Goal: Information Seeking & Learning: Check status

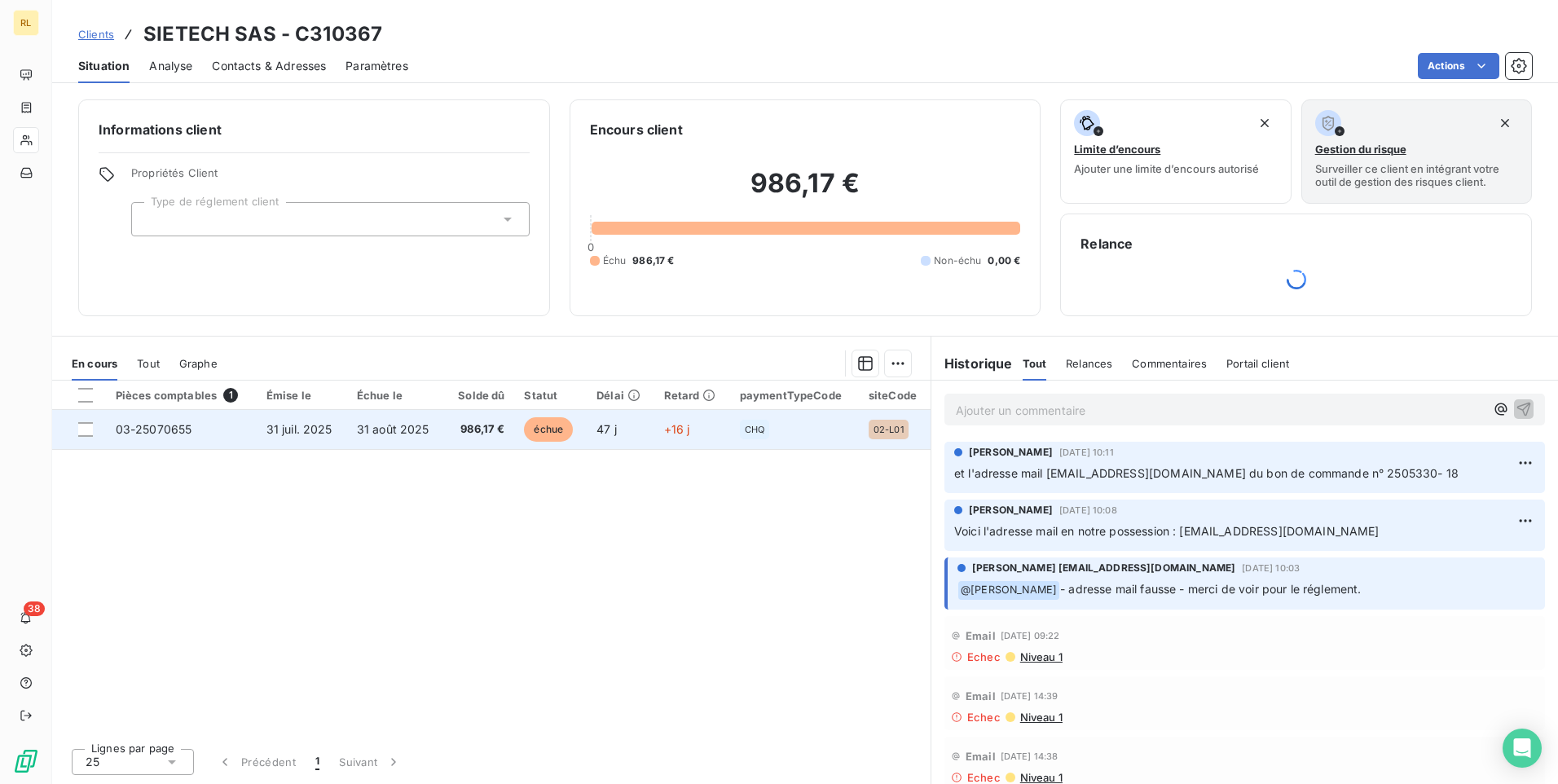
click at [390, 430] on span "31 août 2025" at bounding box center [393, 429] width 73 height 14
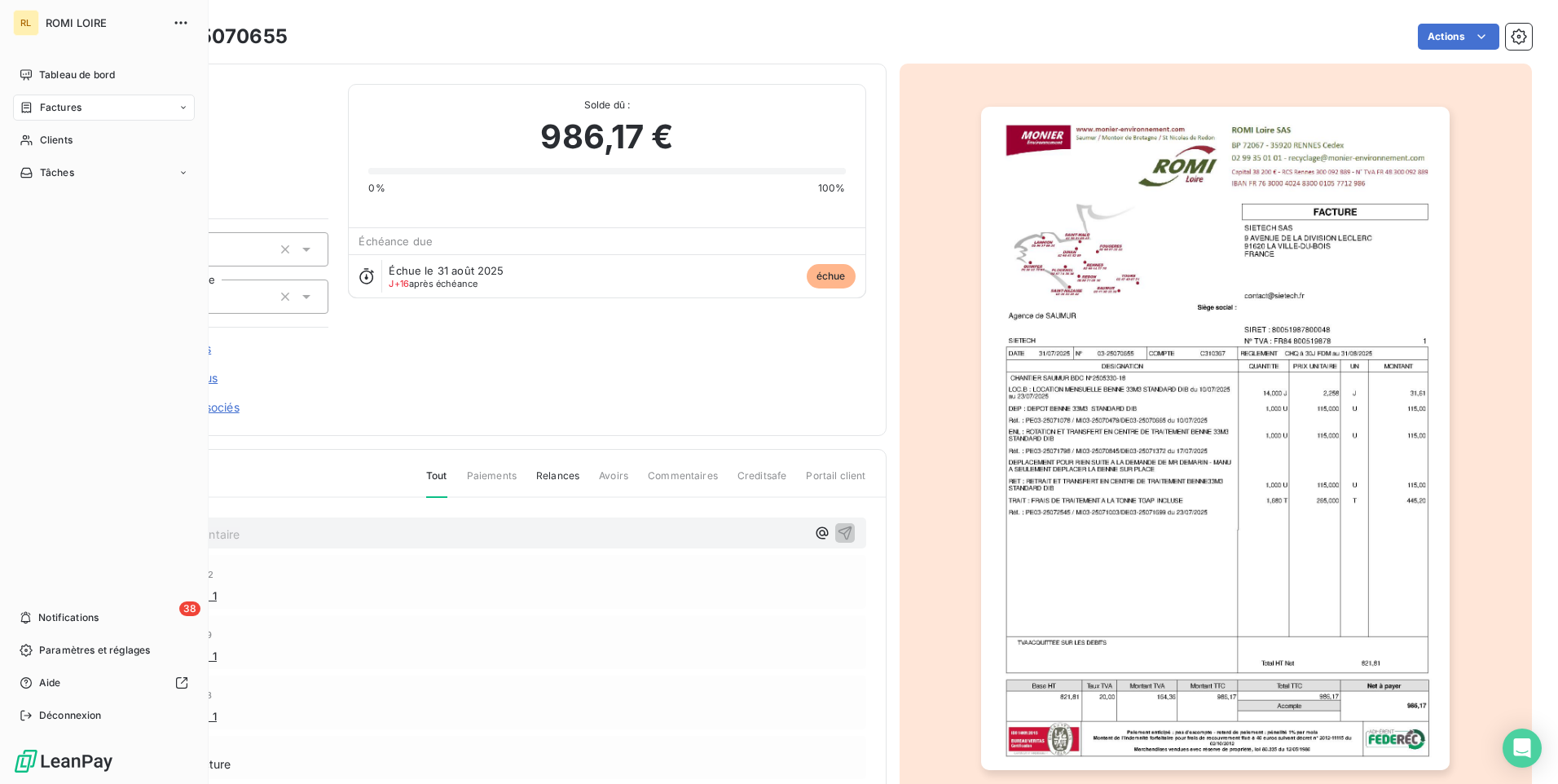
click at [52, 109] on span "Factures" at bounding box center [60, 108] width 42 height 15
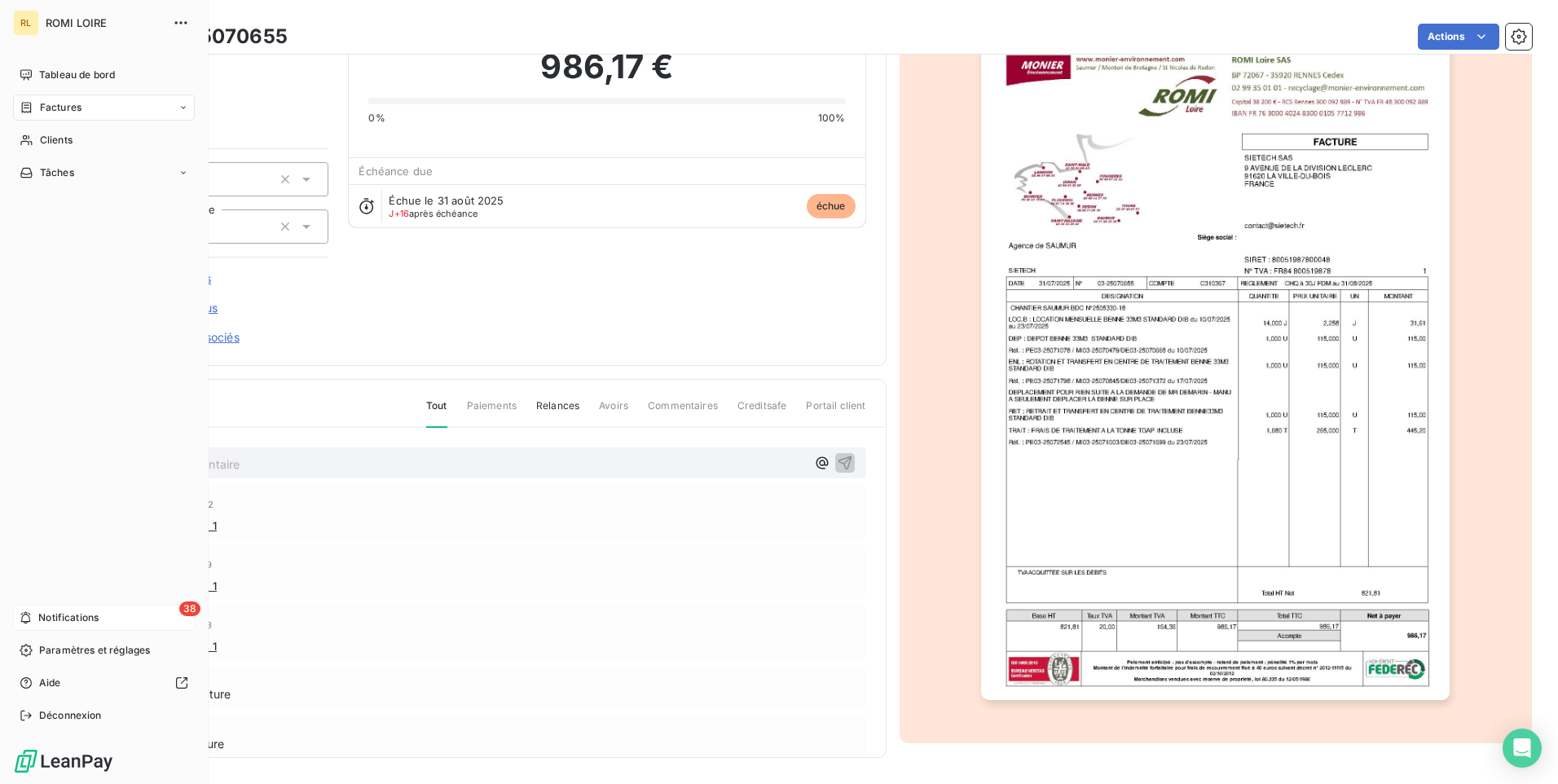
click at [43, 613] on span "Notifications" at bounding box center [69, 618] width 60 height 15
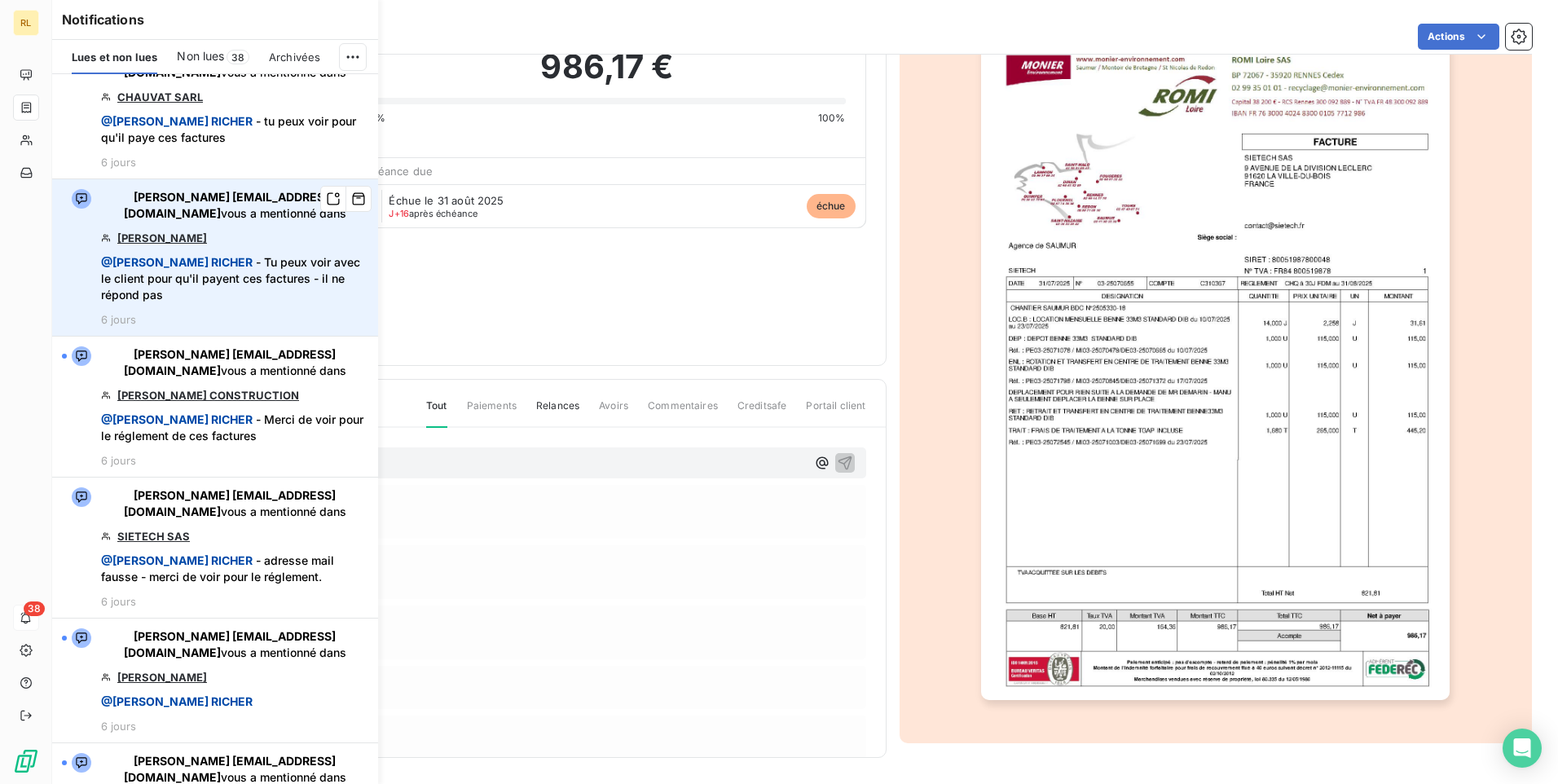
scroll to position [1304, 0]
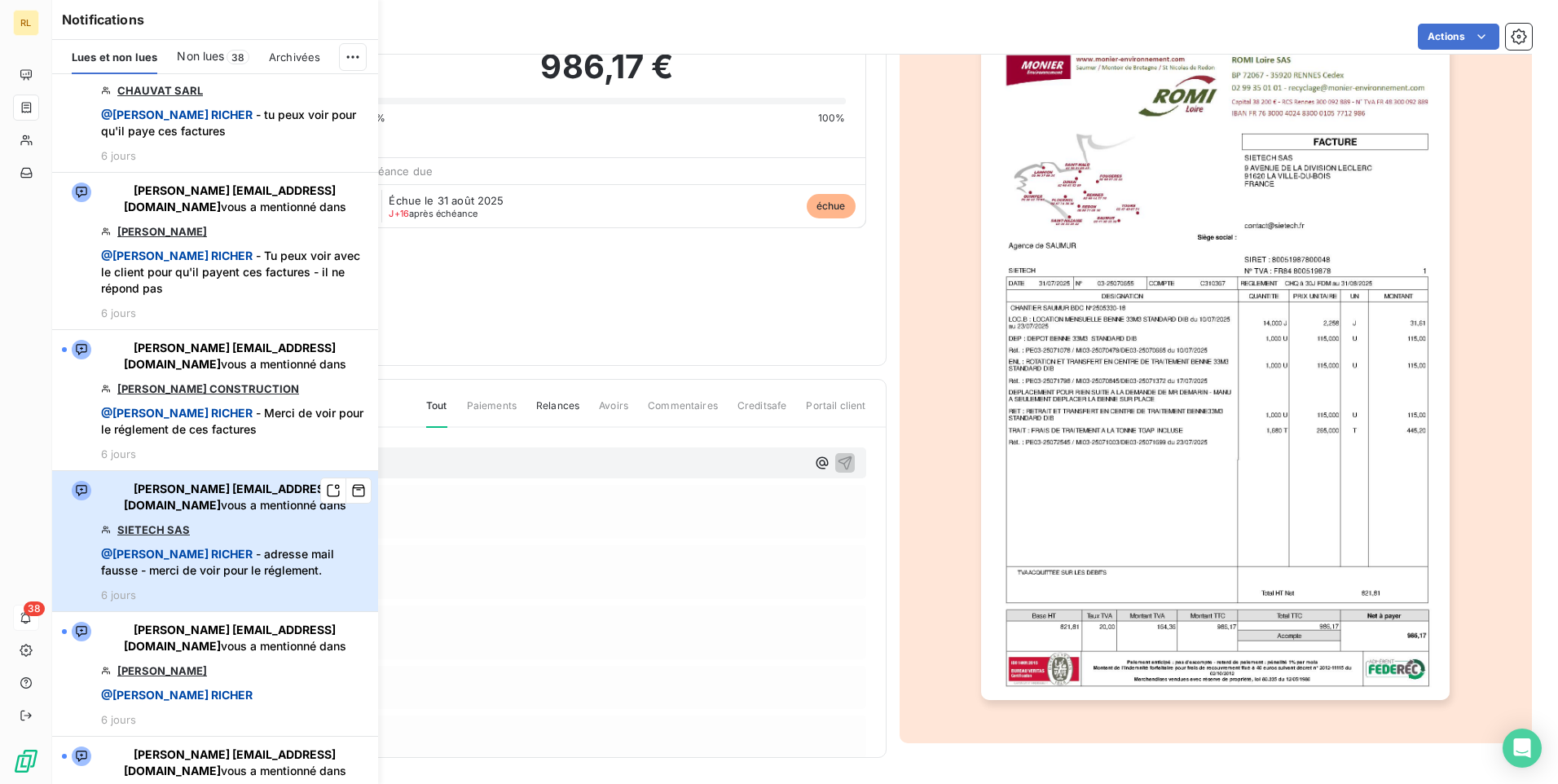
click at [240, 554] on span "@ DELPHINE RICHER - adresse mail fausse - merci de voir pour le réglement." at bounding box center [234, 562] width 267 height 33
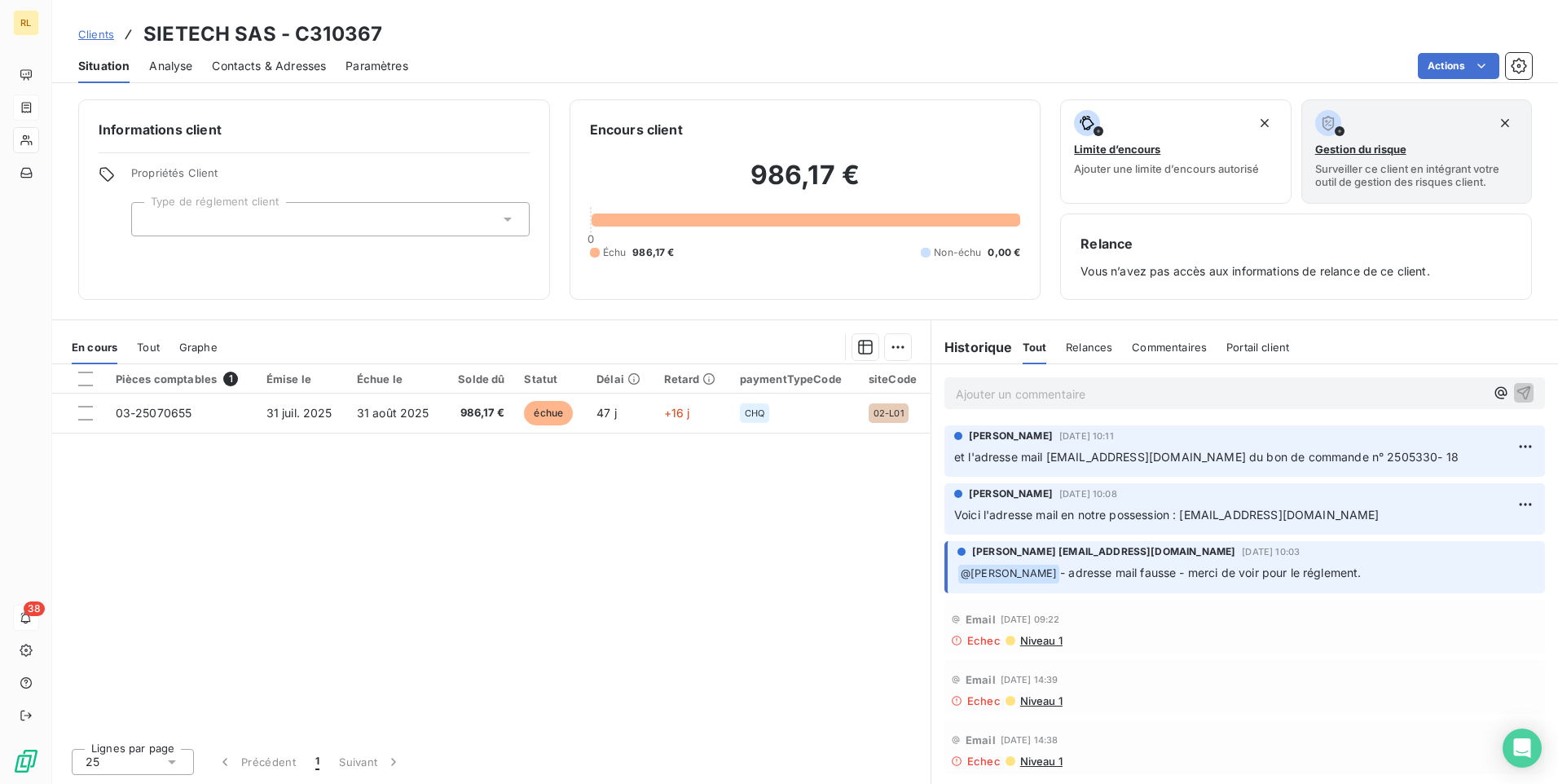
click at [1164, 346] on span "Commentaires" at bounding box center [1169, 348] width 75 height 13
click at [1097, 348] on span "Relances" at bounding box center [1087, 348] width 46 height 13
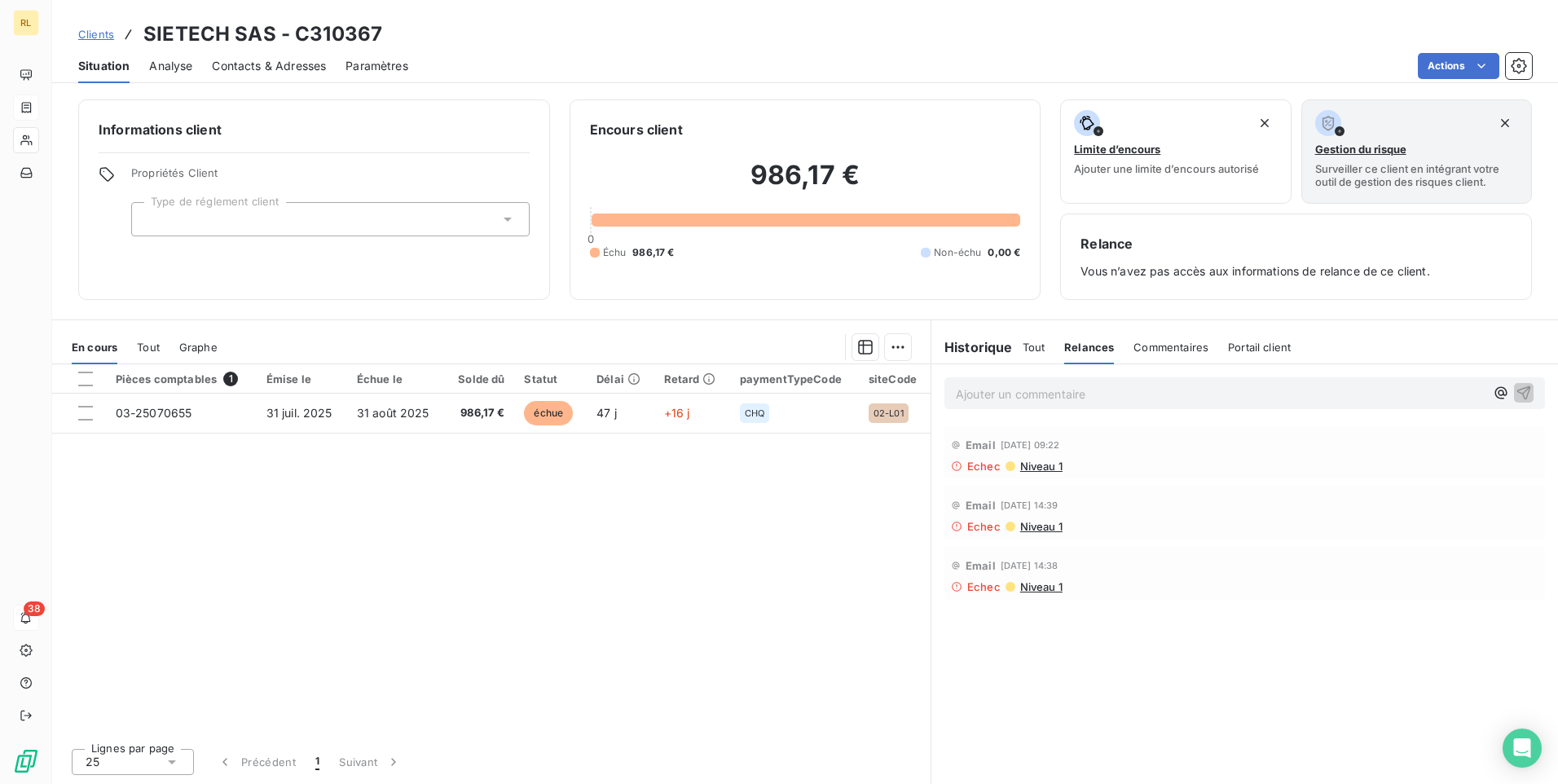
click at [1035, 349] on span "Tout" at bounding box center [1034, 348] width 23 height 13
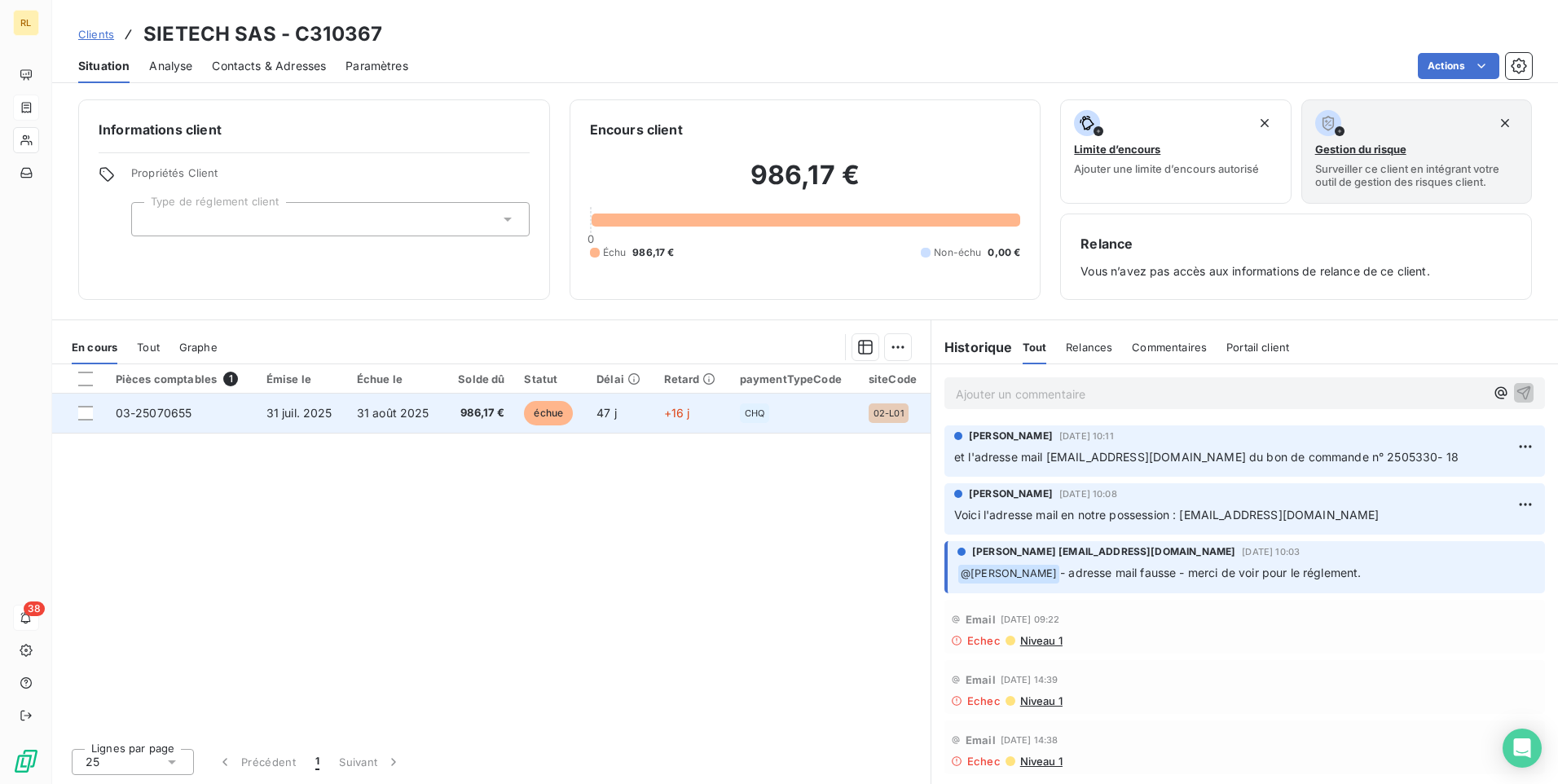
click at [430, 412] on td "31 août 2025" at bounding box center [396, 413] width 98 height 39
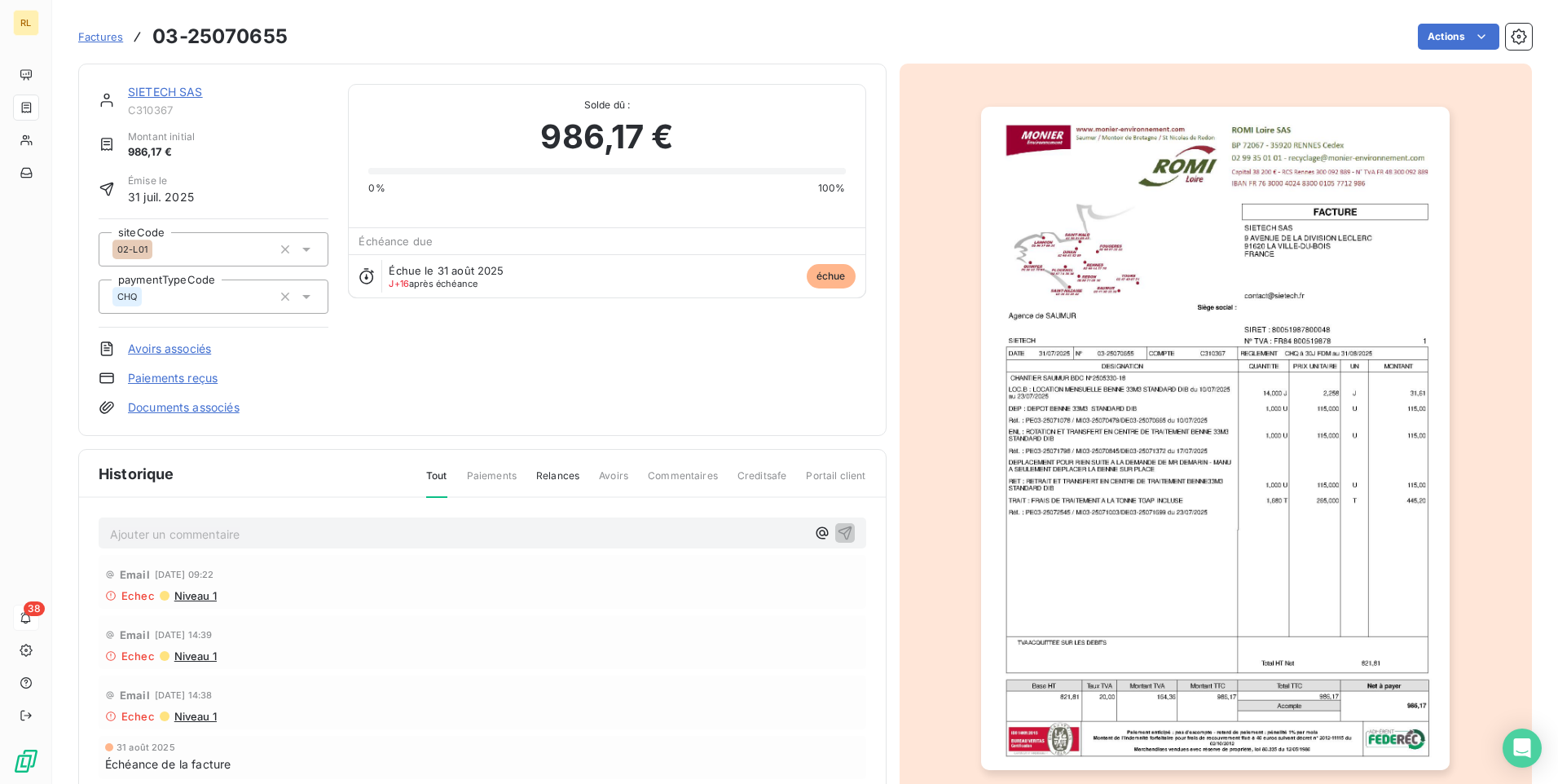
click at [1184, 357] on img "button" at bounding box center [1215, 438] width 469 height 663
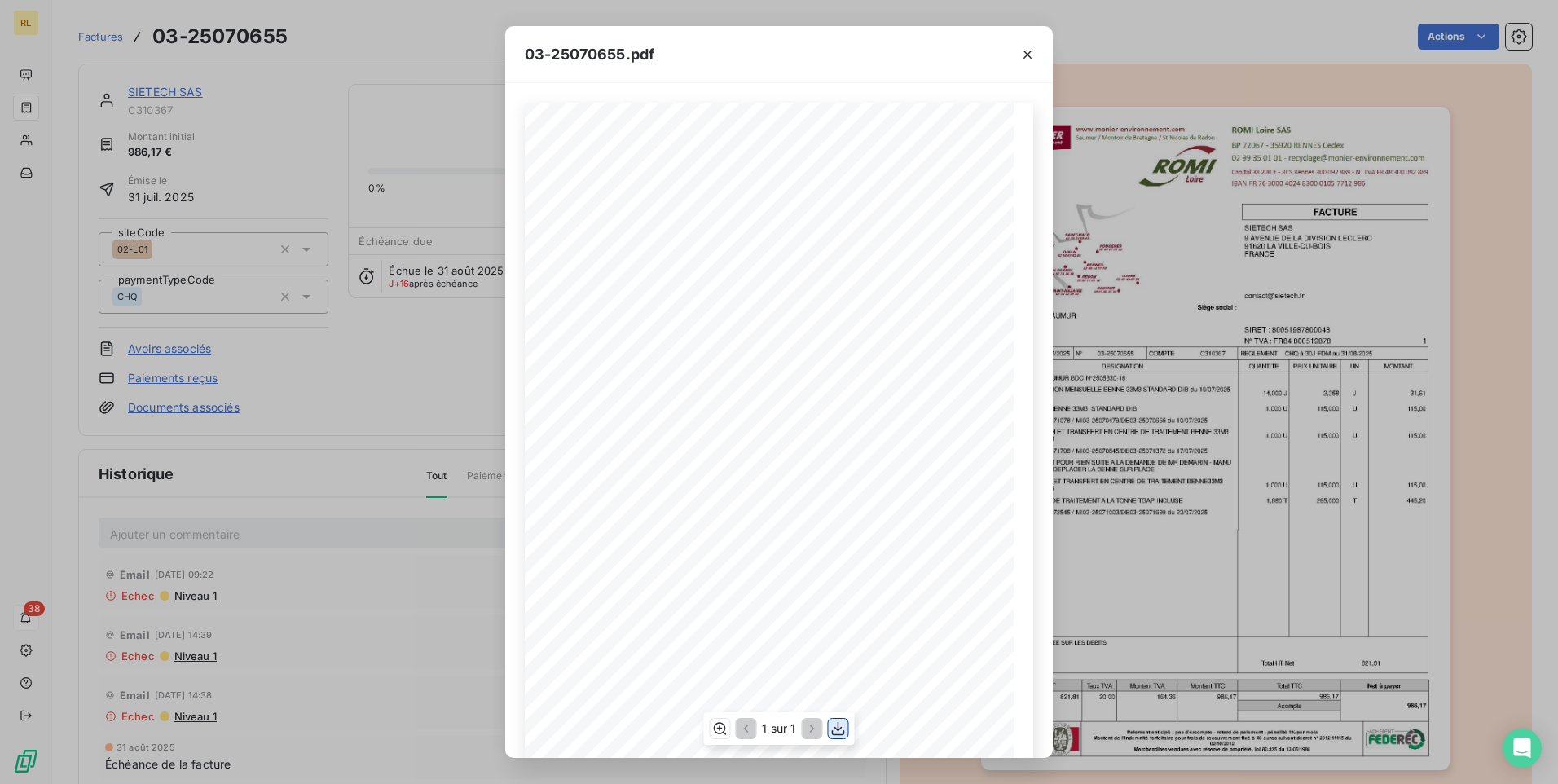
click at [839, 727] on icon "button" at bounding box center [838, 727] width 16 height 16
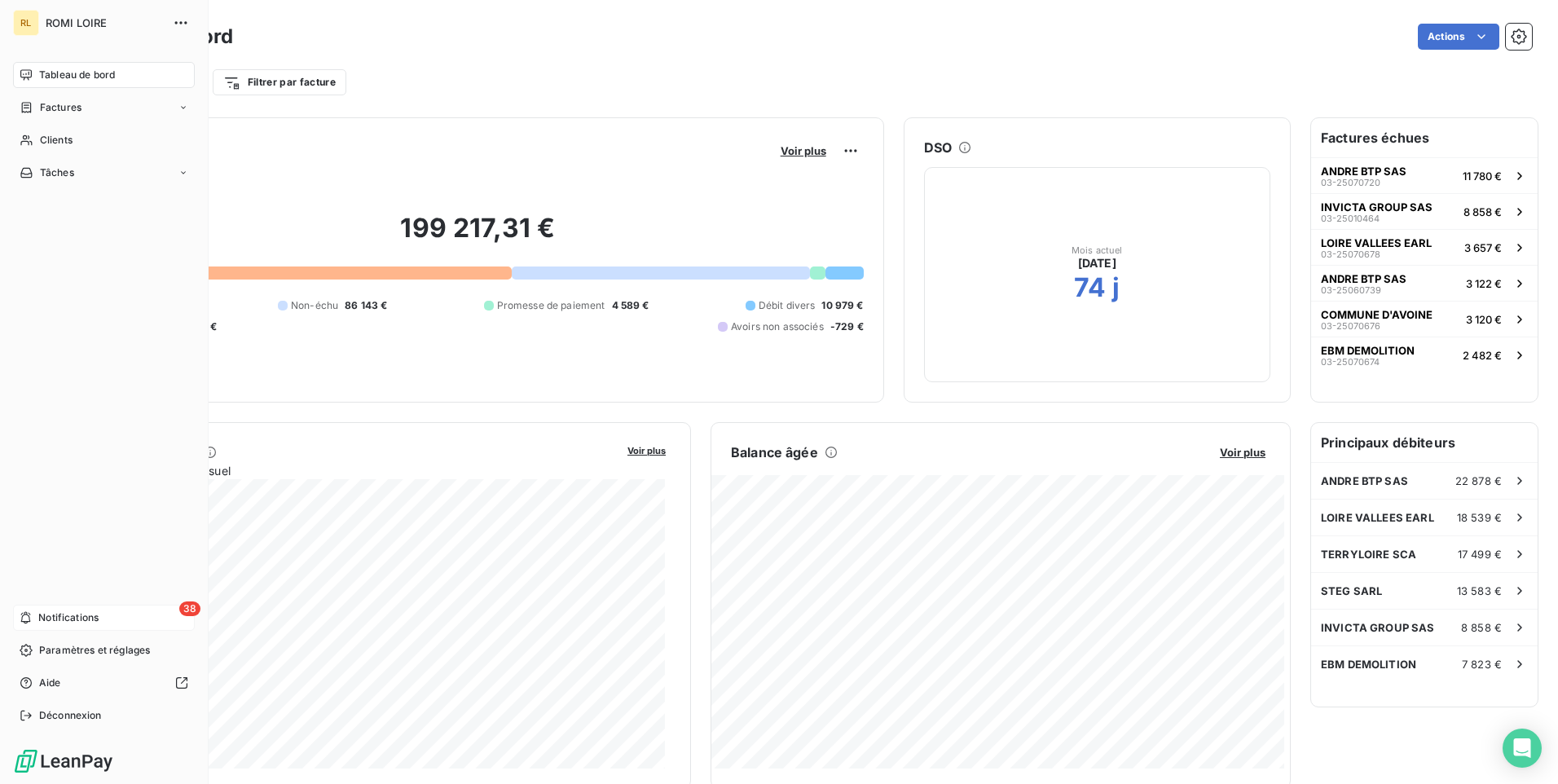
click at [54, 610] on span "Notifications" at bounding box center [69, 618] width 60 height 15
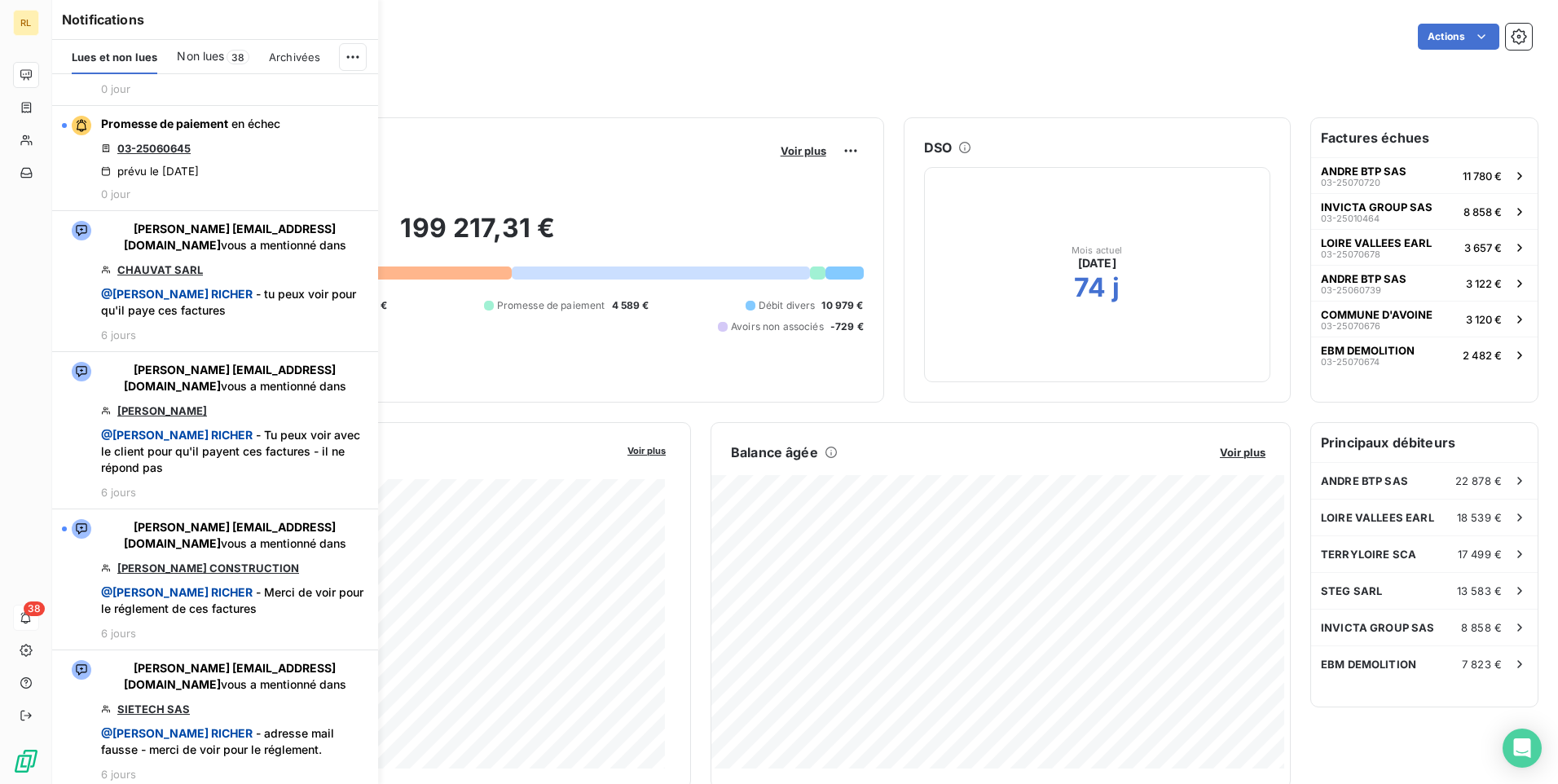
scroll to position [1141, 0]
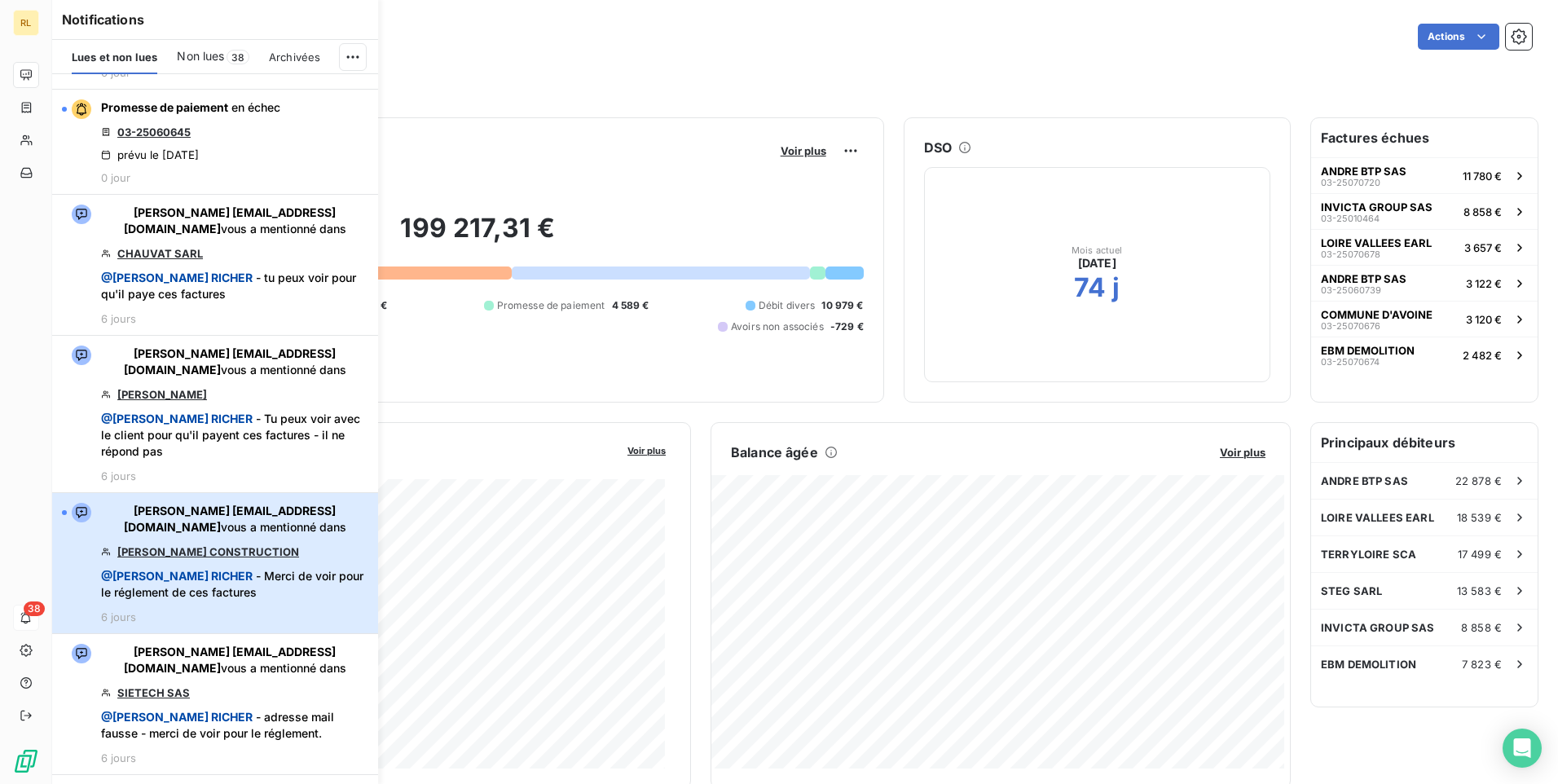
click at [228, 570] on span "@ [PERSON_NAME] - Merci de voir pour le réglement de ces factures" at bounding box center [234, 584] width 267 height 33
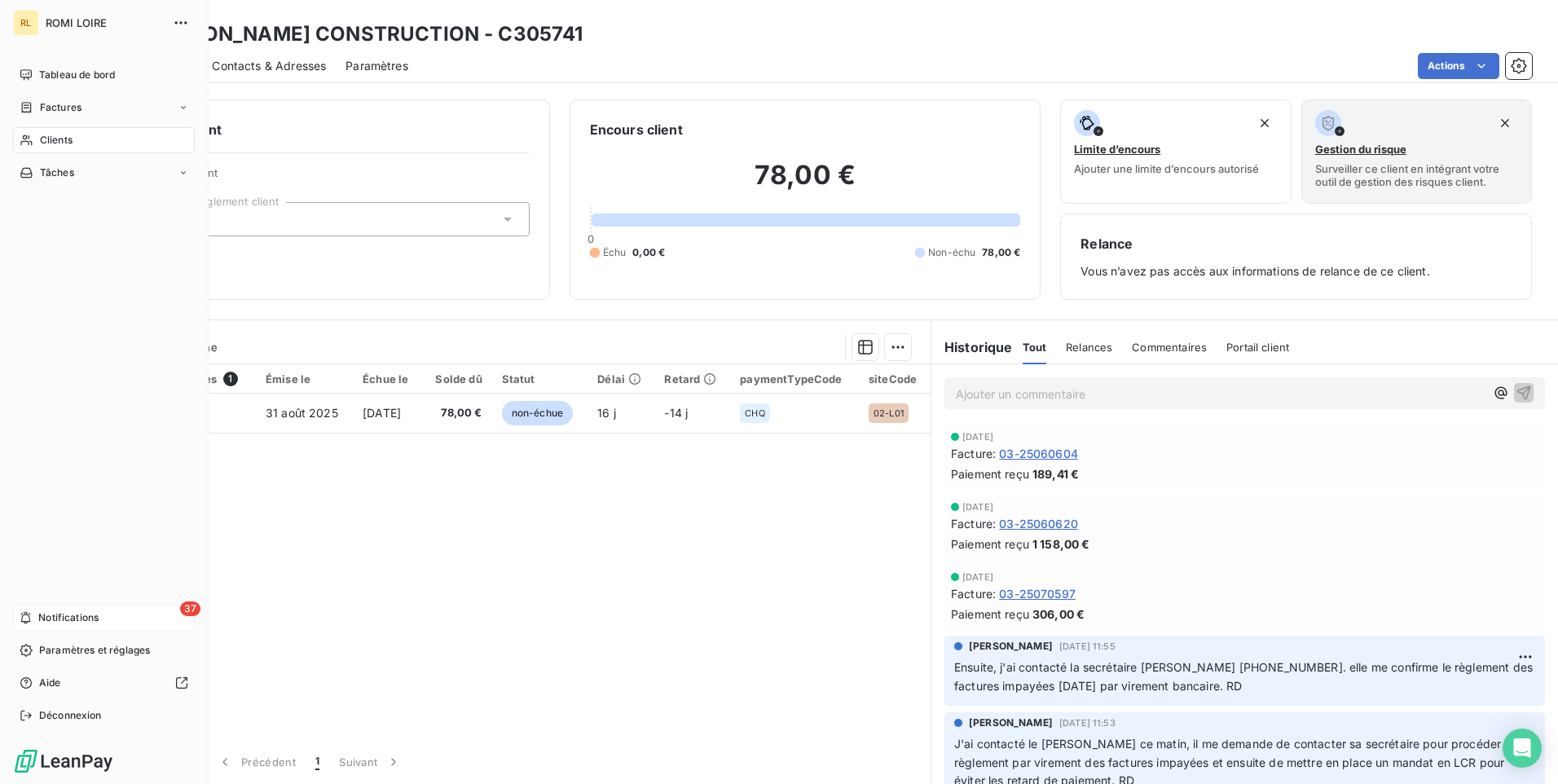
click at [60, 611] on span "Notifications" at bounding box center [69, 618] width 60 height 15
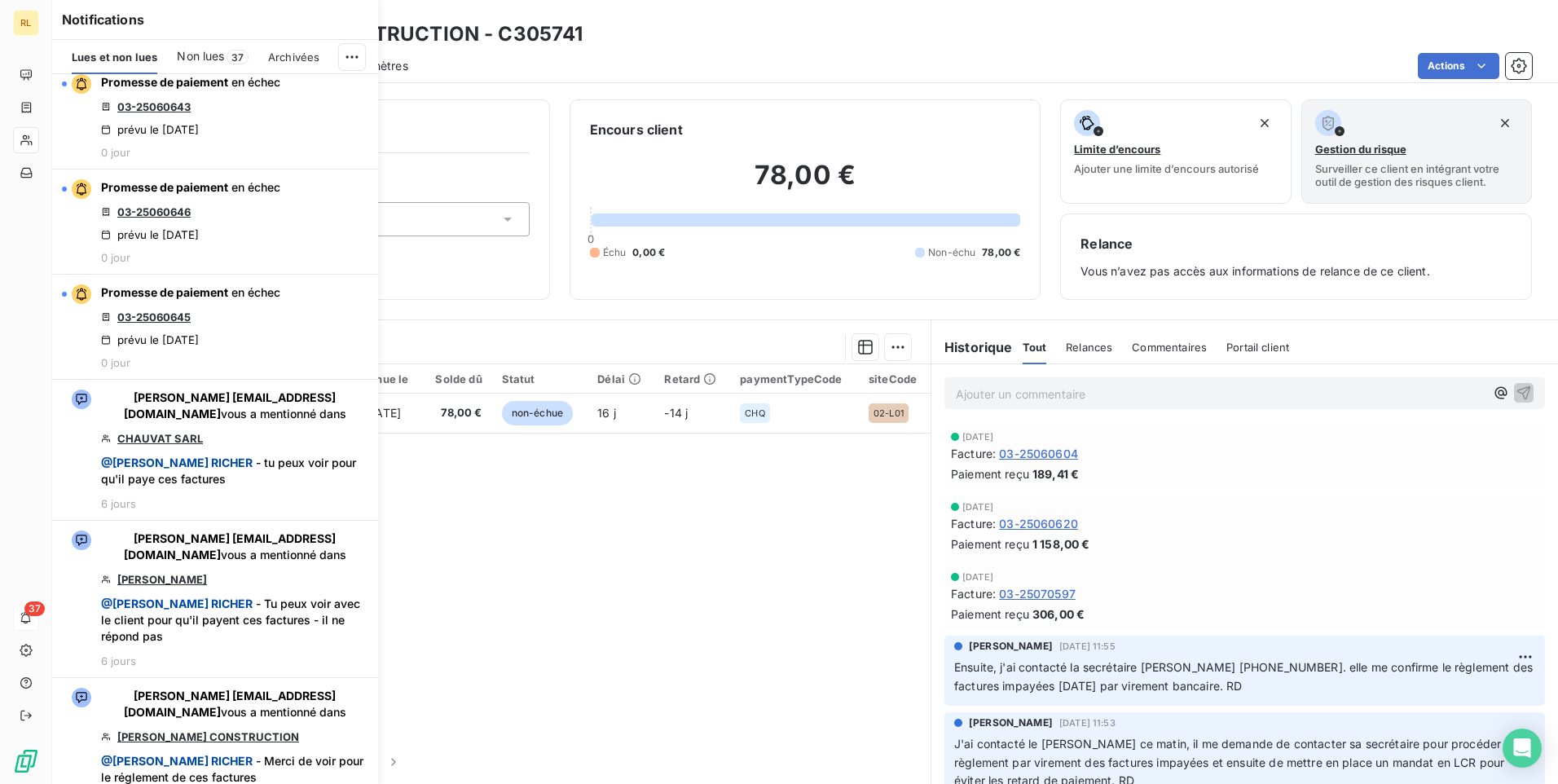
scroll to position [978, 0]
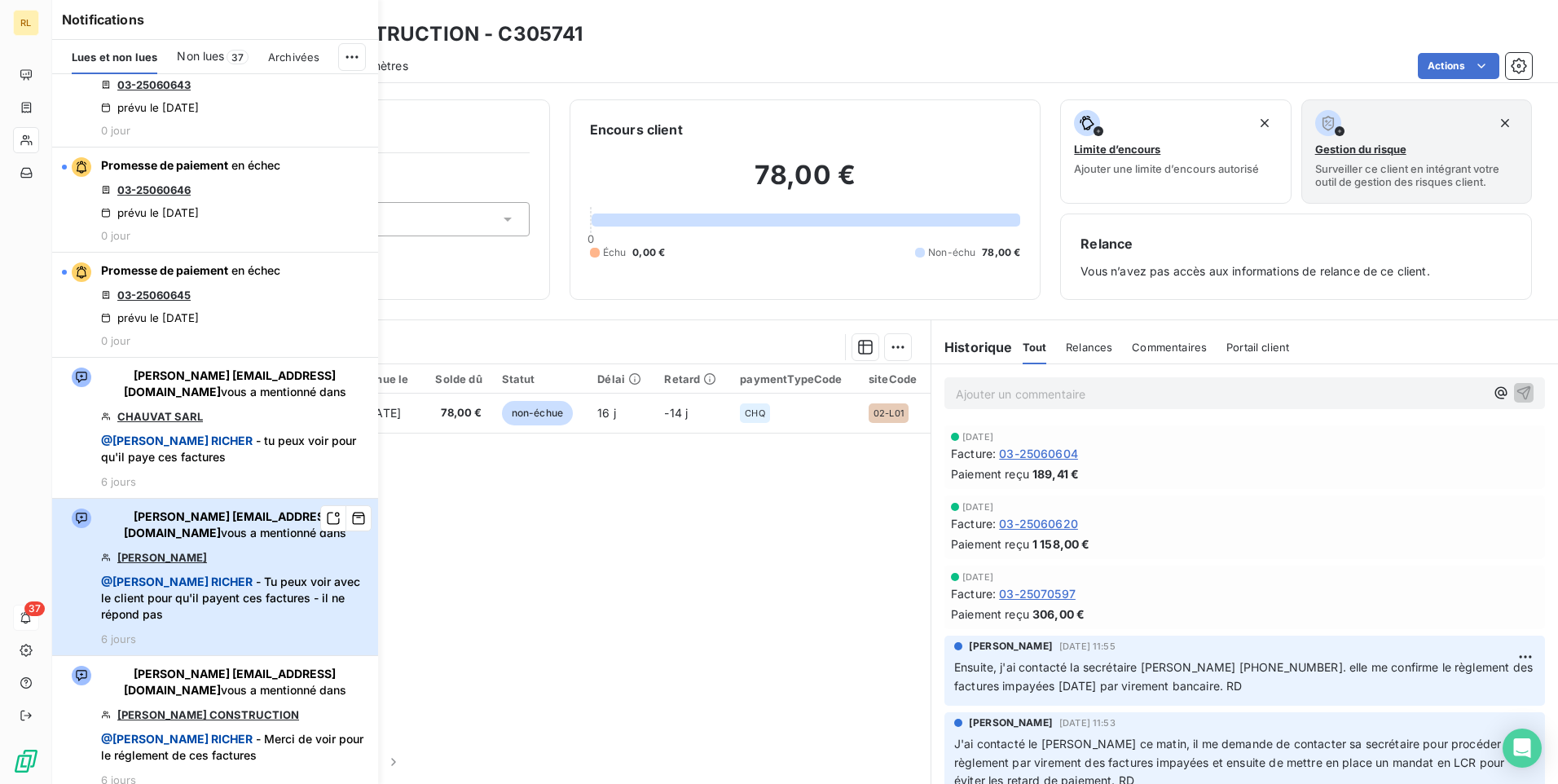
click at [223, 585] on span "@ DELPHINE RICHER - Tu peux voir avec le client pour qu'il payent ces factures …" at bounding box center [234, 598] width 267 height 49
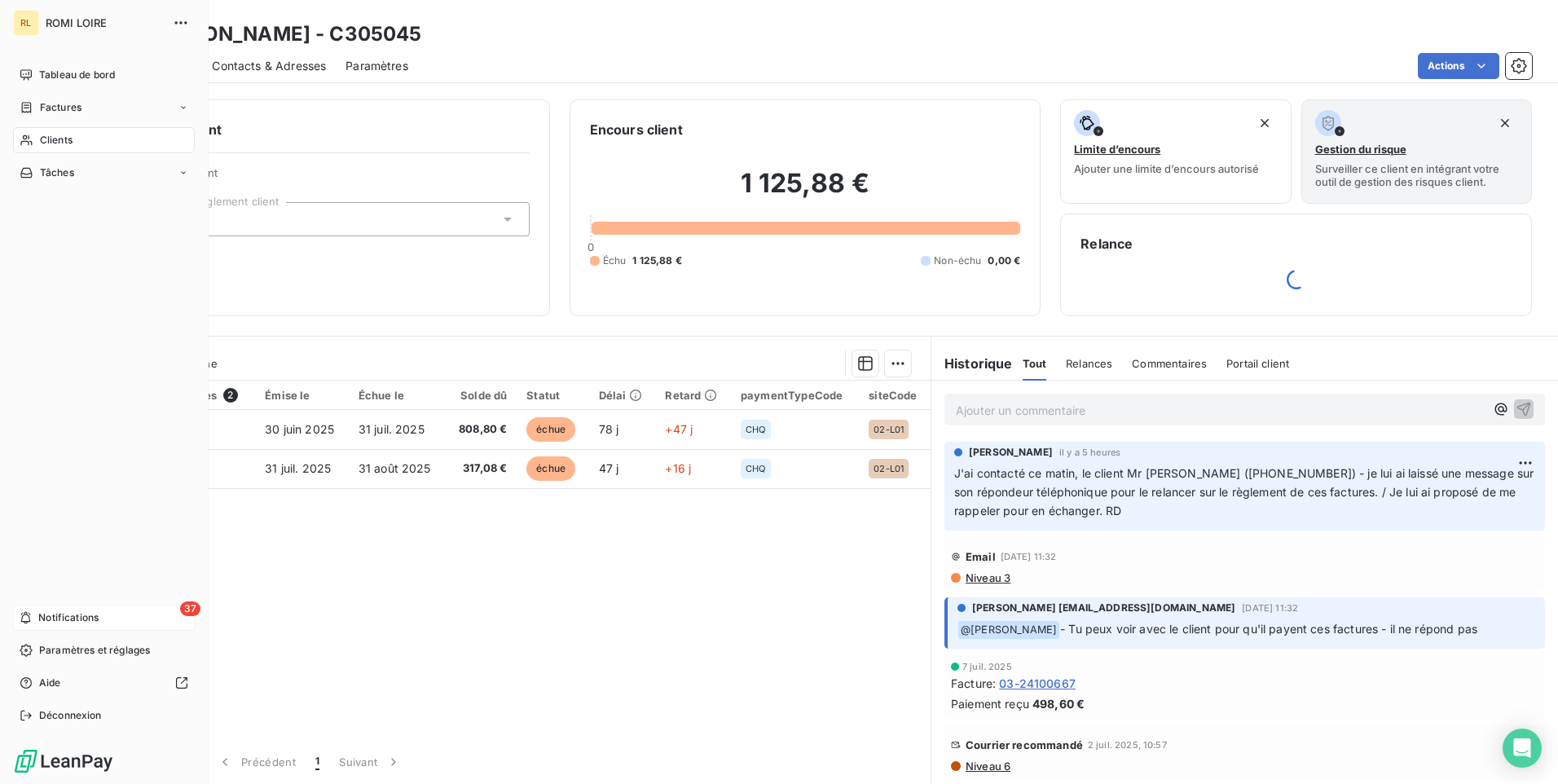
click at [51, 619] on span "Notifications" at bounding box center [69, 618] width 60 height 15
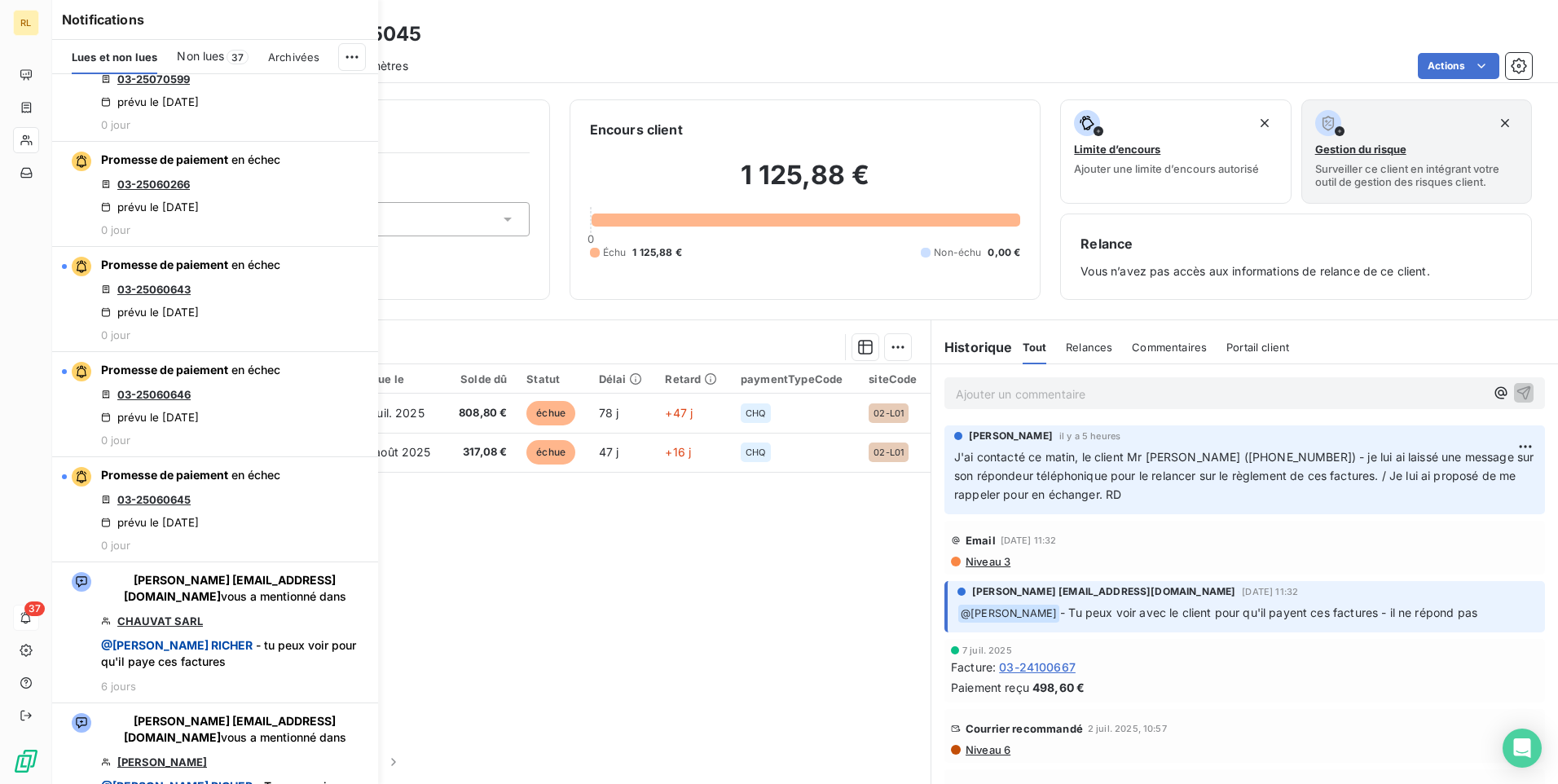
scroll to position [815, 0]
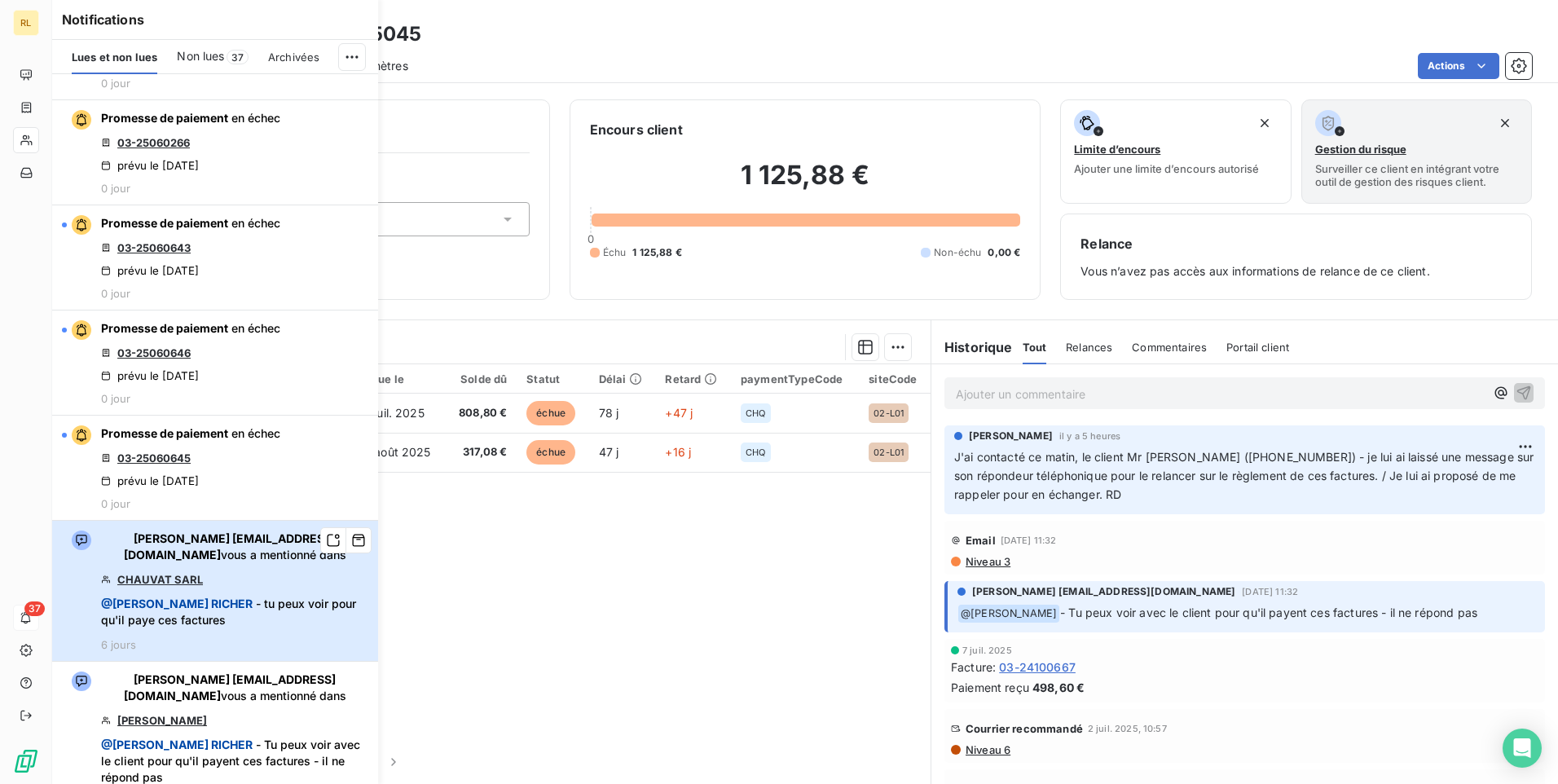
click at [151, 603] on span "@ DELPHINE RICHER" at bounding box center [177, 603] width 151 height 14
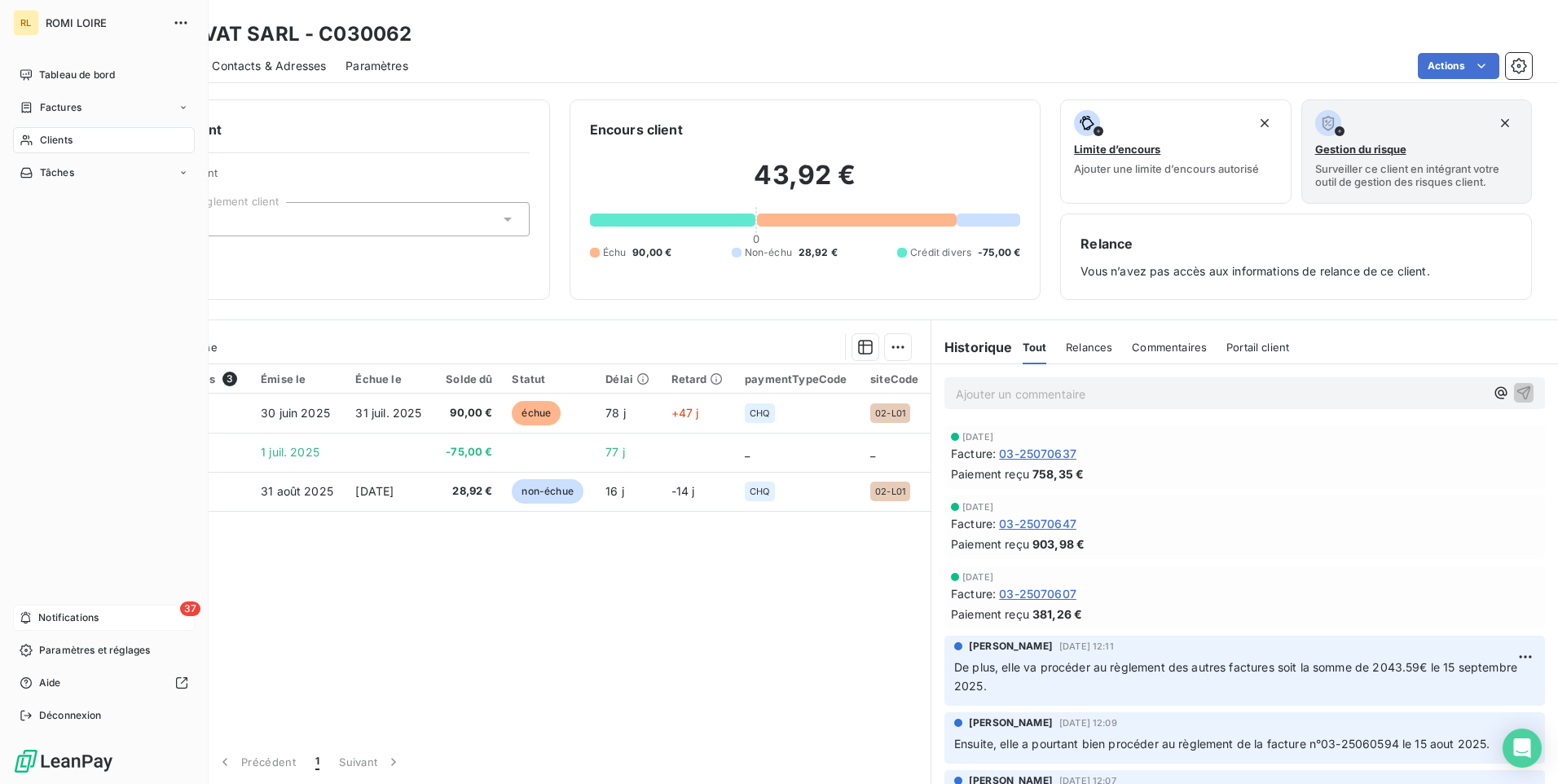
click at [44, 620] on span "Notifications" at bounding box center [69, 618] width 60 height 15
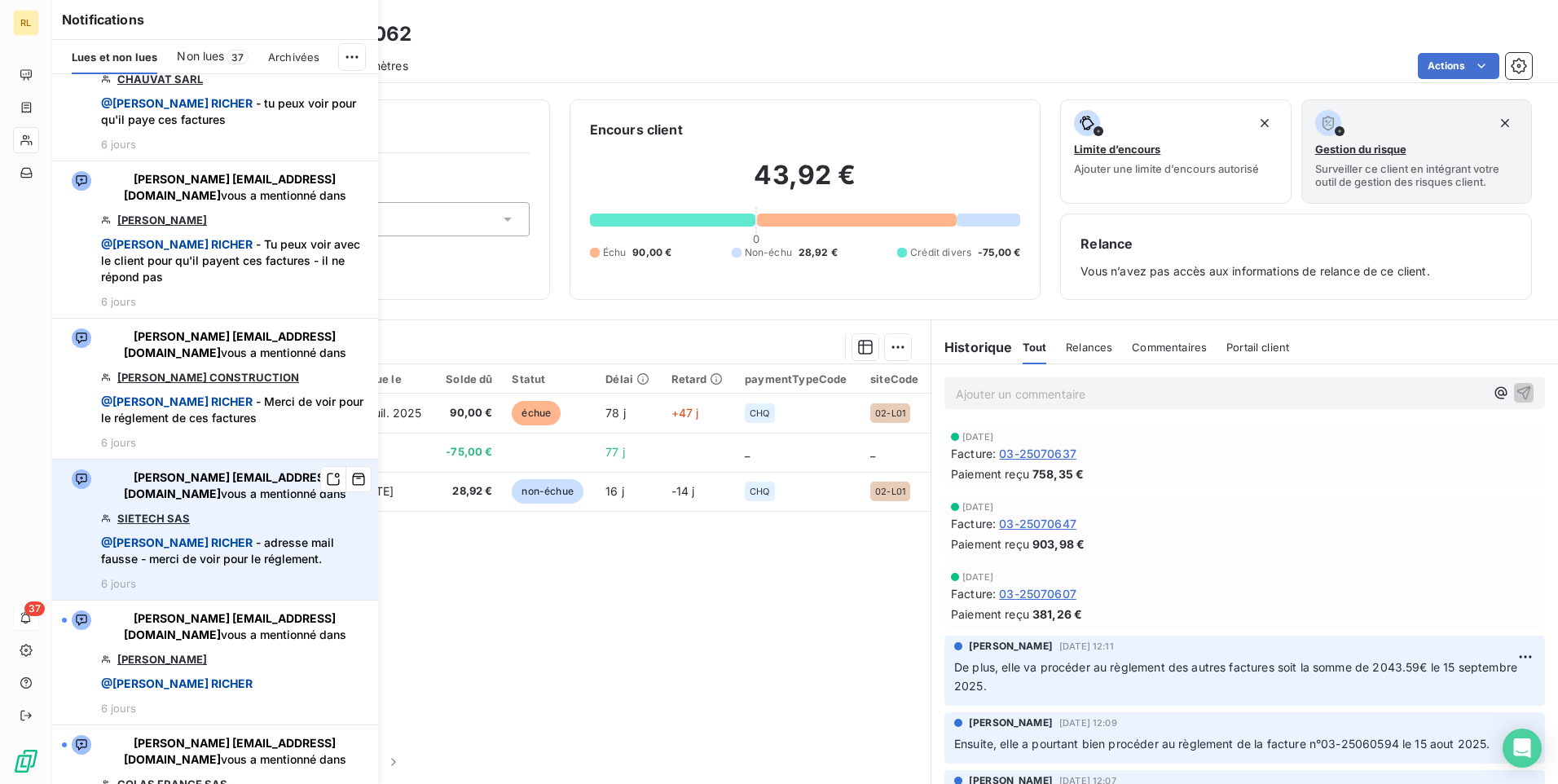
scroll to position [1385, 0]
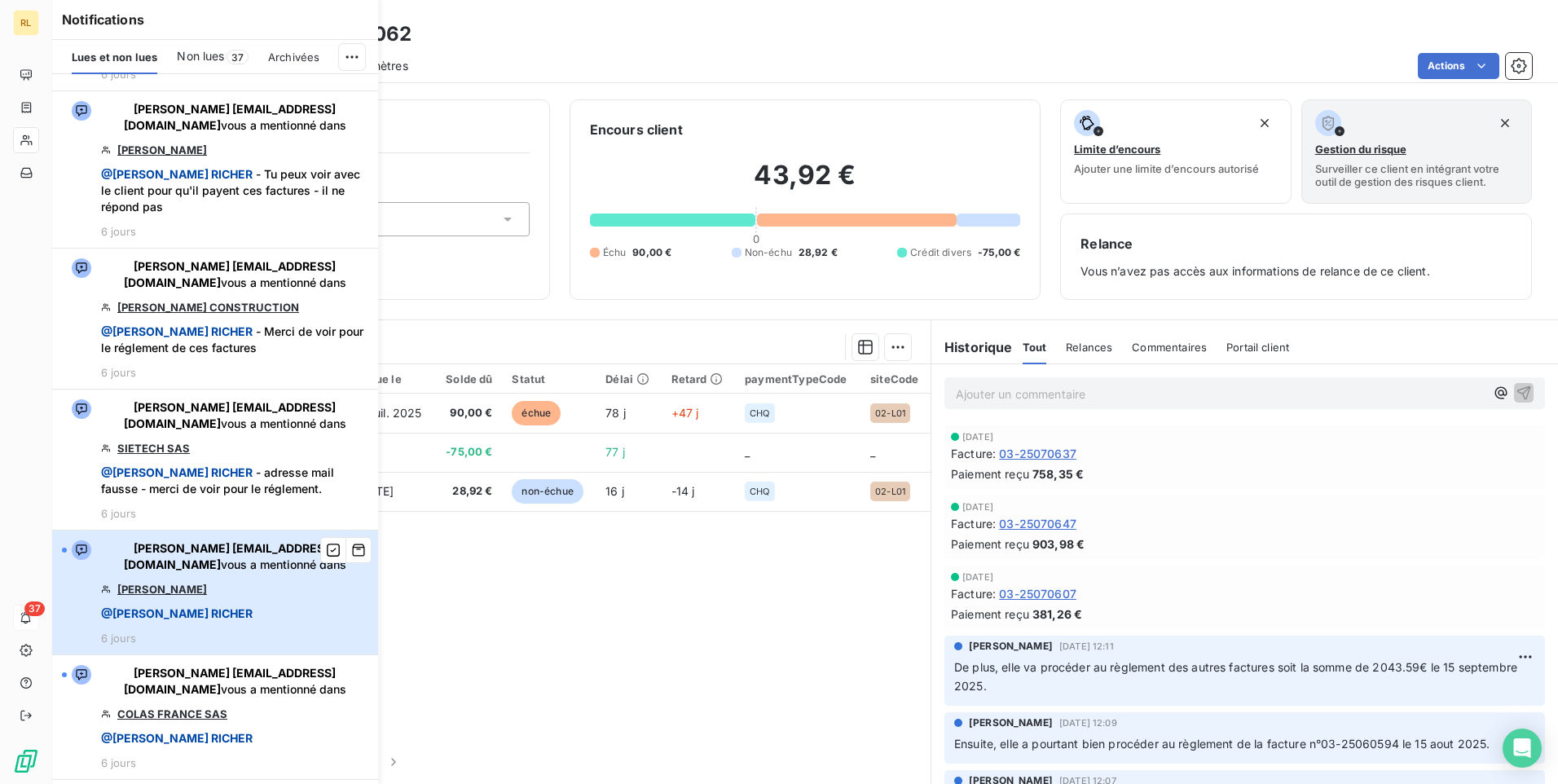
click at [181, 605] on span "@ DELPHINE RICHER" at bounding box center [177, 613] width 151 height 16
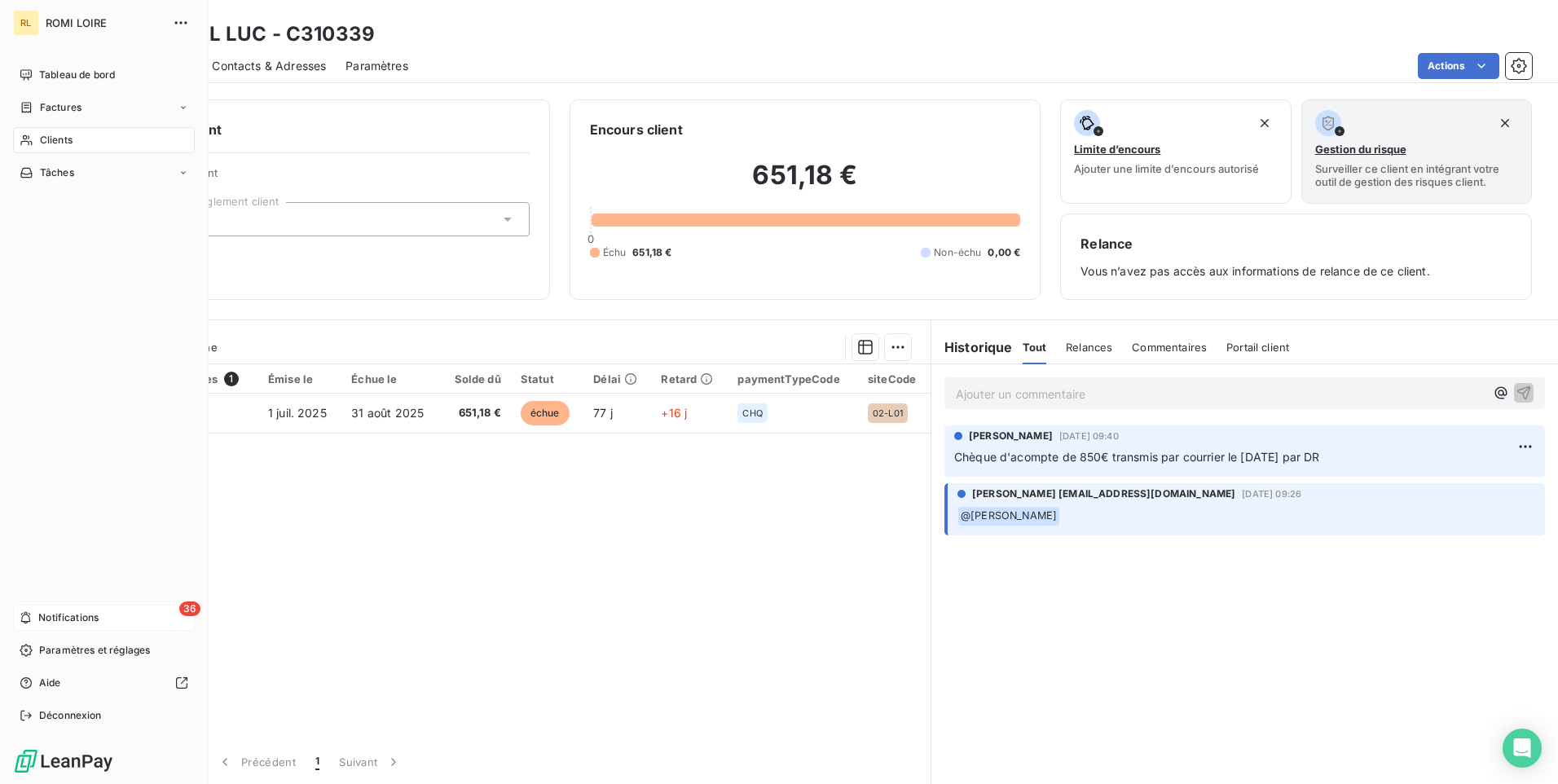
click at [75, 614] on span "Notifications" at bounding box center [69, 618] width 60 height 15
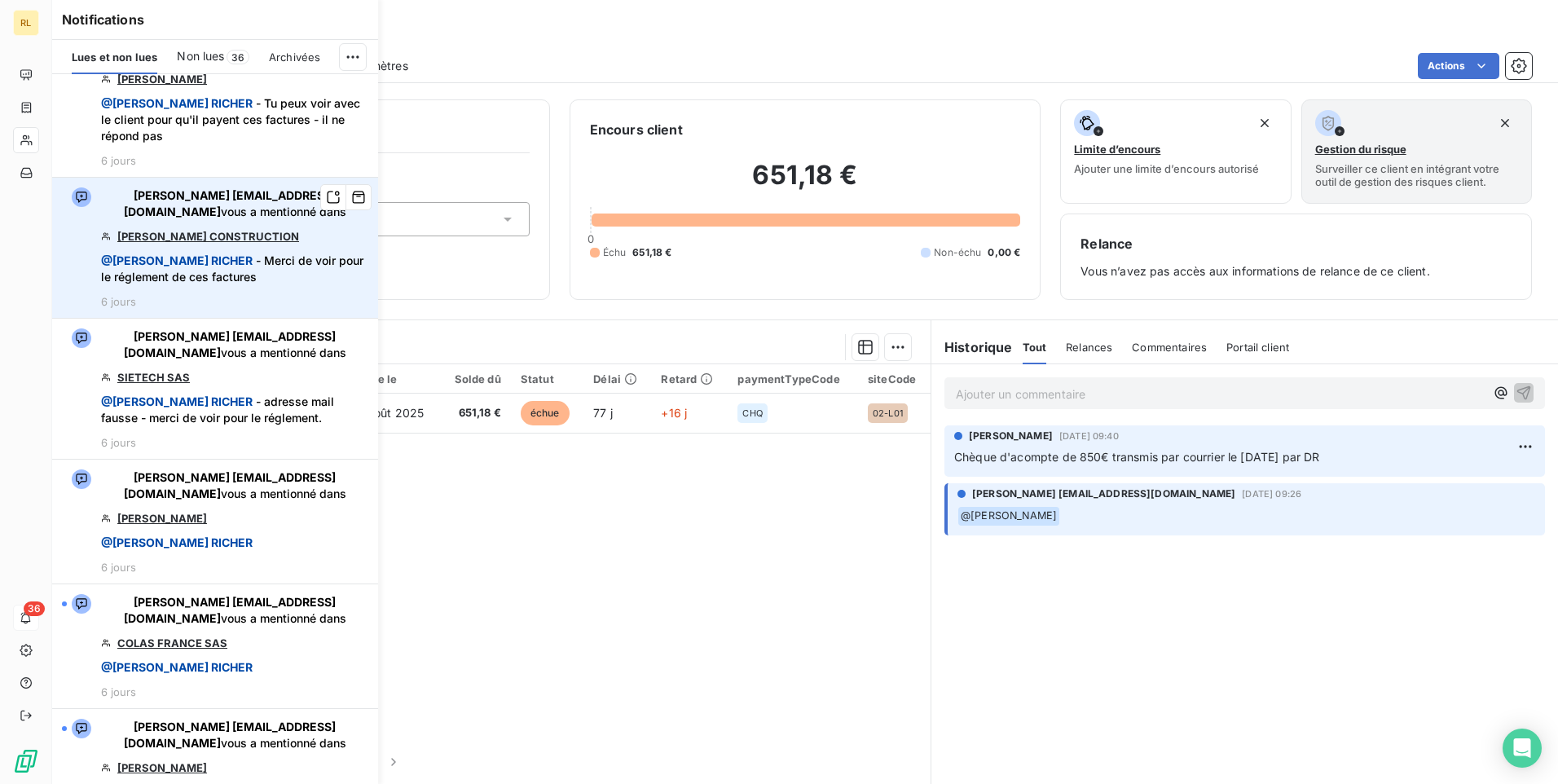
scroll to position [1467, 0]
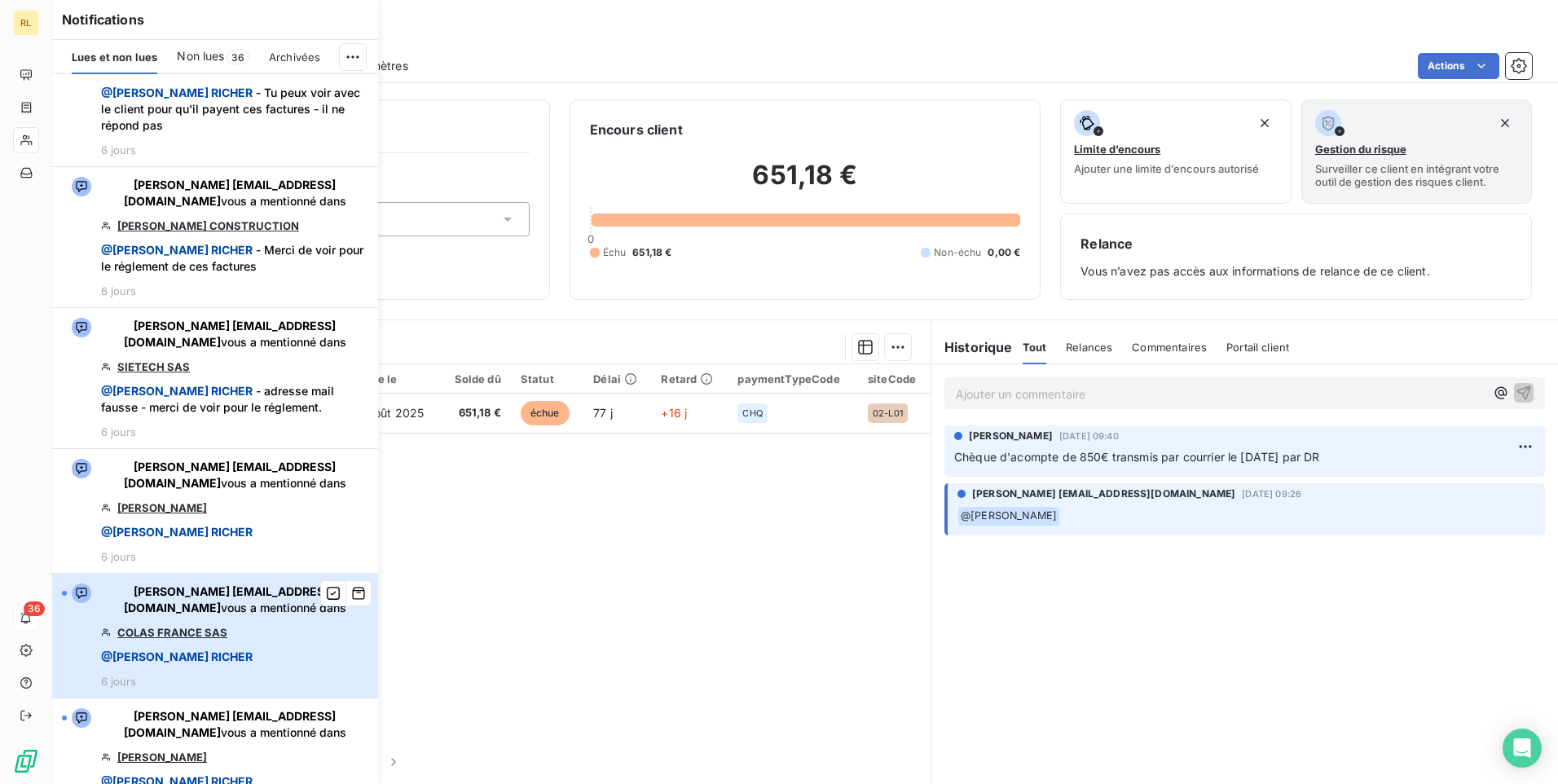
click at [211, 656] on span "@ DELPHINE RICHER" at bounding box center [177, 656] width 151 height 14
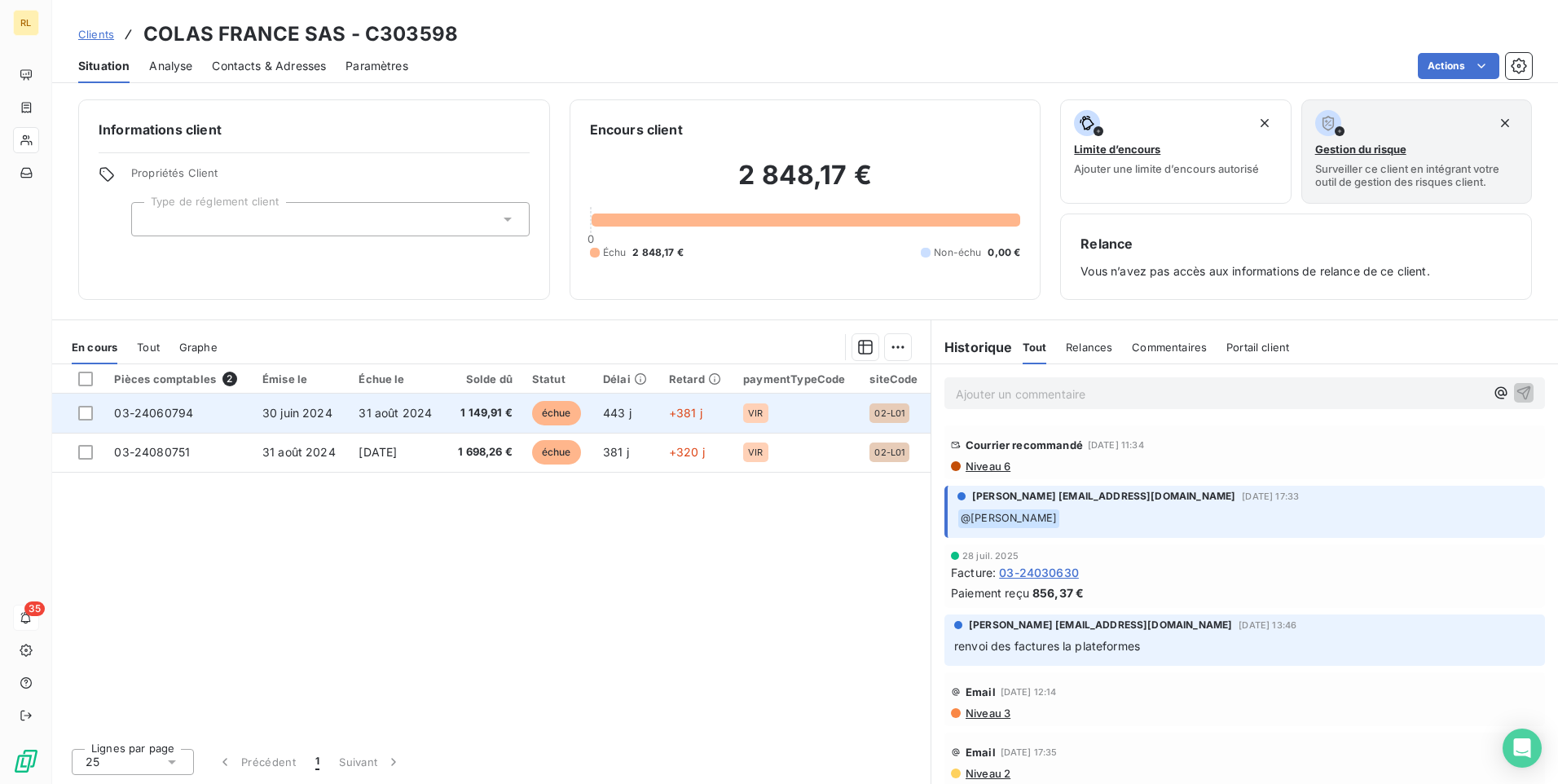
click at [425, 417] on span "31 août 2024" at bounding box center [396, 413] width 74 height 14
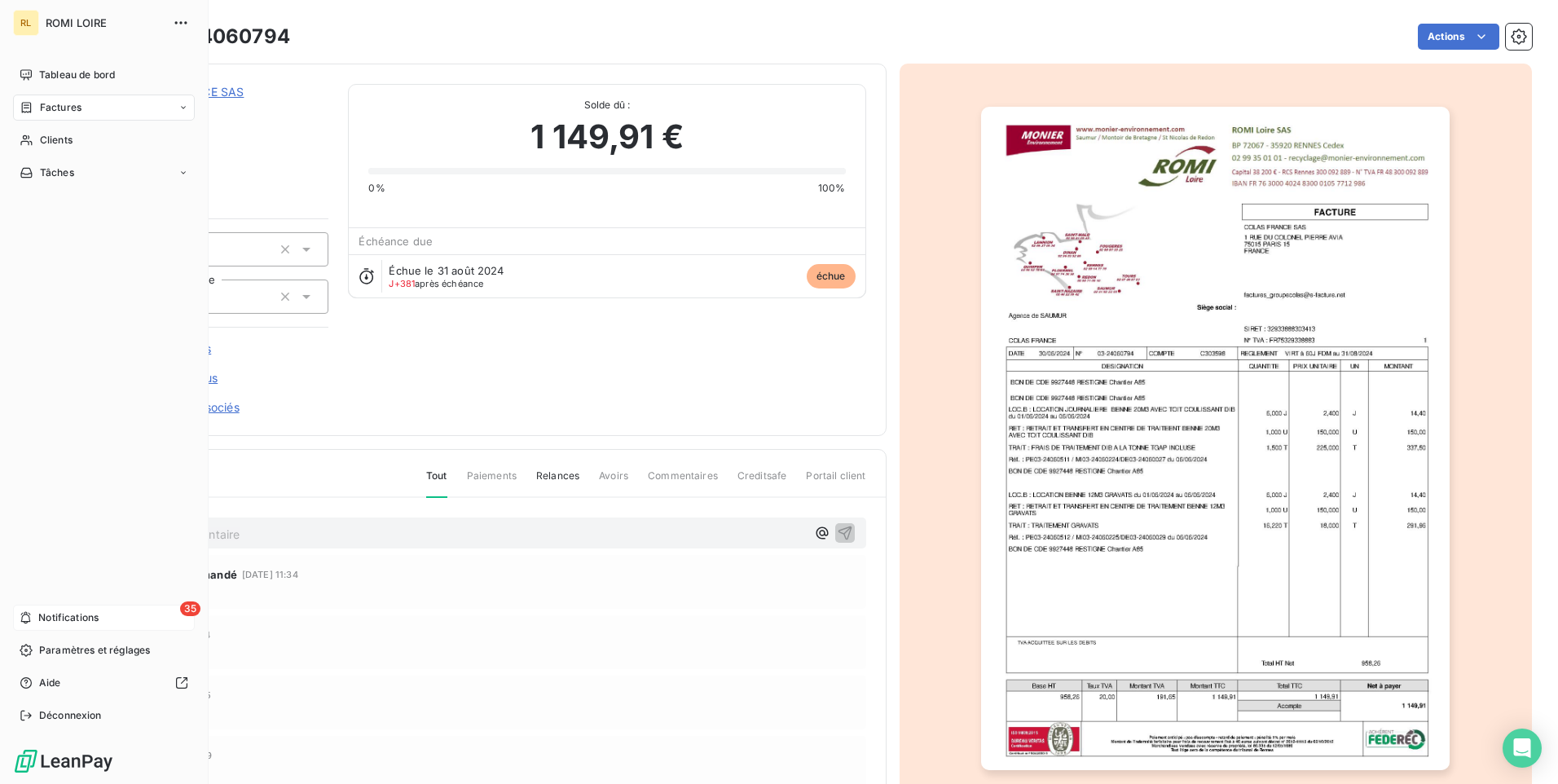
click at [103, 613] on div "35 Notifications" at bounding box center [104, 618] width 181 height 26
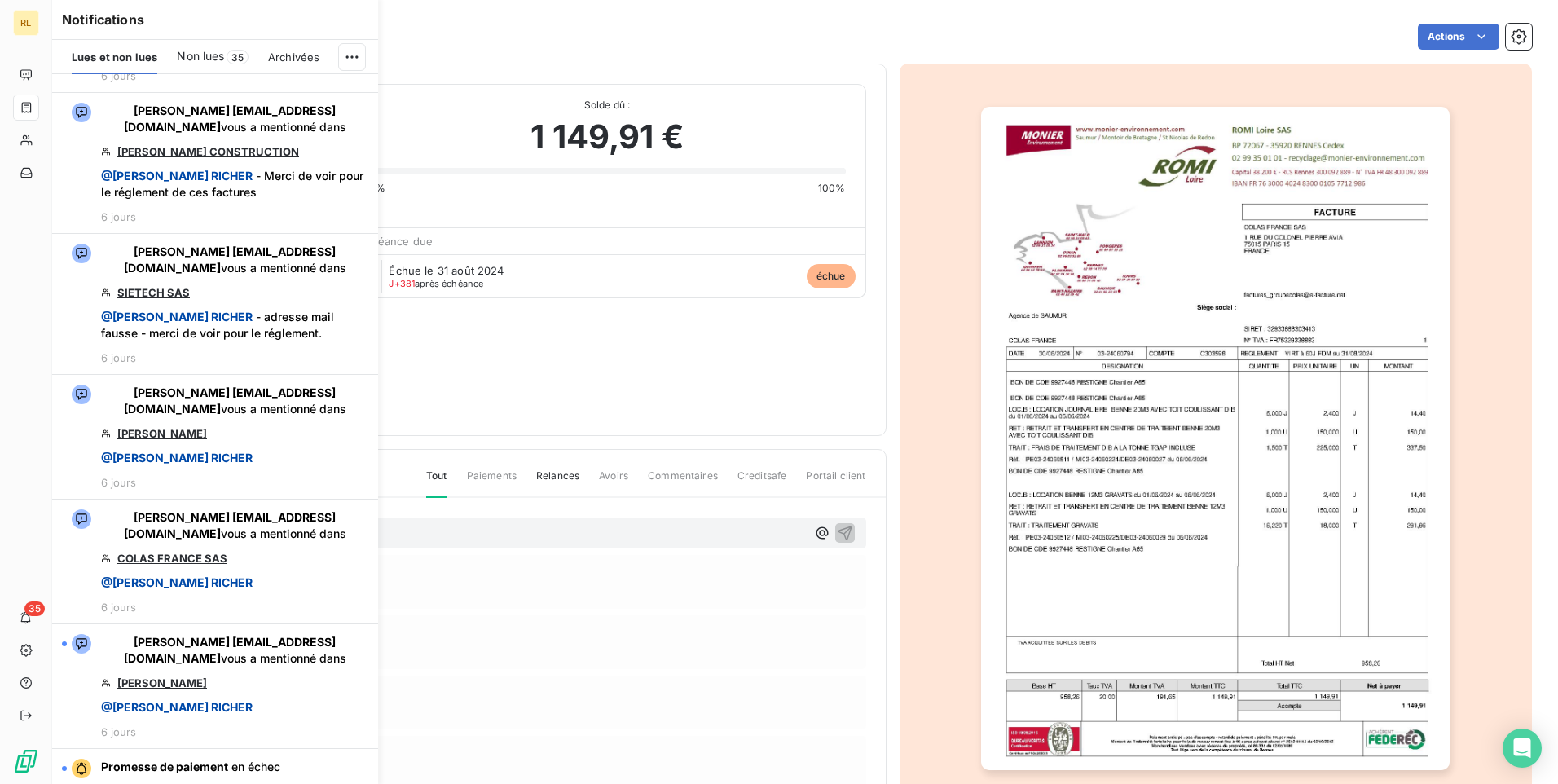
scroll to position [1548, 0]
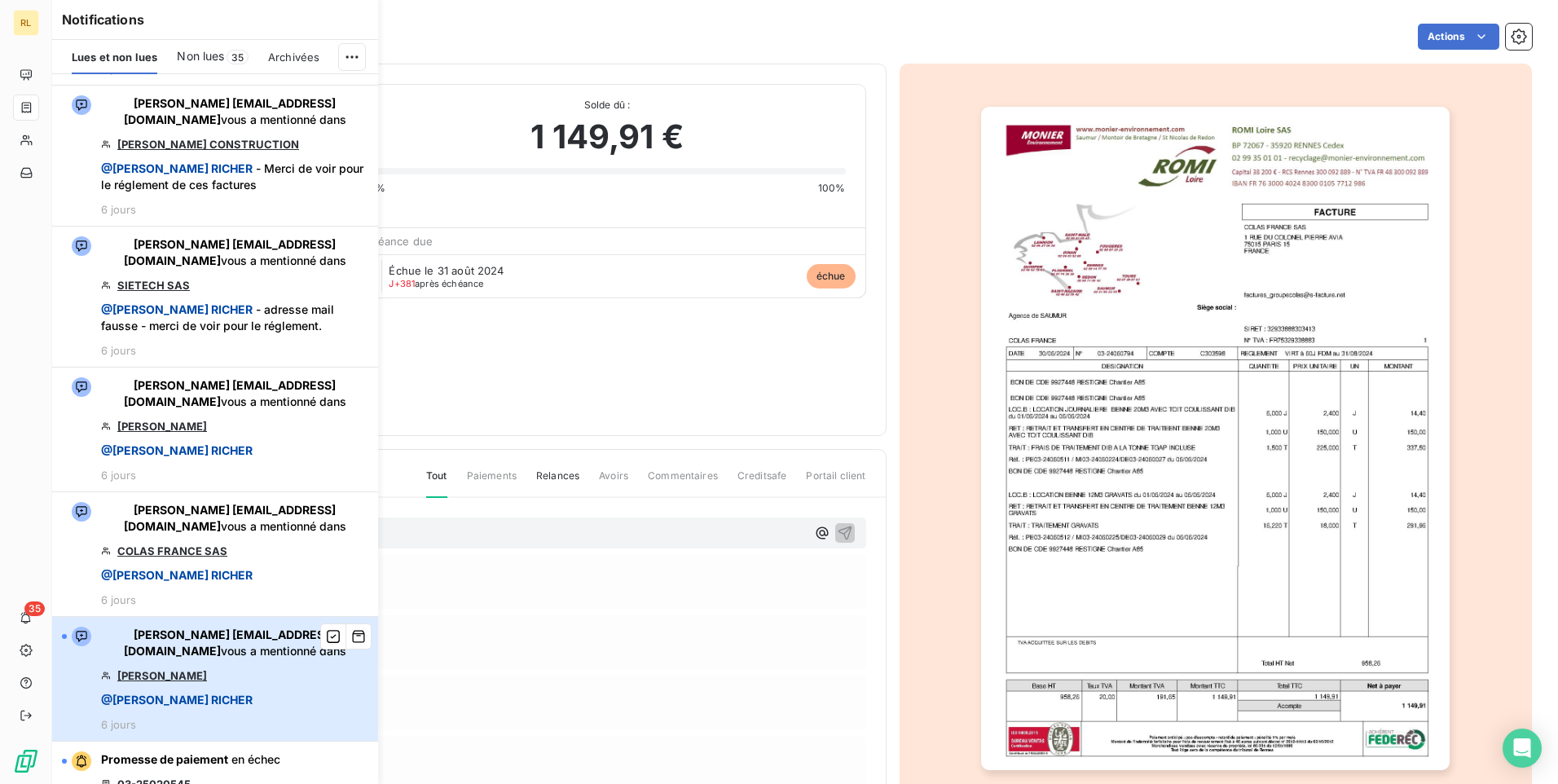
click at [219, 667] on div "ALEXANDRA clientsromiloire@monier-environnement.com vous a mentionné dans WATSO…" at bounding box center [234, 678] width 267 height 104
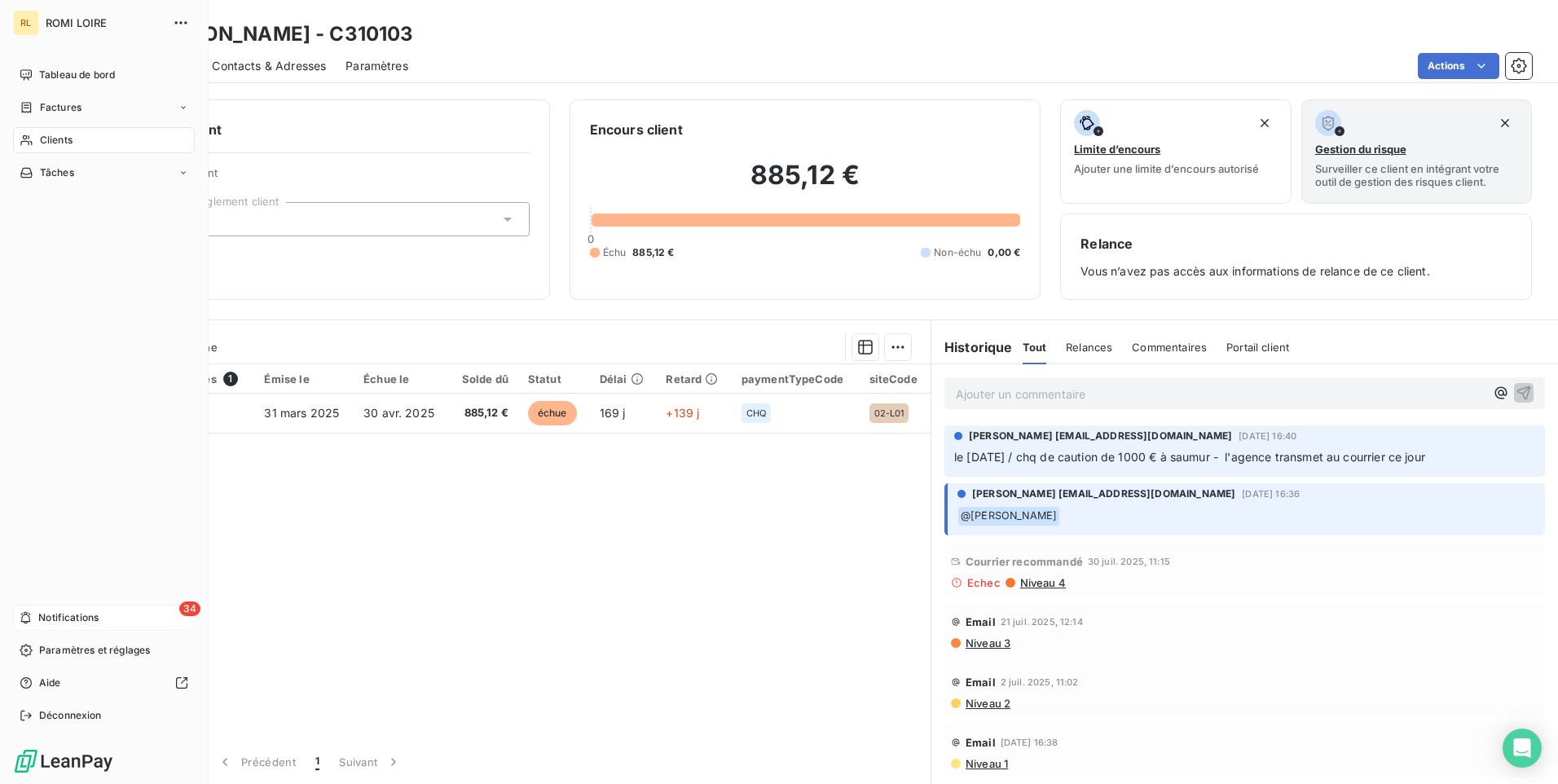
click at [61, 620] on span "Notifications" at bounding box center [69, 618] width 60 height 15
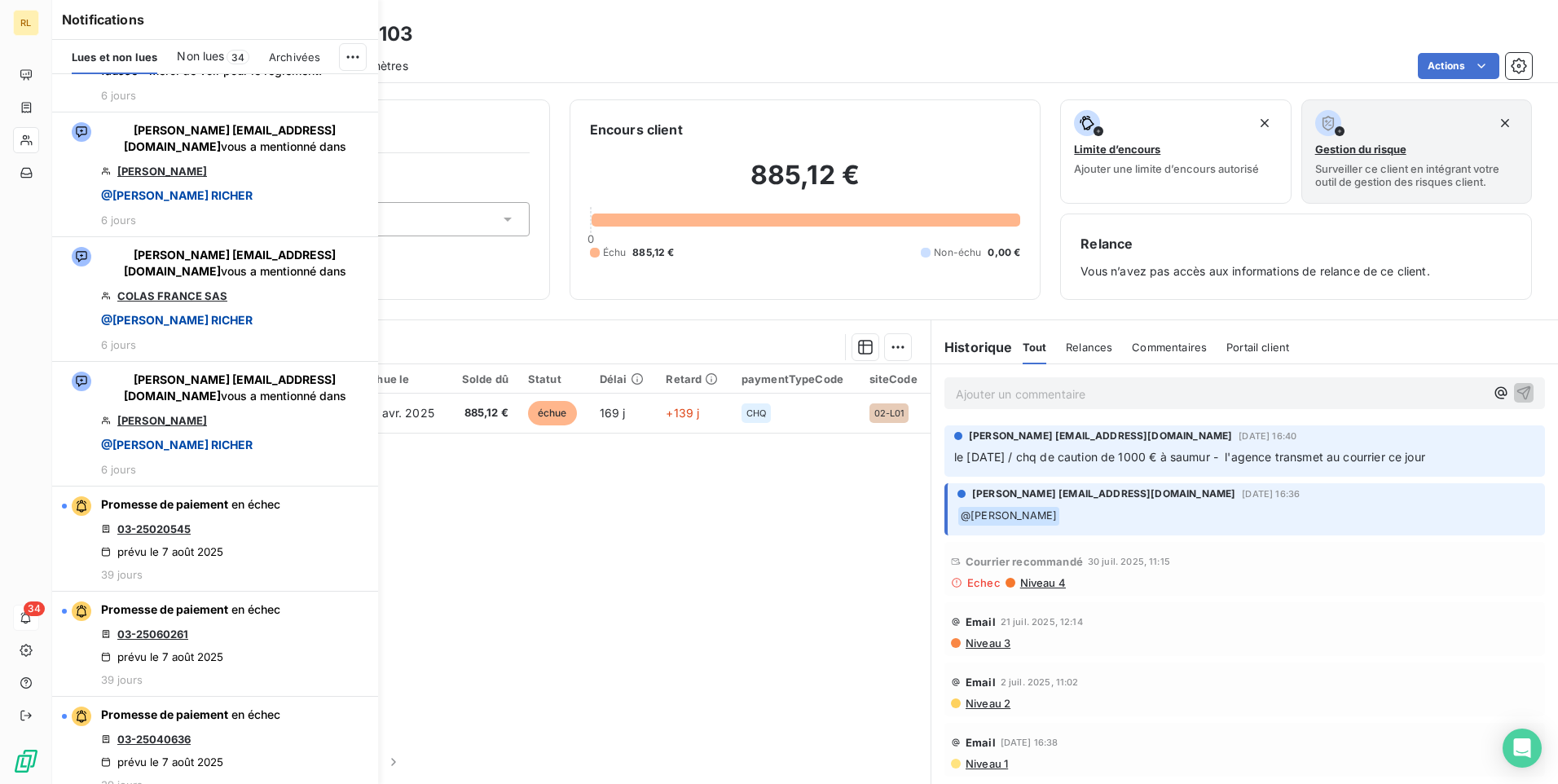
scroll to position [1793, 0]
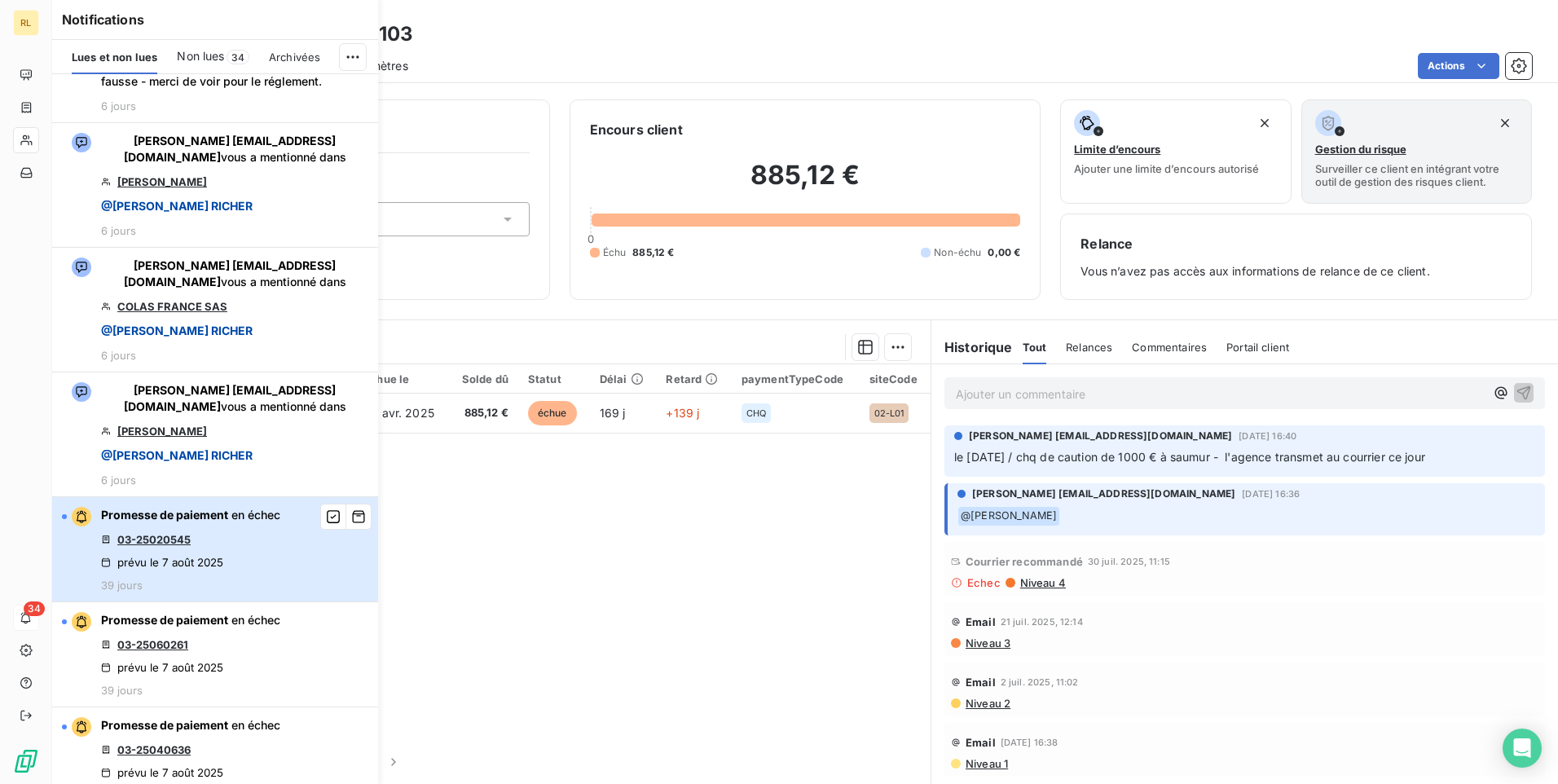
click at [221, 541] on div "Promesse de paiement en échec 03-25020545 prévu le 7 août 2025 39 jours" at bounding box center [191, 549] width 180 height 85
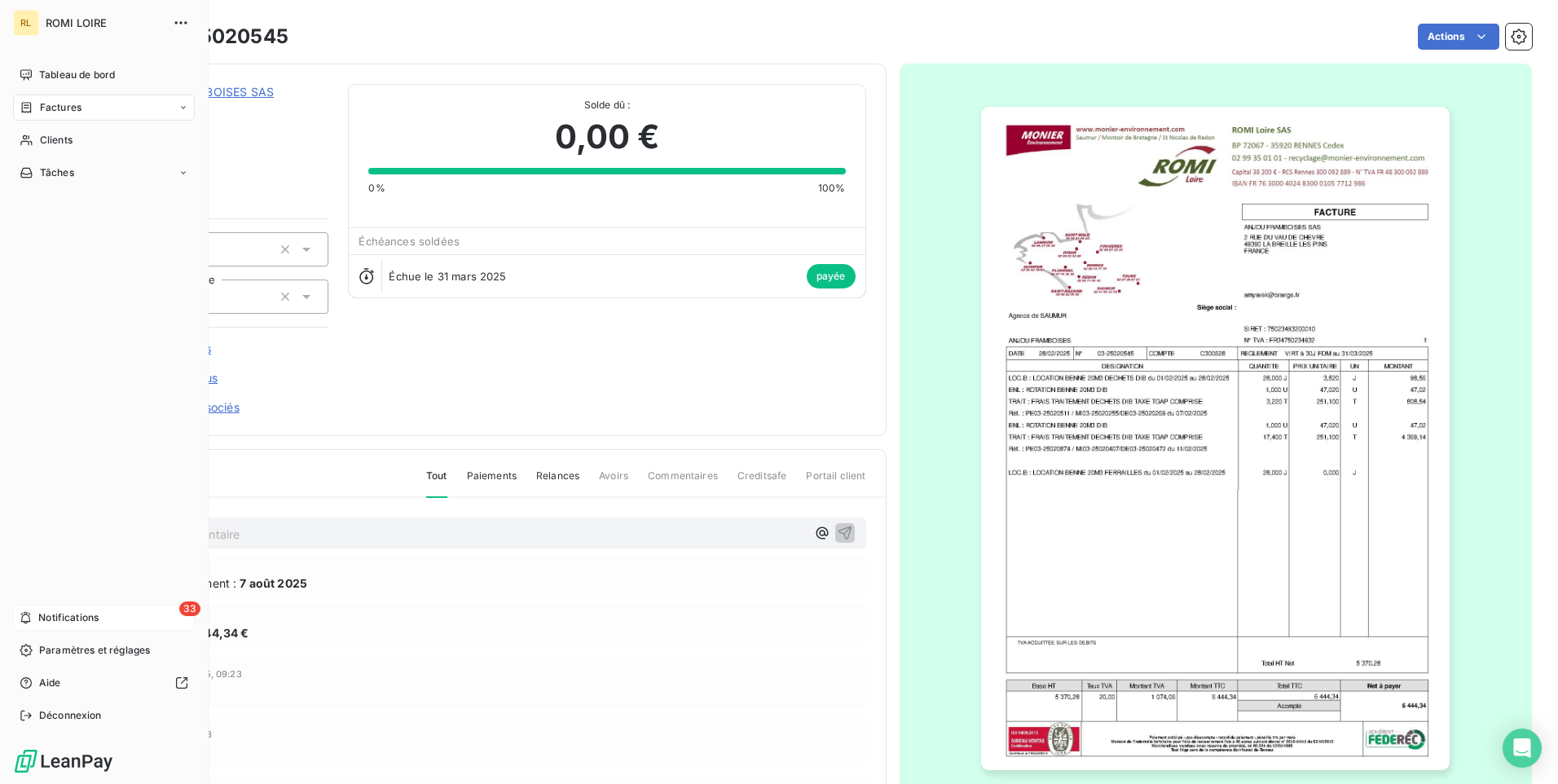
click at [62, 615] on span "Notifications" at bounding box center [69, 618] width 60 height 15
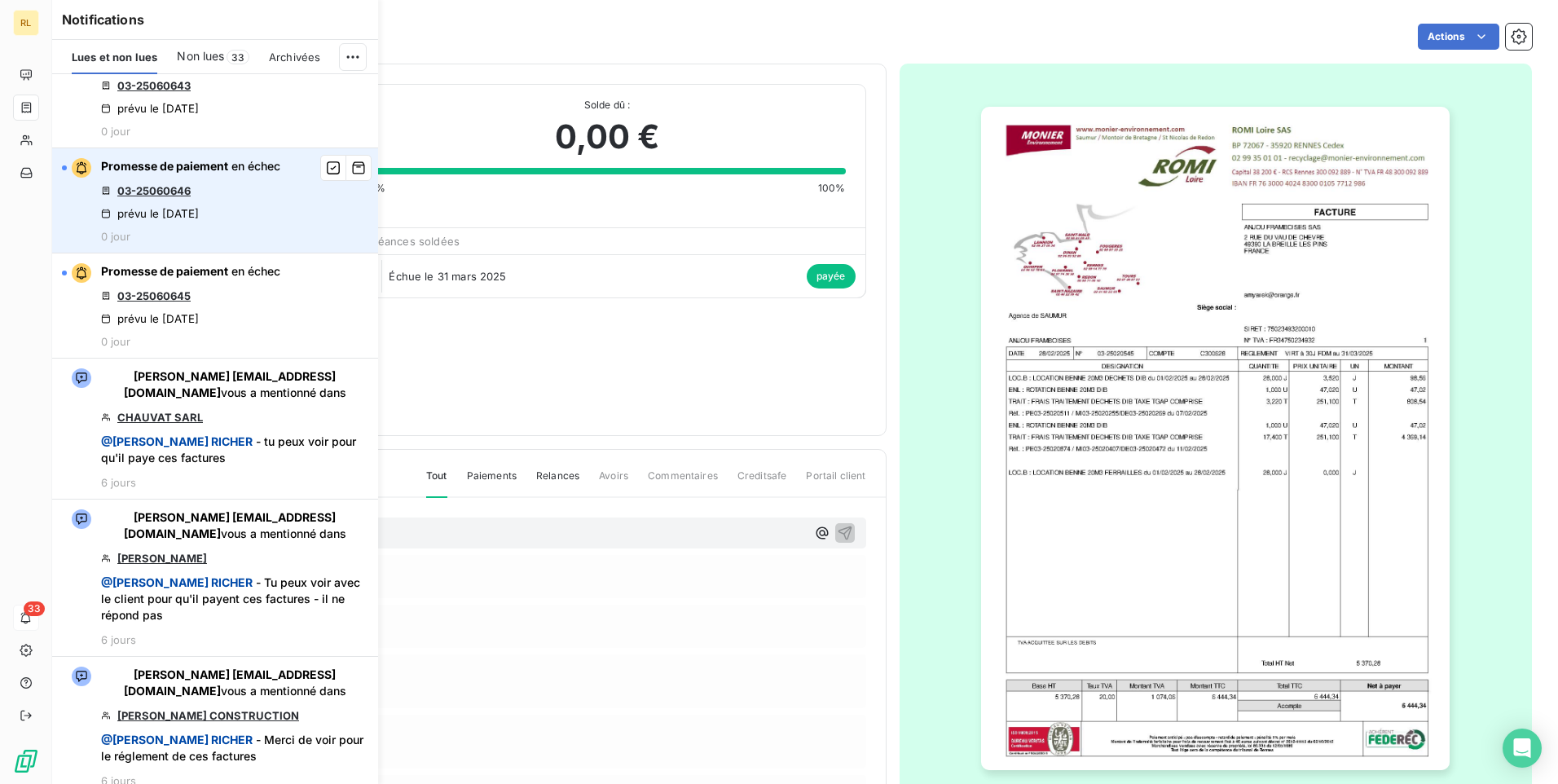
scroll to position [978, 0]
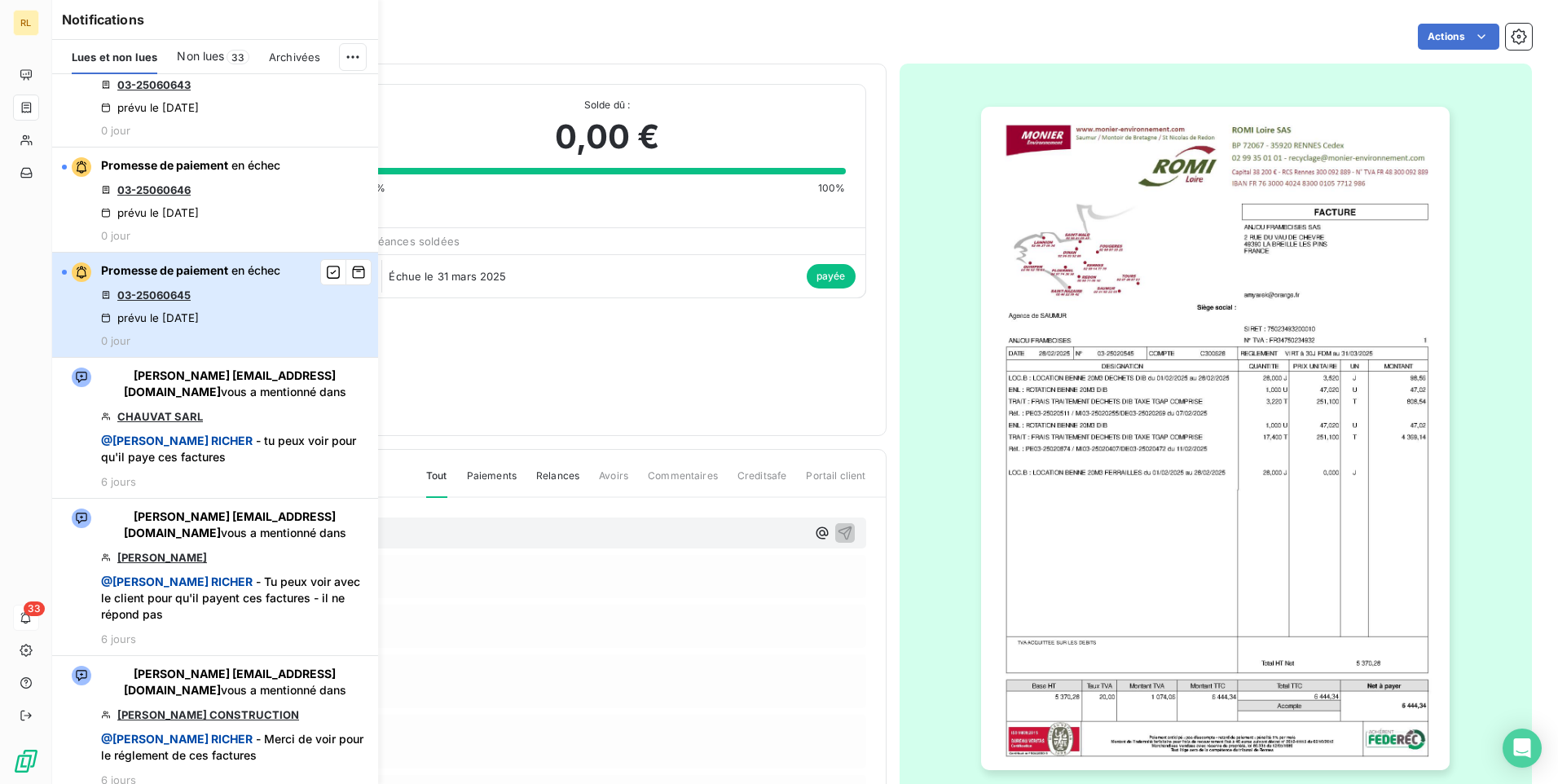
click at [187, 313] on div "prévu le [DATE]" at bounding box center [150, 317] width 98 height 13
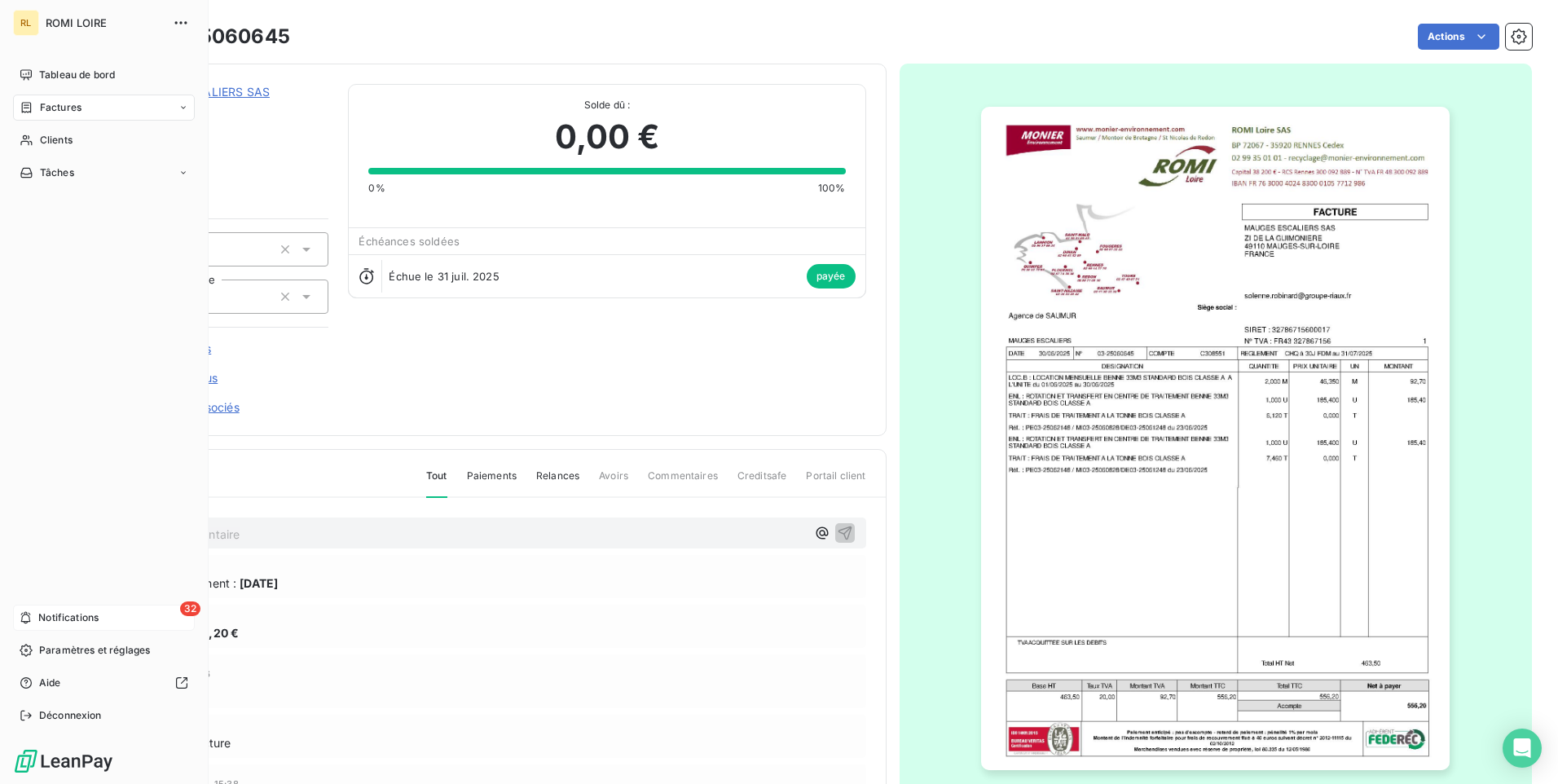
click at [43, 608] on div "32 Notifications" at bounding box center [104, 618] width 181 height 26
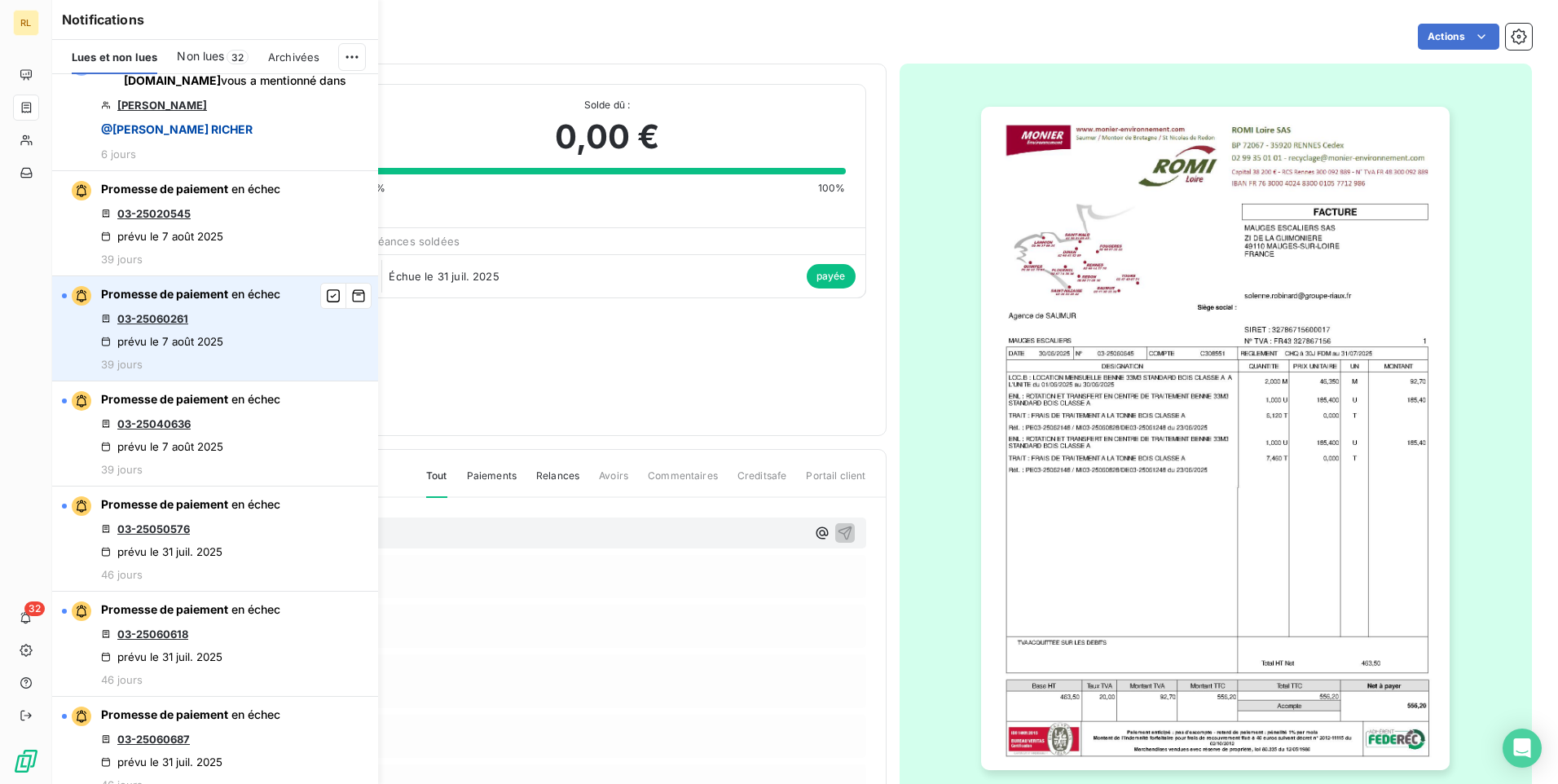
scroll to position [1955, 0]
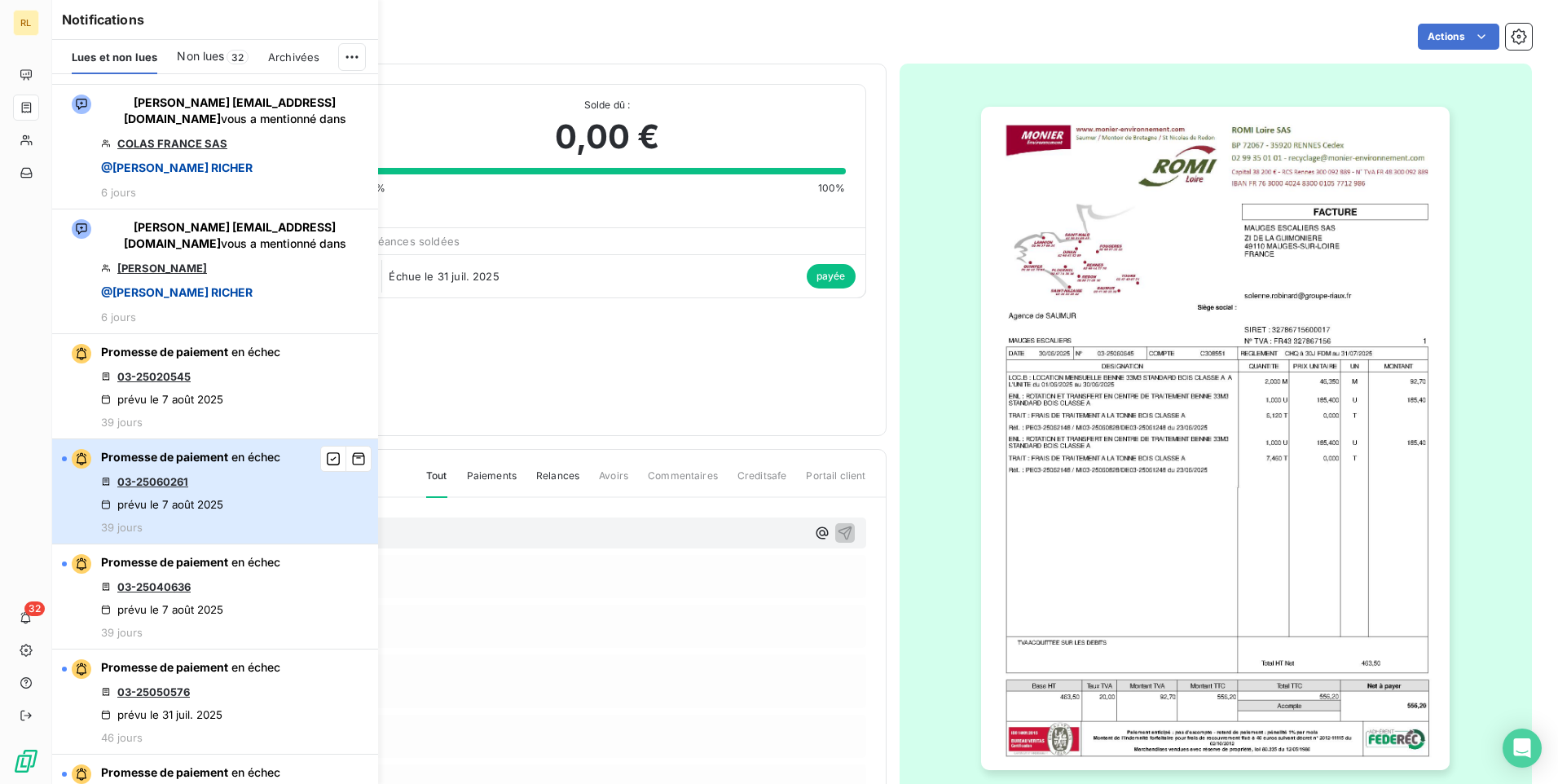
click at [183, 461] on span "Promesse de paiement" at bounding box center [164, 456] width 128 height 14
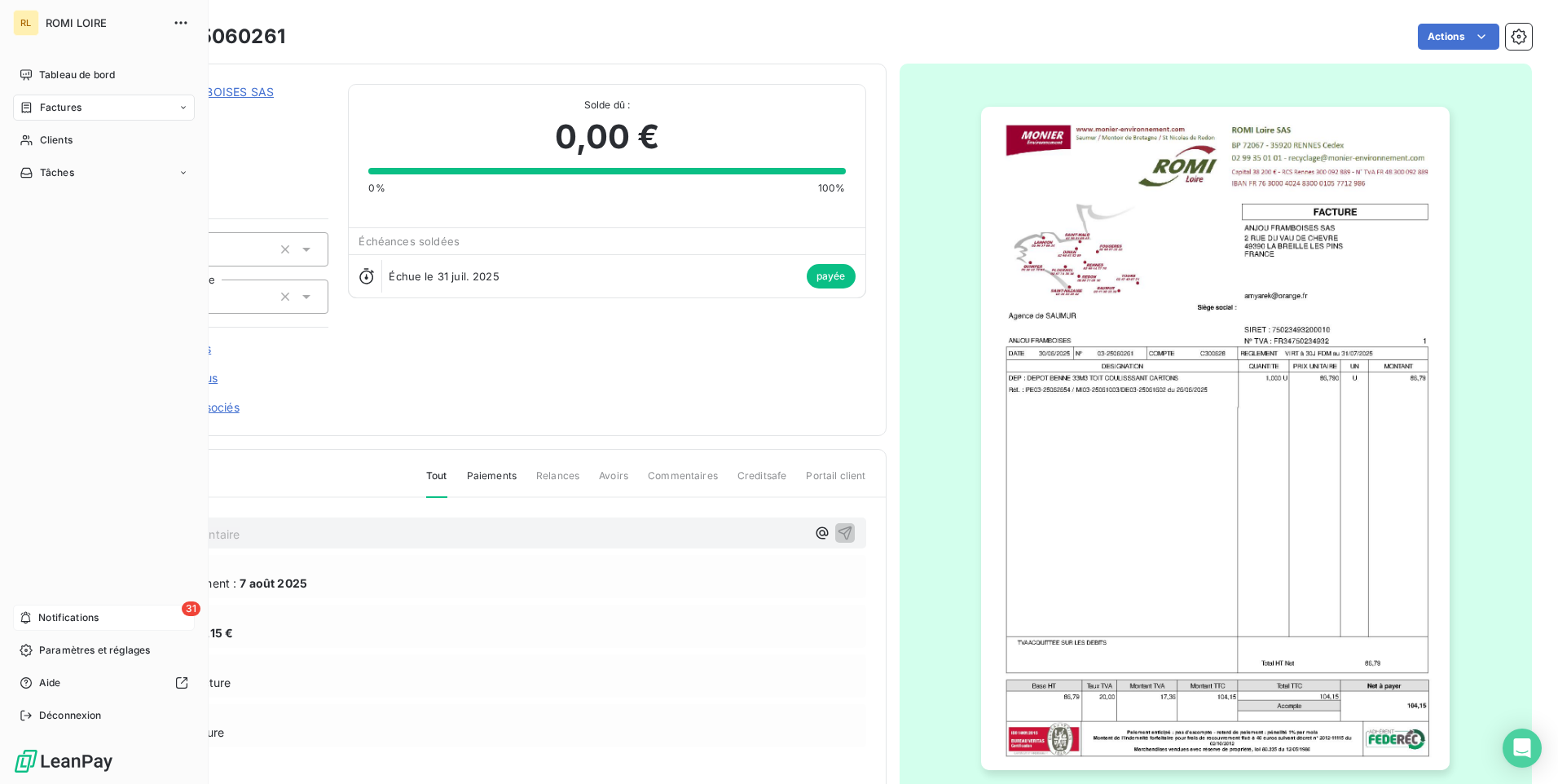
click at [59, 613] on span "Notifications" at bounding box center [69, 618] width 60 height 15
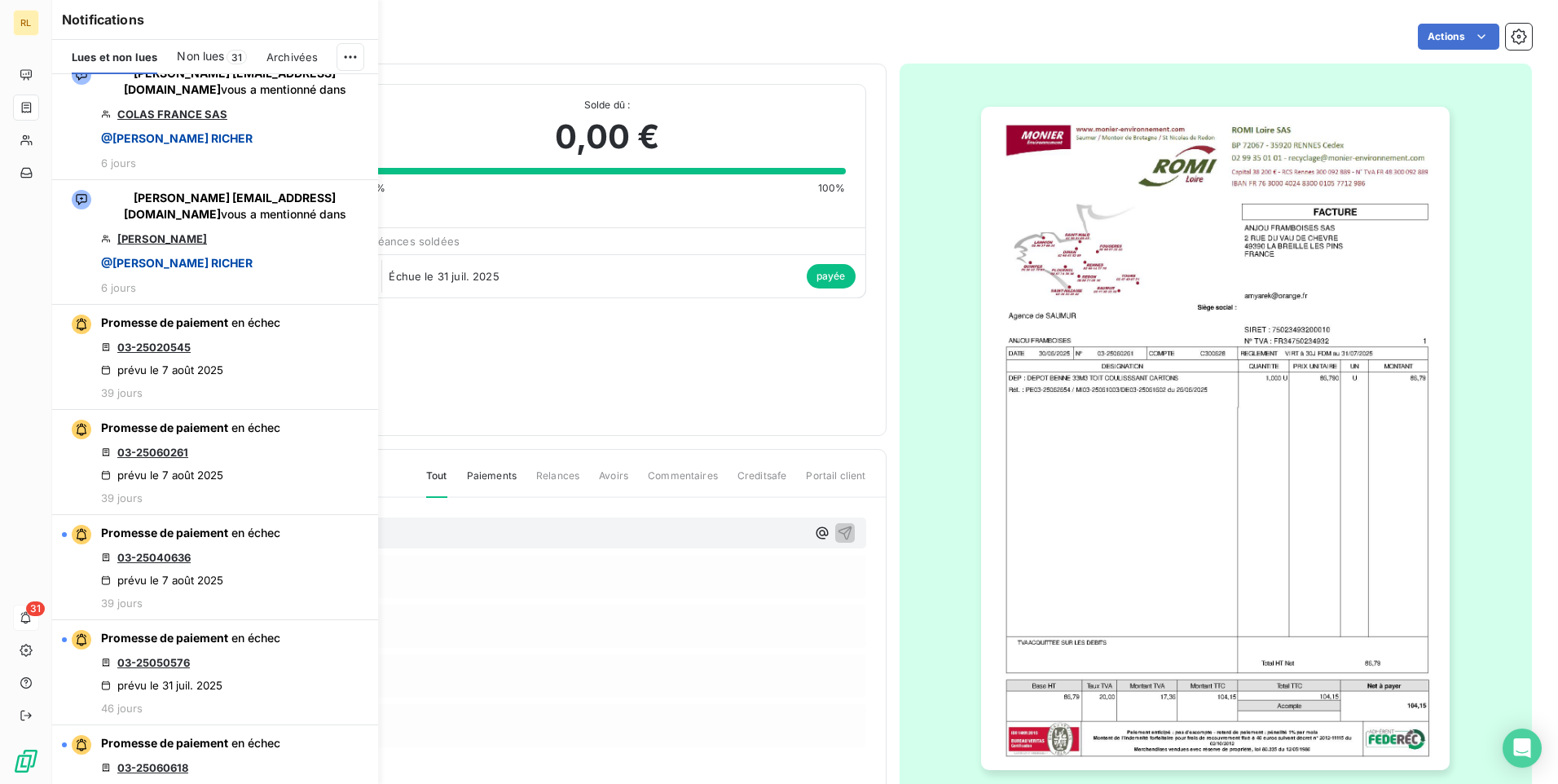
scroll to position [2037, 0]
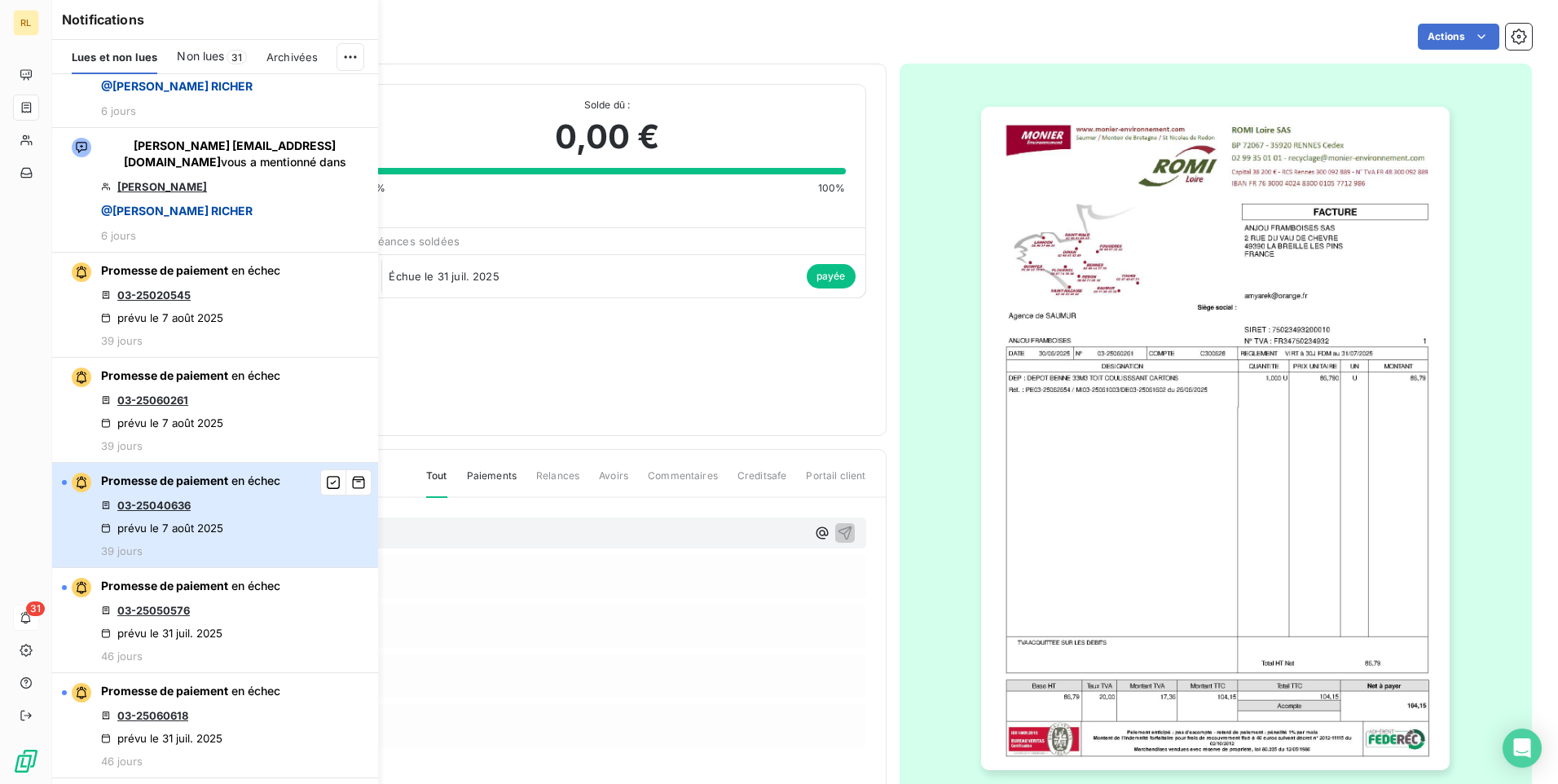
click at [187, 519] on div "Promesse de paiement en échec 03-25040636 prévu le 7 août 2025 39 jours" at bounding box center [191, 515] width 180 height 85
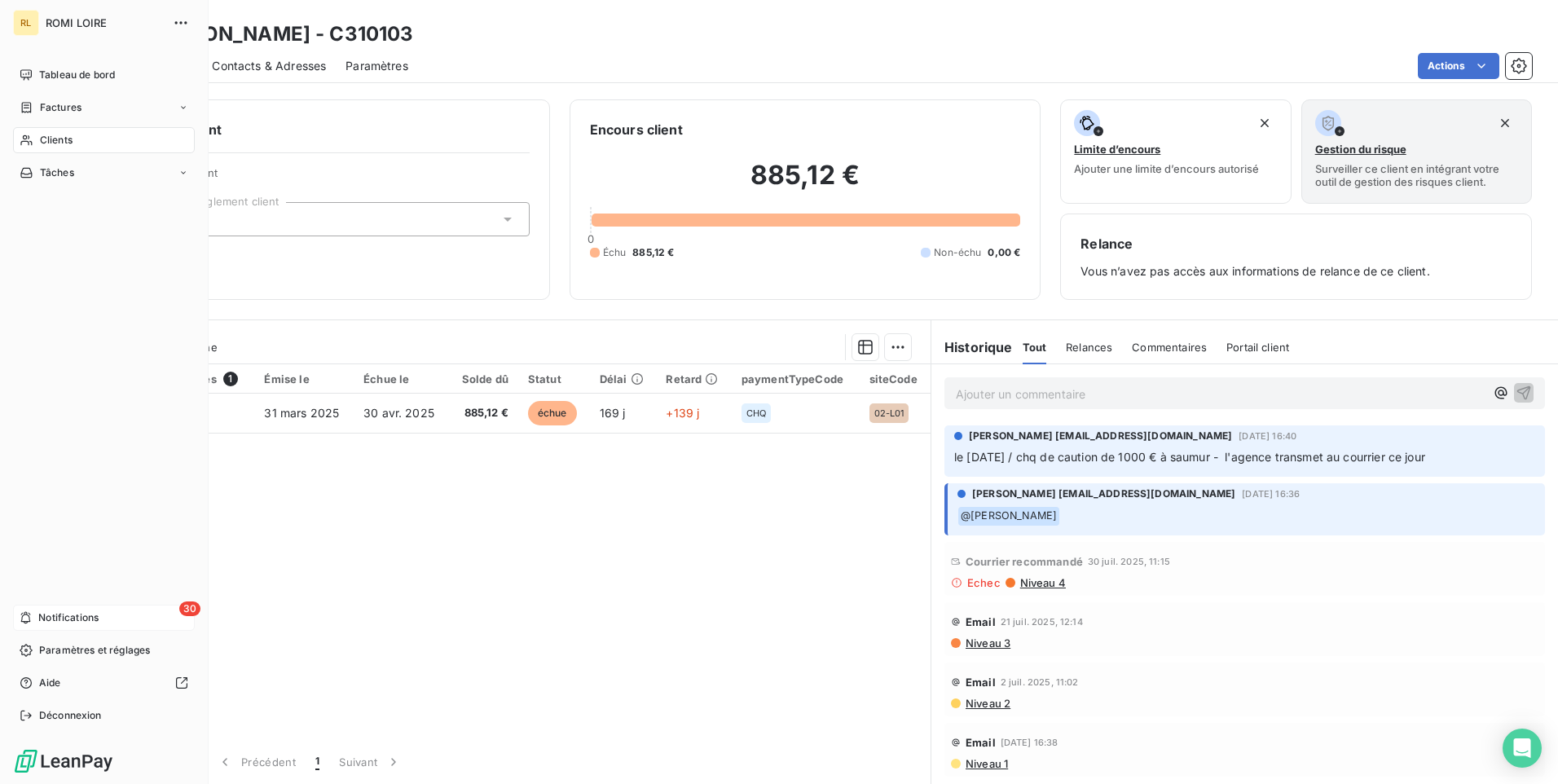
click at [115, 616] on div "30 Notifications" at bounding box center [104, 618] width 181 height 26
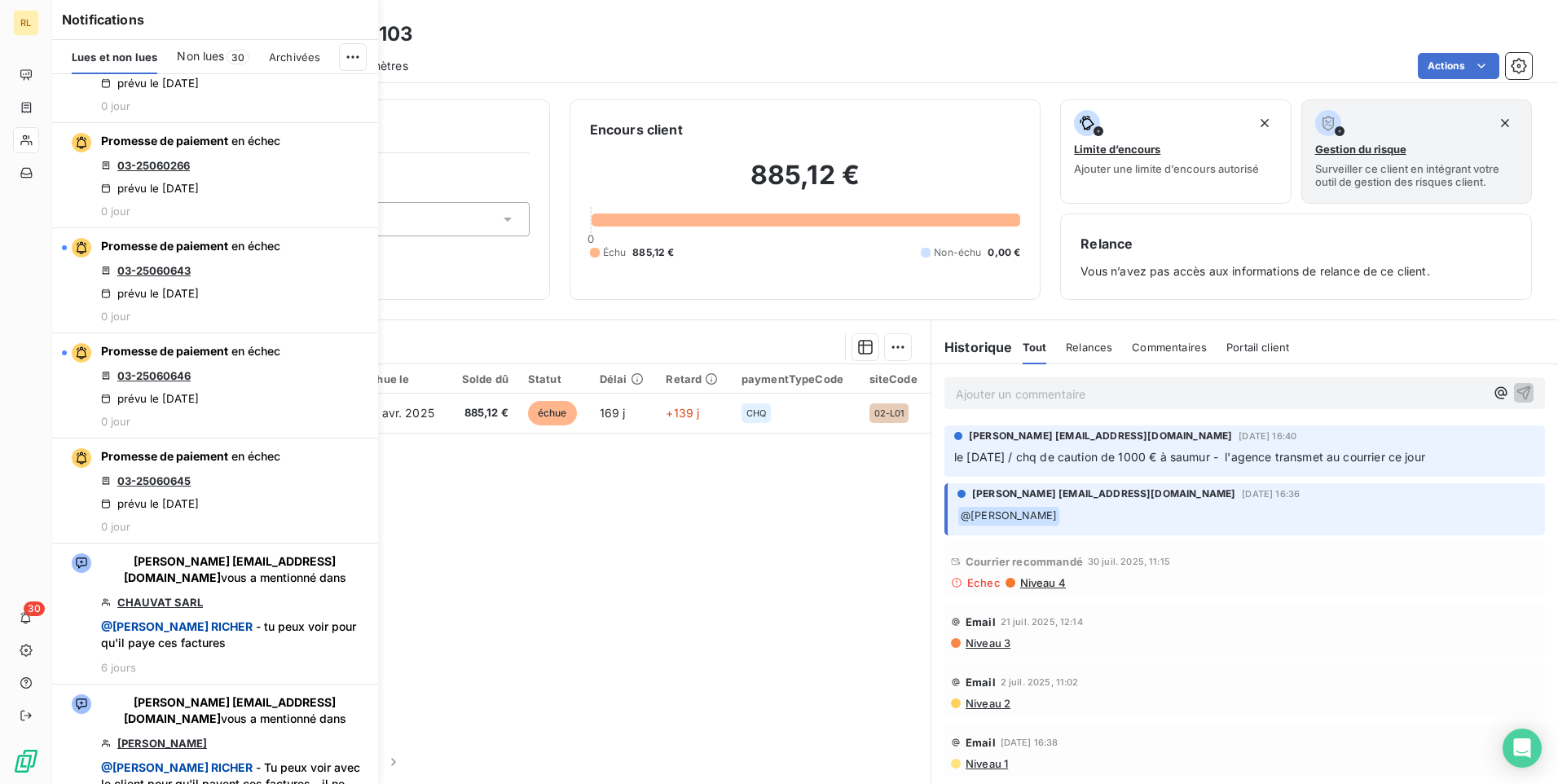
scroll to position [571, 0]
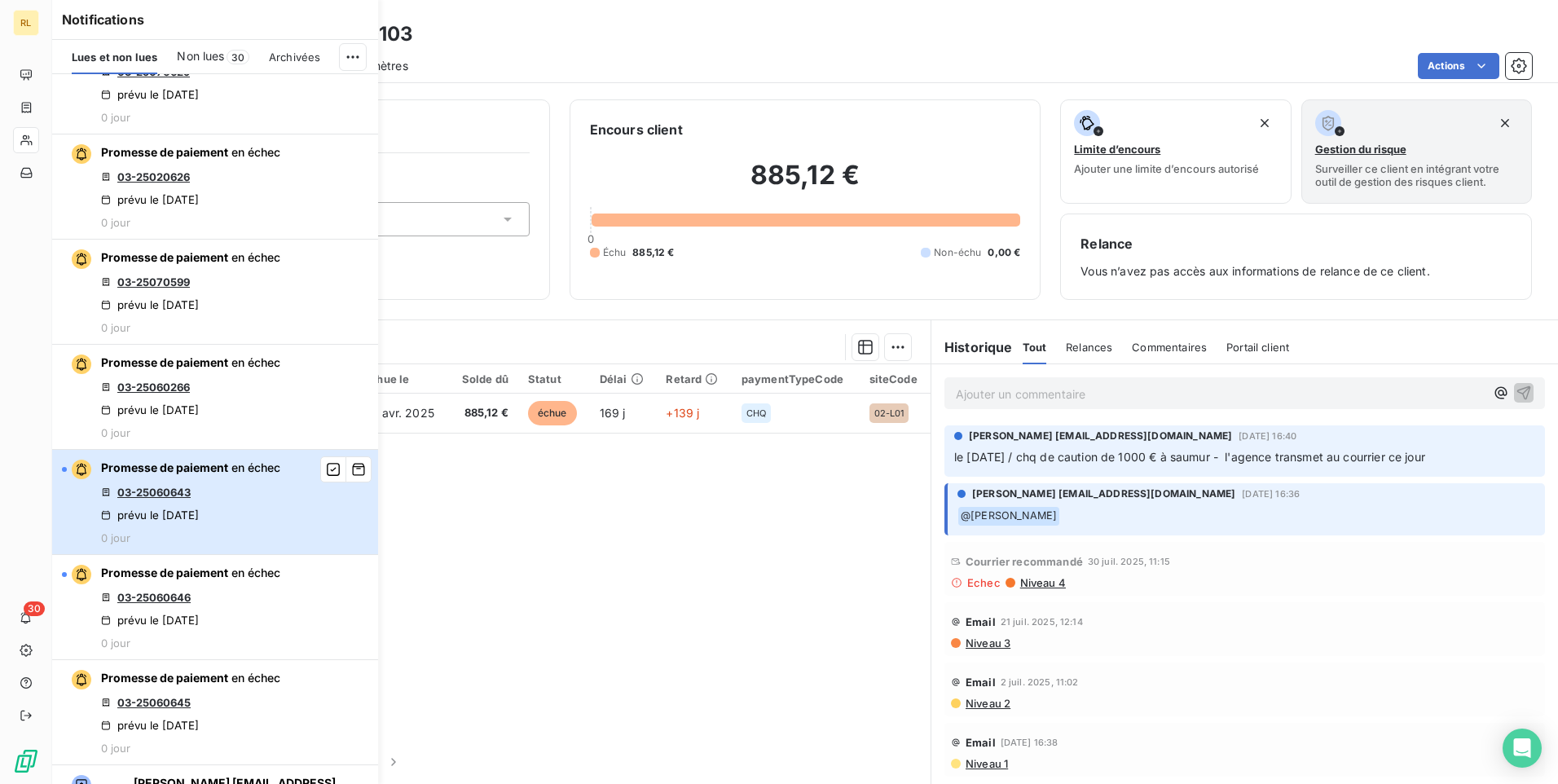
click at [176, 507] on div "Promesse de paiement en échec 03-25060643 prévu le 15 sept. 2025 0 jour" at bounding box center [191, 502] width 180 height 85
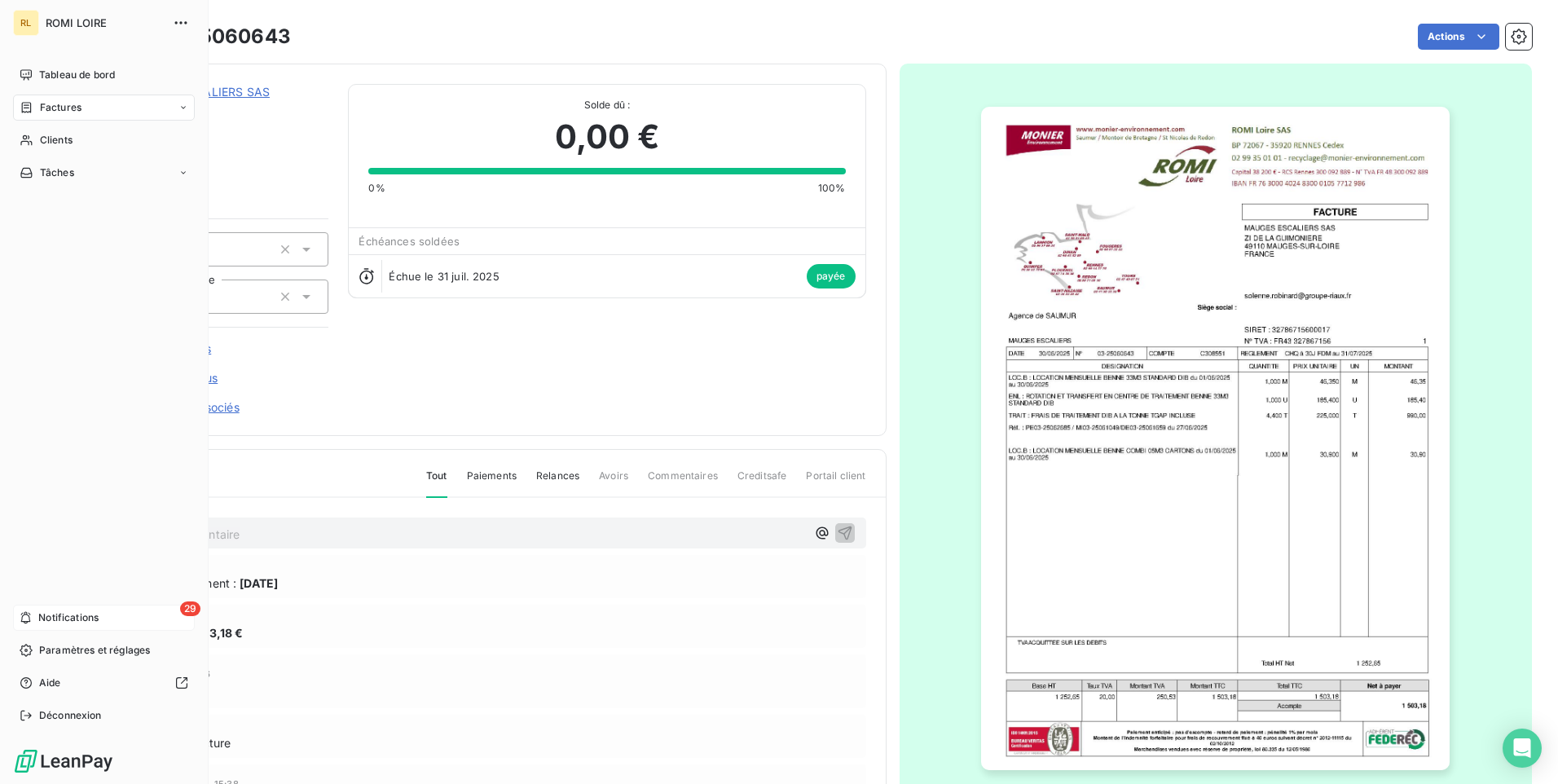
click at [39, 611] on span "Notifications" at bounding box center [69, 618] width 60 height 15
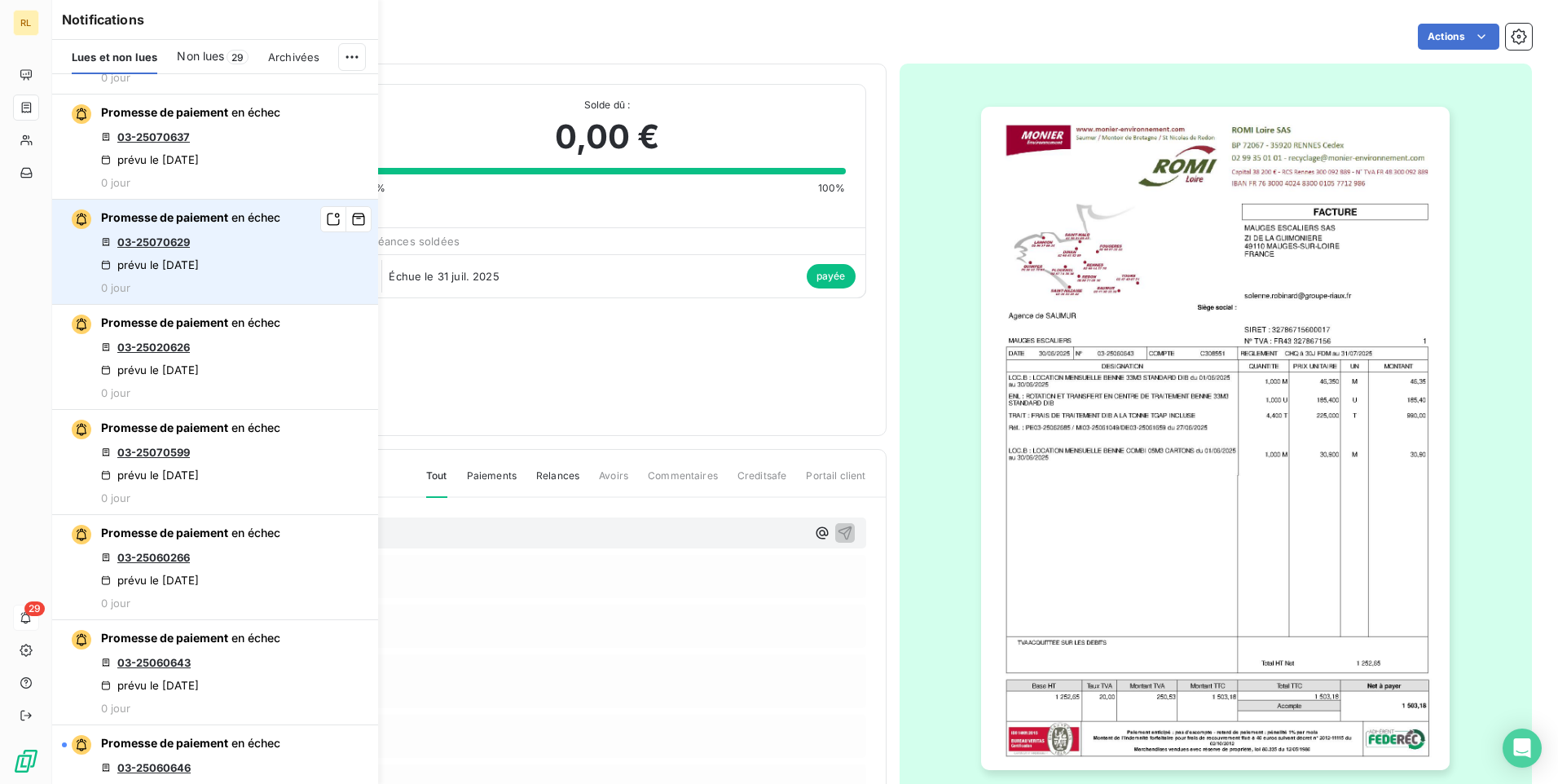
scroll to position [407, 0]
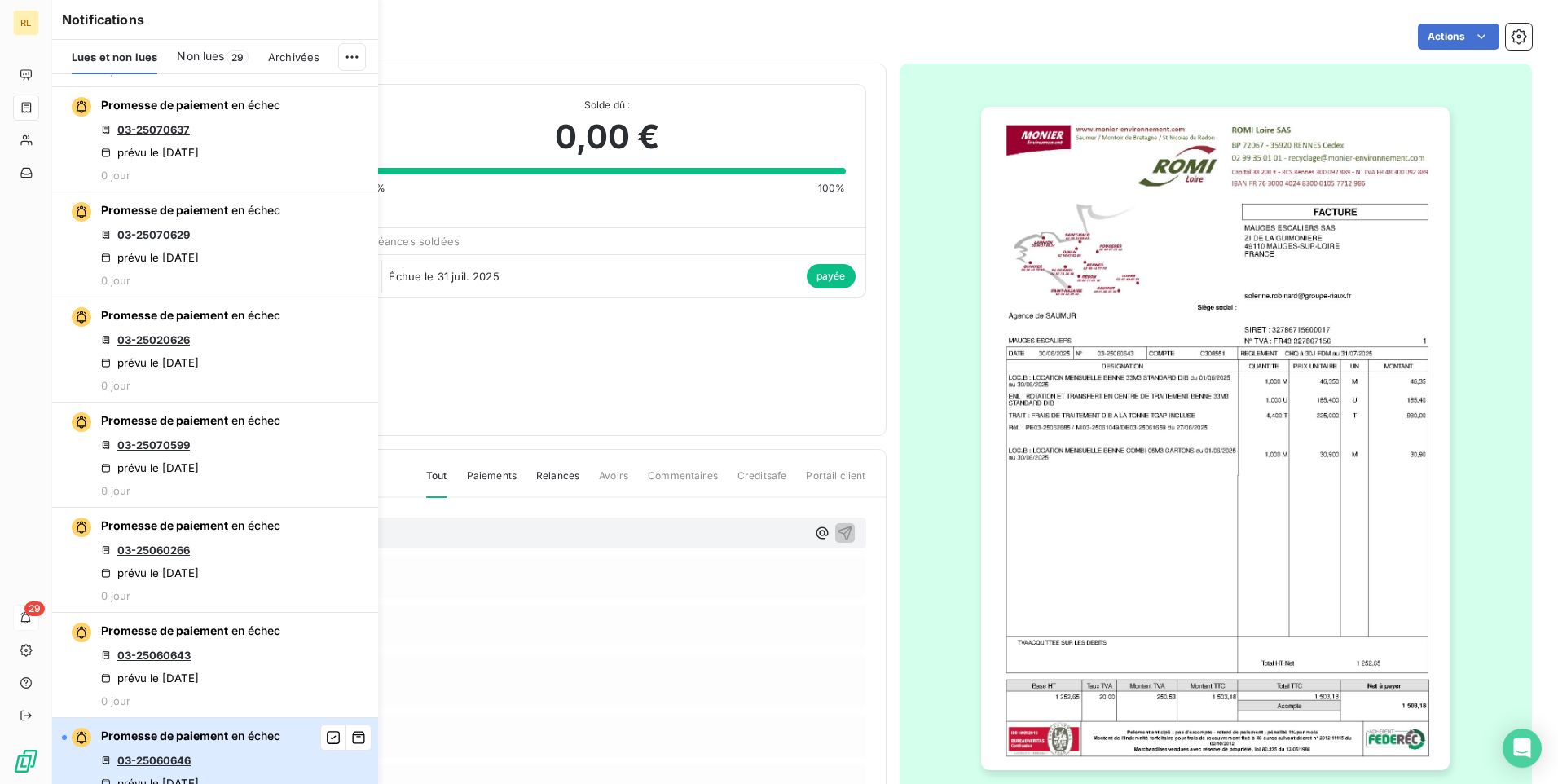
click at [194, 741] on span "Promesse de paiement" at bounding box center [164, 735] width 128 height 14
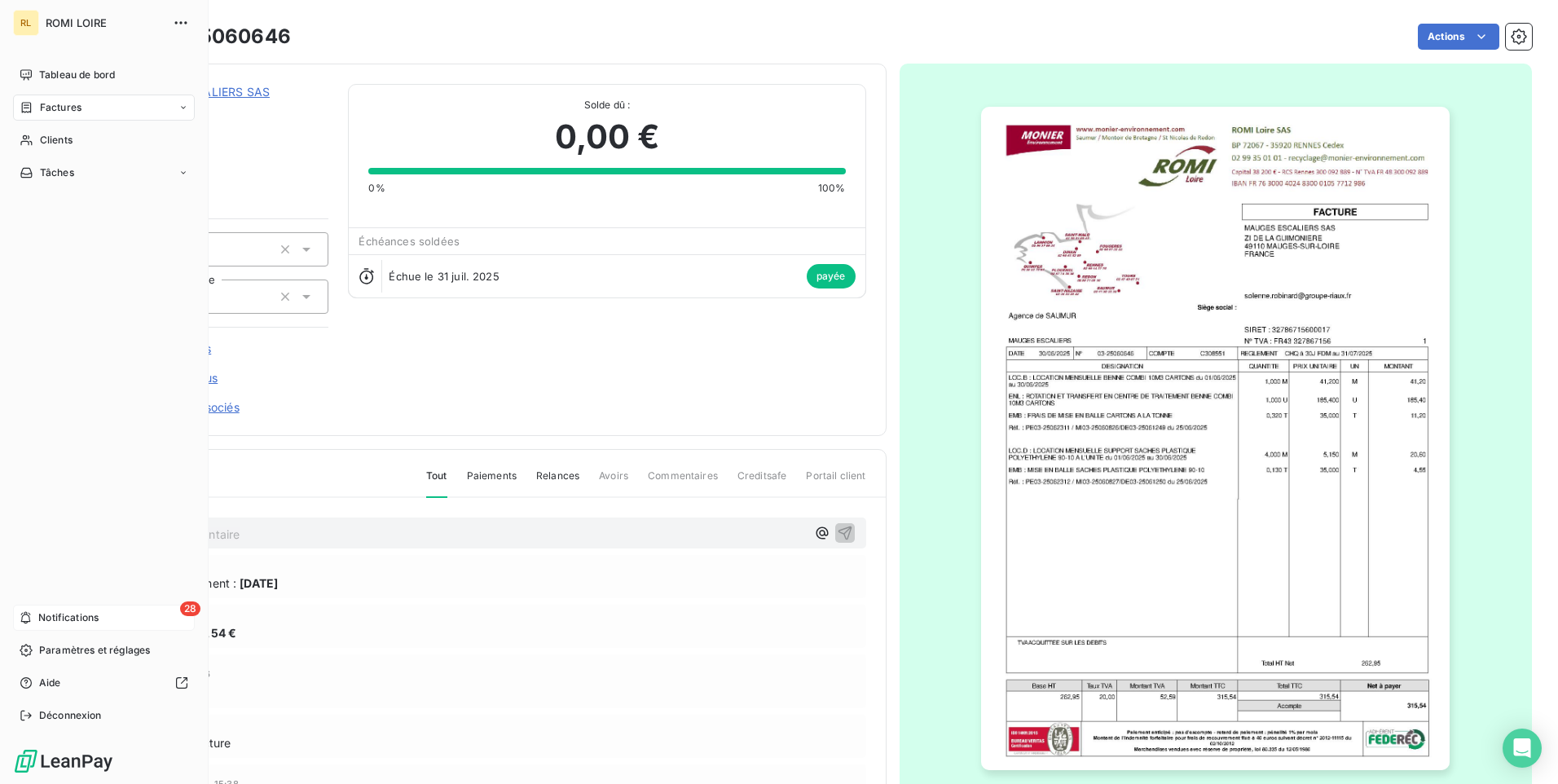
click at [49, 619] on span "Notifications" at bounding box center [69, 618] width 60 height 15
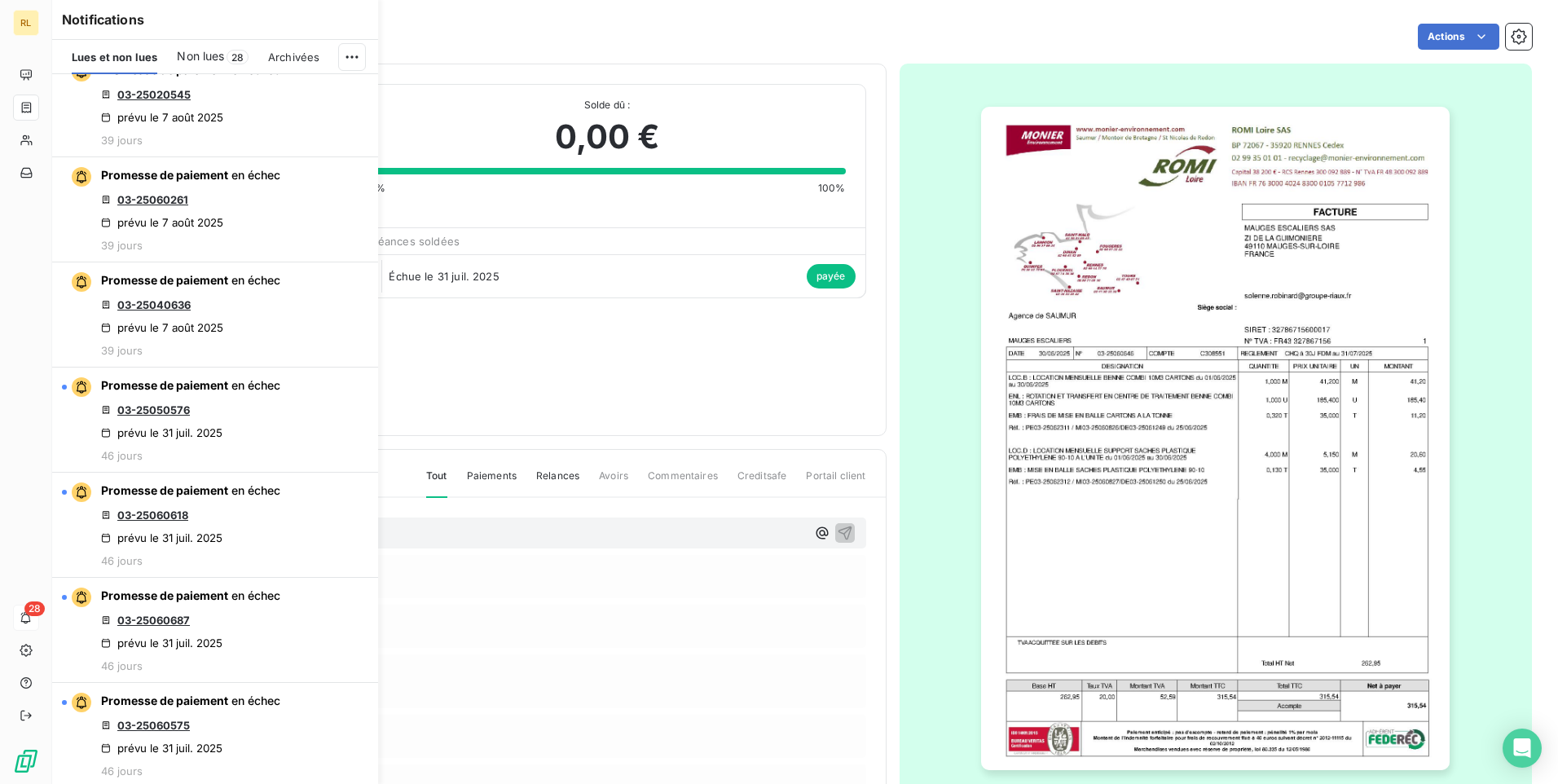
scroll to position [2281, 0]
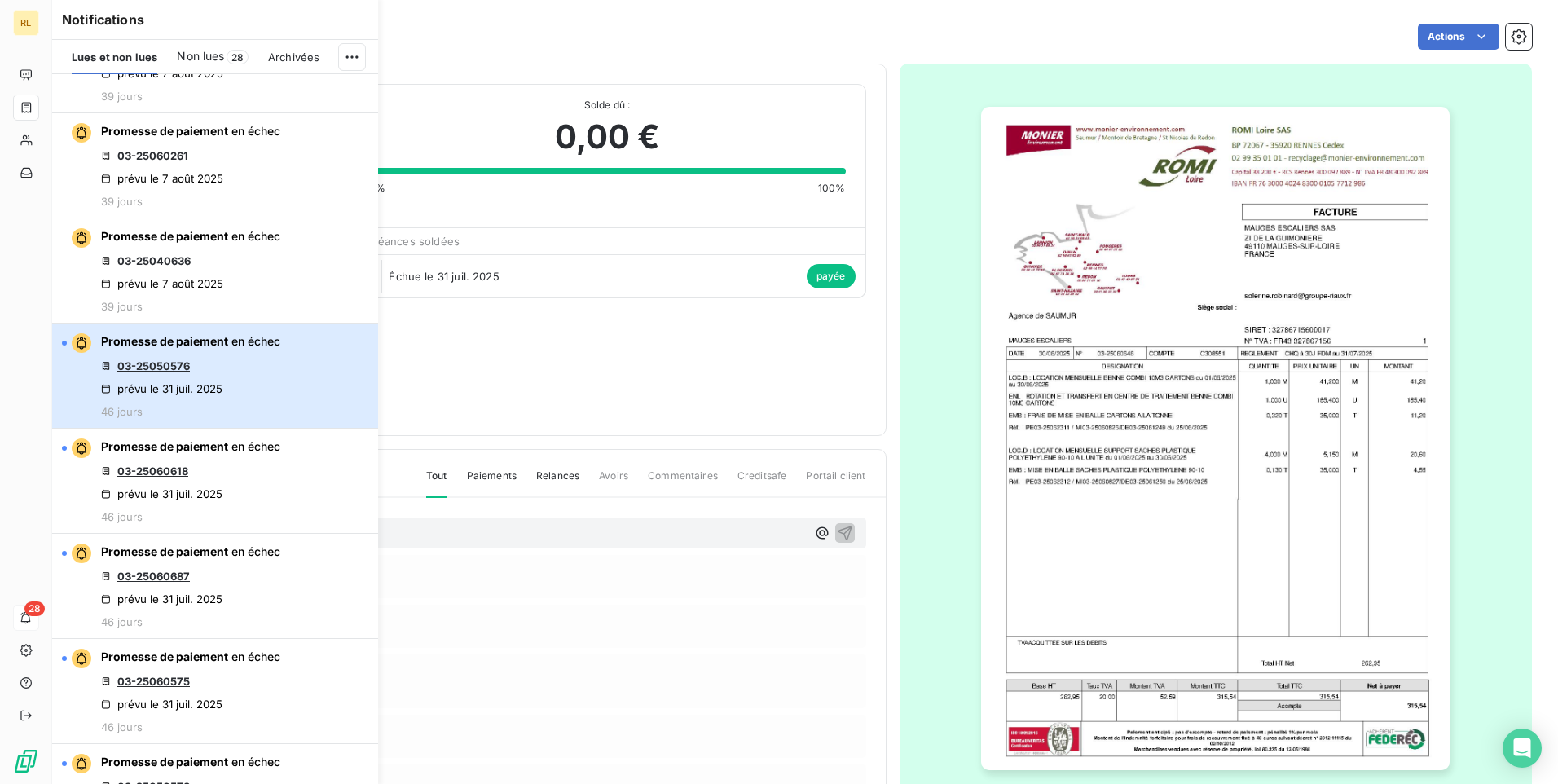
click at [193, 387] on div "prévu le 31 juil. 2025" at bounding box center [162, 389] width 122 height 13
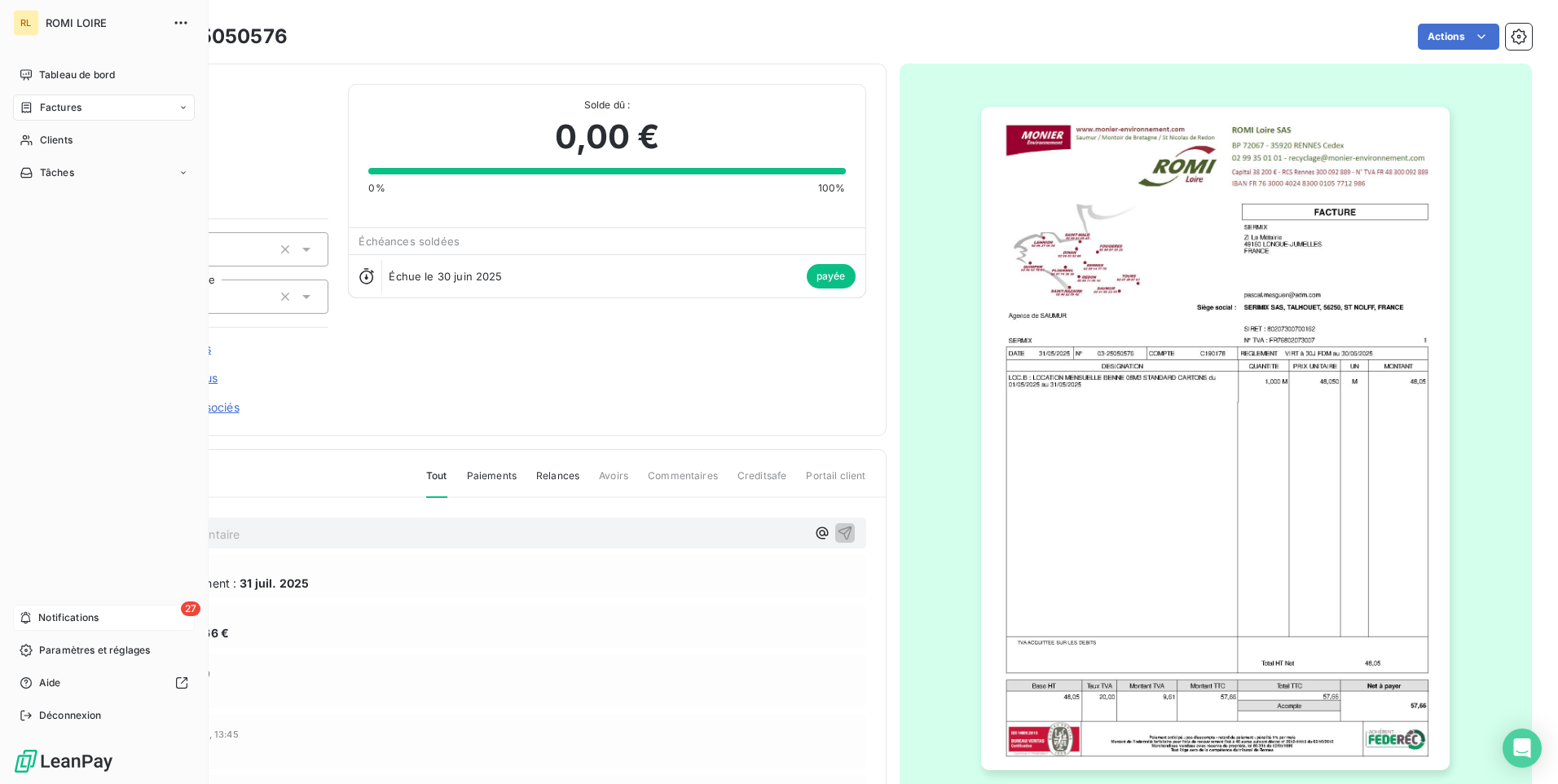
click at [53, 619] on span "Notifications" at bounding box center [69, 618] width 60 height 15
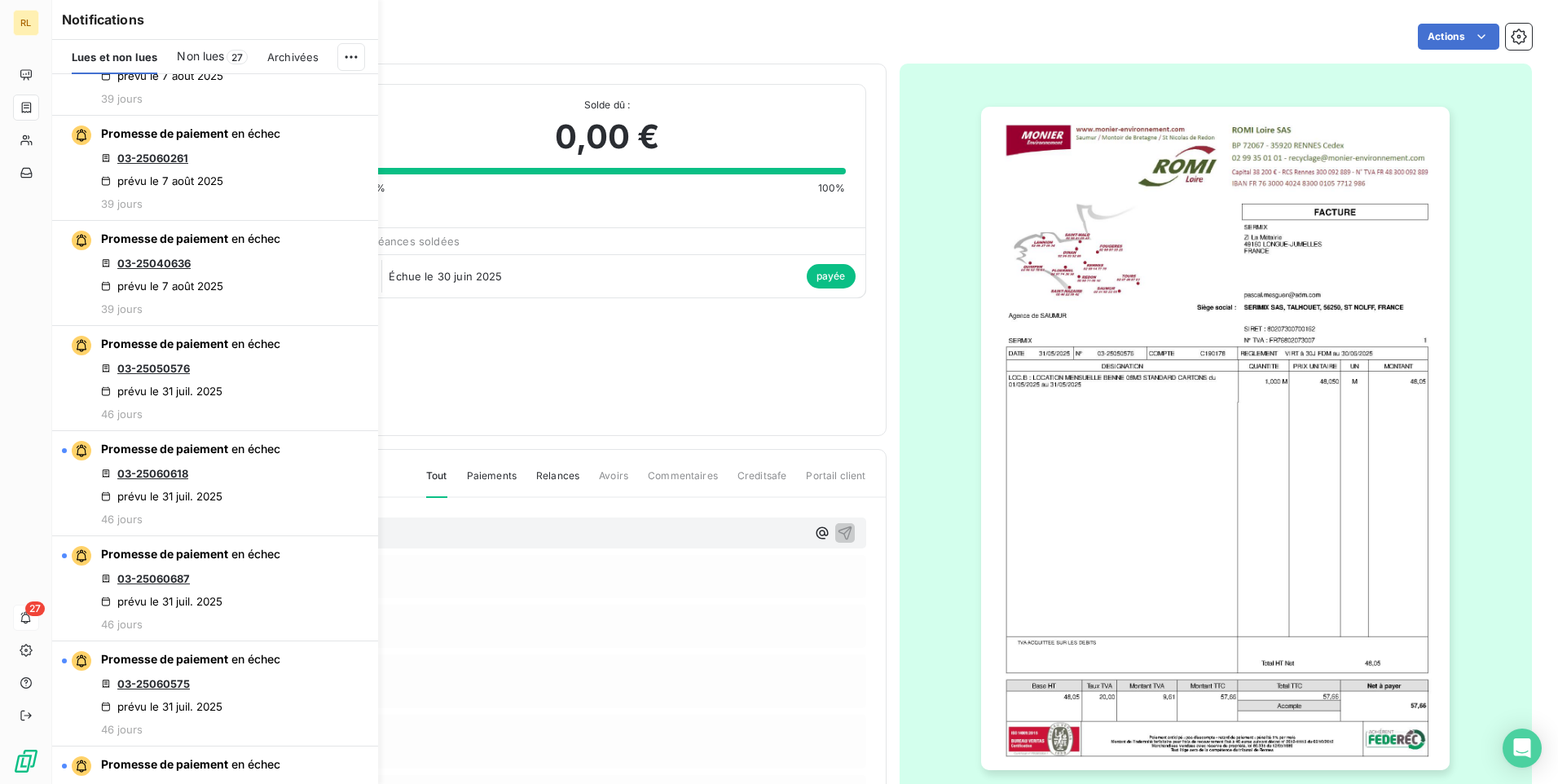
scroll to position [2281, 0]
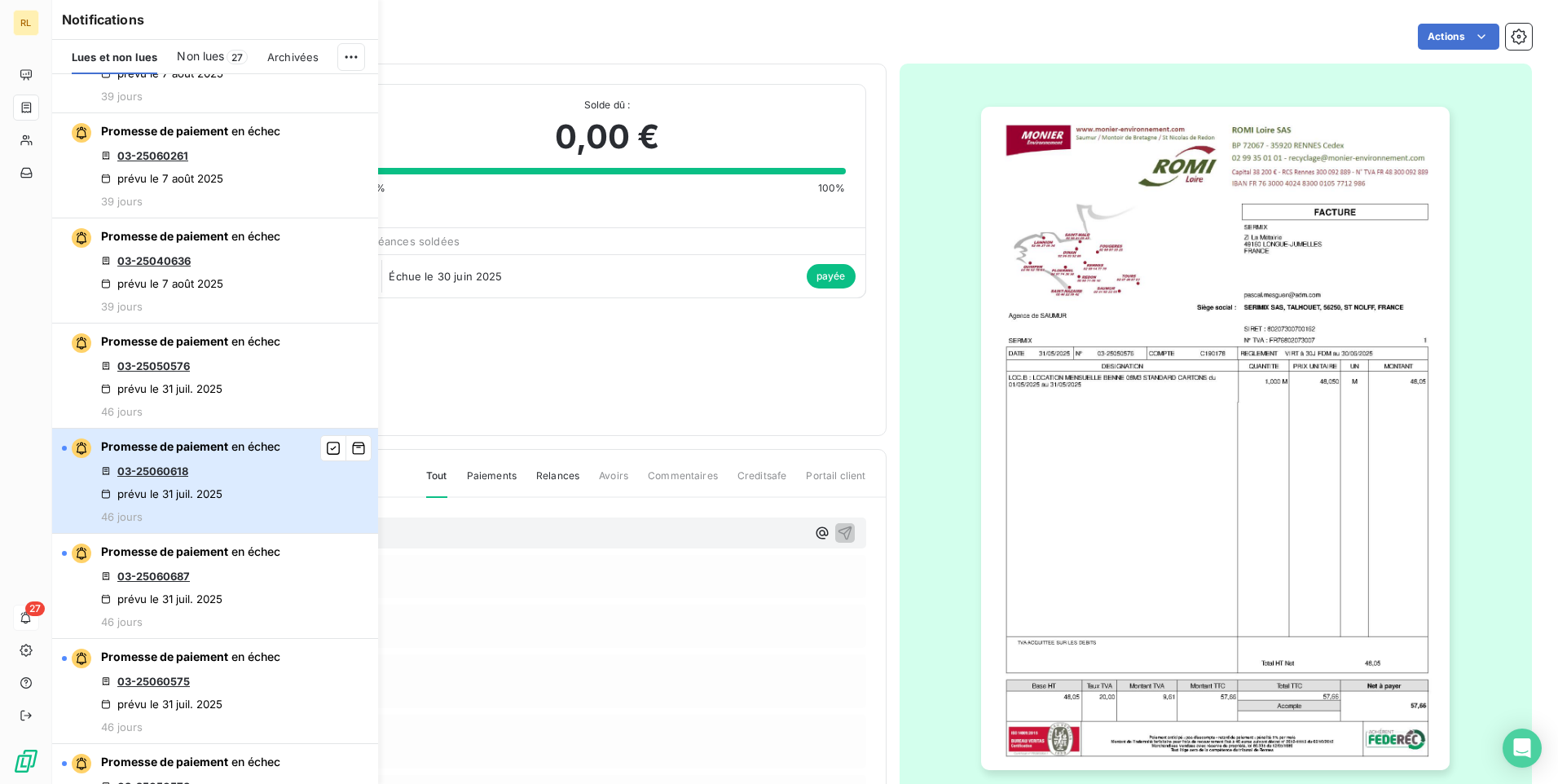
click at [210, 490] on div "prévu le 31 juil. 2025" at bounding box center [162, 494] width 122 height 13
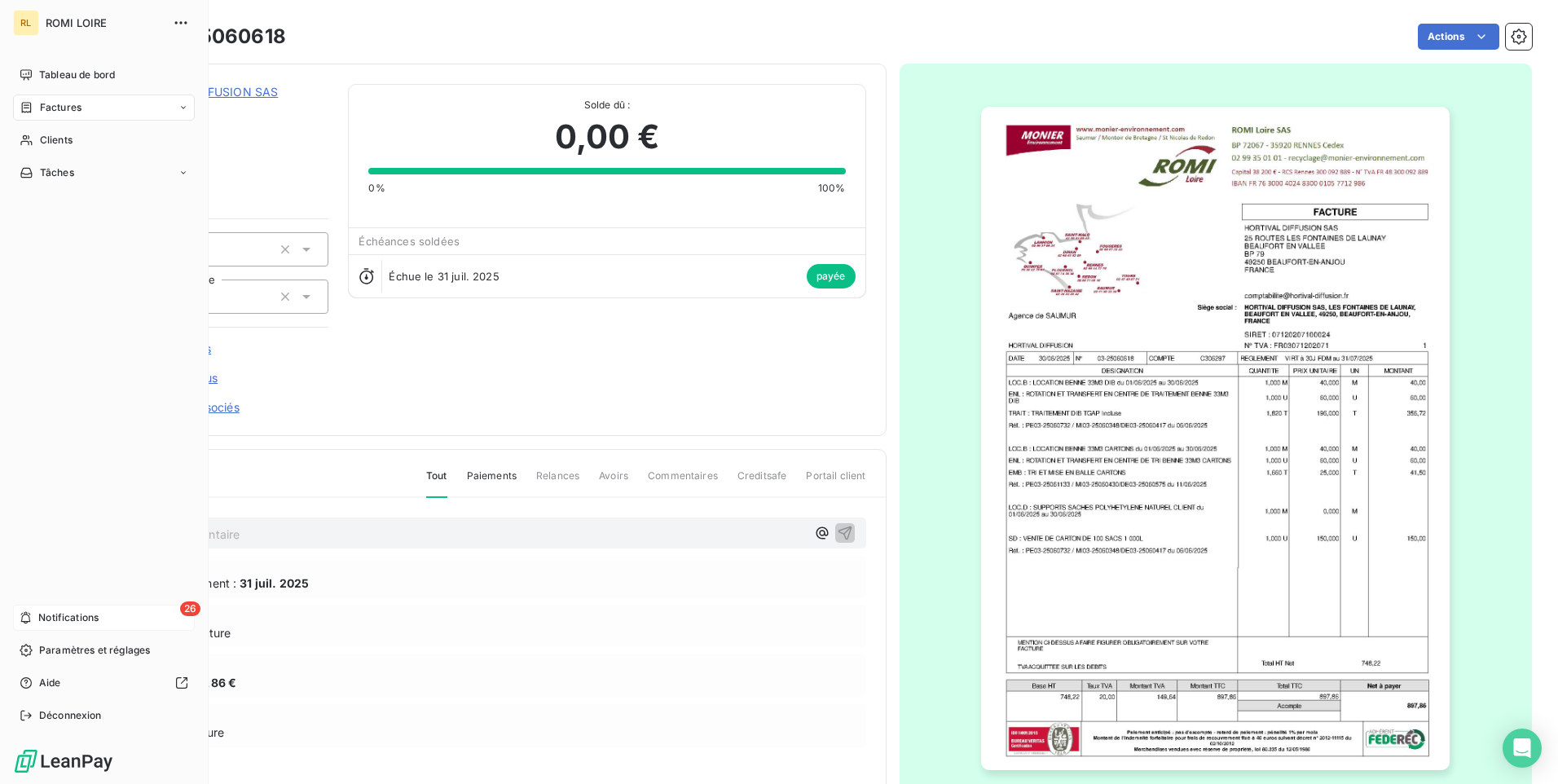
click at [60, 617] on span "Notifications" at bounding box center [69, 618] width 60 height 15
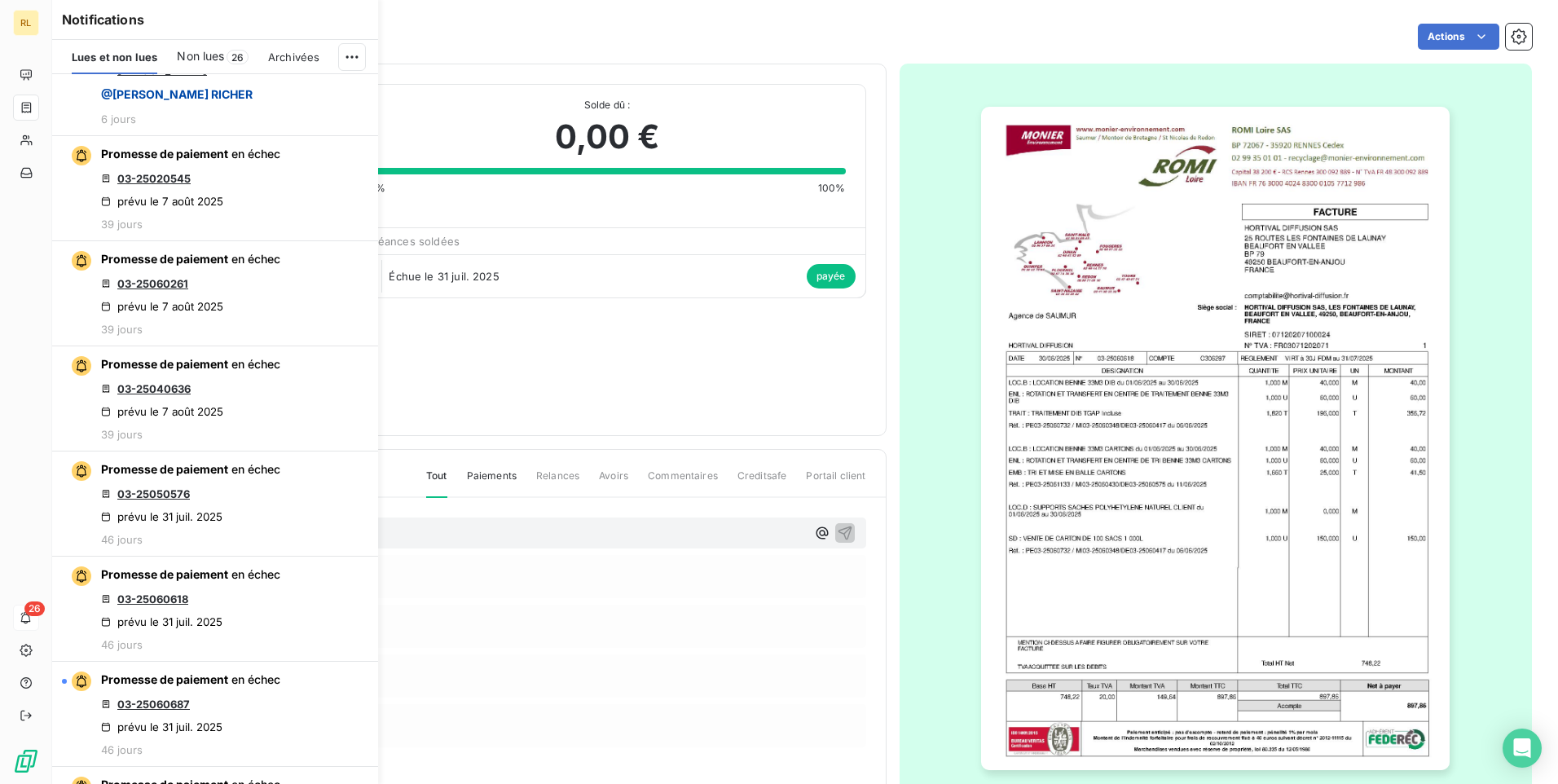
scroll to position [2445, 0]
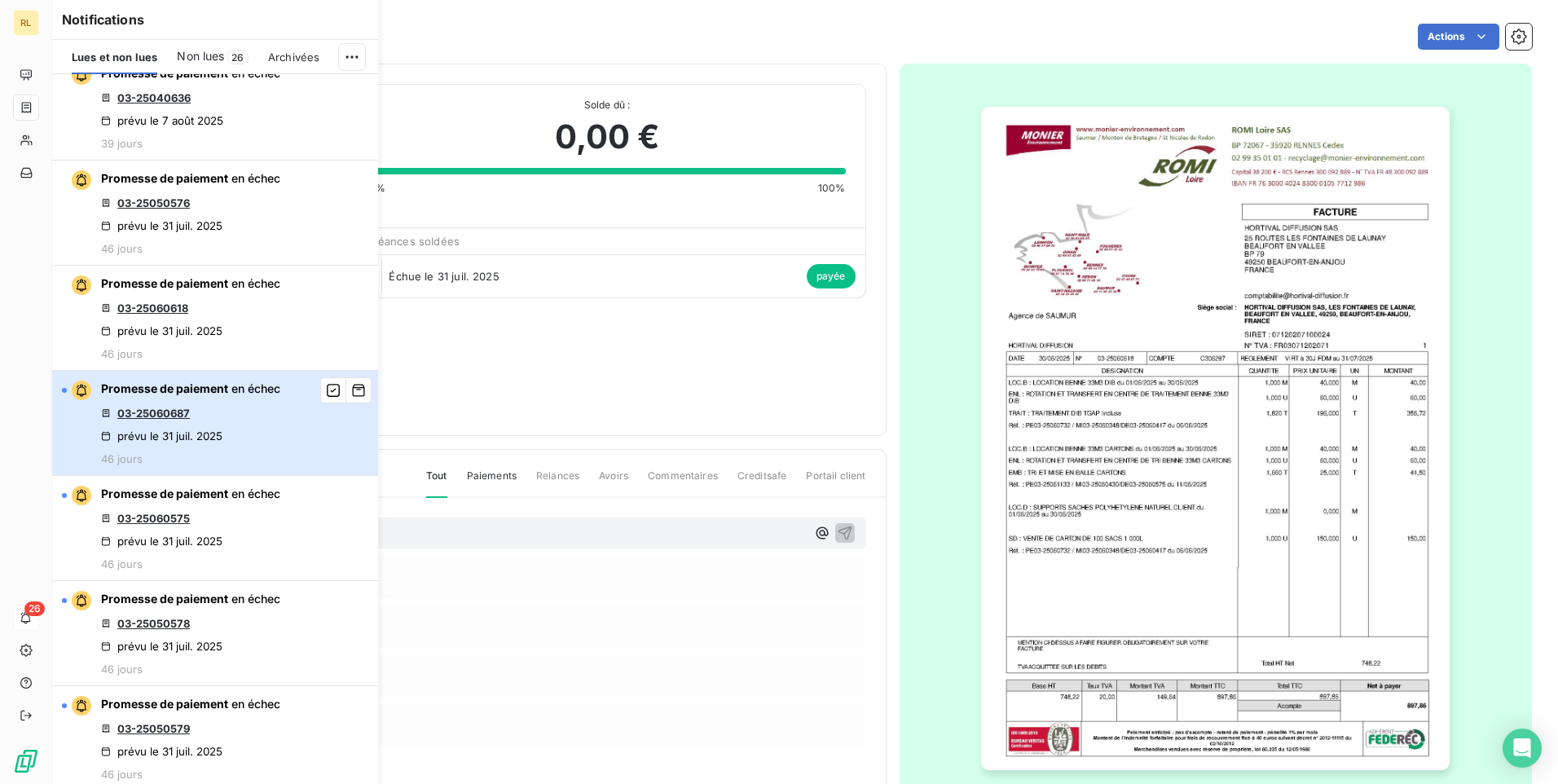
click at [211, 444] on div "Promesse de paiement en échec 03-25060687 prévu le 31 juil. 2025 46 jours" at bounding box center [191, 423] width 180 height 85
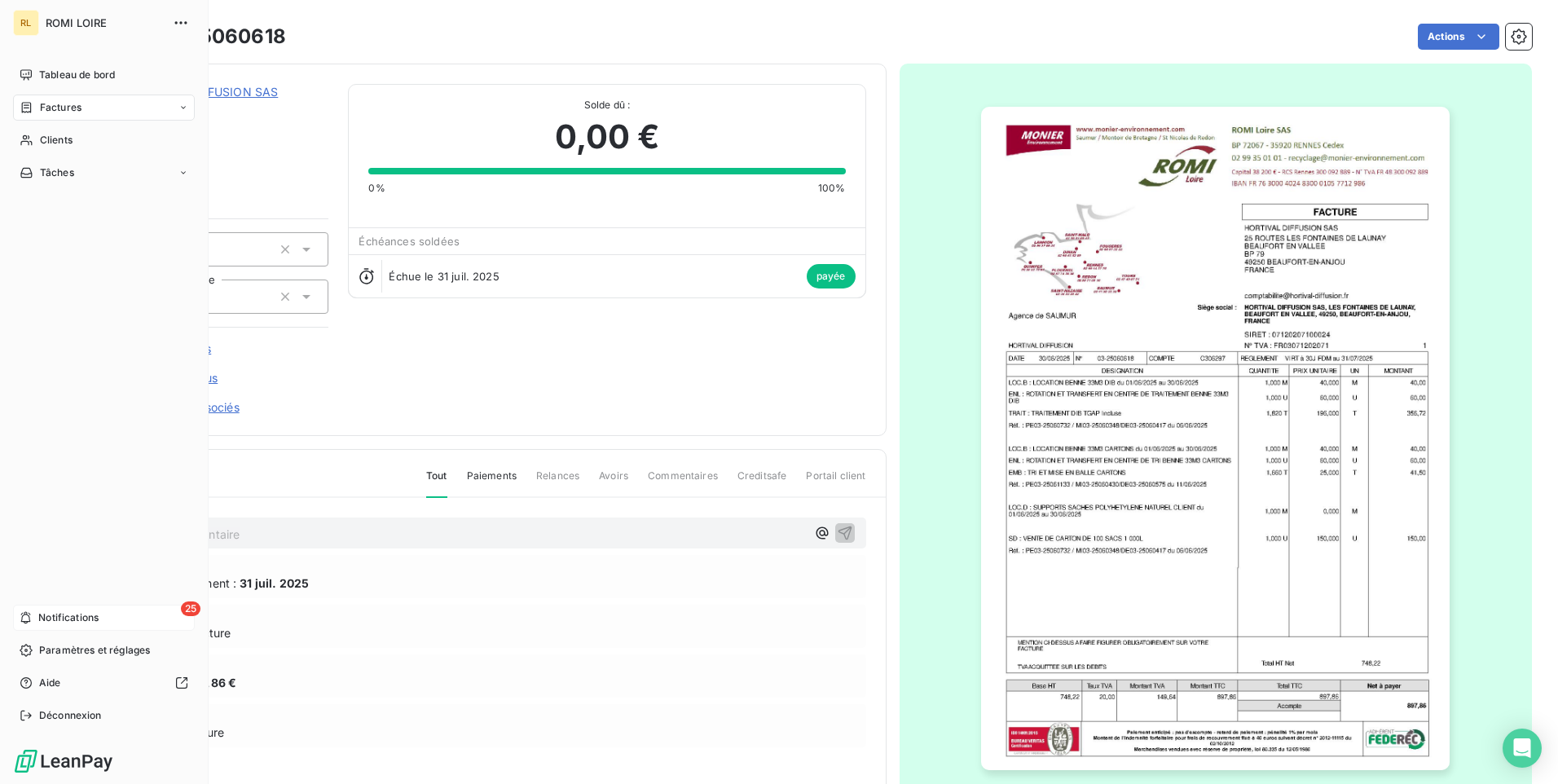
click at [86, 608] on div "25 Notifications" at bounding box center [104, 618] width 181 height 26
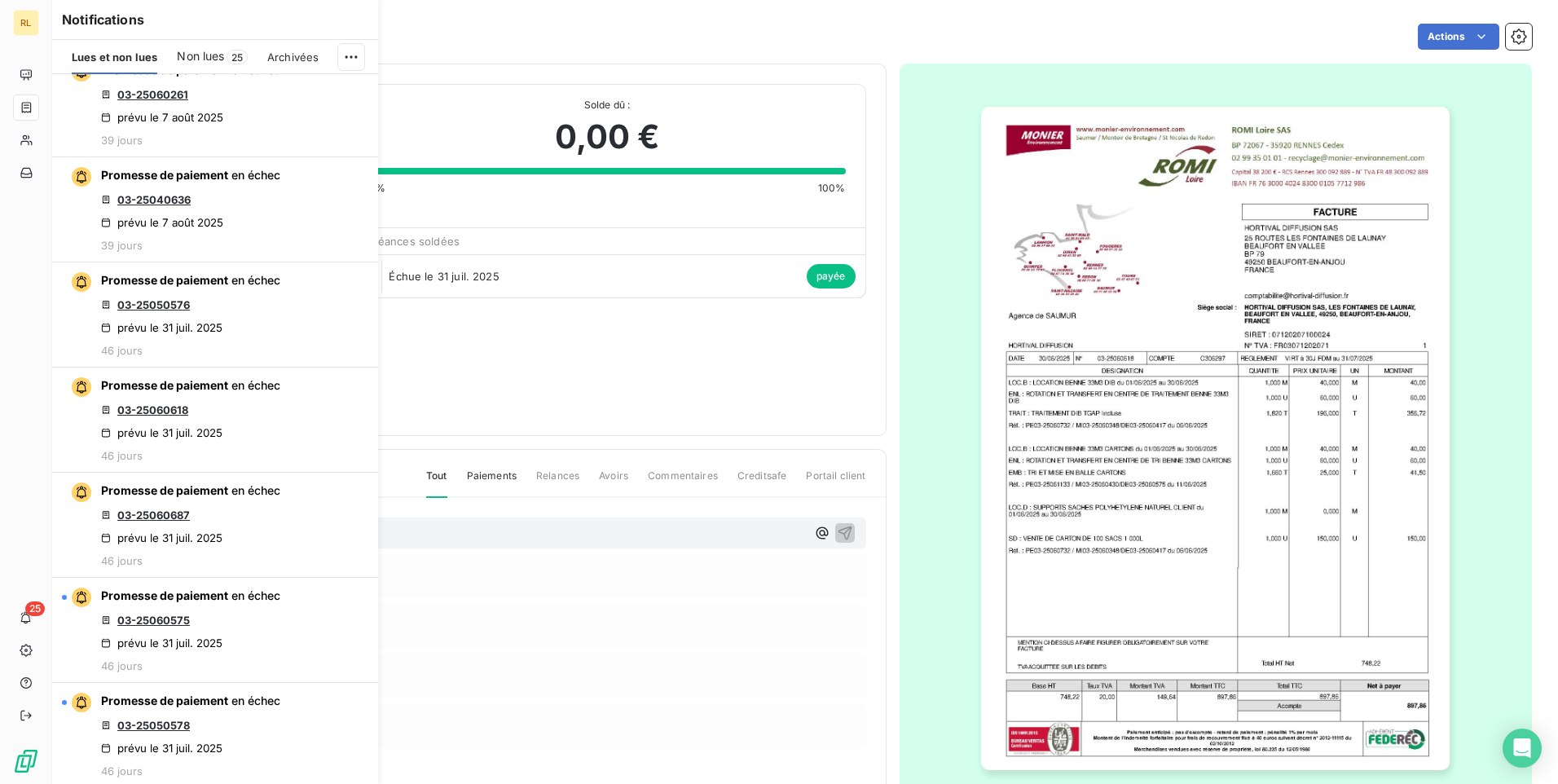
scroll to position [2362, 0]
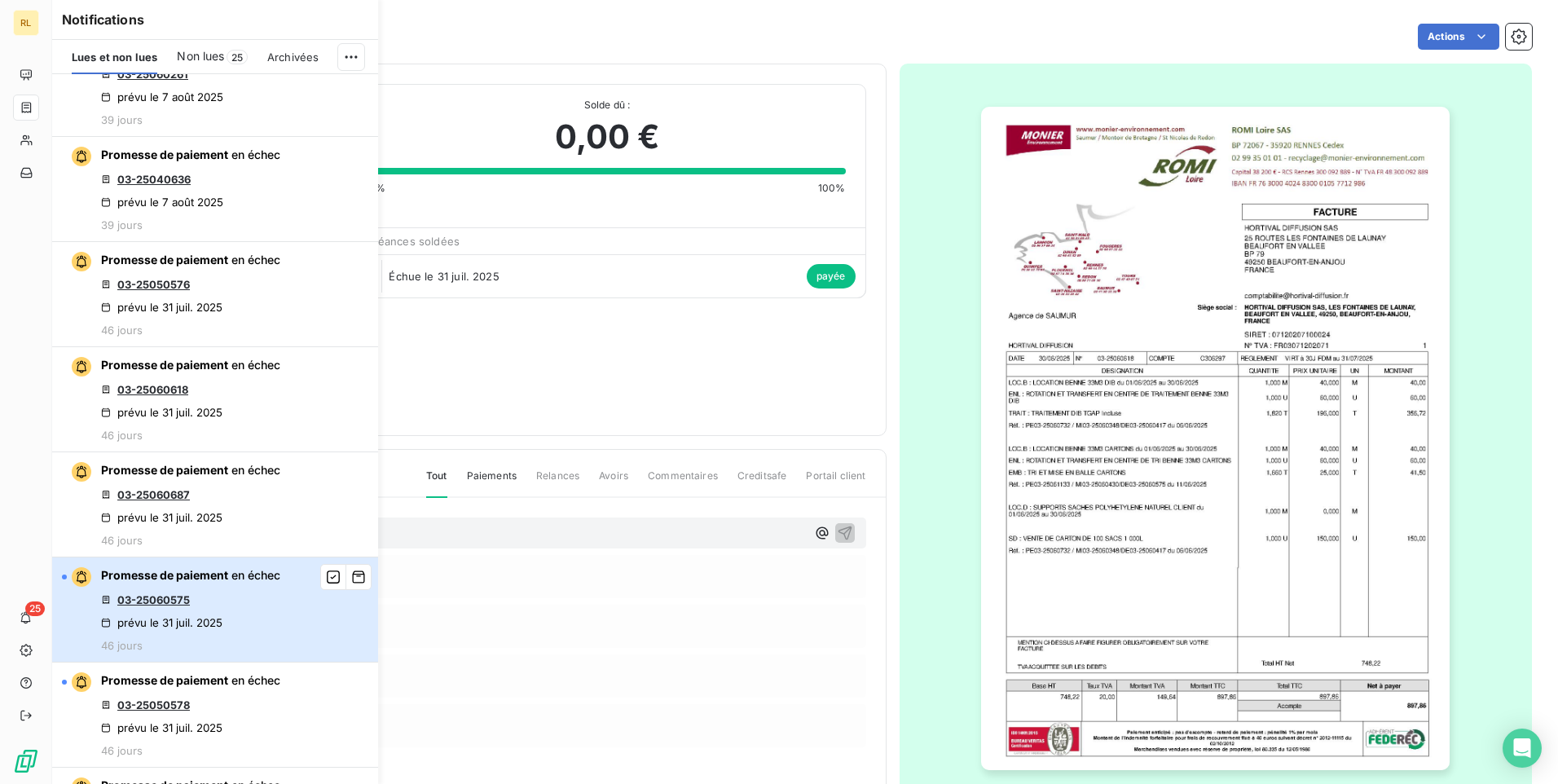
click at [230, 617] on div "Promesse de paiement en échec 03-25060575 prévu le 31 juil. 2025 46 jours" at bounding box center [191, 609] width 180 height 85
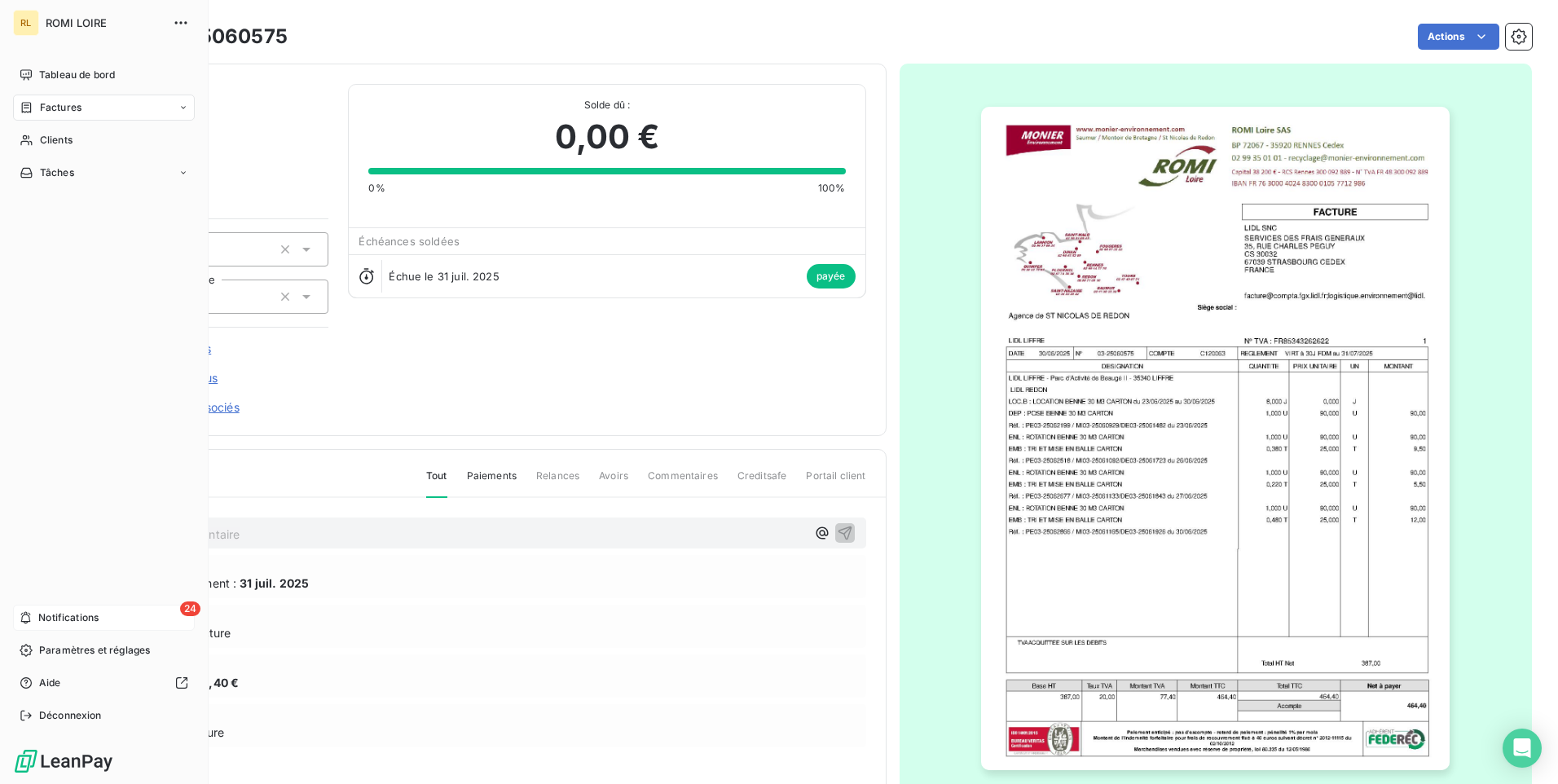
click at [87, 616] on span "Notifications" at bounding box center [69, 618] width 60 height 15
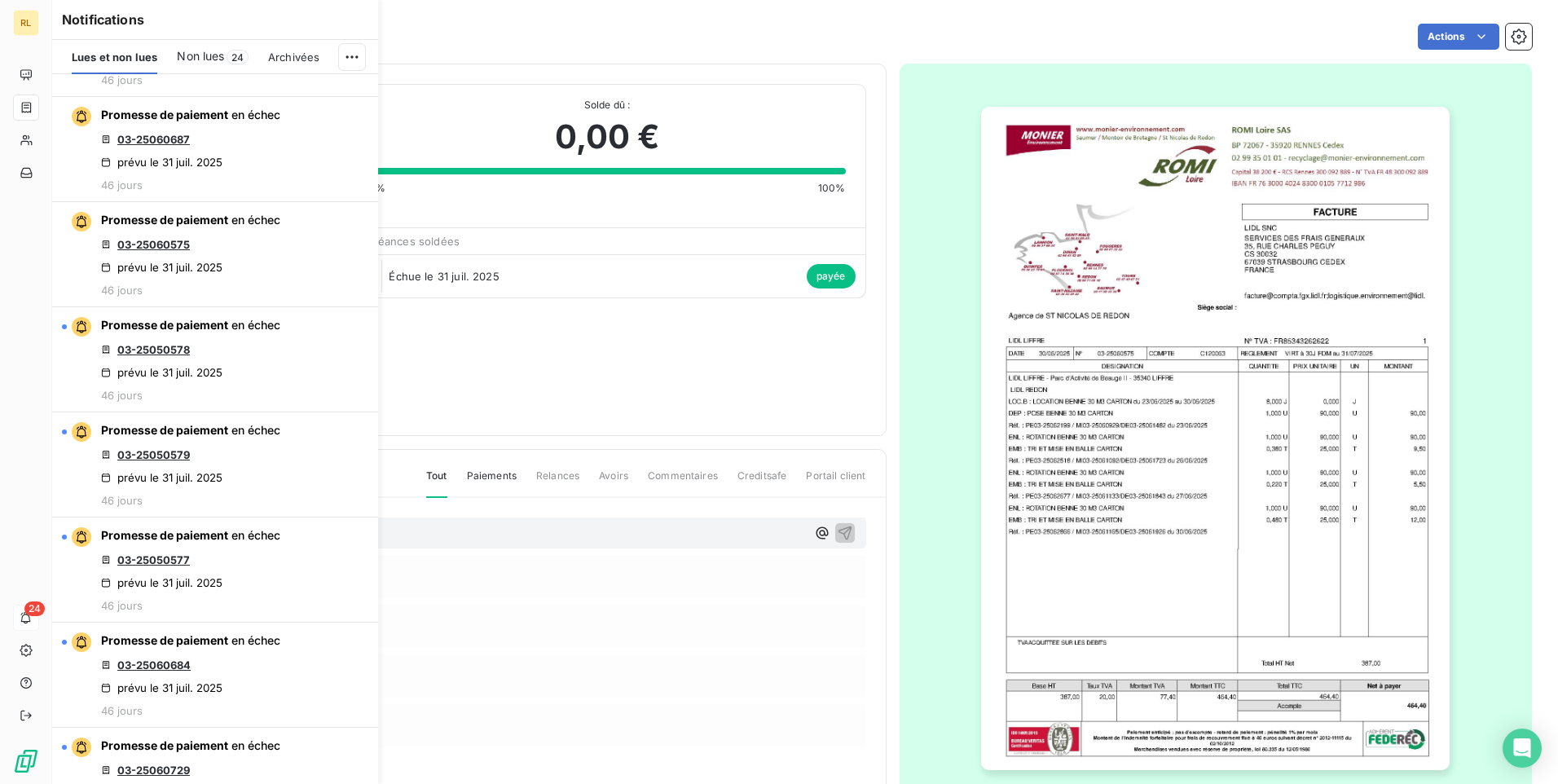
scroll to position [2770, 0]
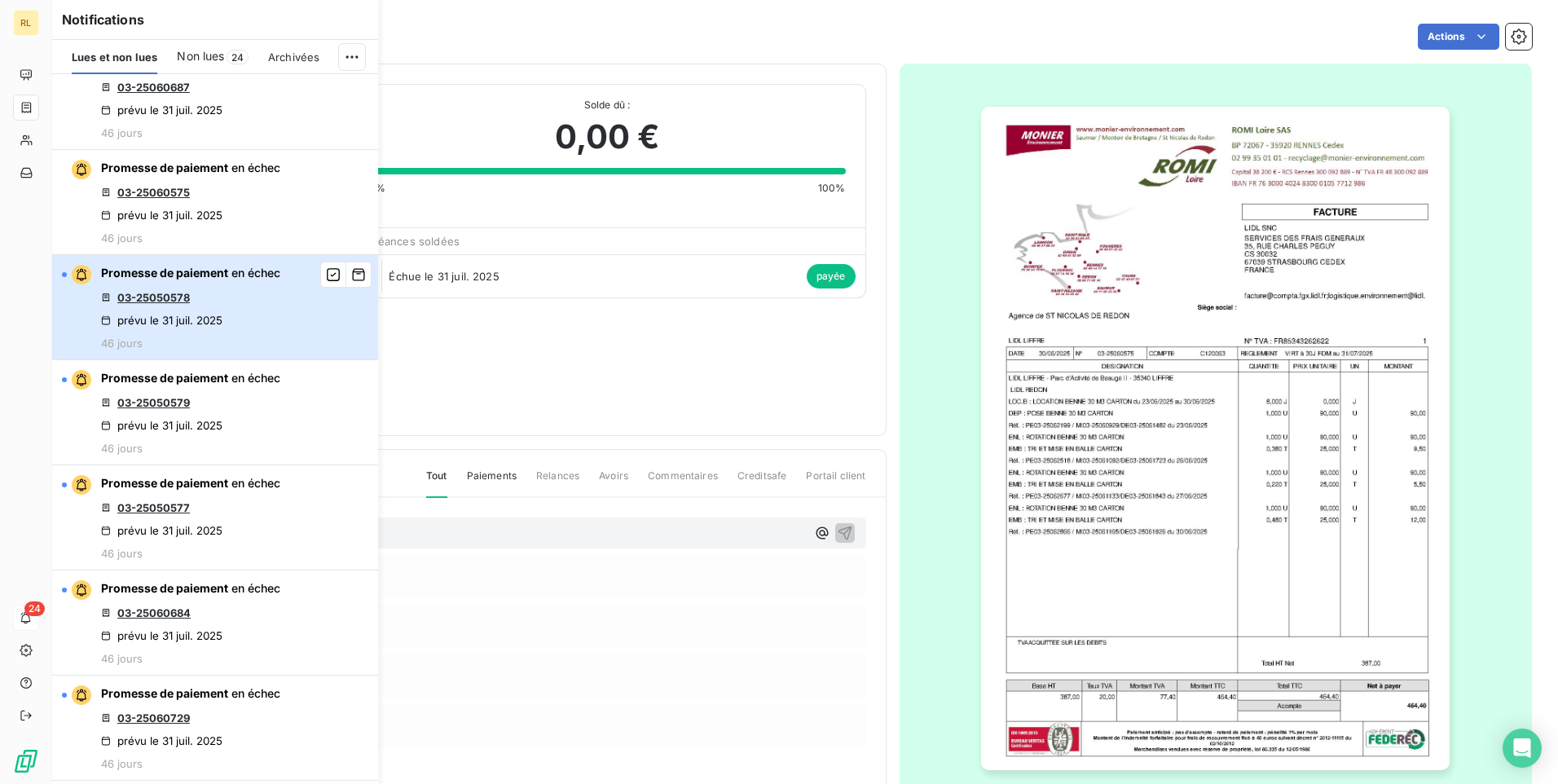
click at [192, 323] on div "prévu le 31 juil. 2025" at bounding box center [162, 320] width 122 height 13
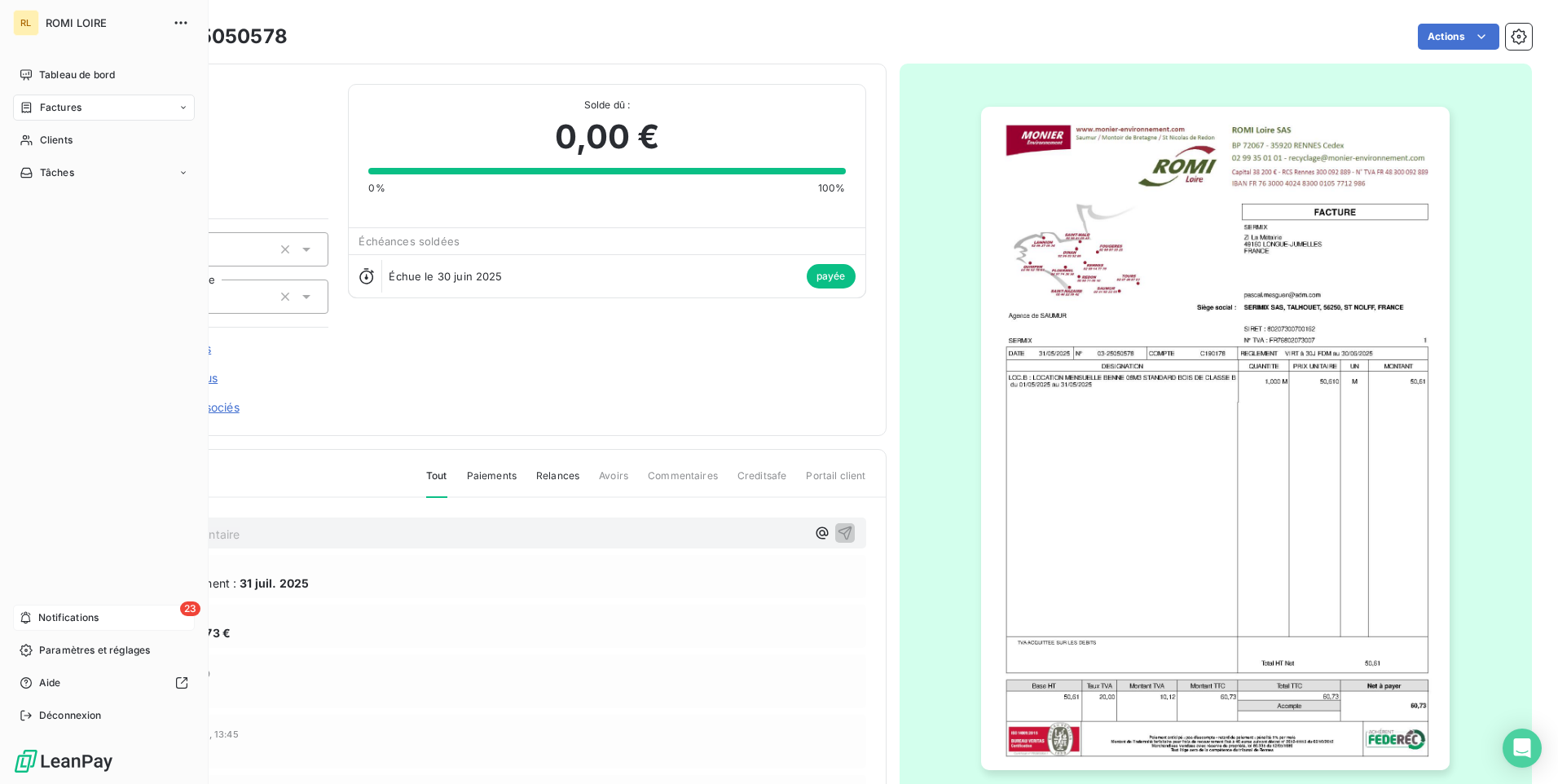
click at [44, 615] on span "Notifications" at bounding box center [69, 618] width 60 height 15
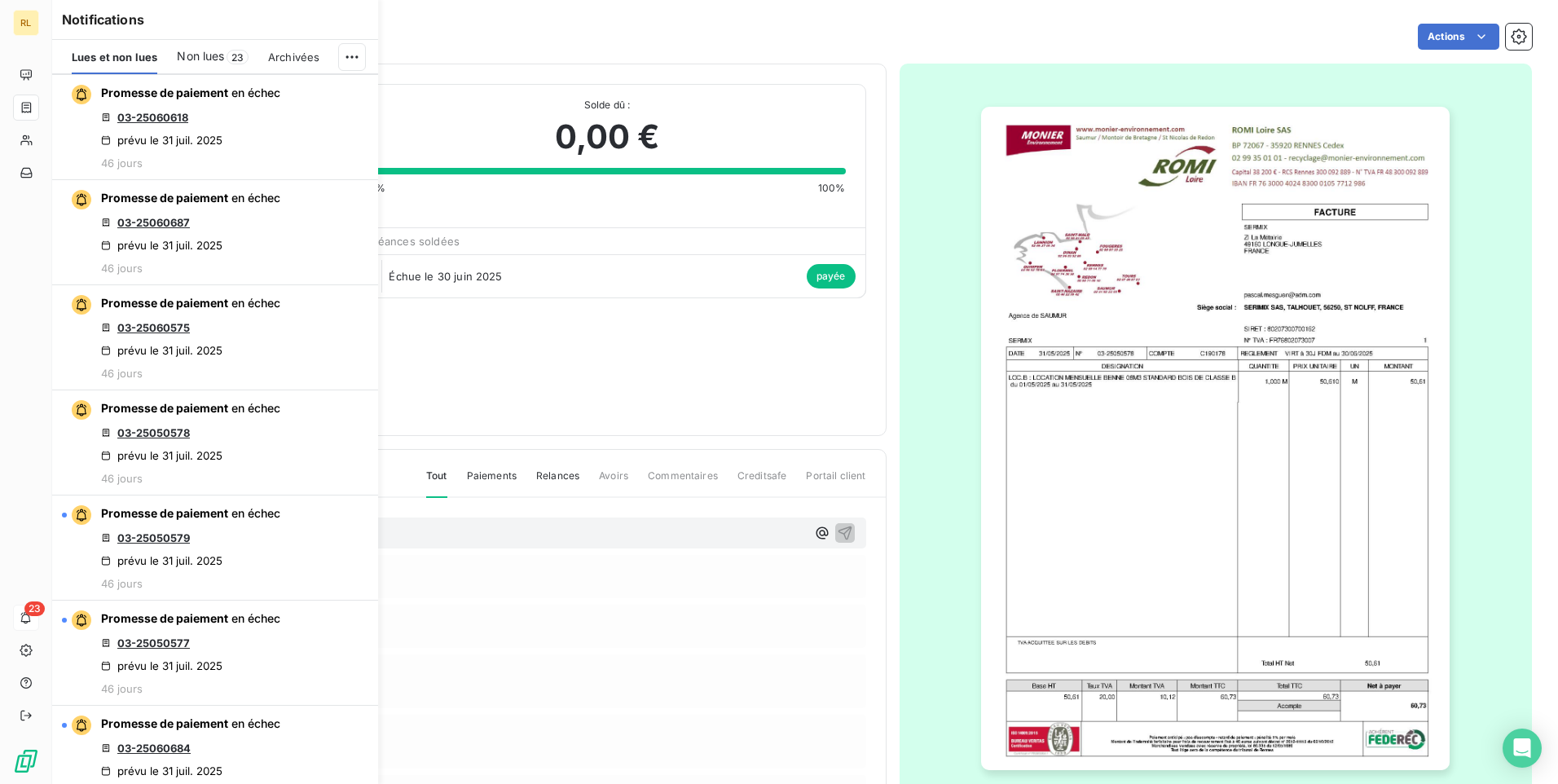
scroll to position [2607, 0]
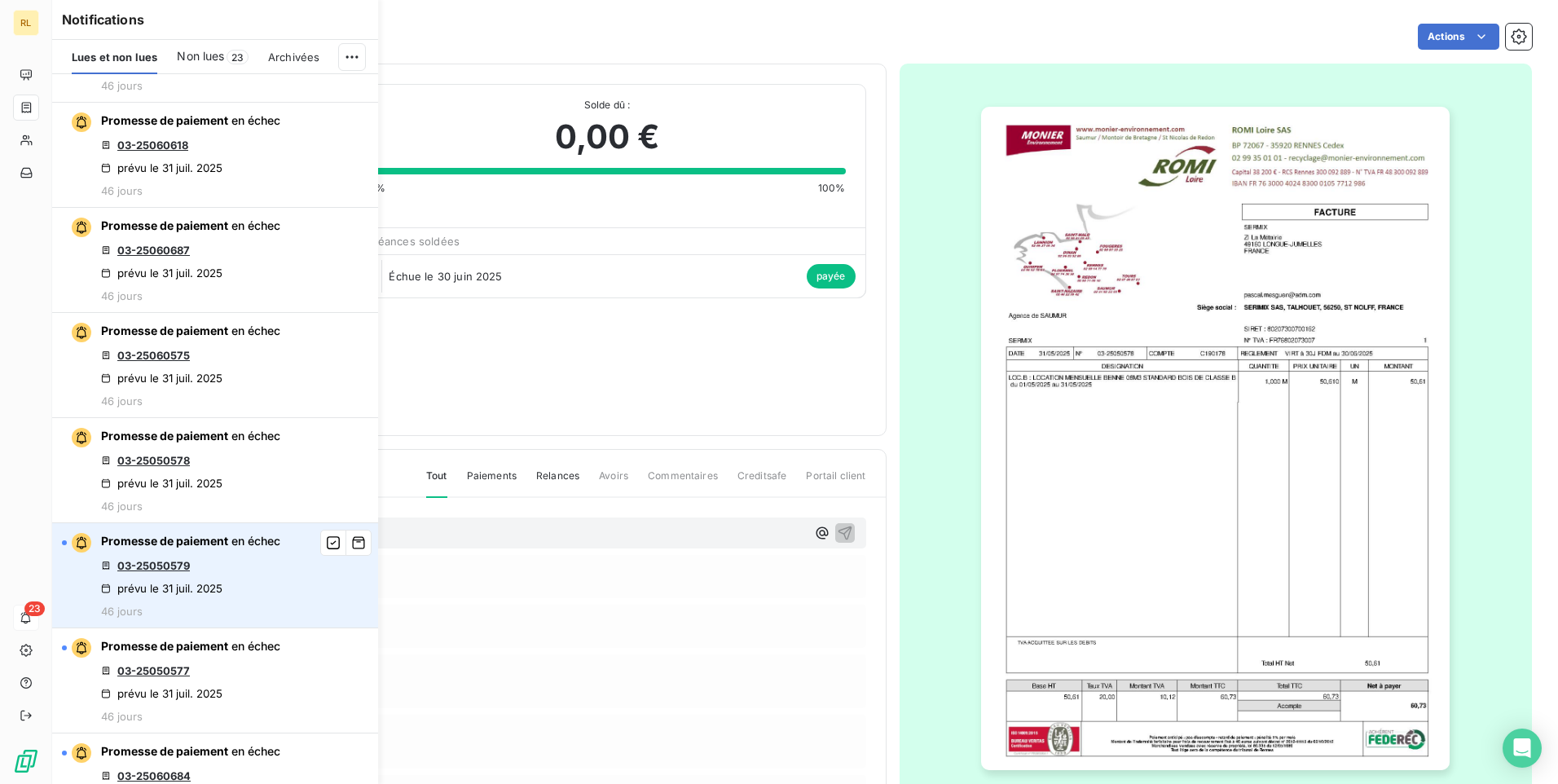
click at [186, 571] on link "03-25050579" at bounding box center [153, 566] width 73 height 13
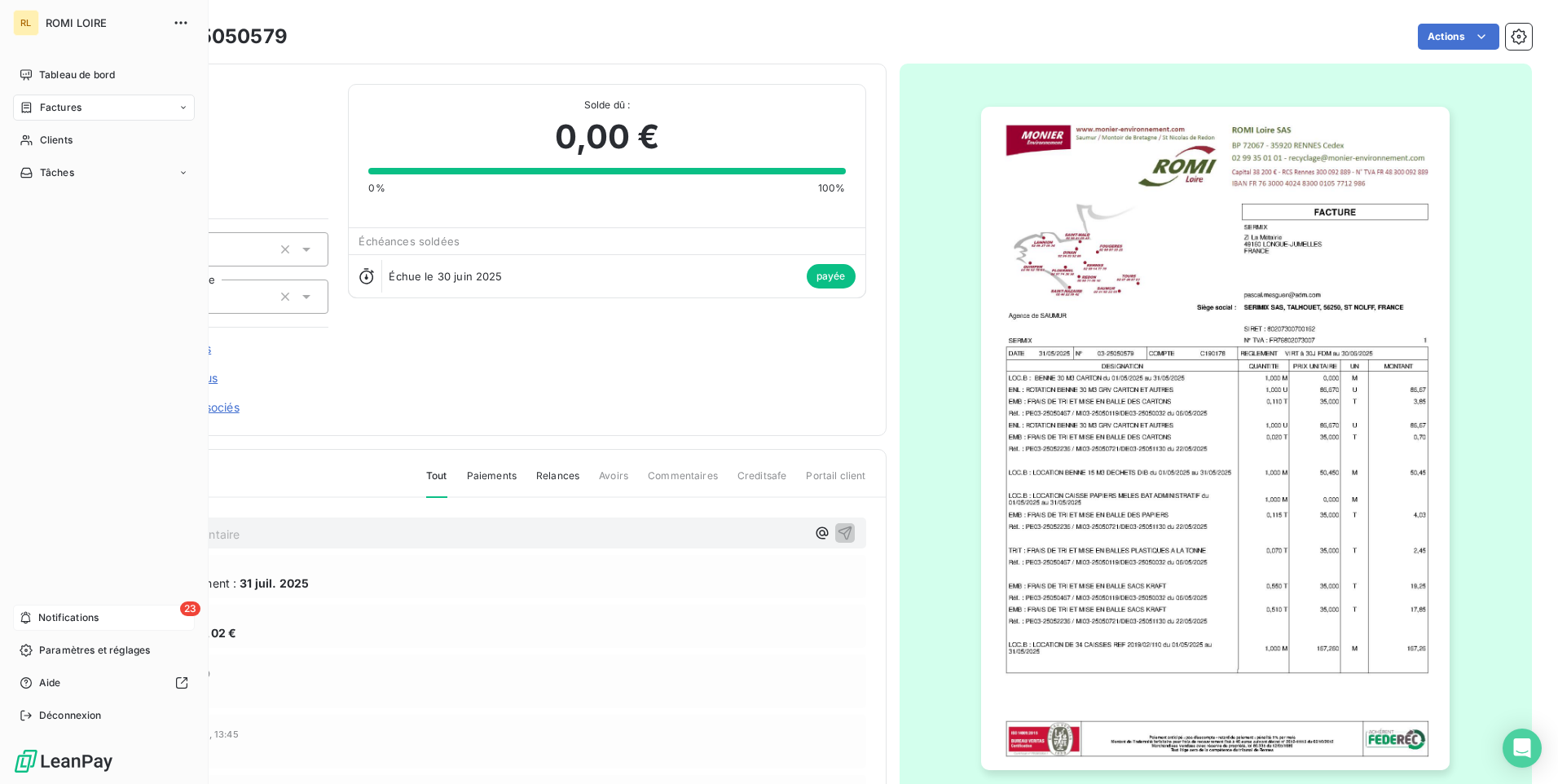
click at [47, 613] on span "Notifications" at bounding box center [69, 618] width 60 height 15
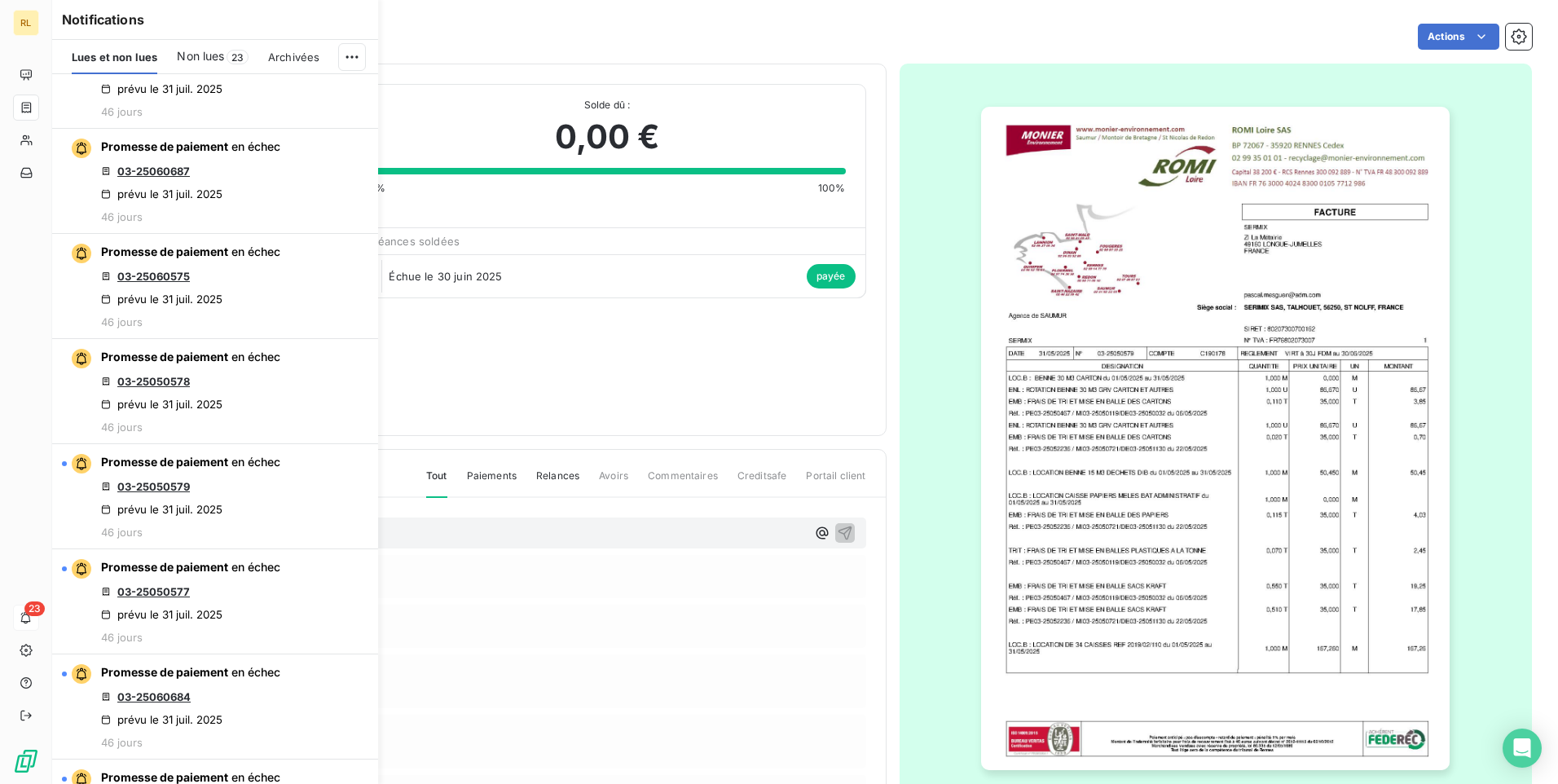
scroll to position [2770, 0]
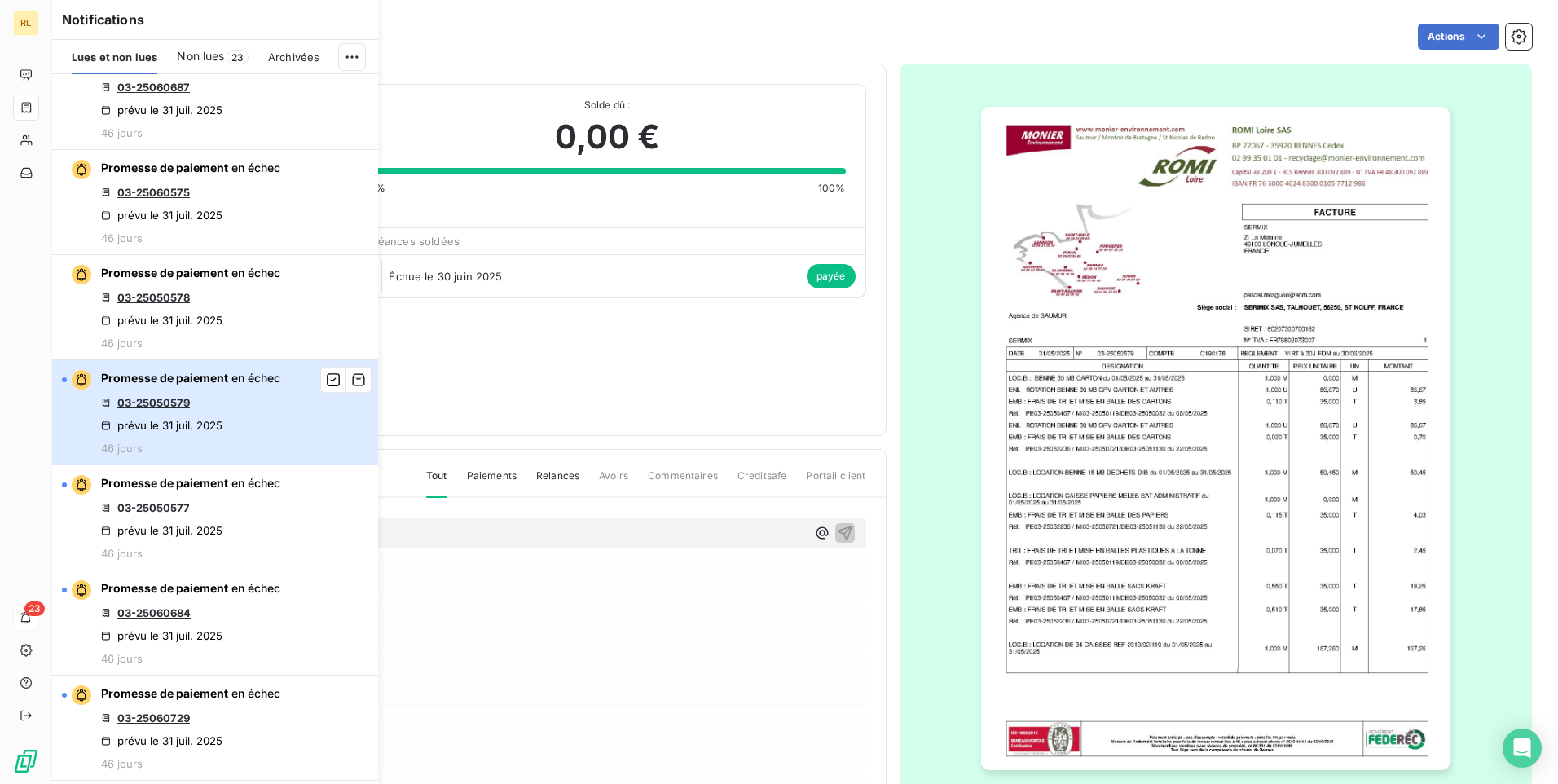
click at [211, 420] on div "prévu le 31 juil. 2025" at bounding box center [162, 425] width 122 height 13
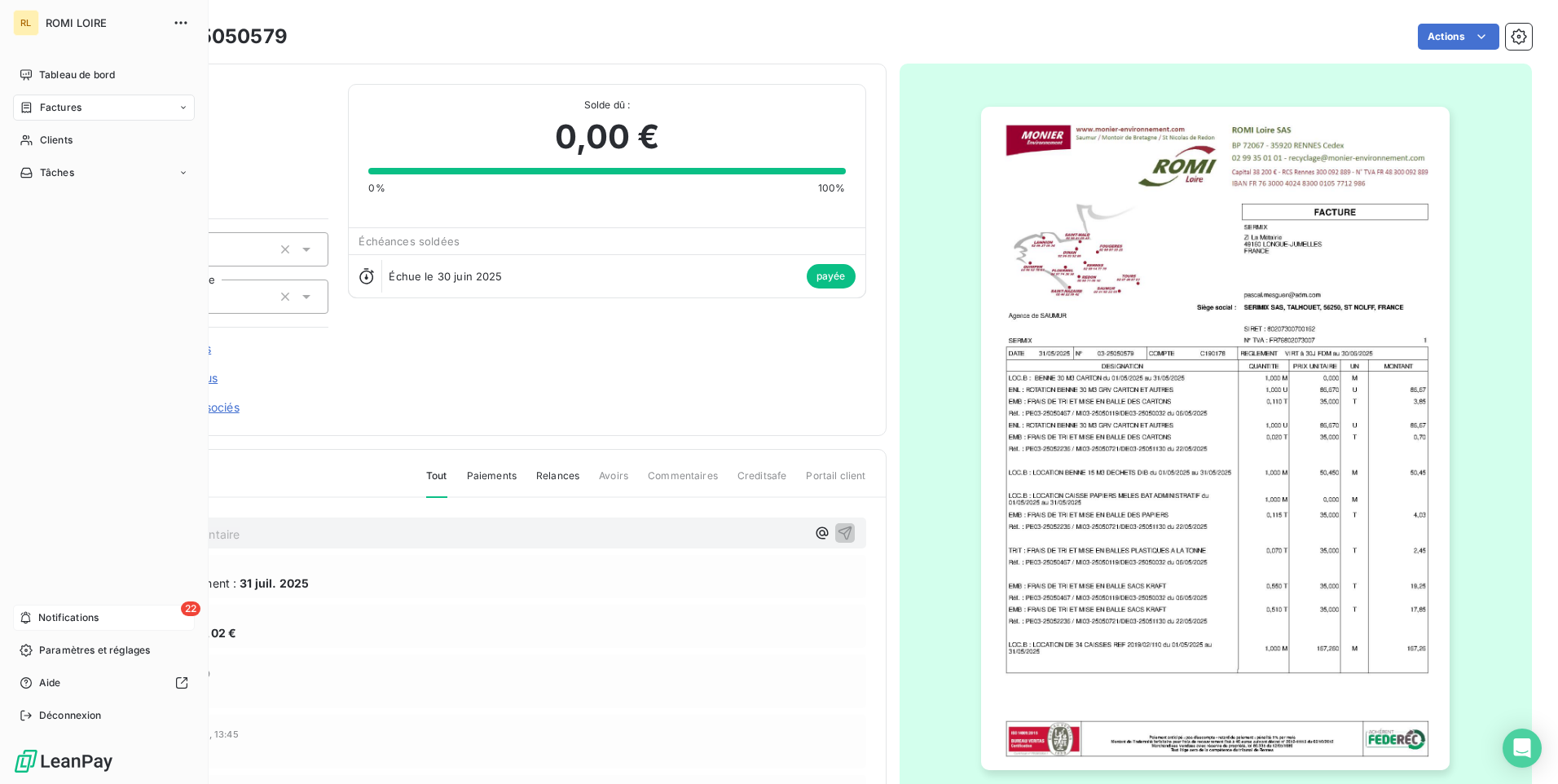
click at [105, 617] on div "22 Notifications" at bounding box center [104, 618] width 181 height 26
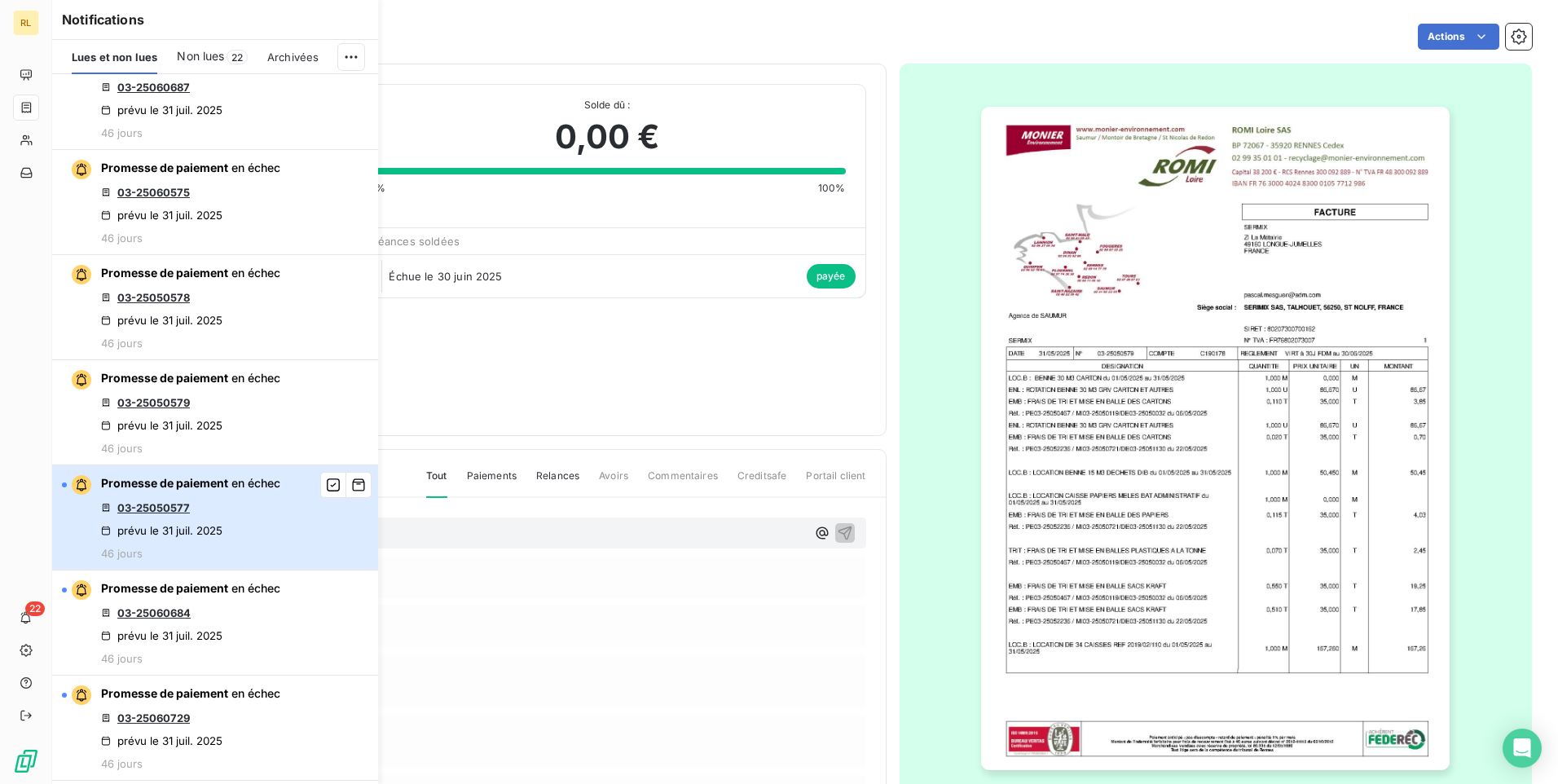
click at [201, 515] on div "Promesse de paiement en échec 03-25050577 prévu le [DATE] 46 jours" at bounding box center [191, 518] width 180 height 85
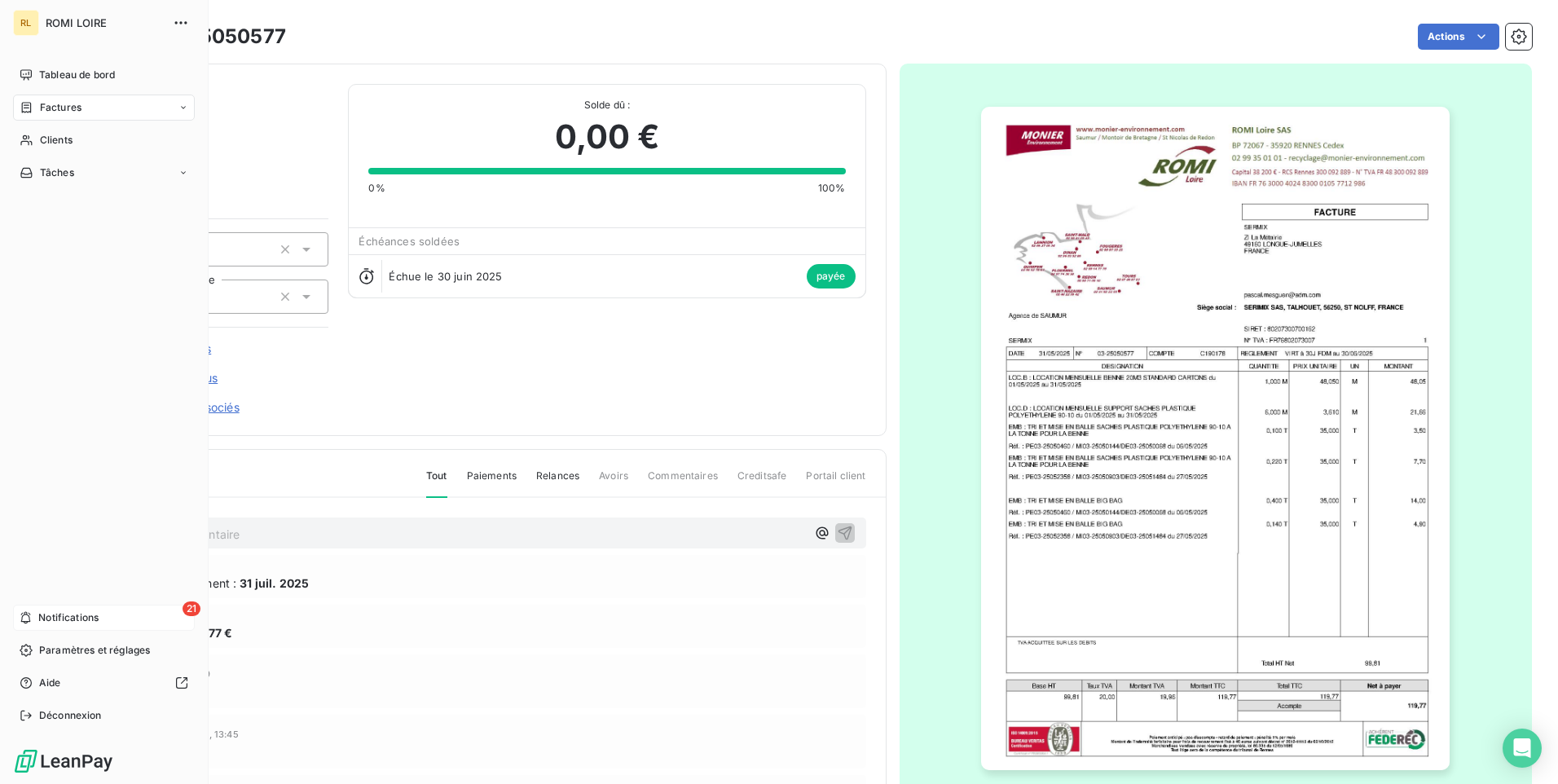
click at [60, 618] on span "Notifications" at bounding box center [69, 618] width 60 height 15
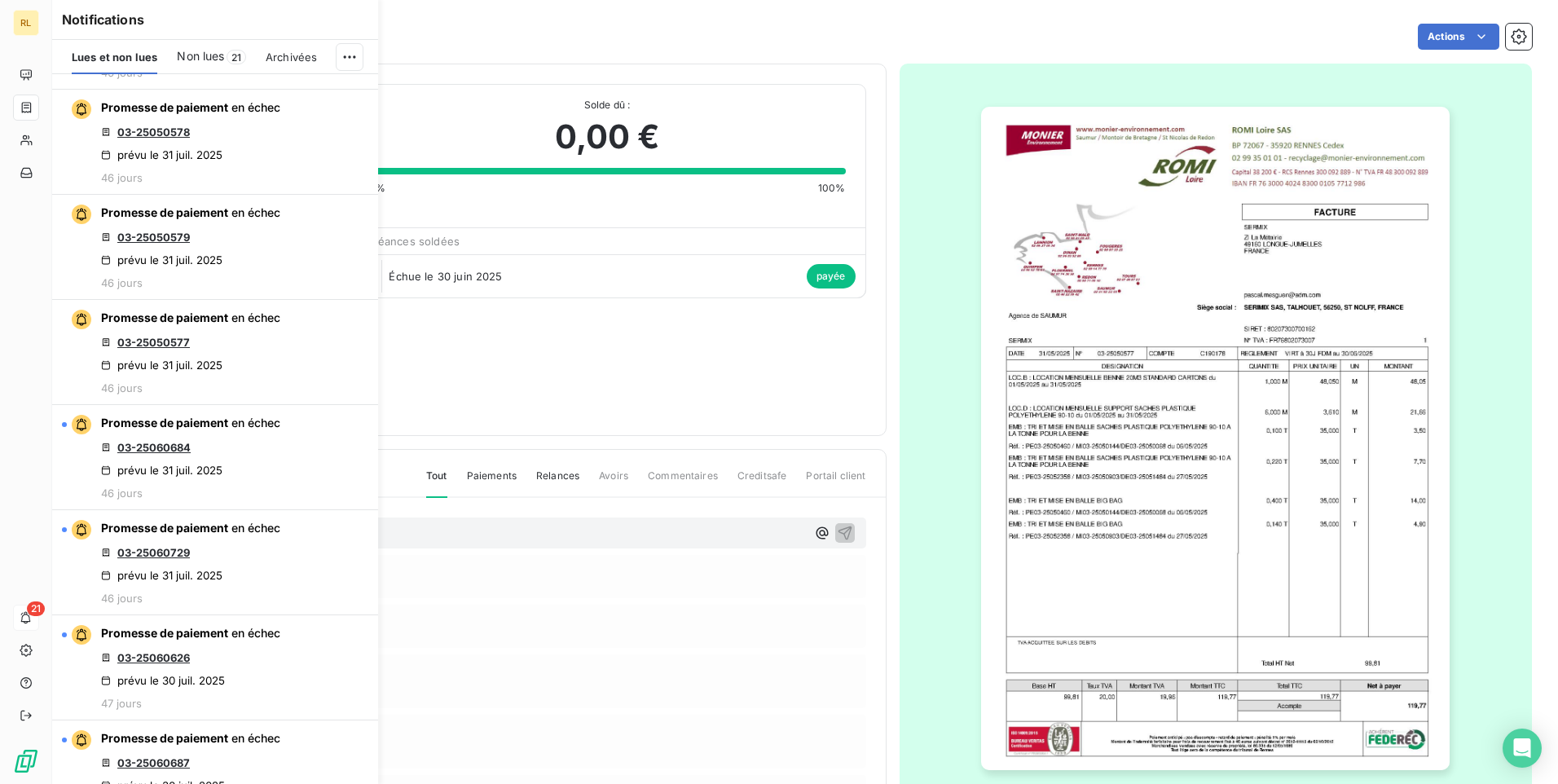
scroll to position [2933, 0]
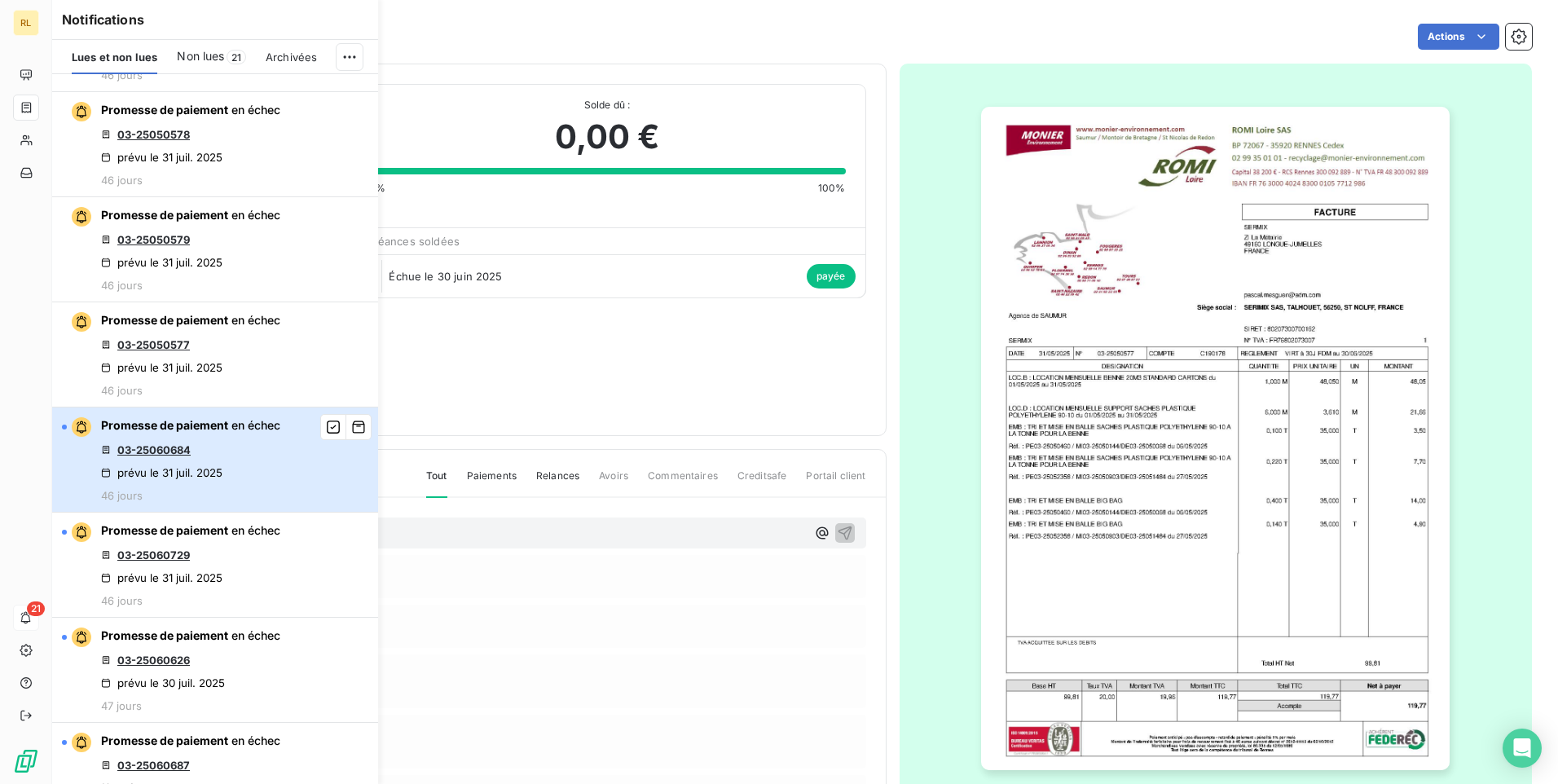
click at [208, 441] on div "Promesse de paiement en échec 03-25060684 prévu le [DATE] 46 jours" at bounding box center [191, 460] width 180 height 85
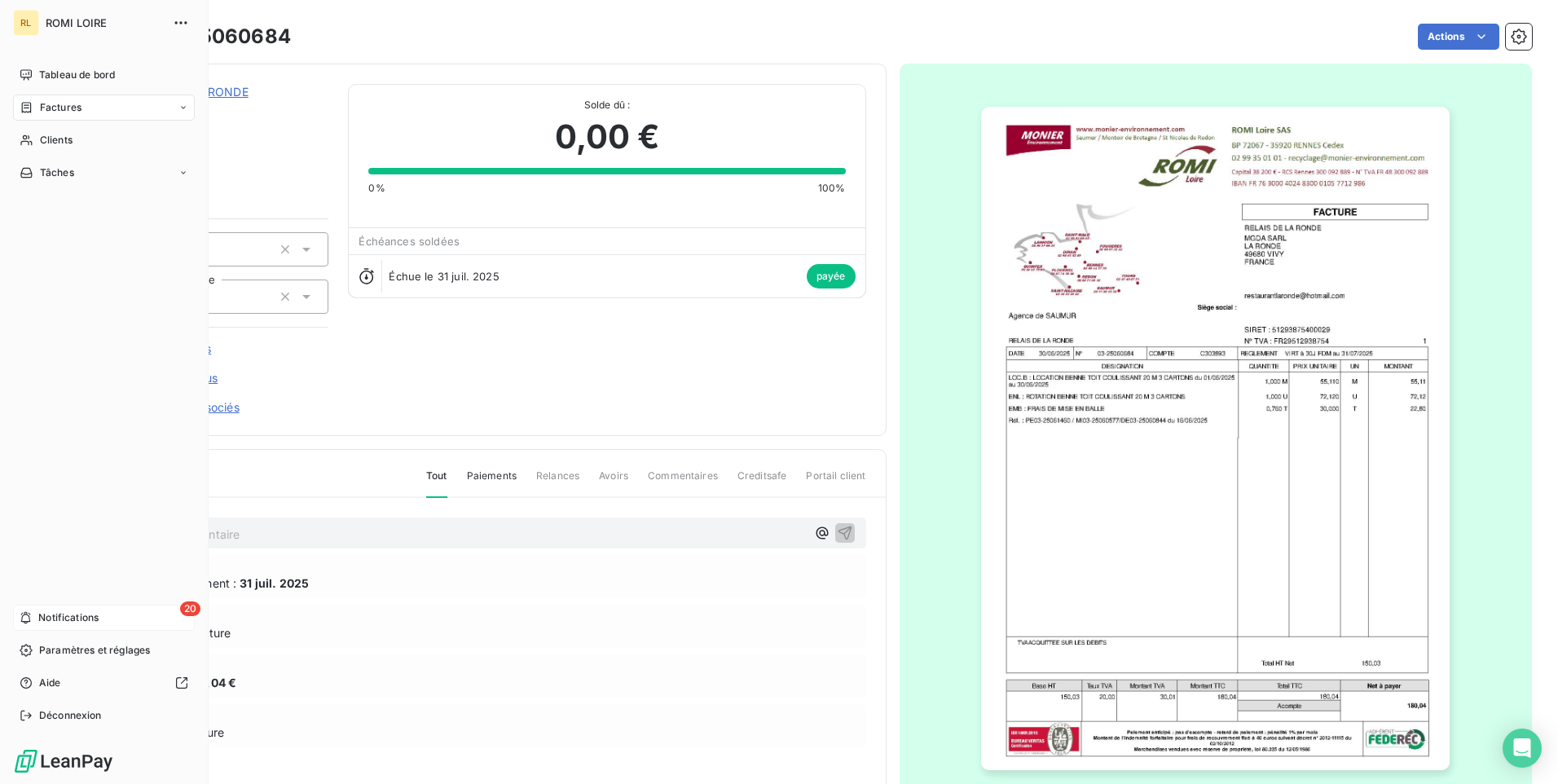
click at [71, 627] on div "20 Notifications" at bounding box center [104, 618] width 181 height 26
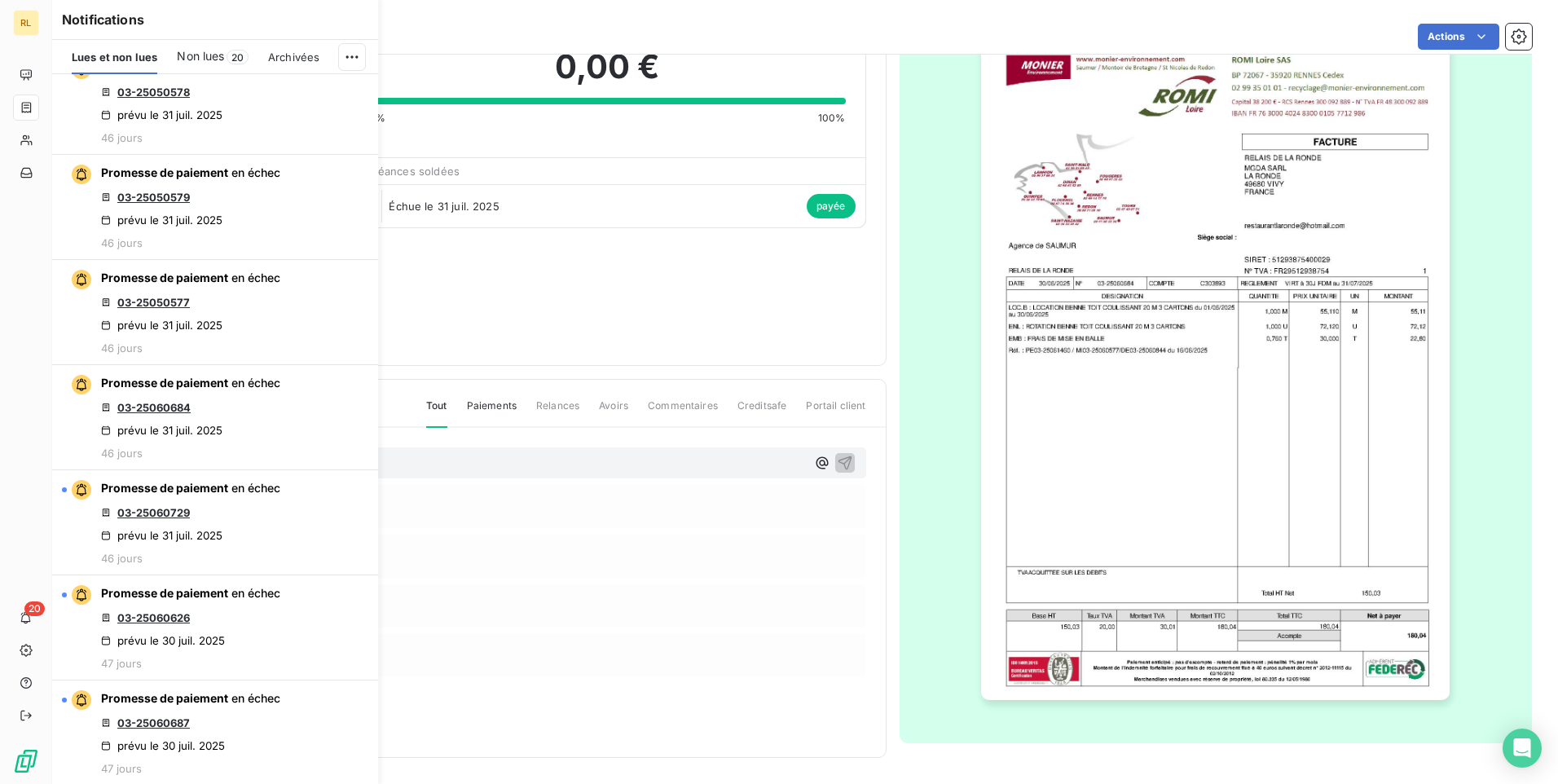
scroll to position [3259, 0]
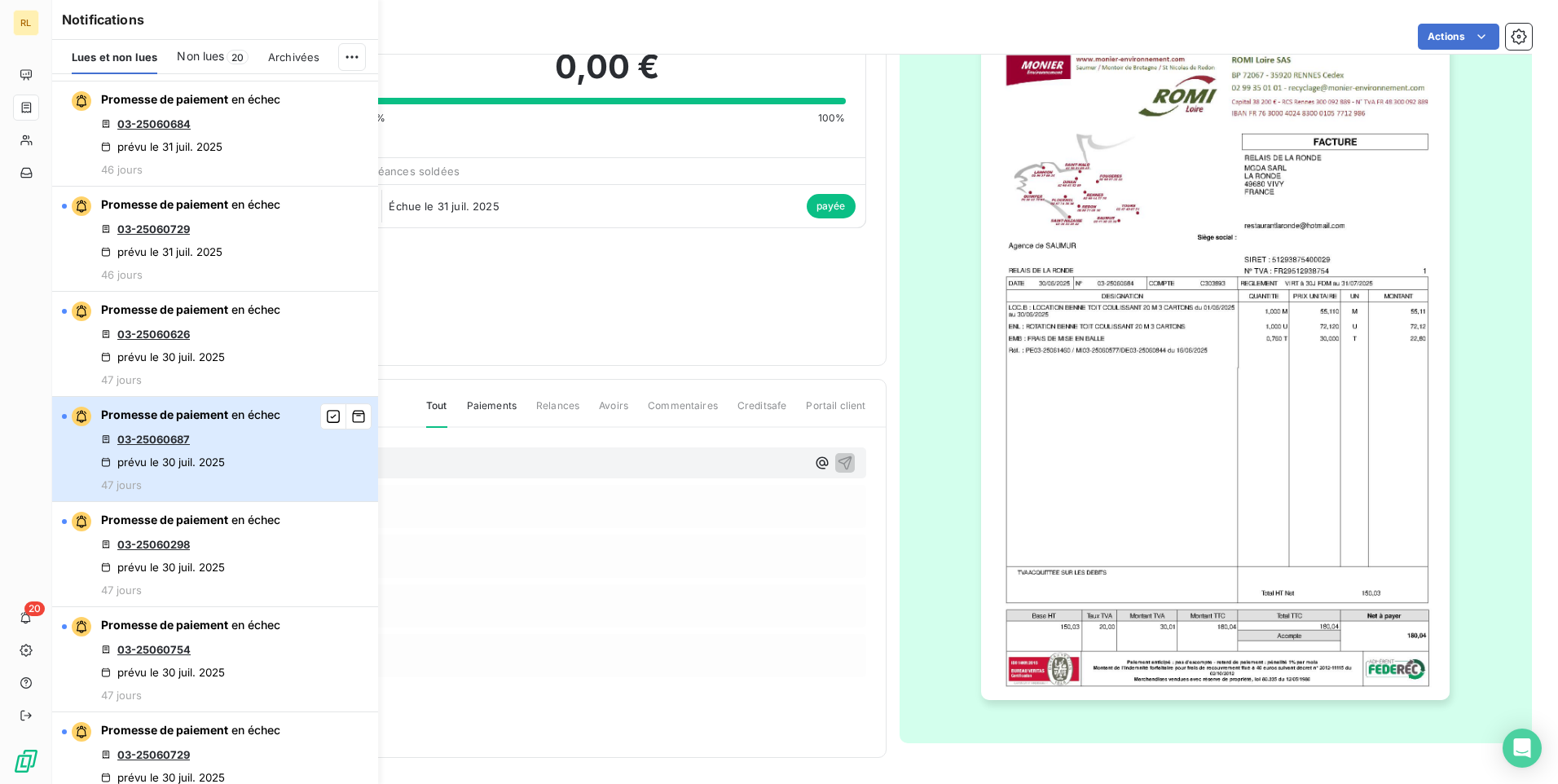
click at [164, 476] on div "Promesse de paiement en échec 03-25060687 prévu le [DATE] 47 jours" at bounding box center [191, 449] width 180 height 85
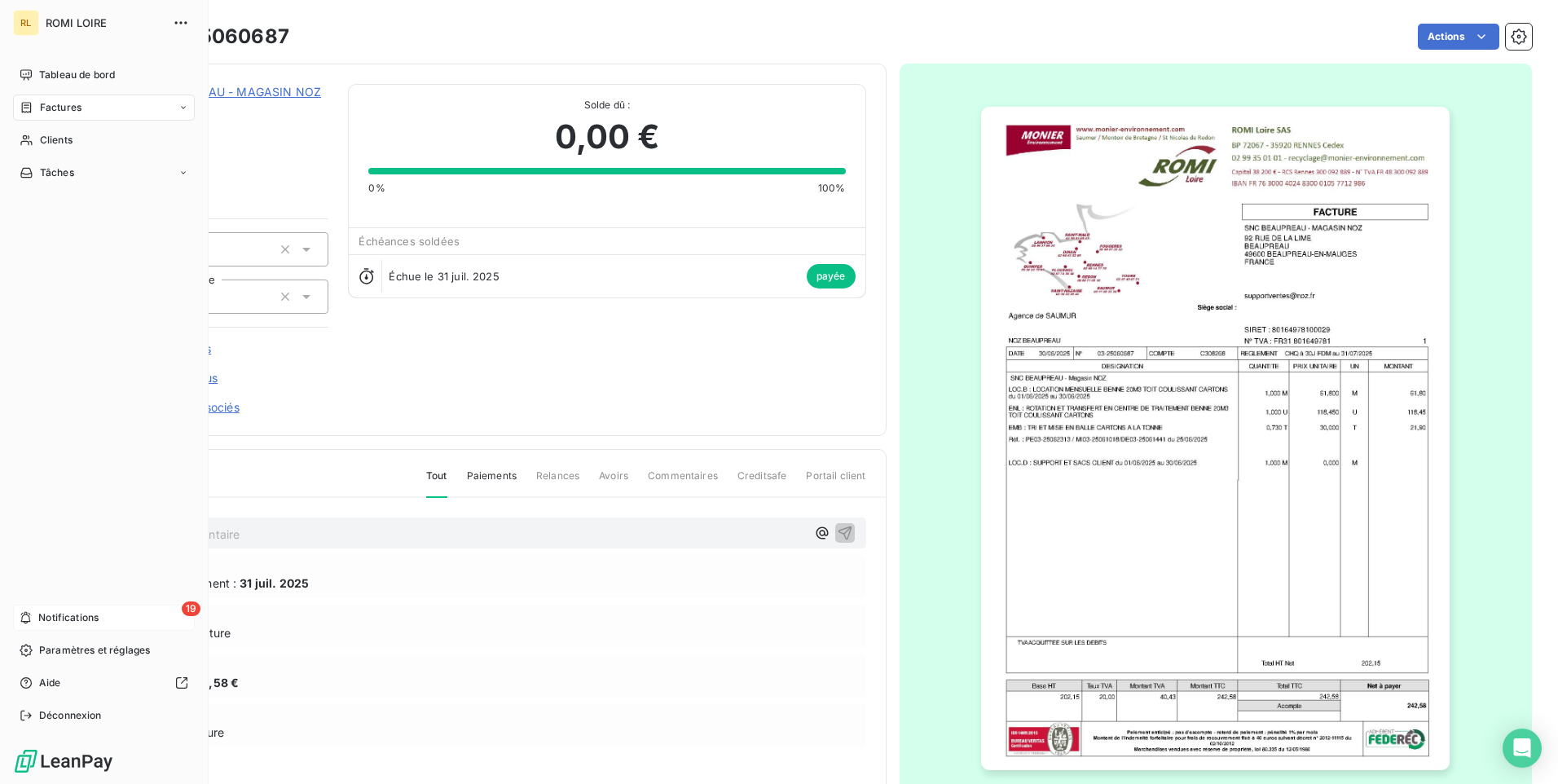
click at [79, 622] on span "Notifications" at bounding box center [69, 618] width 60 height 15
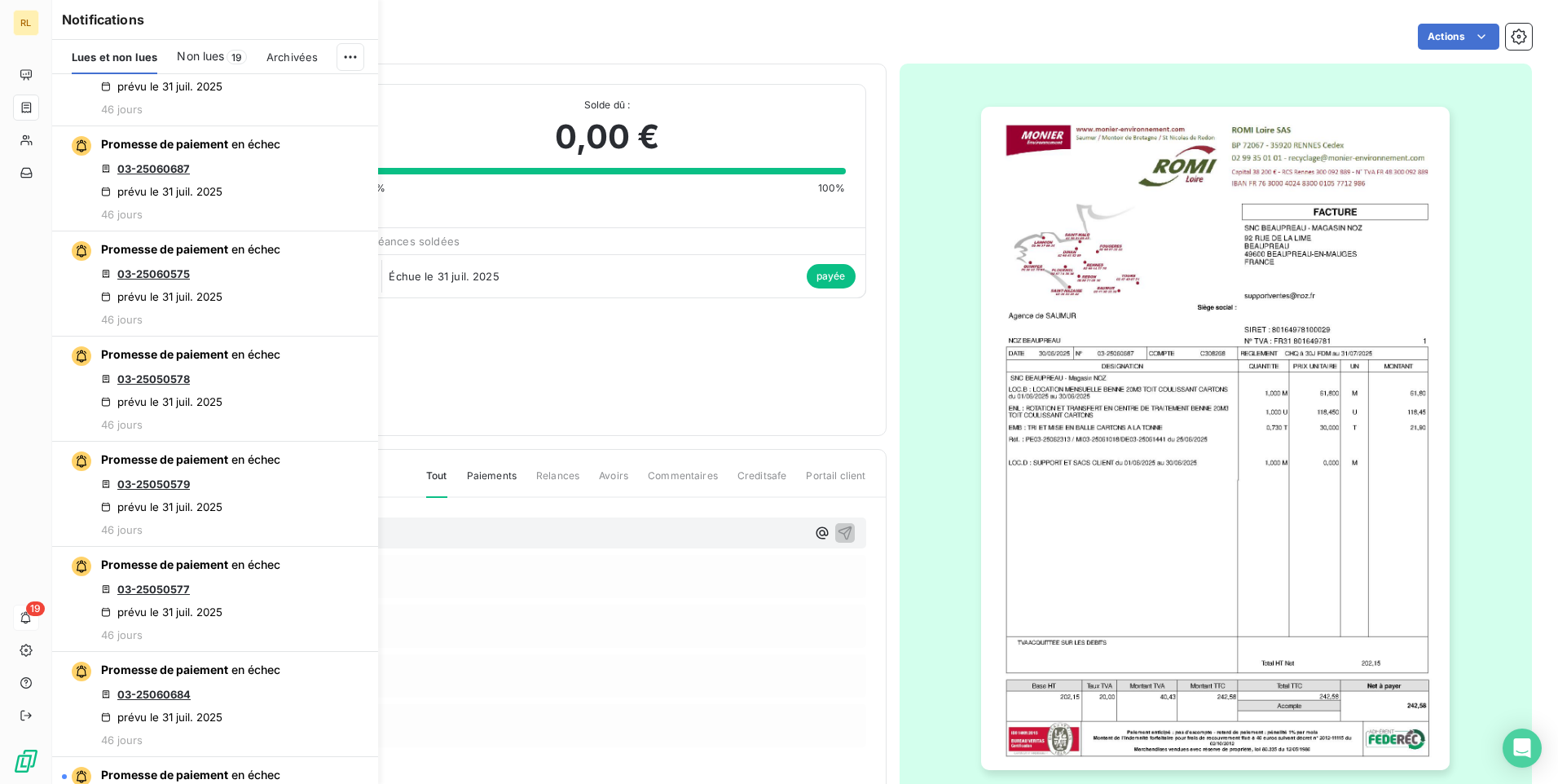
scroll to position [3178, 0]
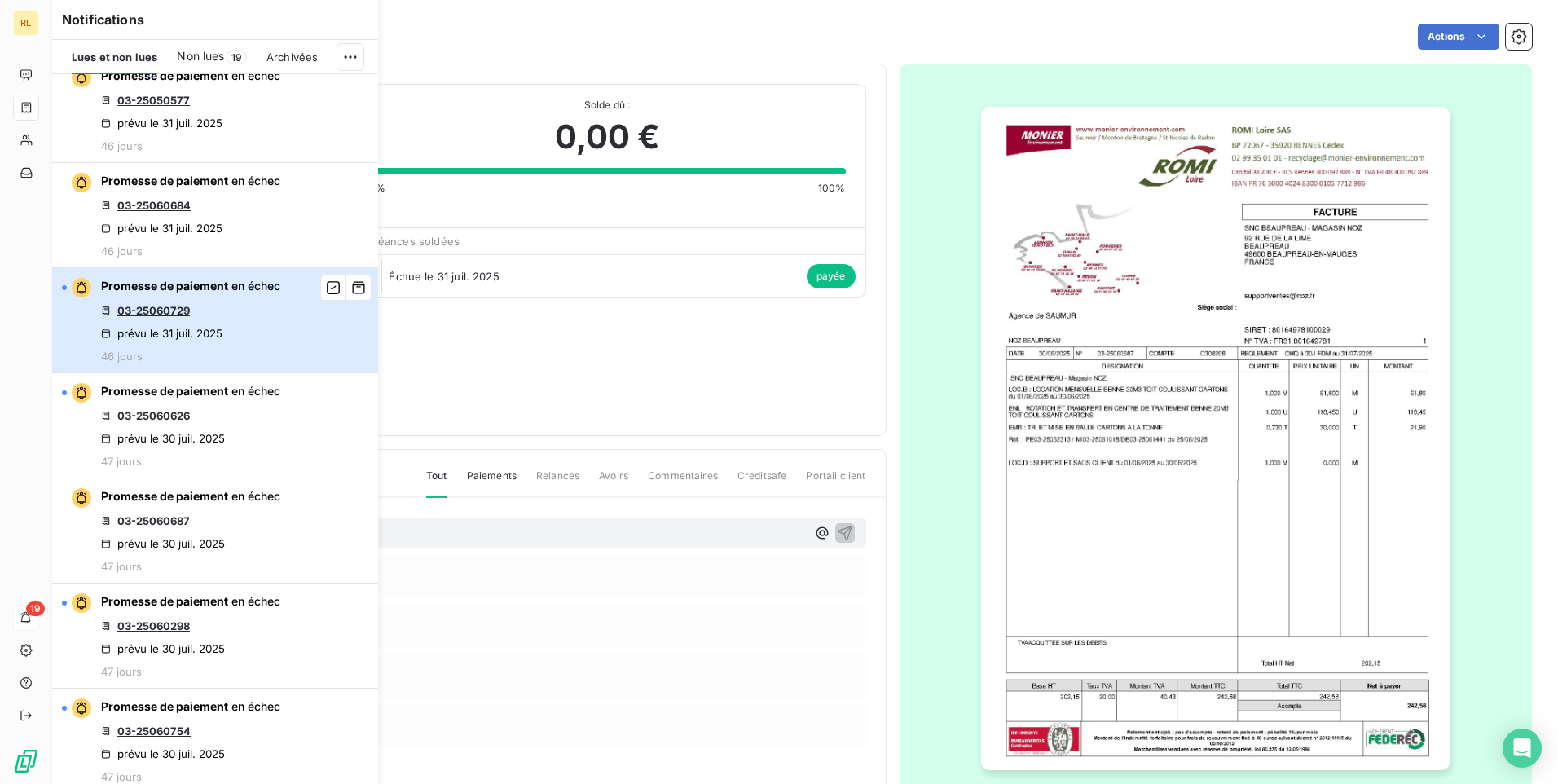
click at [196, 317] on div "Promesse de paiement en échec 03-25060729 prévu le [DATE] 46 jours" at bounding box center [191, 320] width 180 height 85
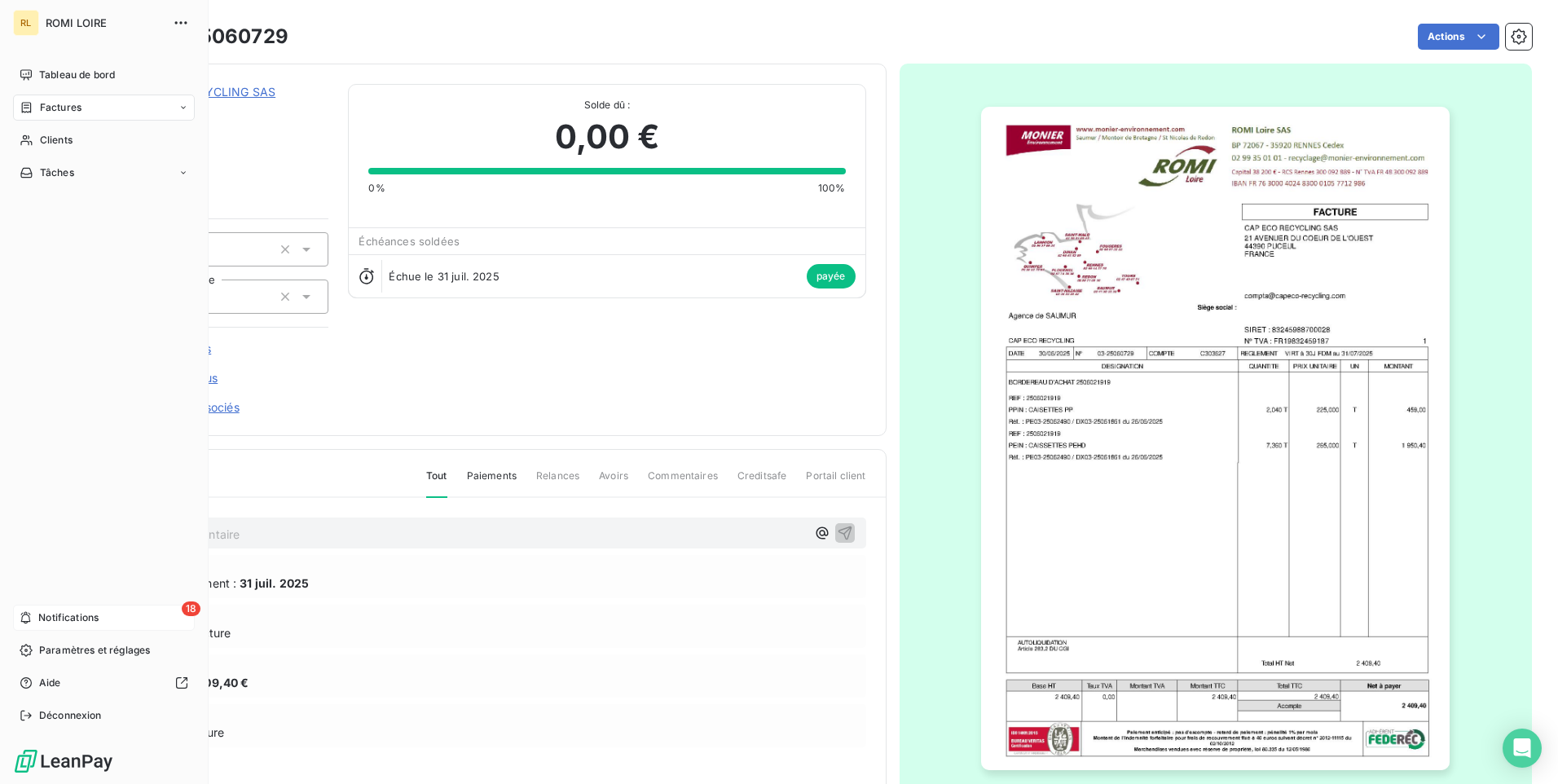
click at [46, 618] on span "Notifications" at bounding box center [69, 618] width 60 height 15
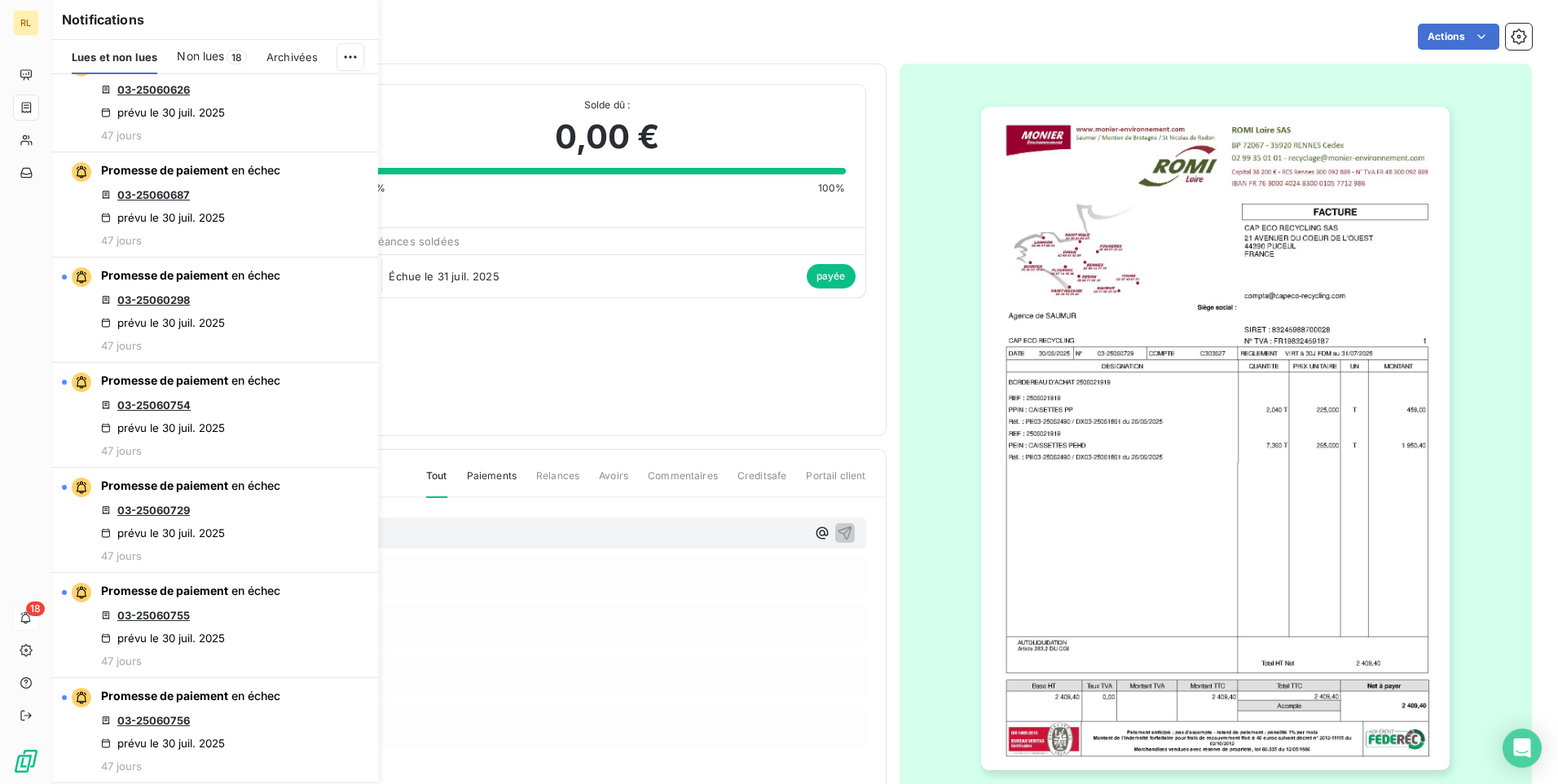
scroll to position [3178, 0]
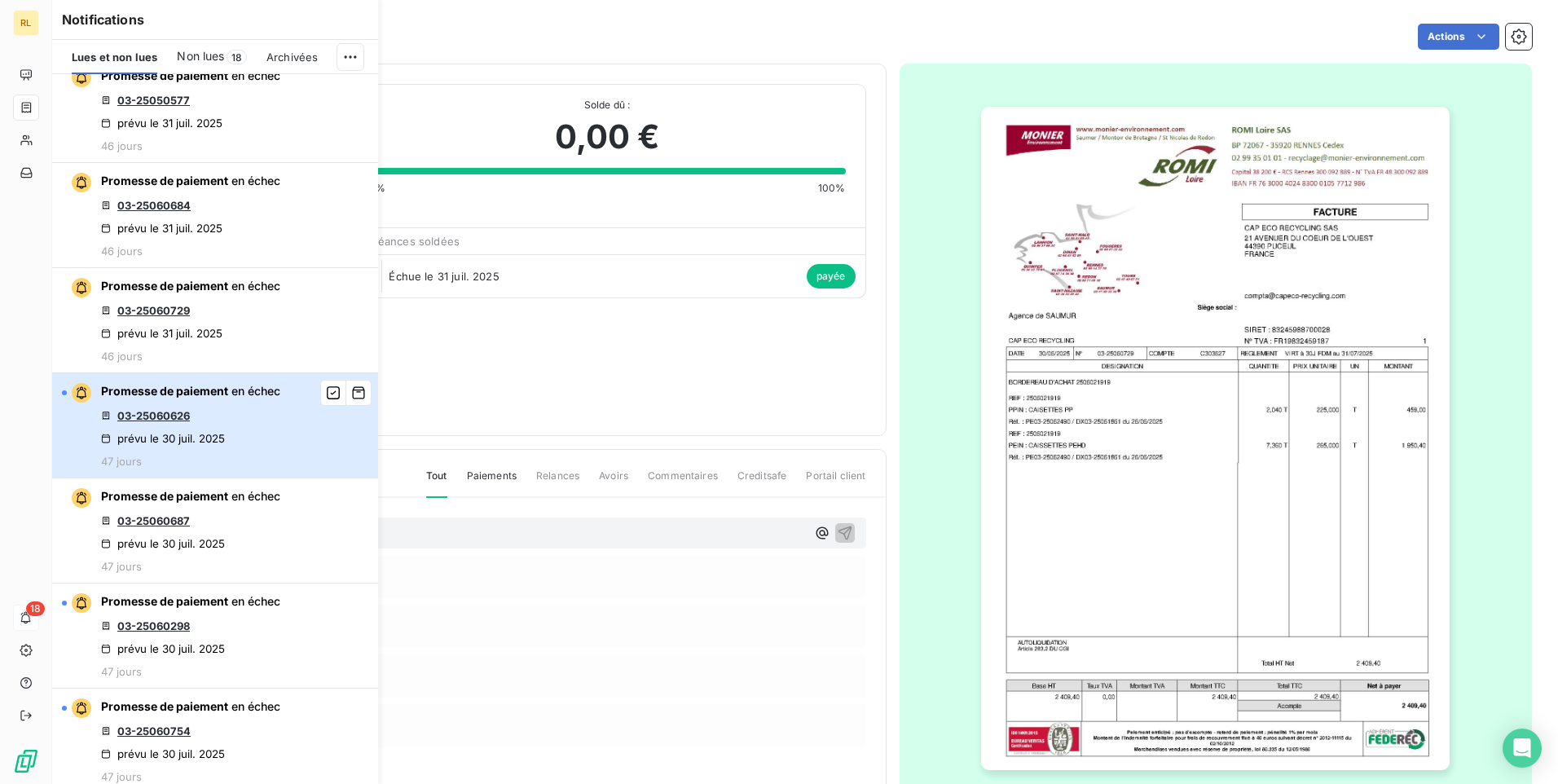
click at [210, 418] on div "Promesse de paiement en échec 03-25060626 prévu le [DATE] 47 jours" at bounding box center [191, 425] width 180 height 85
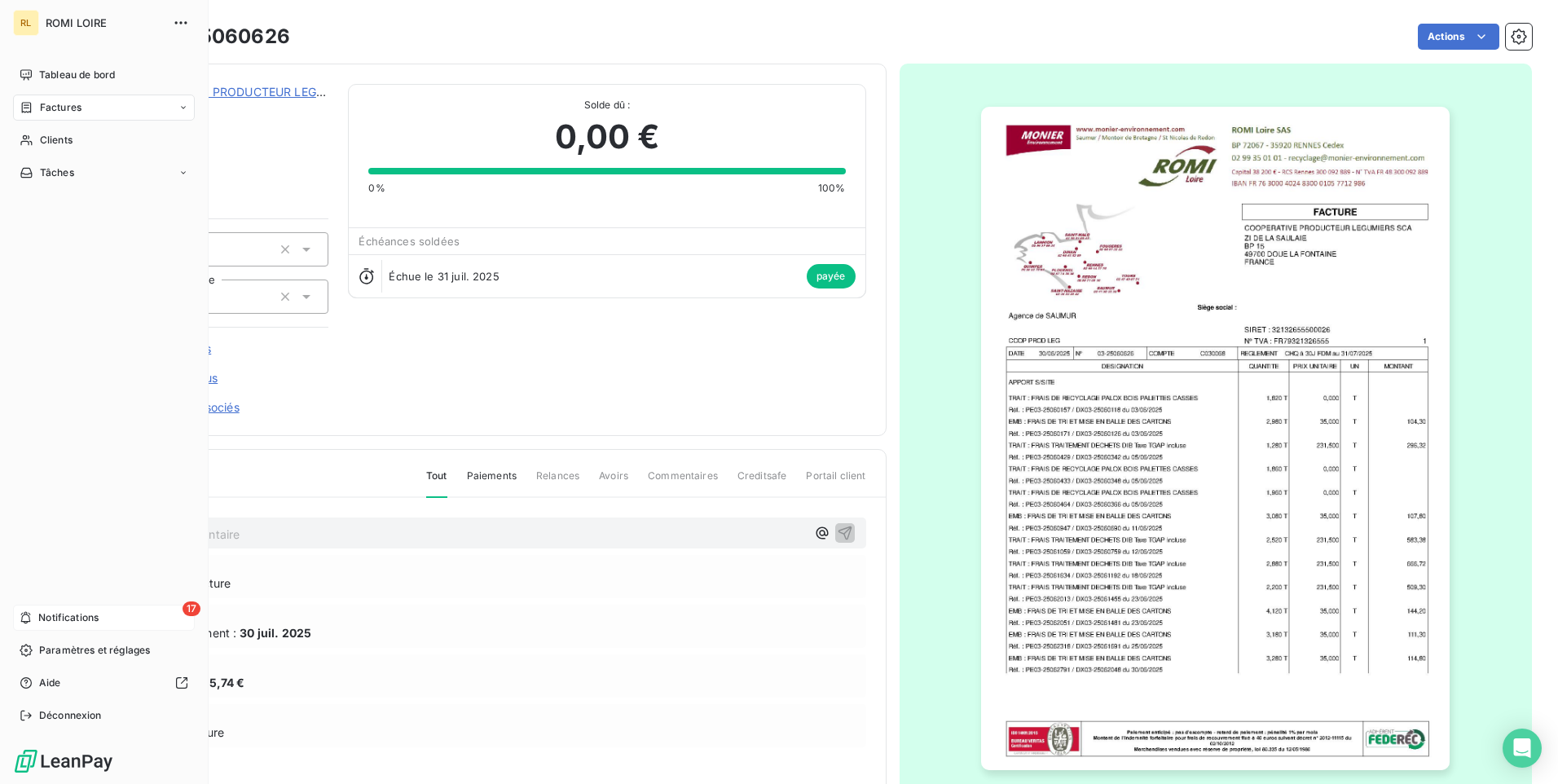
click at [31, 621] on icon at bounding box center [26, 618] width 12 height 13
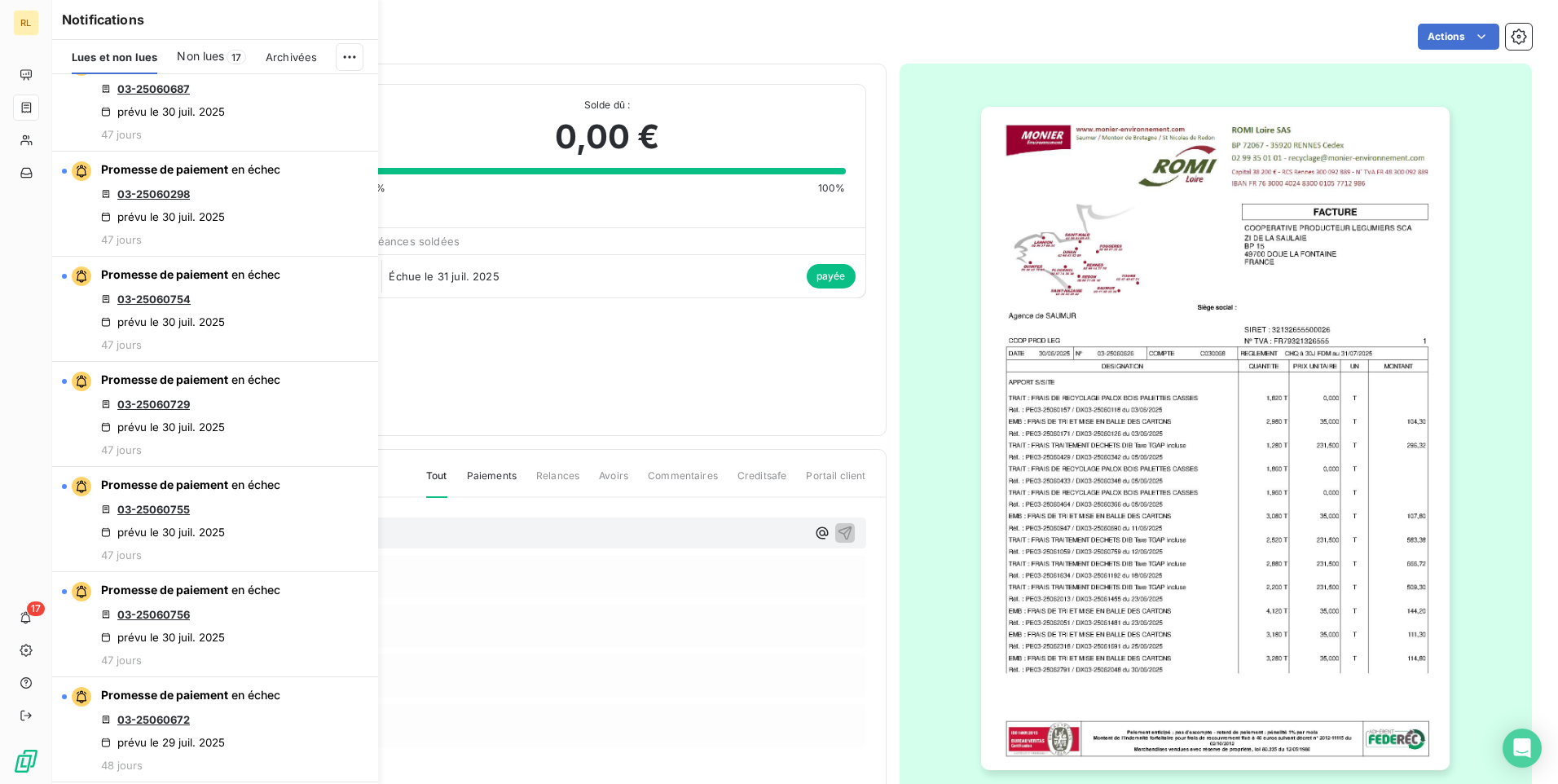
scroll to position [3748, 0]
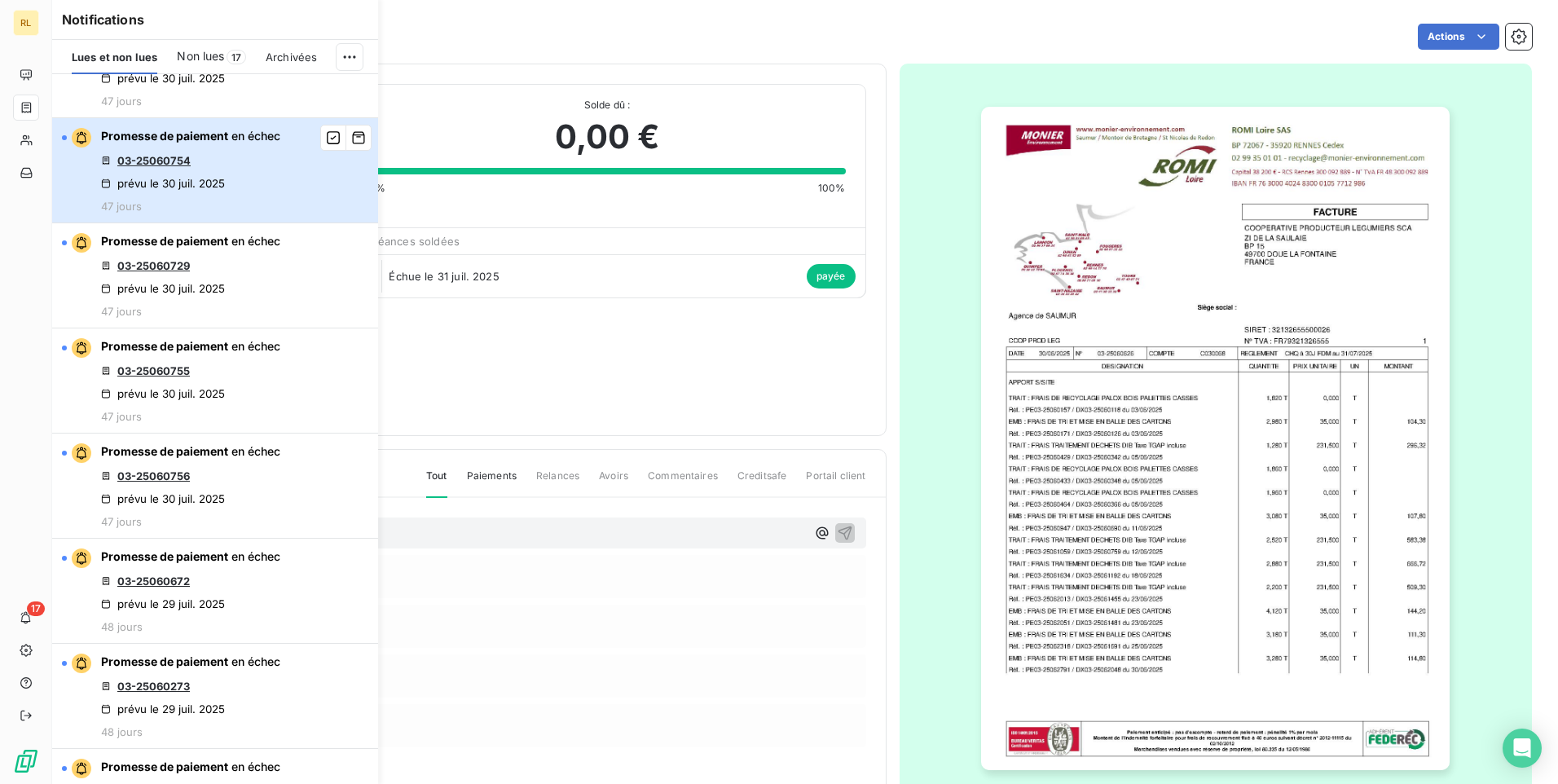
click at [193, 171] on div "Promesse de paiement en échec 03-25060754 prévu le [DATE] 47 jours" at bounding box center [191, 170] width 180 height 85
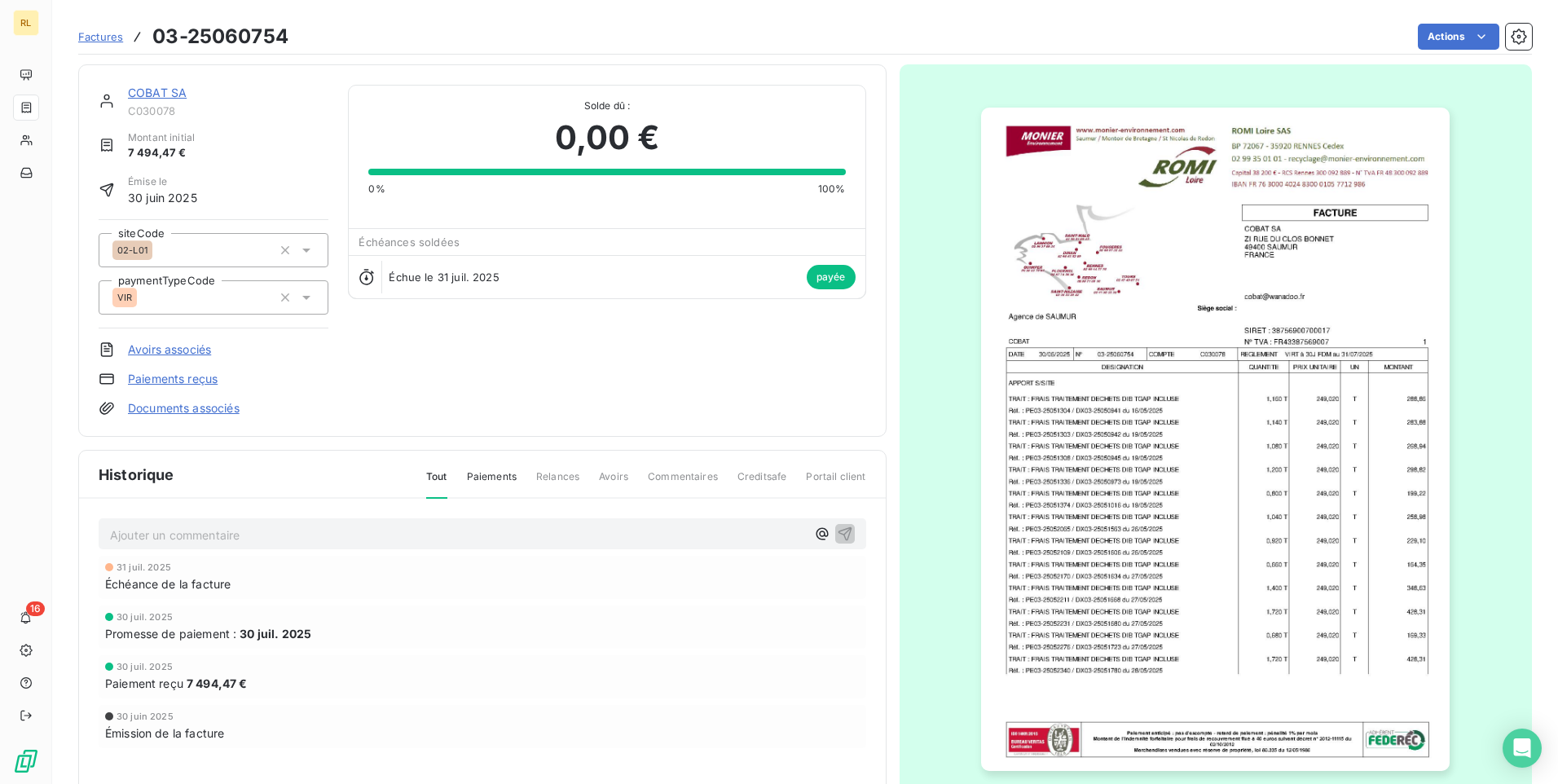
scroll to position [2, 0]
click at [1053, 410] on img "button" at bounding box center [1215, 437] width 469 height 663
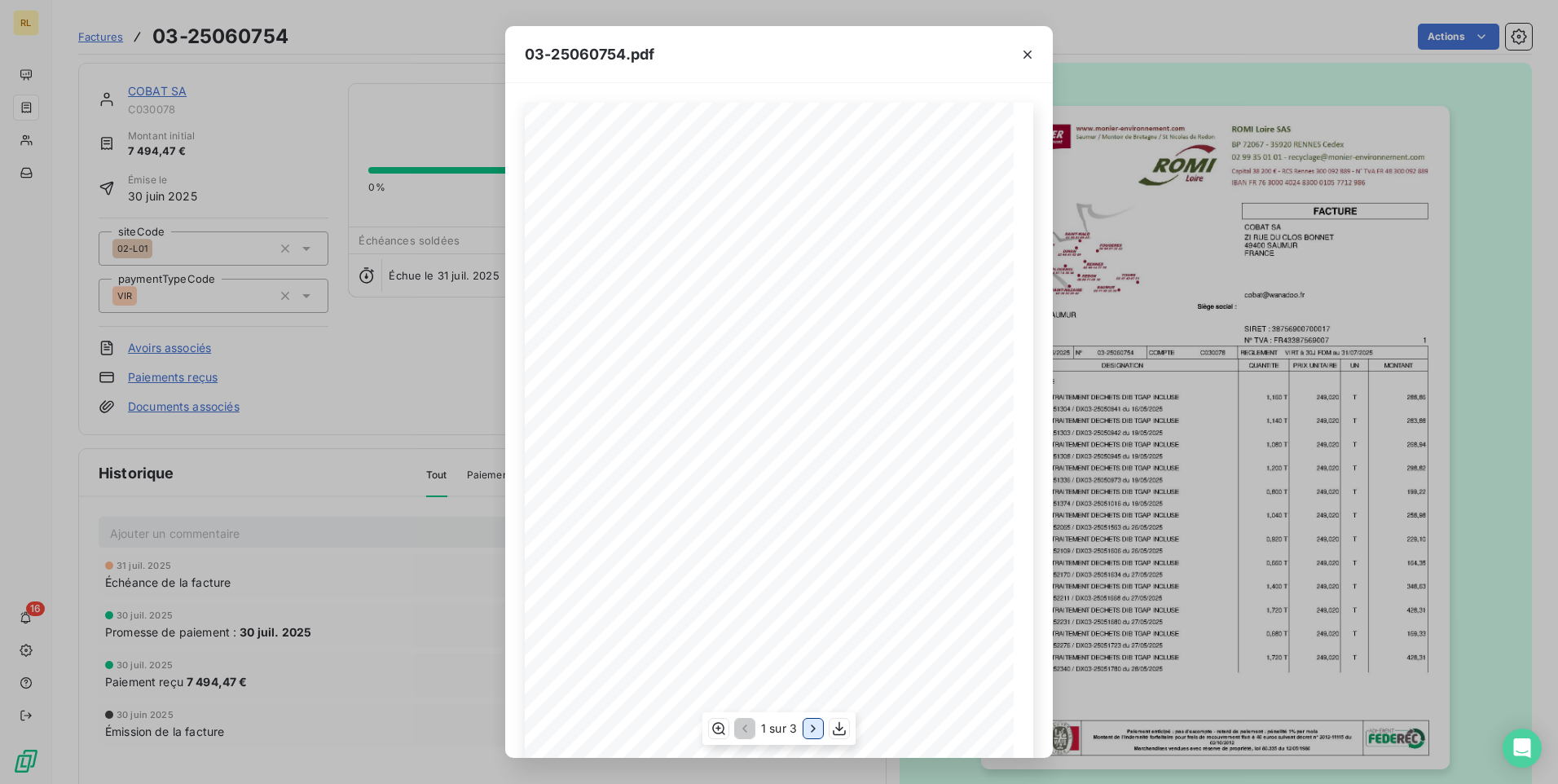
click at [809, 728] on icon "button" at bounding box center [813, 727] width 16 height 16
click at [809, 728] on icon "button" at bounding box center [814, 727] width 16 height 16
click at [1027, 54] on icon "button" at bounding box center [1027, 54] width 9 height 9
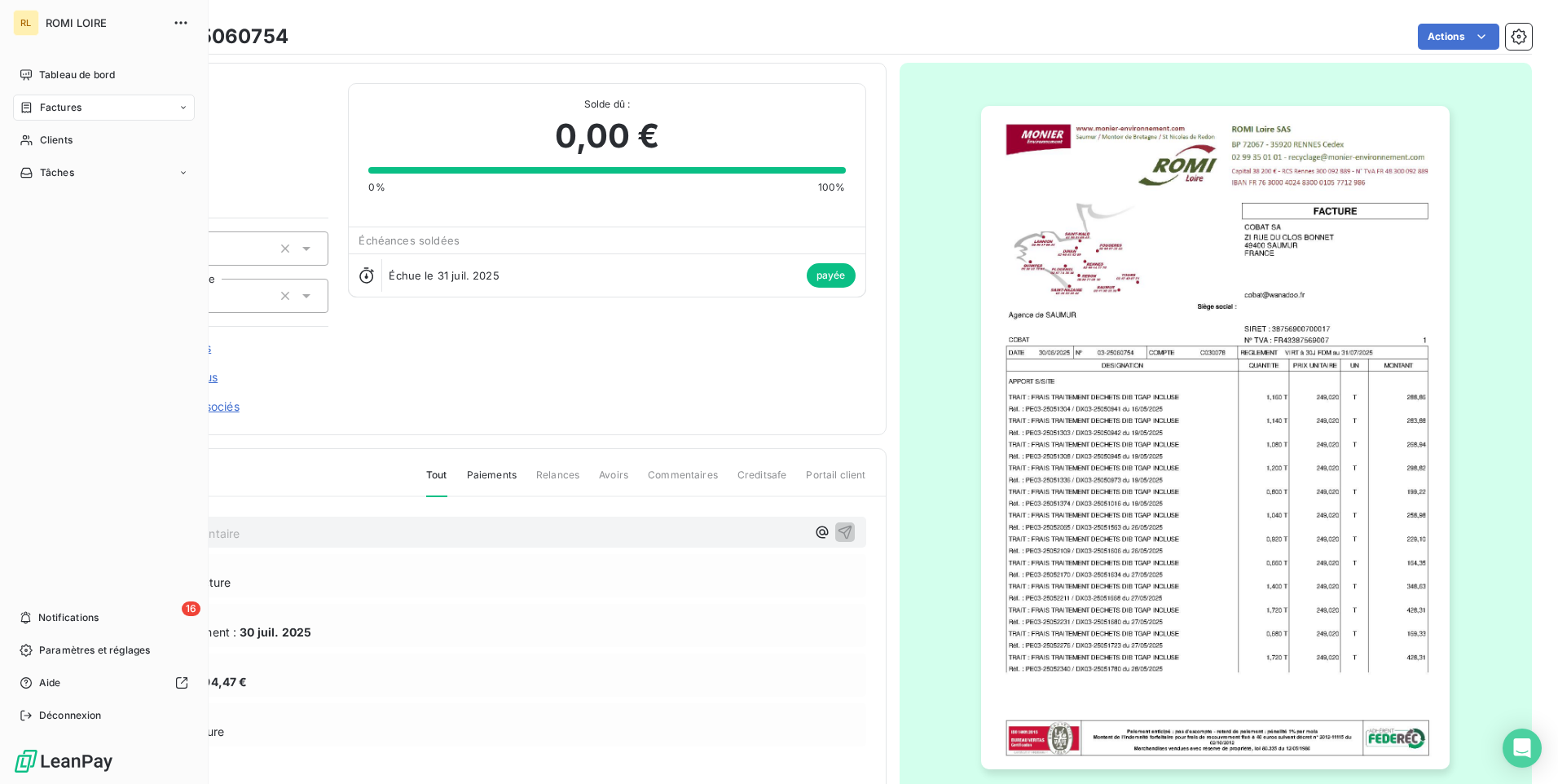
drag, startPoint x: 148, startPoint y: 605, endPoint x: 165, endPoint y: 603, distance: 17.1
click at [148, 605] on div "16 Notifications" at bounding box center [104, 618] width 181 height 26
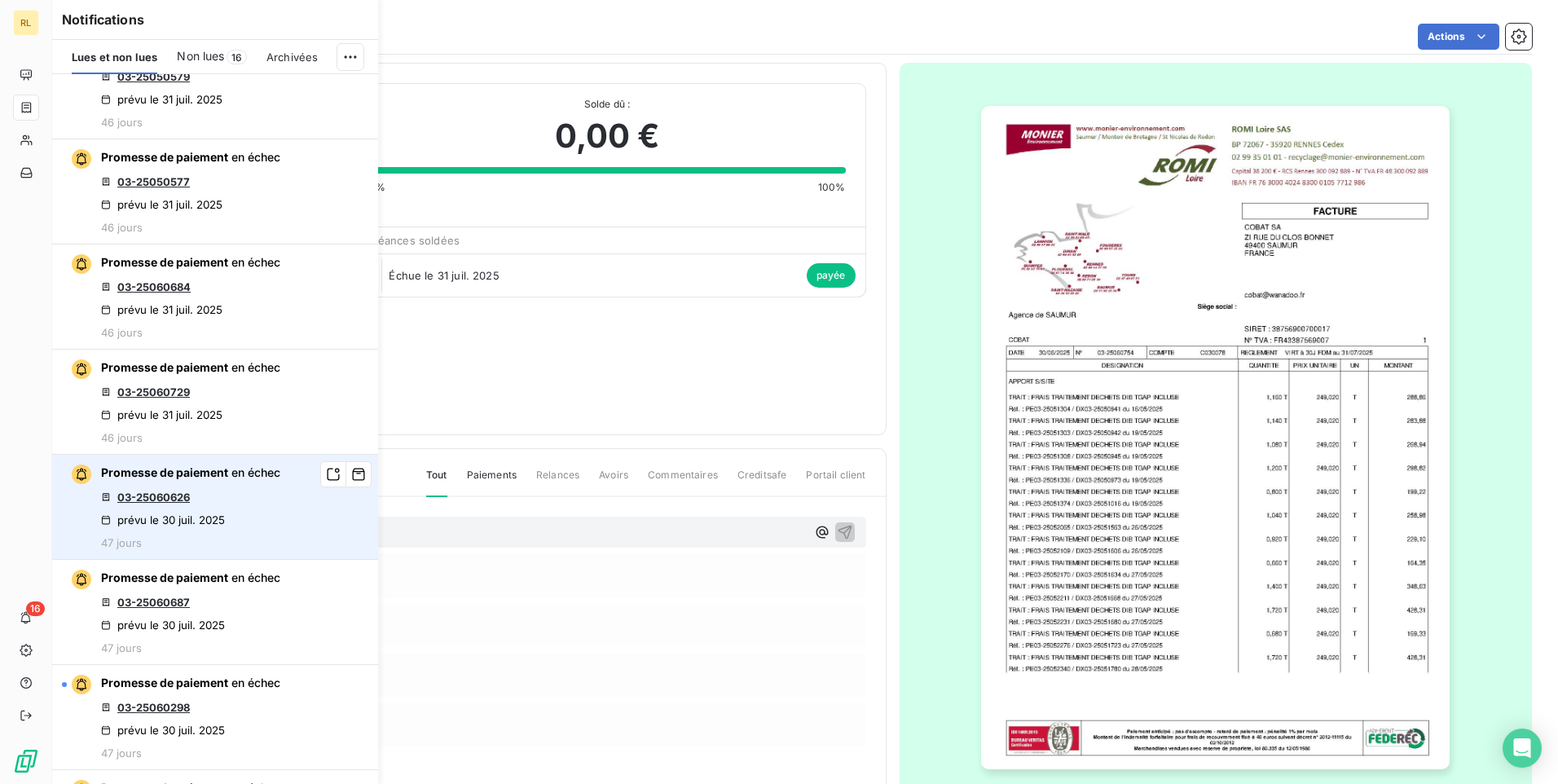
scroll to position [3585, 0]
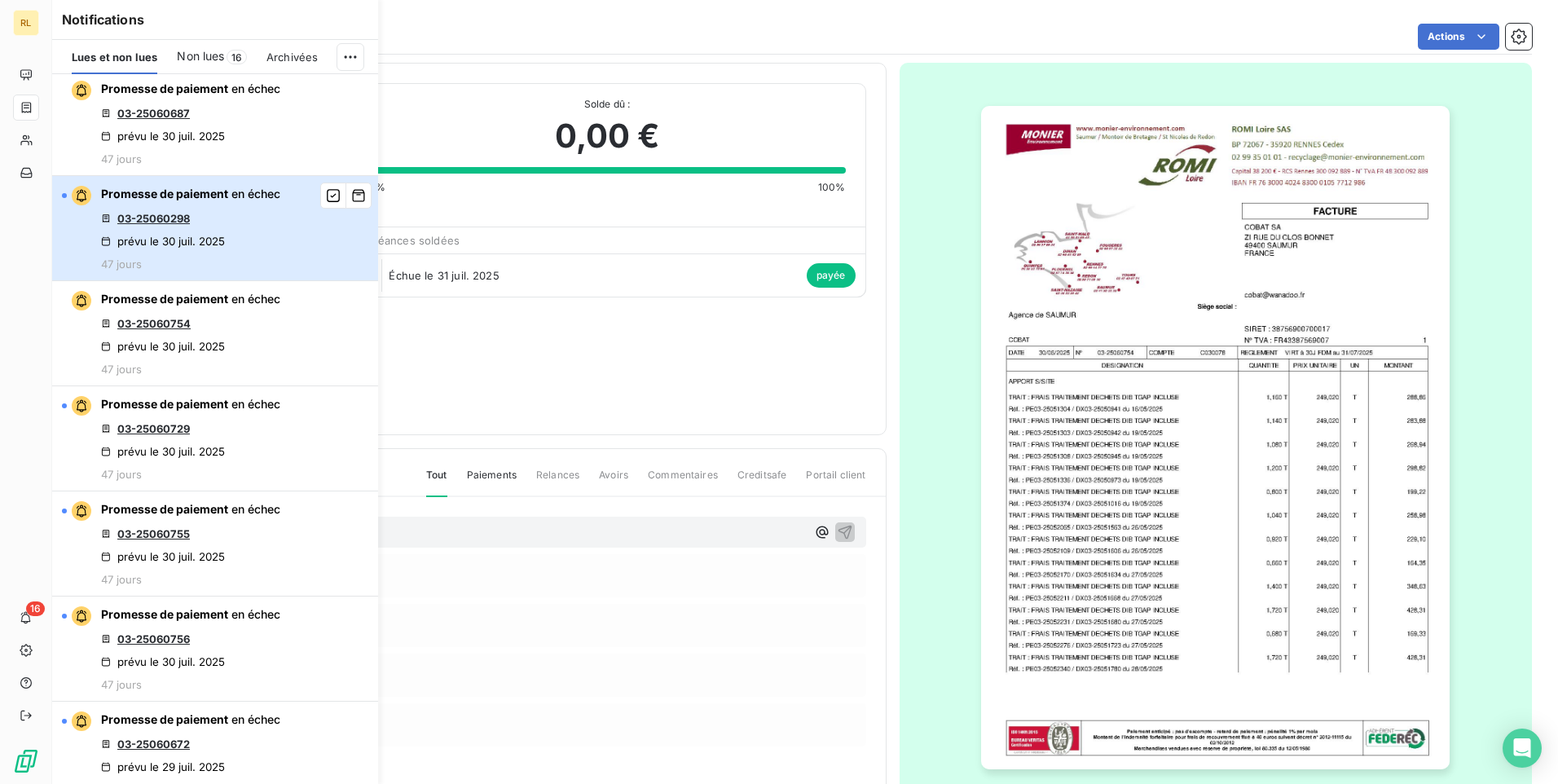
click at [146, 230] on div "Promesse de paiement en échec 03-25060298 prévu le [DATE] 47 jours" at bounding box center [191, 229] width 180 height 85
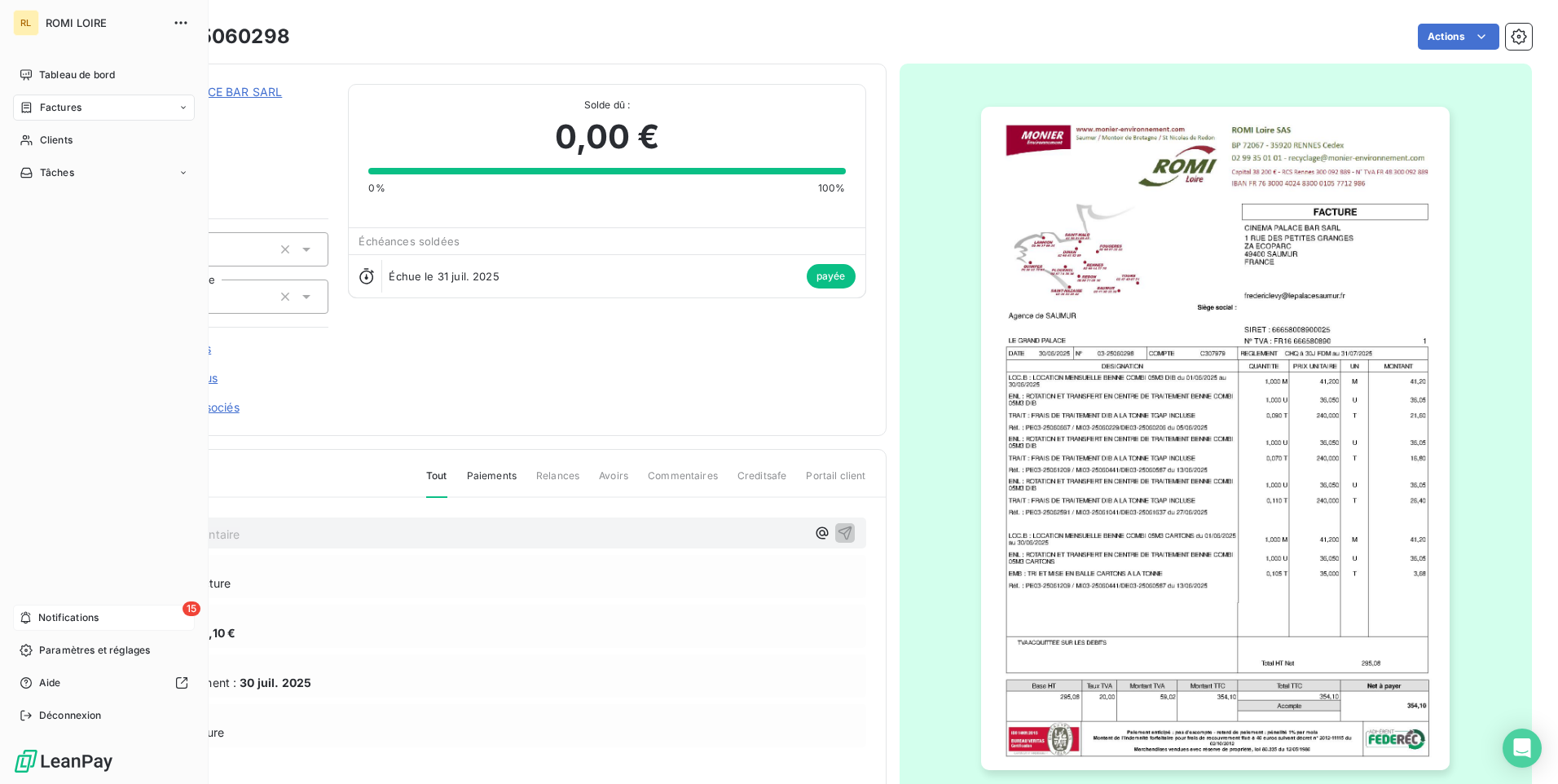
click at [74, 619] on span "Notifications" at bounding box center [69, 618] width 60 height 15
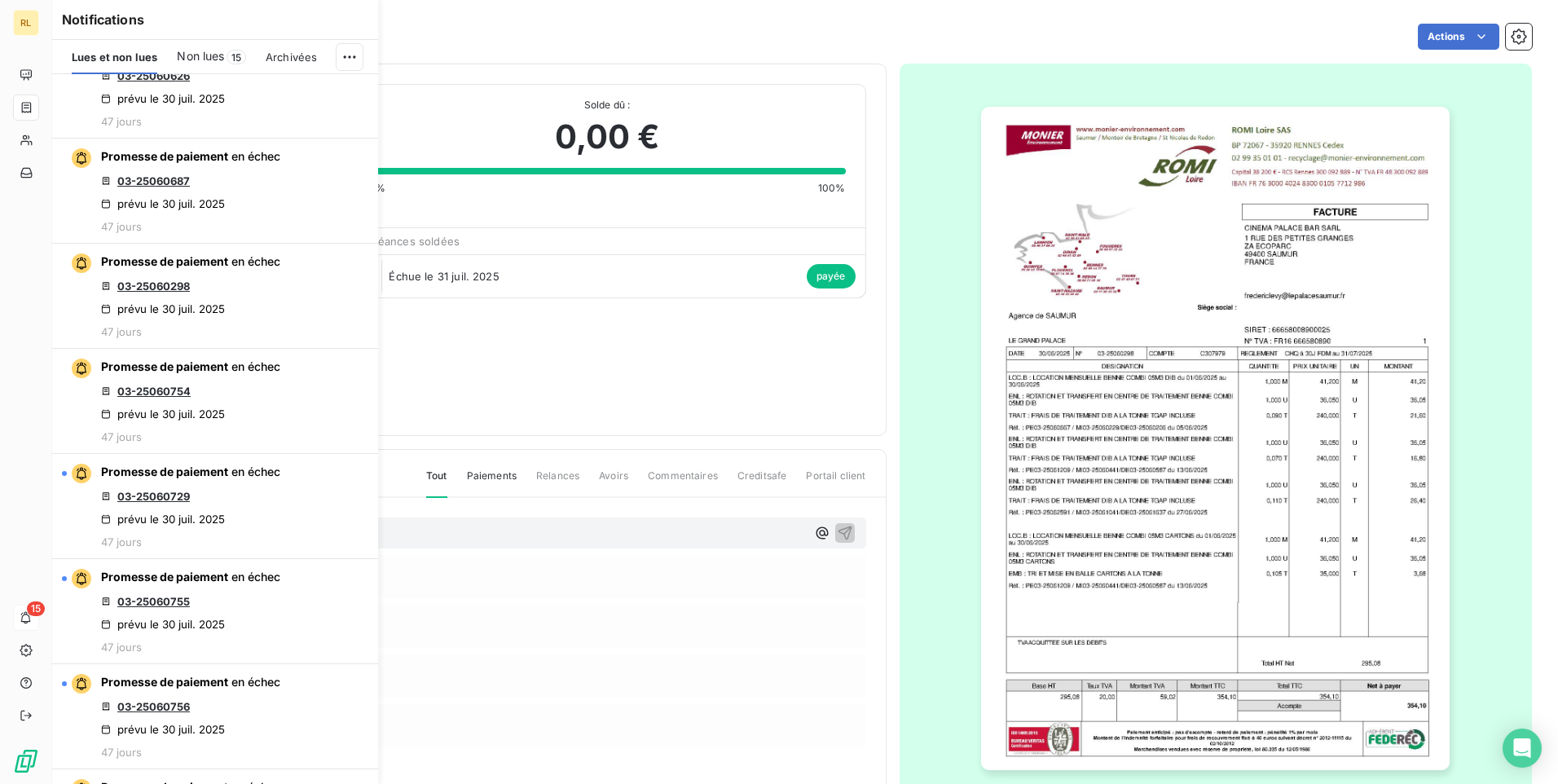
scroll to position [3666, 0]
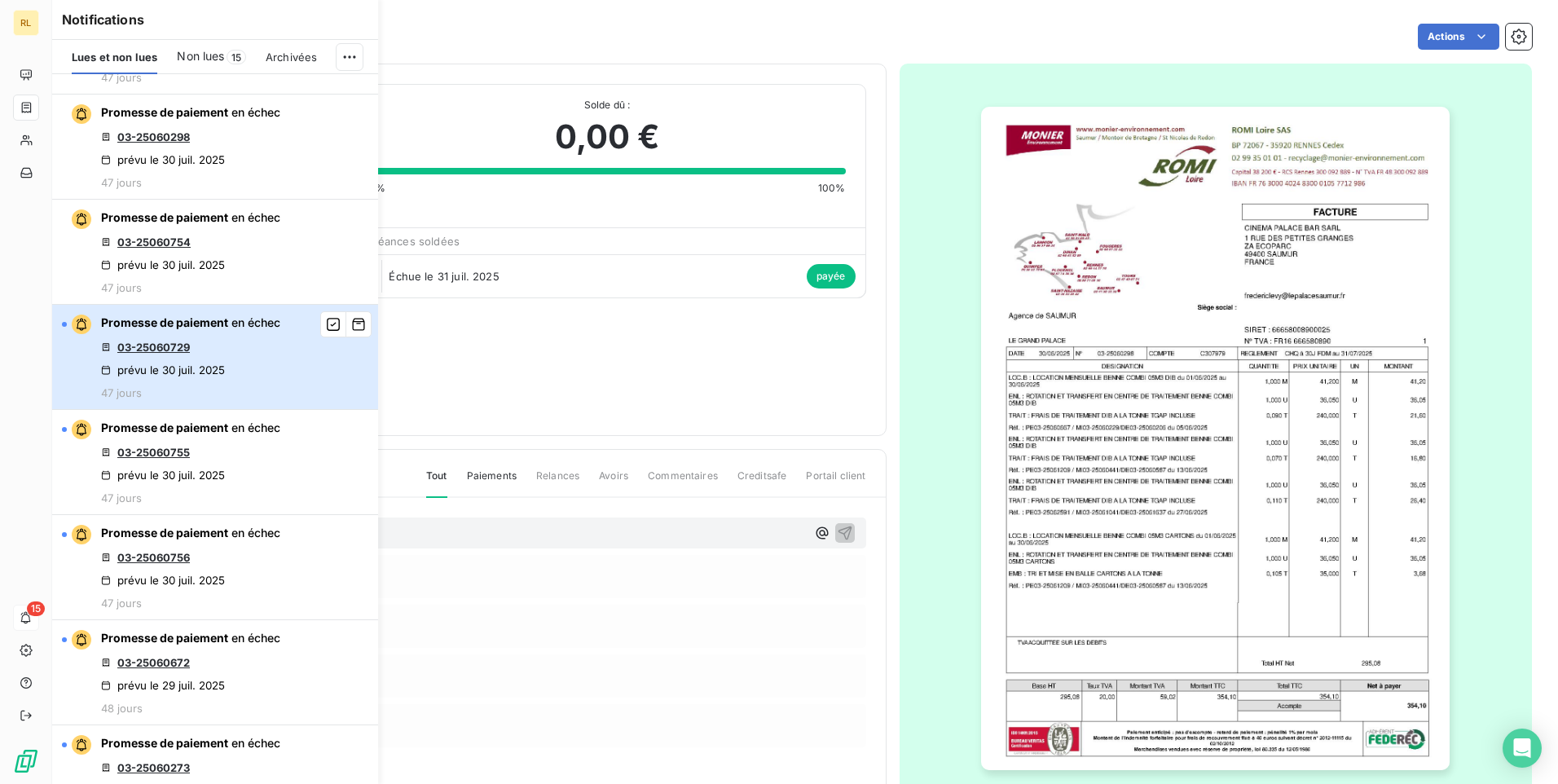
click at [195, 356] on div "Promesse de paiement en échec 03-25060729 prévu le [DATE] 47 jours" at bounding box center [191, 357] width 180 height 85
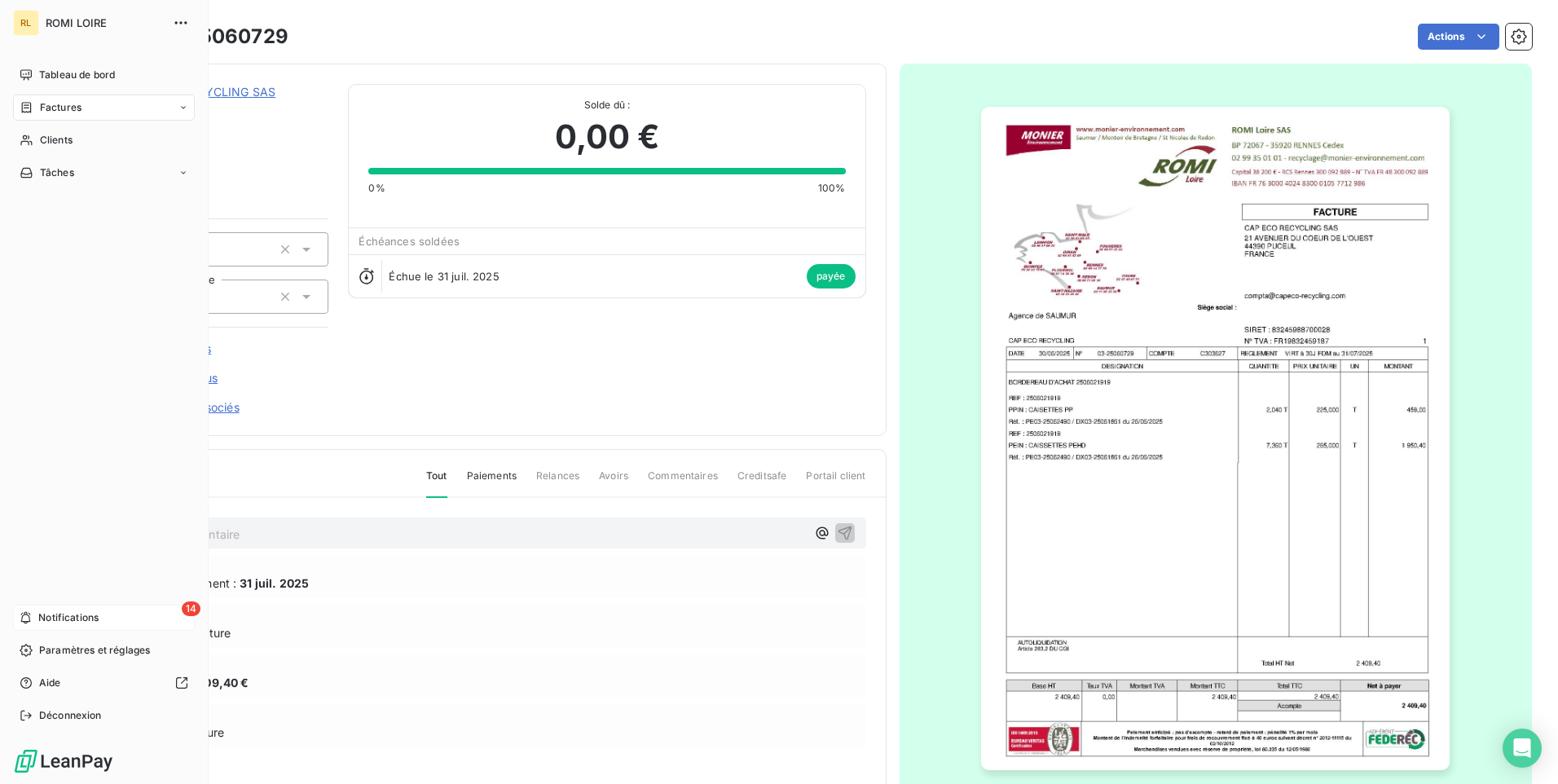
click at [68, 616] on span "Notifications" at bounding box center [69, 618] width 60 height 15
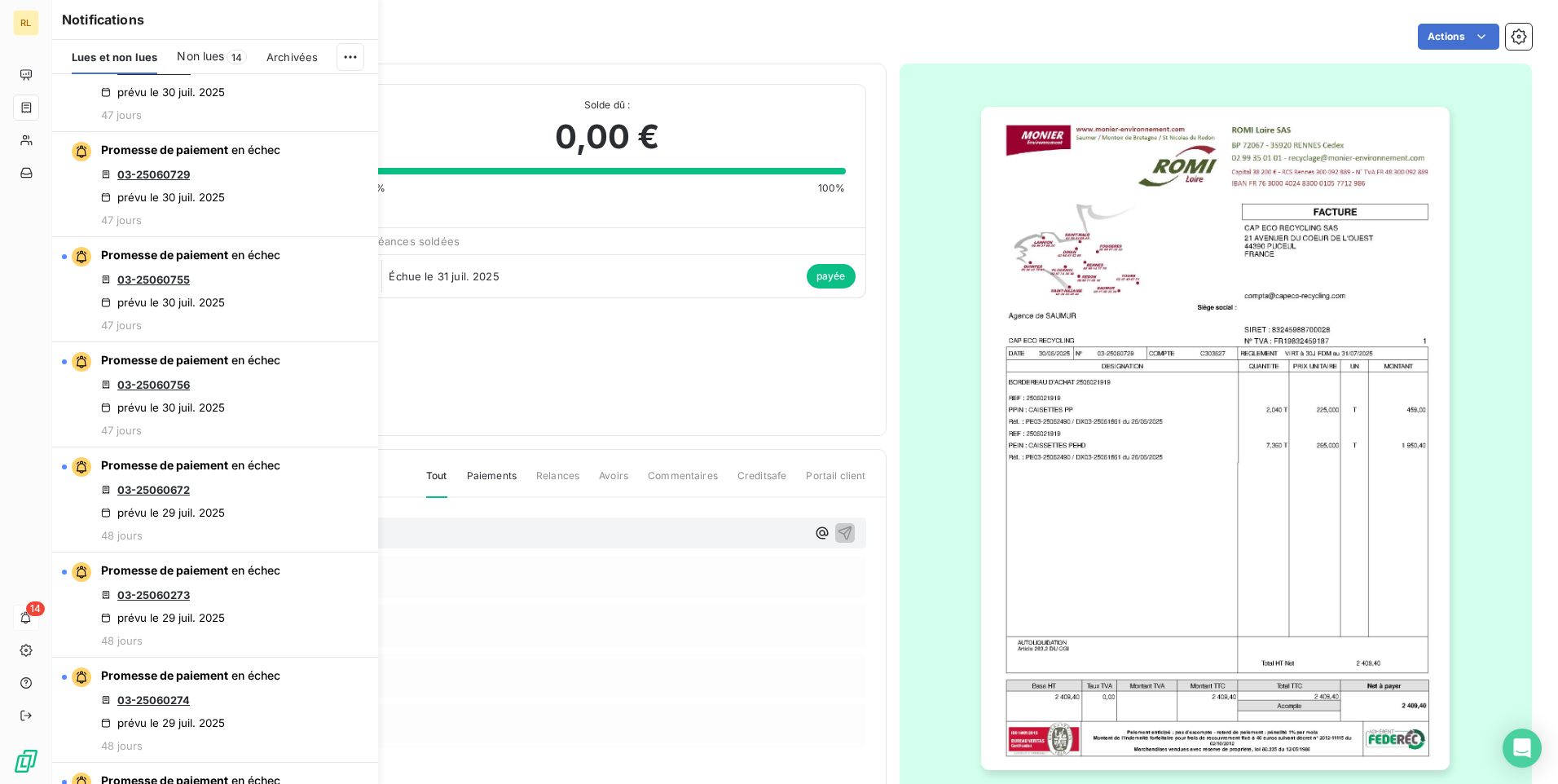
scroll to position [3829, 0]
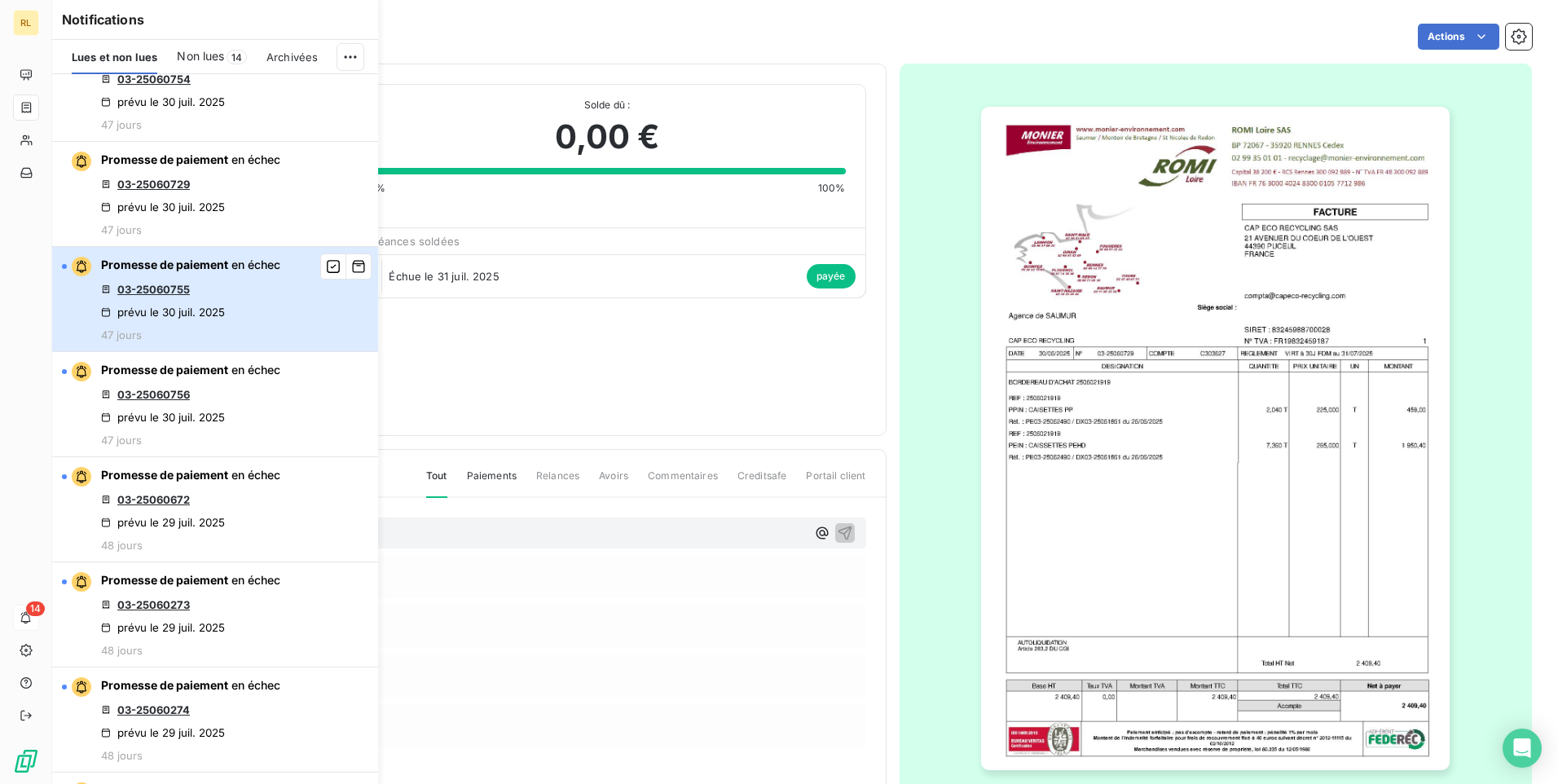
click at [237, 281] on div "Promesse de paiement en échec 03-25060755 prévu le [DATE] 47 jours" at bounding box center [191, 299] width 180 height 85
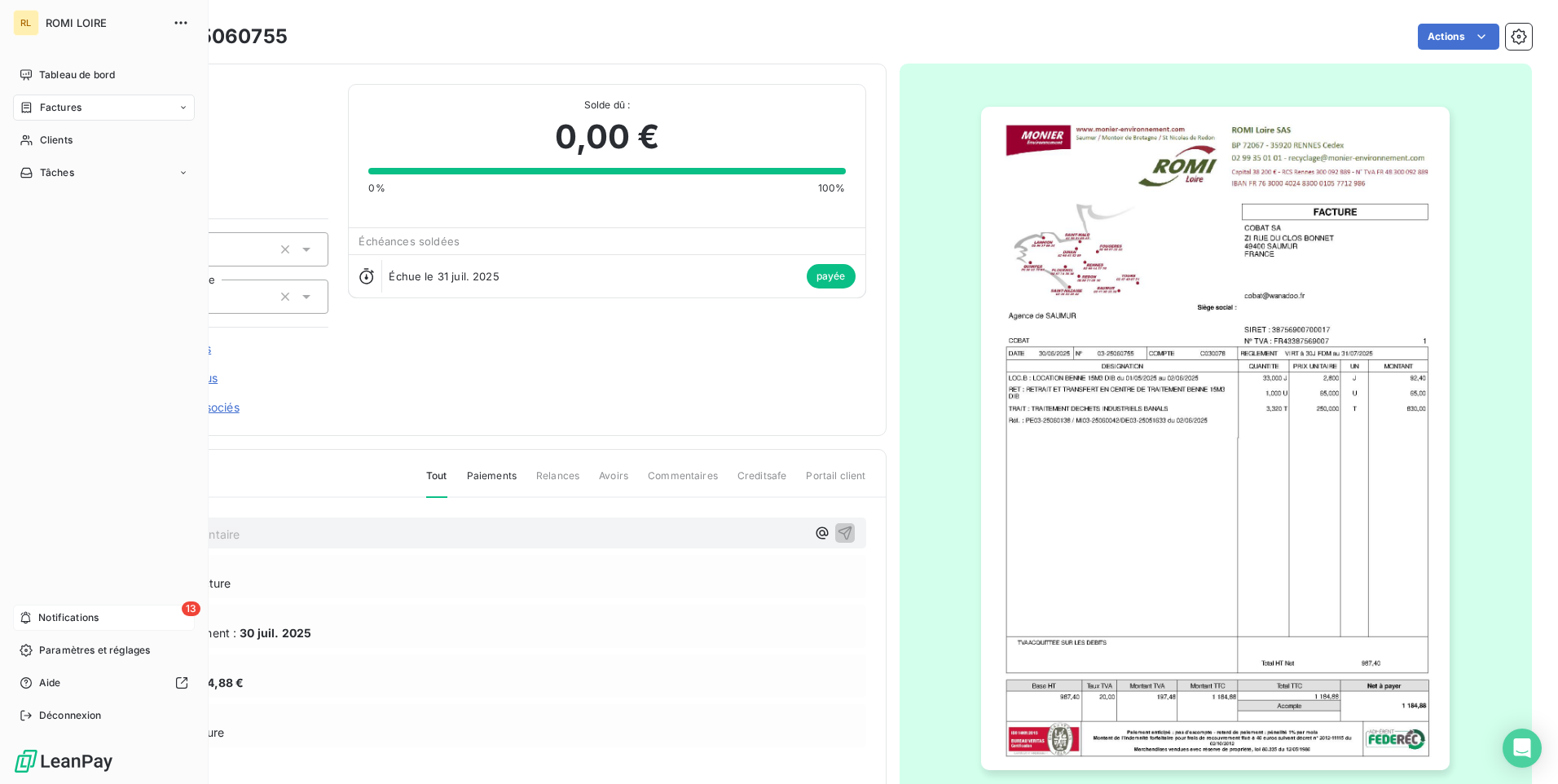
click at [49, 612] on span "Notifications" at bounding box center [69, 618] width 60 height 15
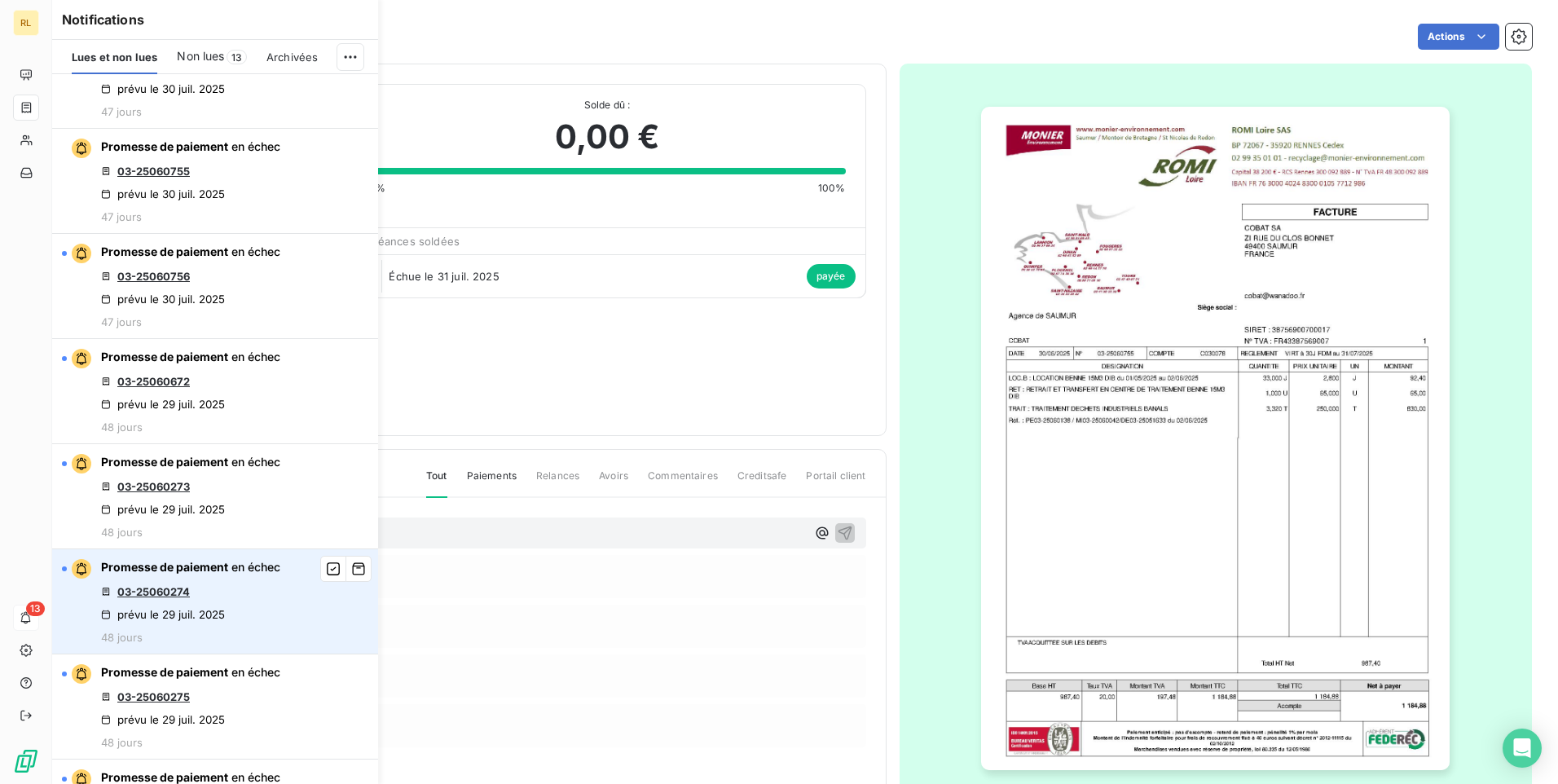
scroll to position [3911, 0]
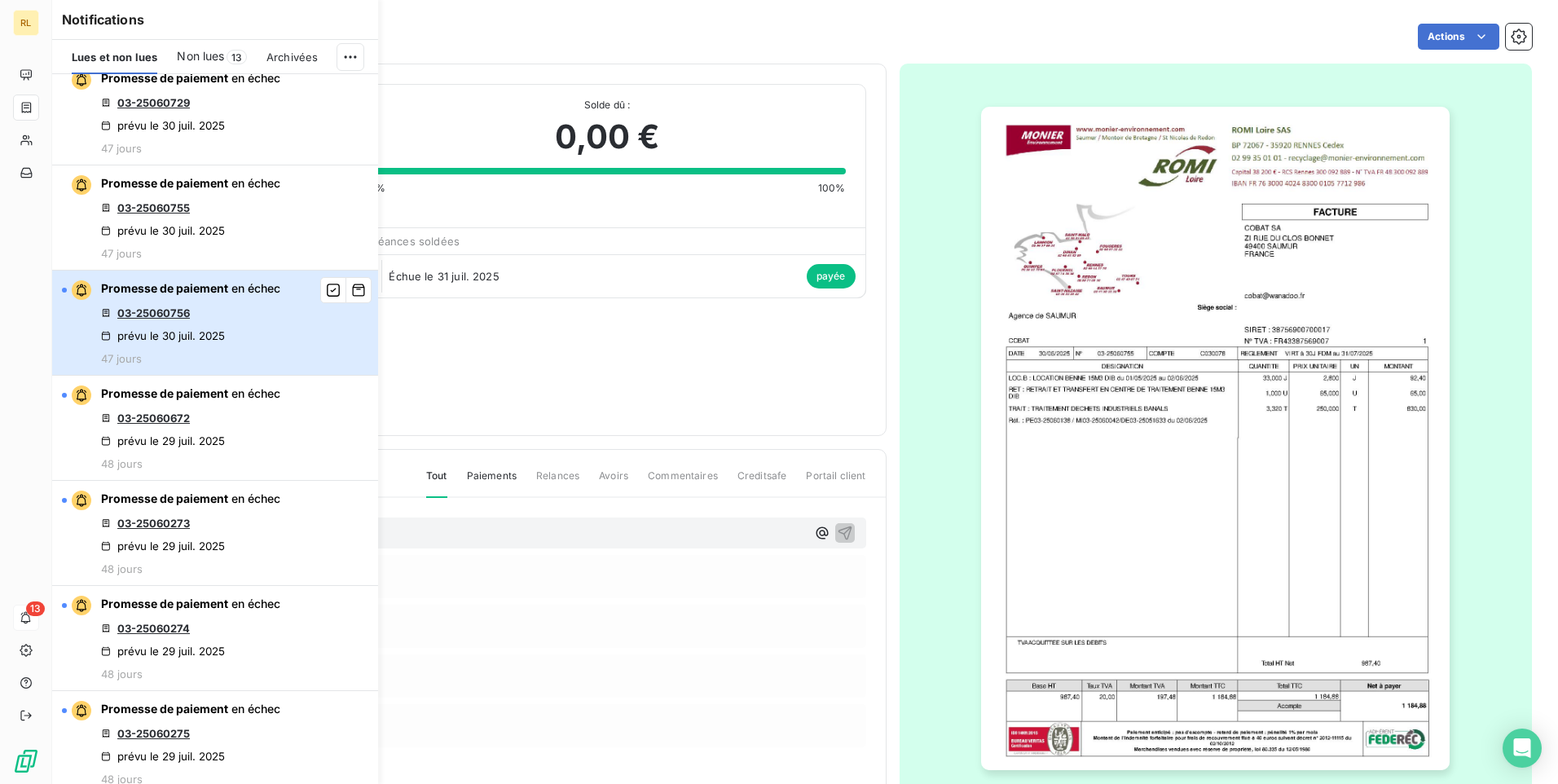
click at [231, 349] on div "Promesse de paiement en échec 03-25060756 prévu le [DATE] 47 jours" at bounding box center [191, 323] width 180 height 85
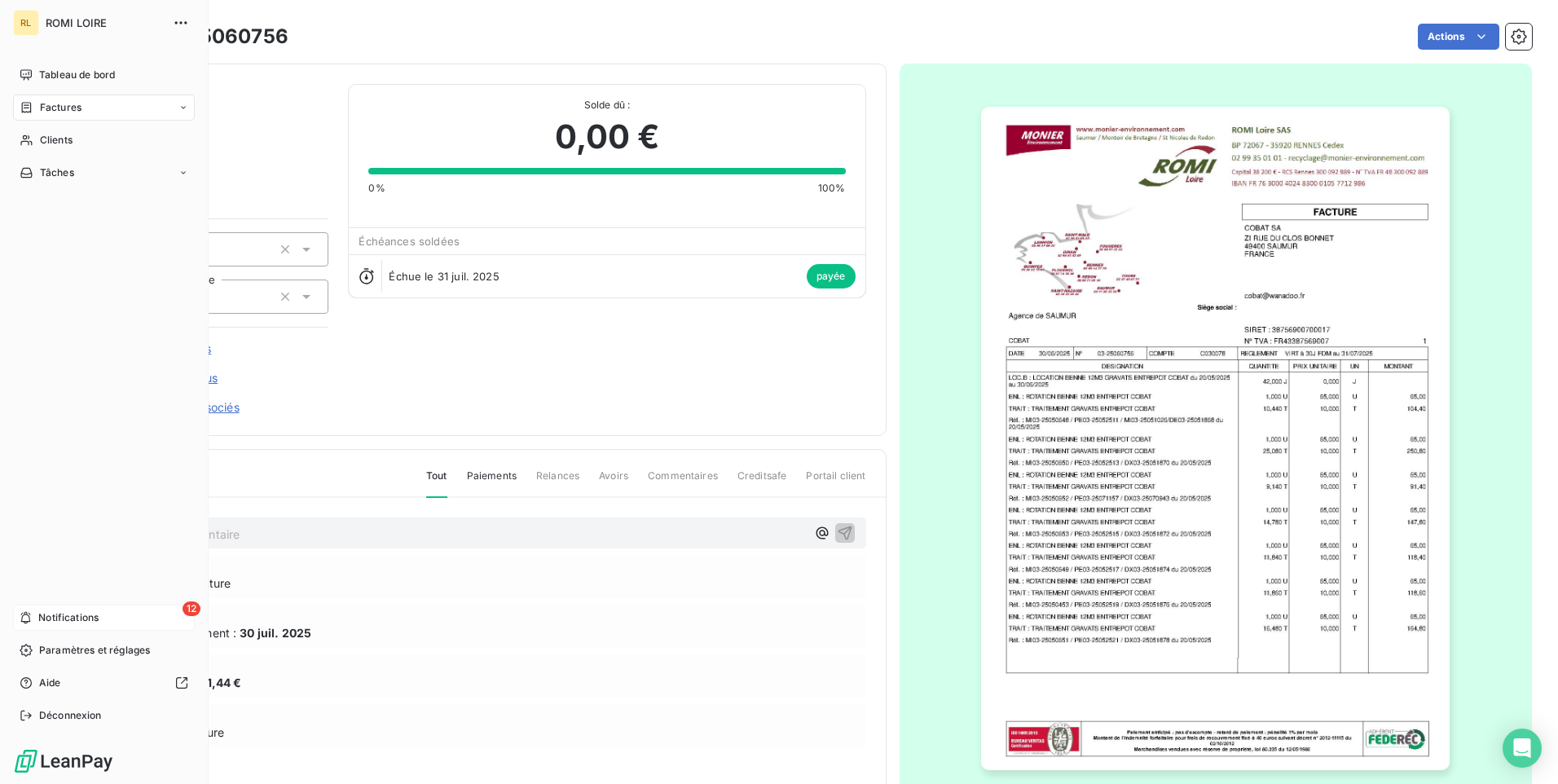
click at [57, 617] on span "Notifications" at bounding box center [69, 618] width 60 height 15
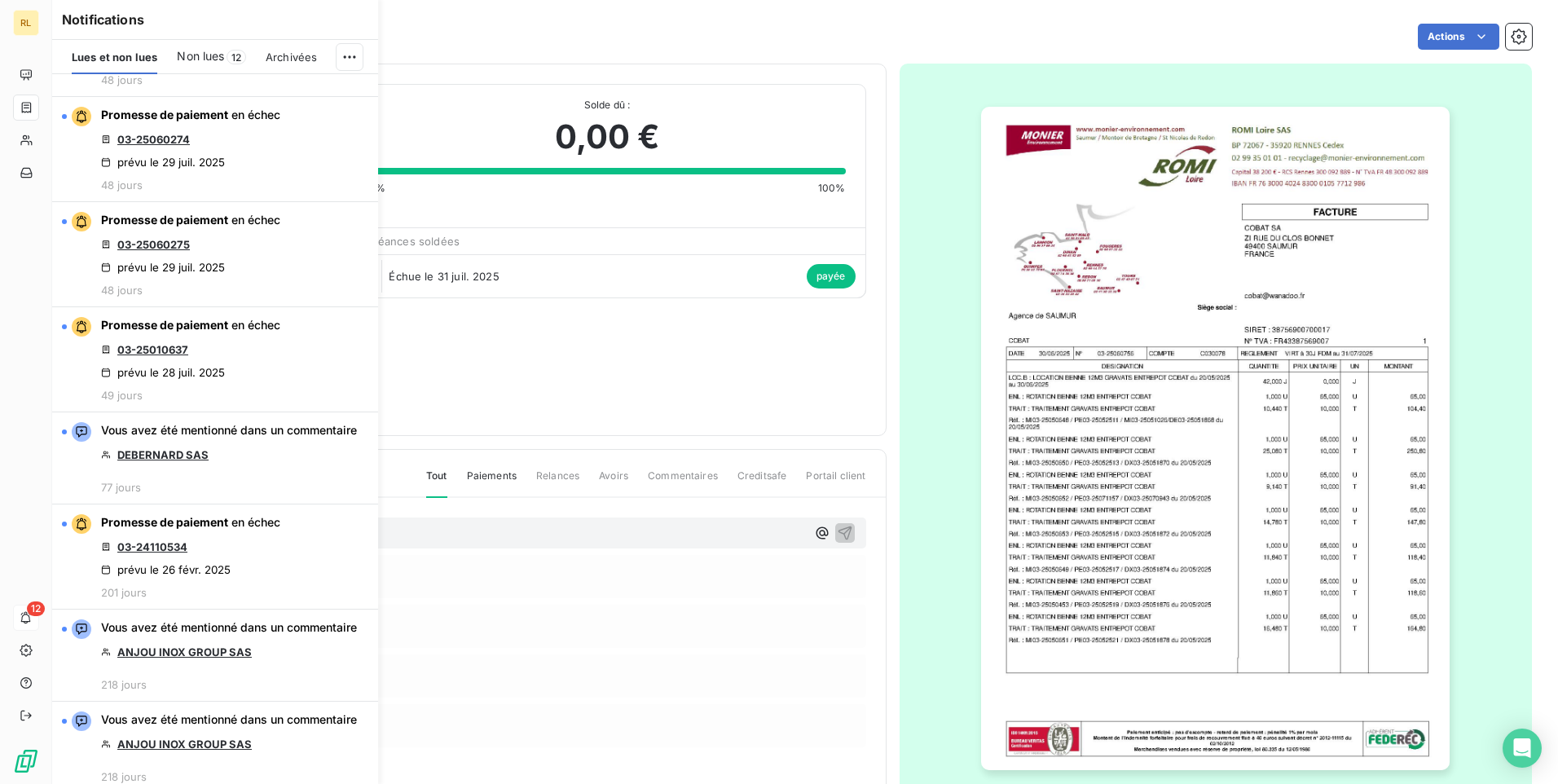
scroll to position [3911, 0]
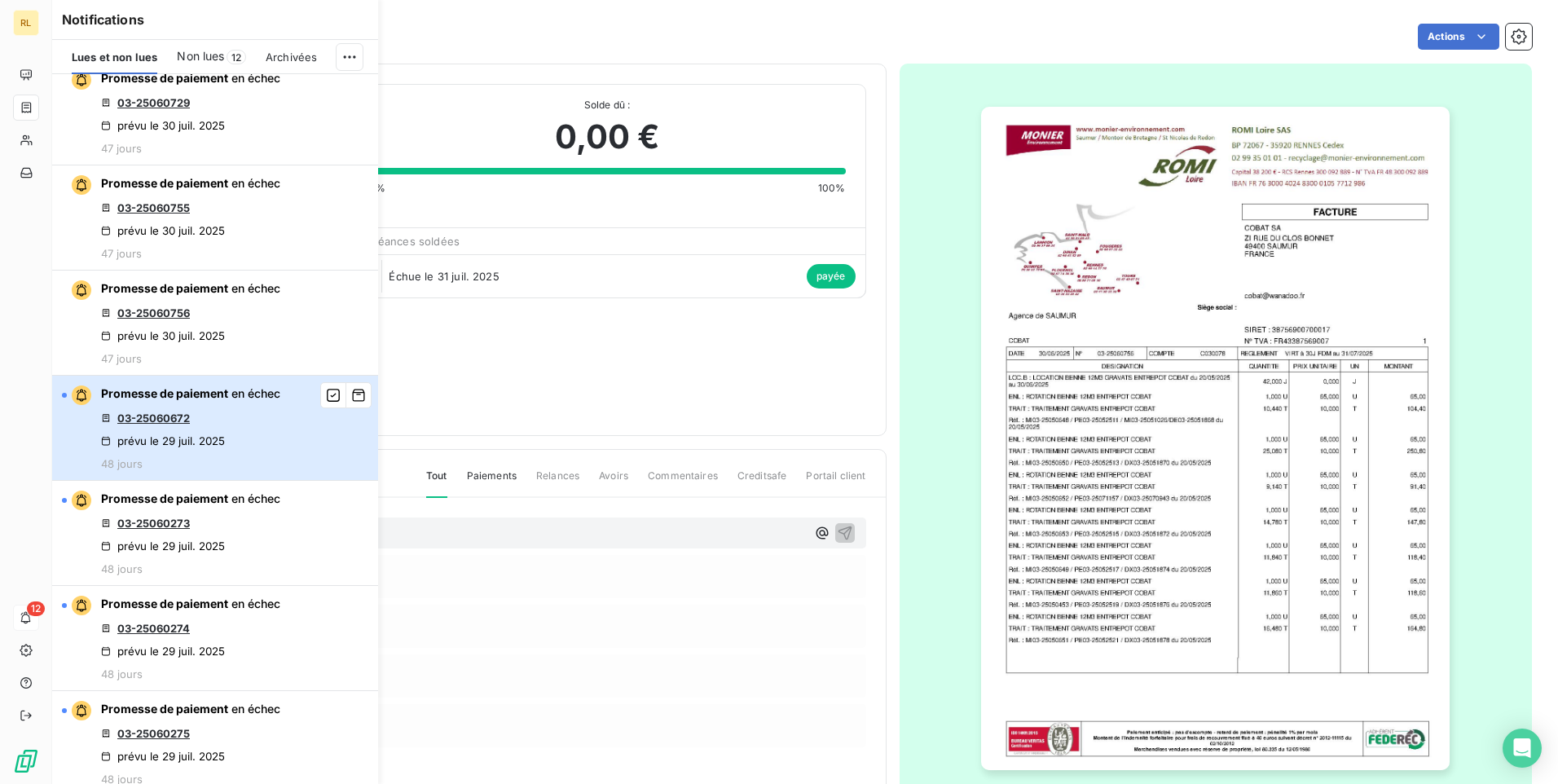
click at [216, 418] on div "Promesse de paiement en échec 03-25060672 prévu le [DATE] 48 jours" at bounding box center [191, 428] width 180 height 85
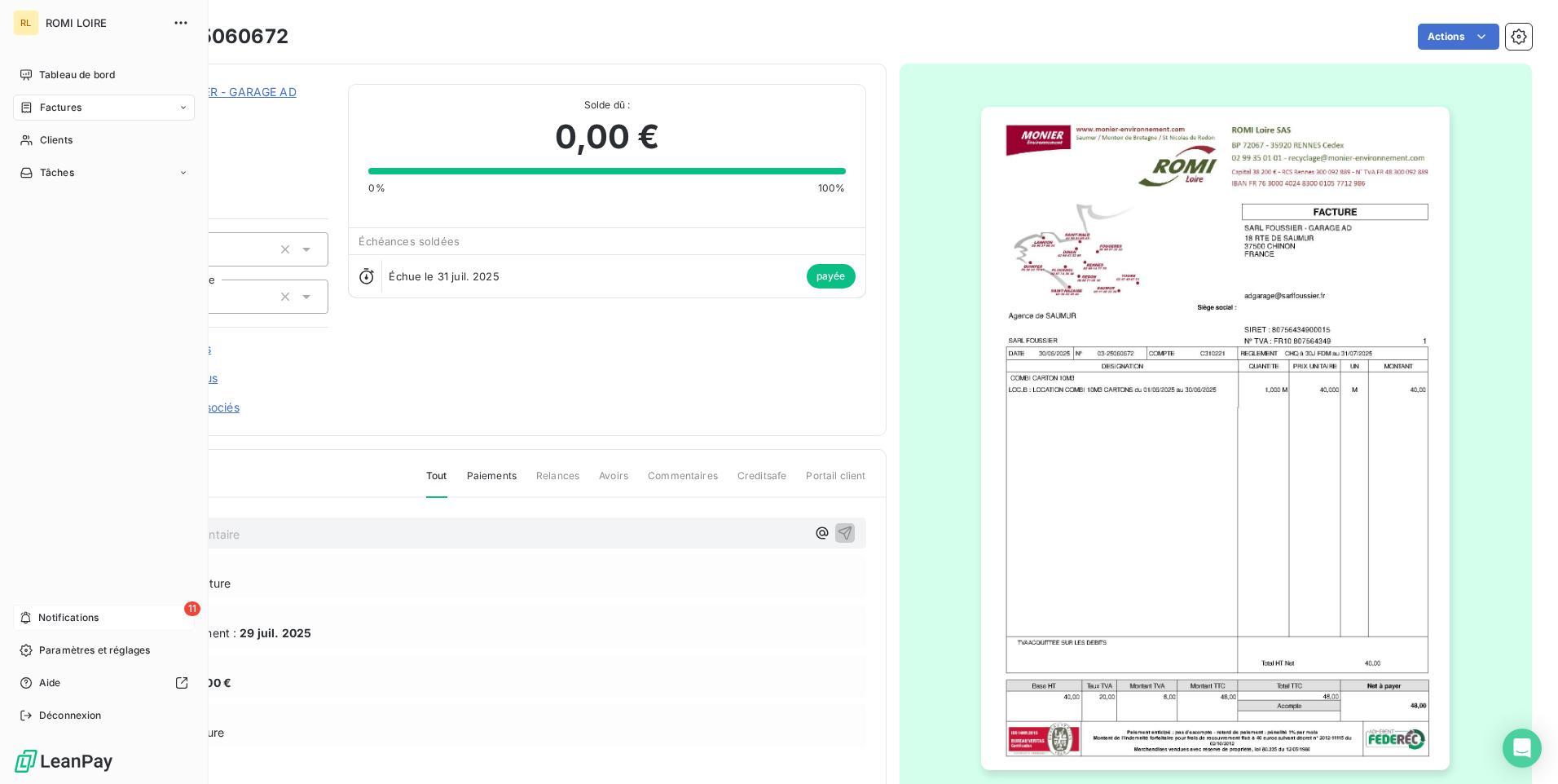
click at [86, 615] on span "Notifications" at bounding box center [69, 618] width 60 height 15
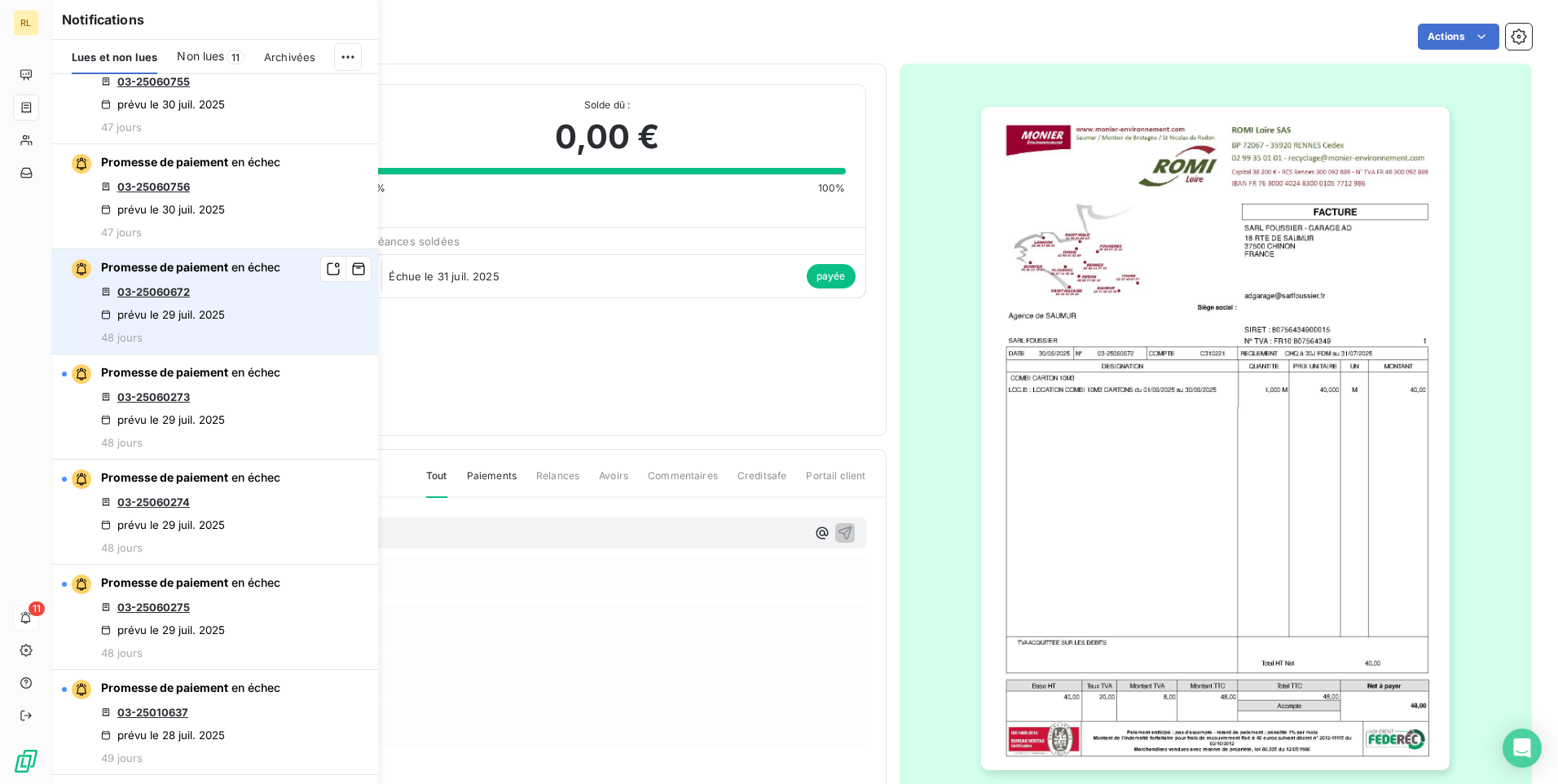
scroll to position [3992, 0]
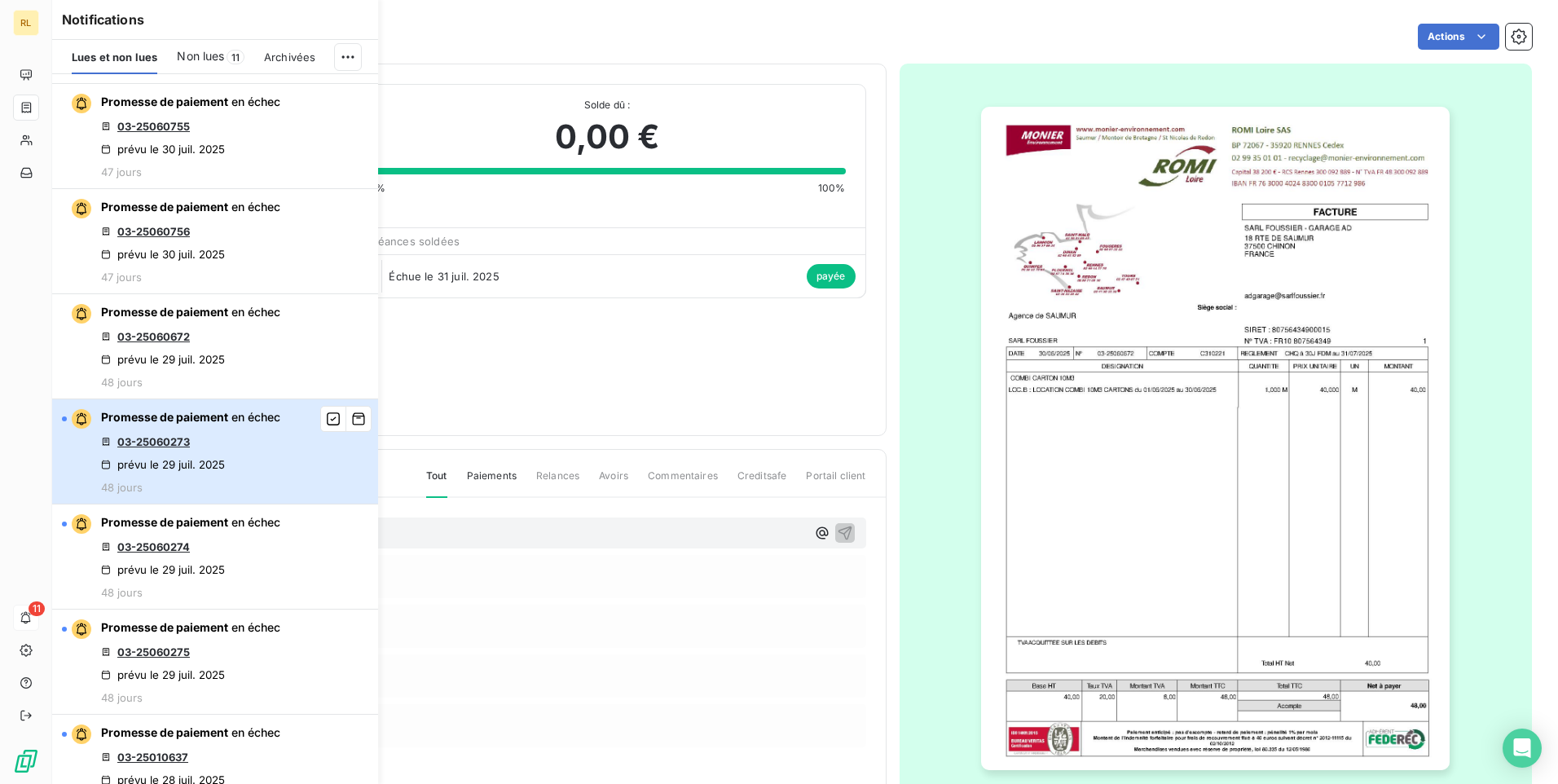
click at [207, 469] on div "prévu le 29 juil. 2025" at bounding box center [163, 465] width 124 height 13
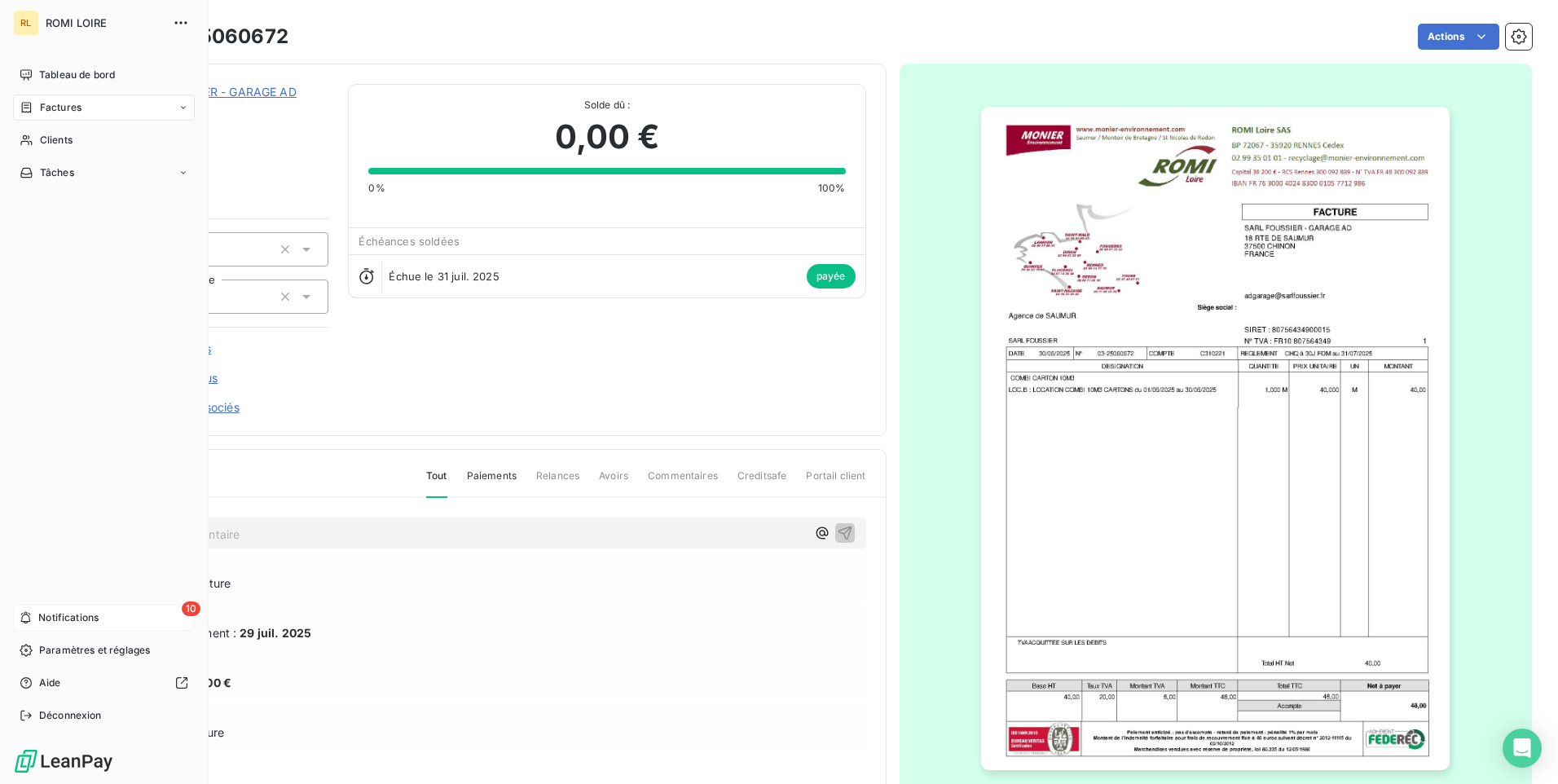
click at [98, 616] on span "Notifications" at bounding box center [69, 618] width 60 height 15
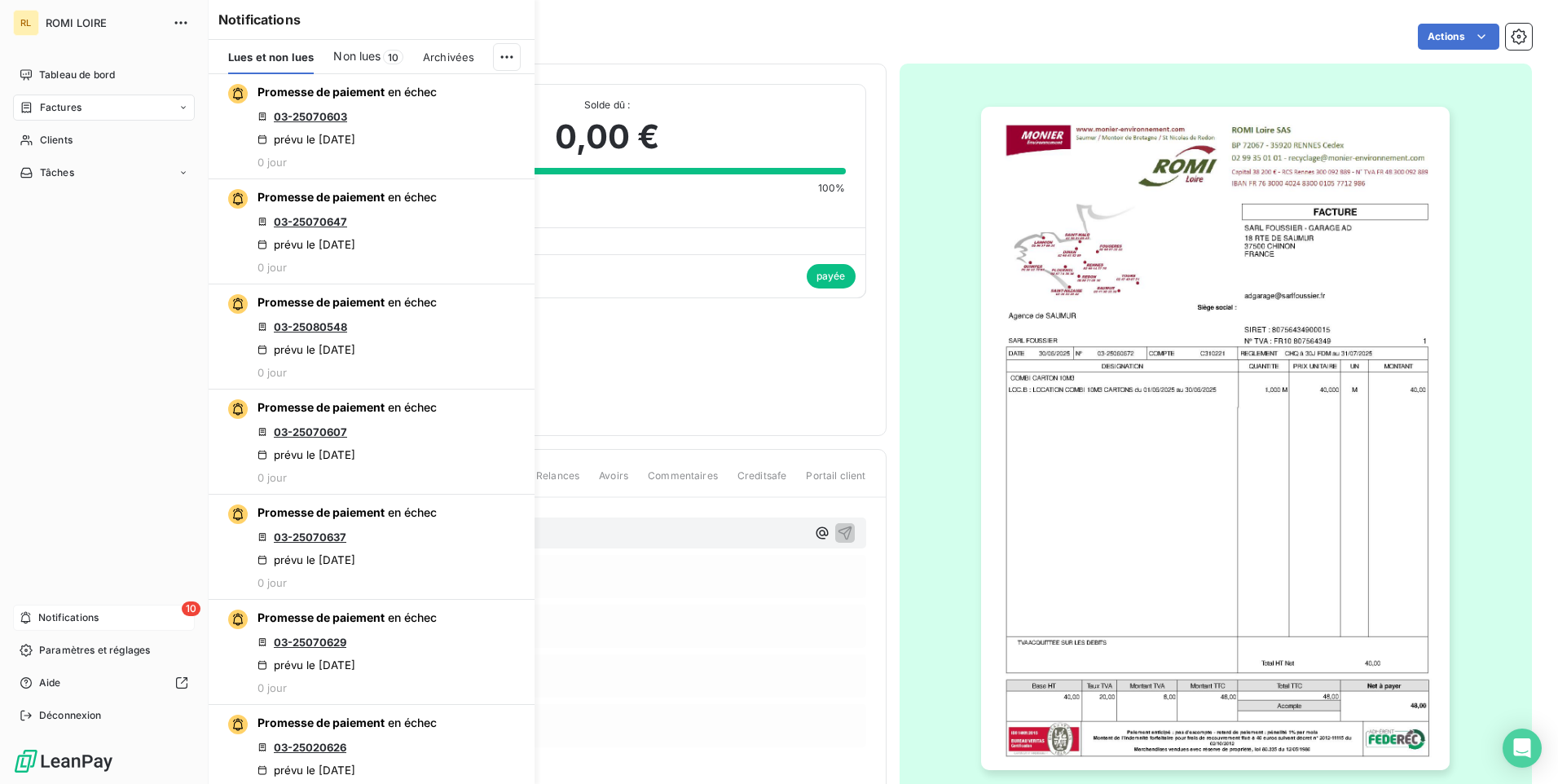
click at [98, 616] on span "Notifications" at bounding box center [69, 618] width 60 height 15
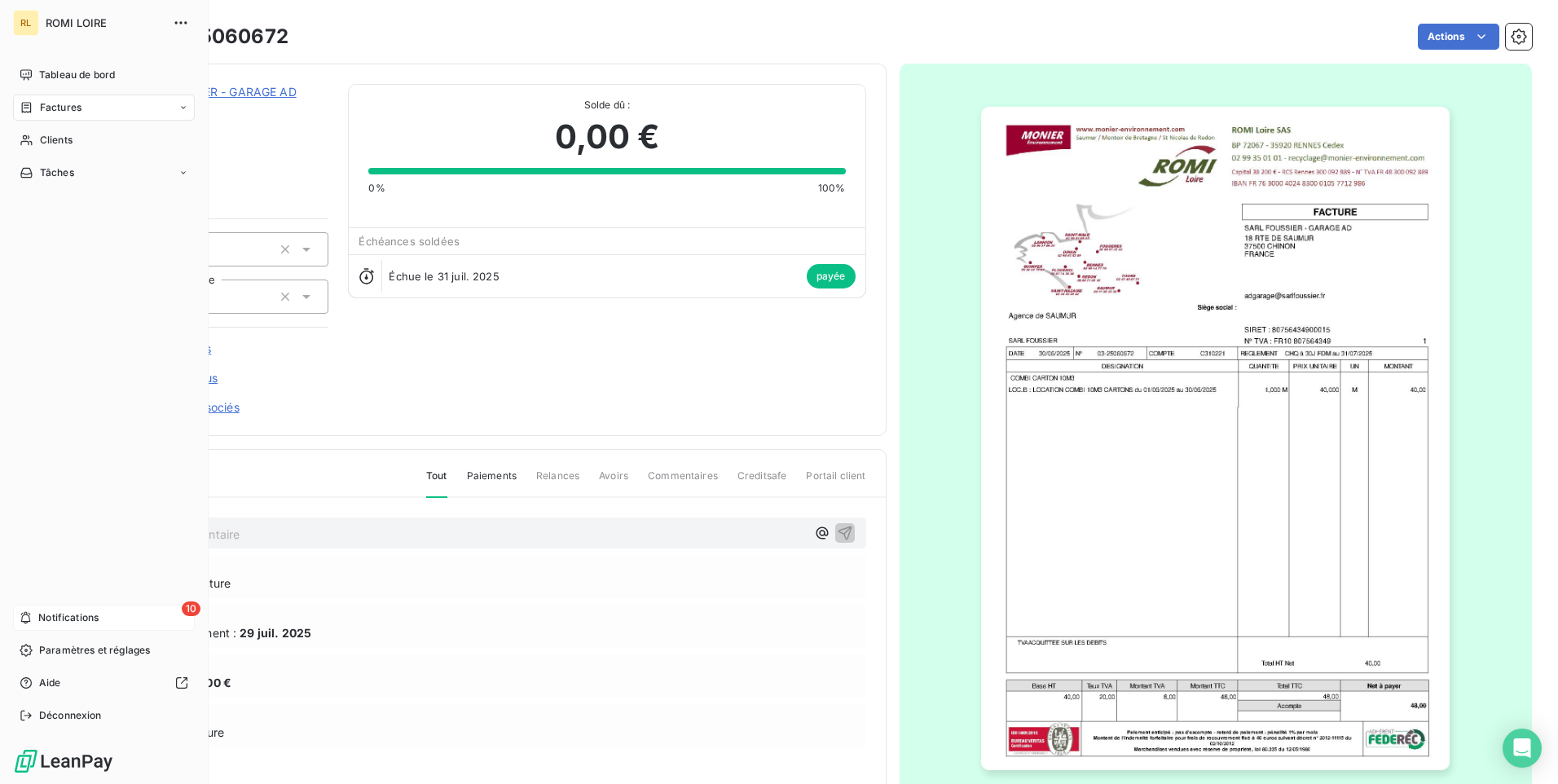
click at [38, 612] on div "10 Notifications" at bounding box center [104, 618] width 181 height 26
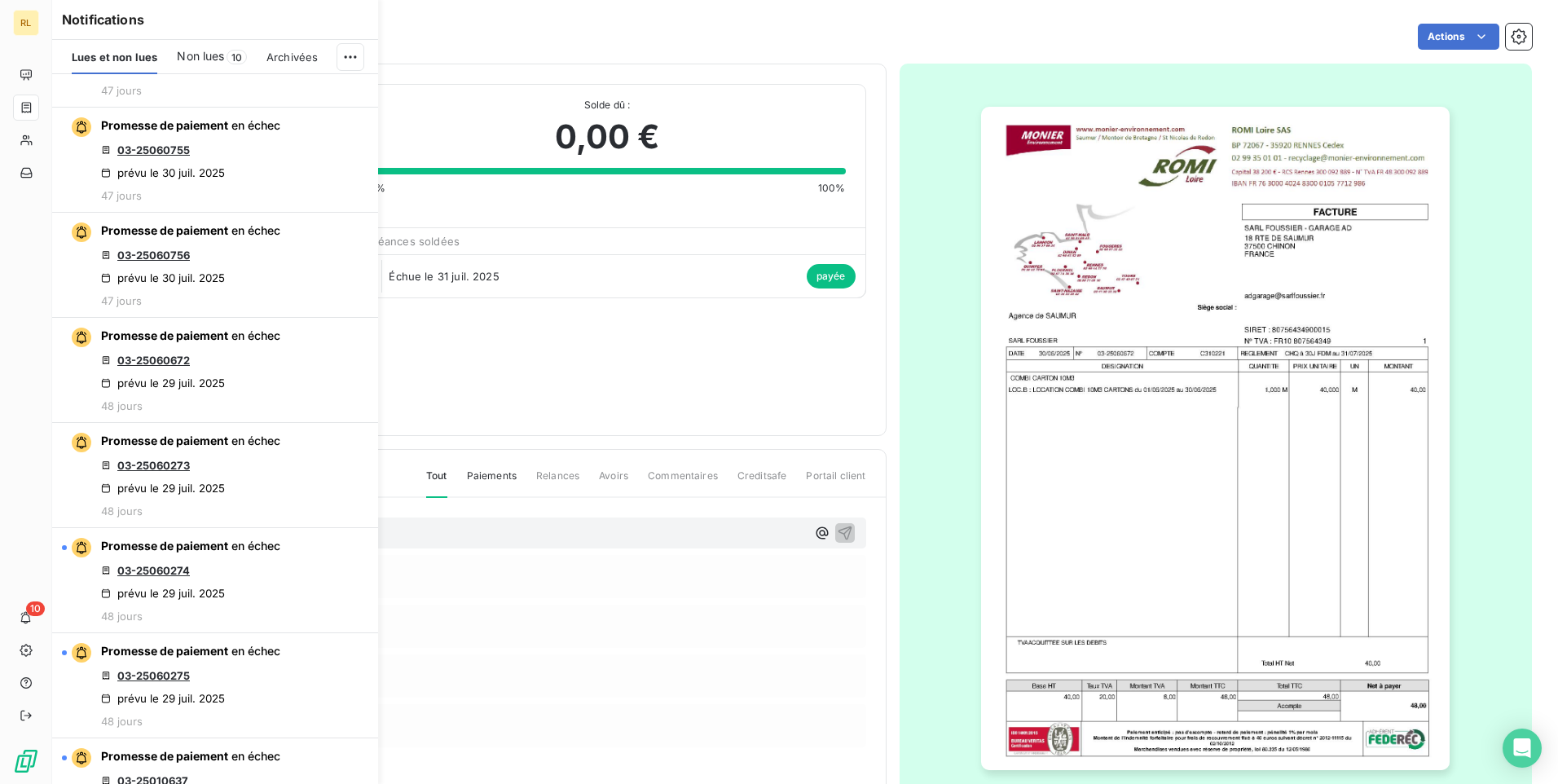
scroll to position [4236, 0]
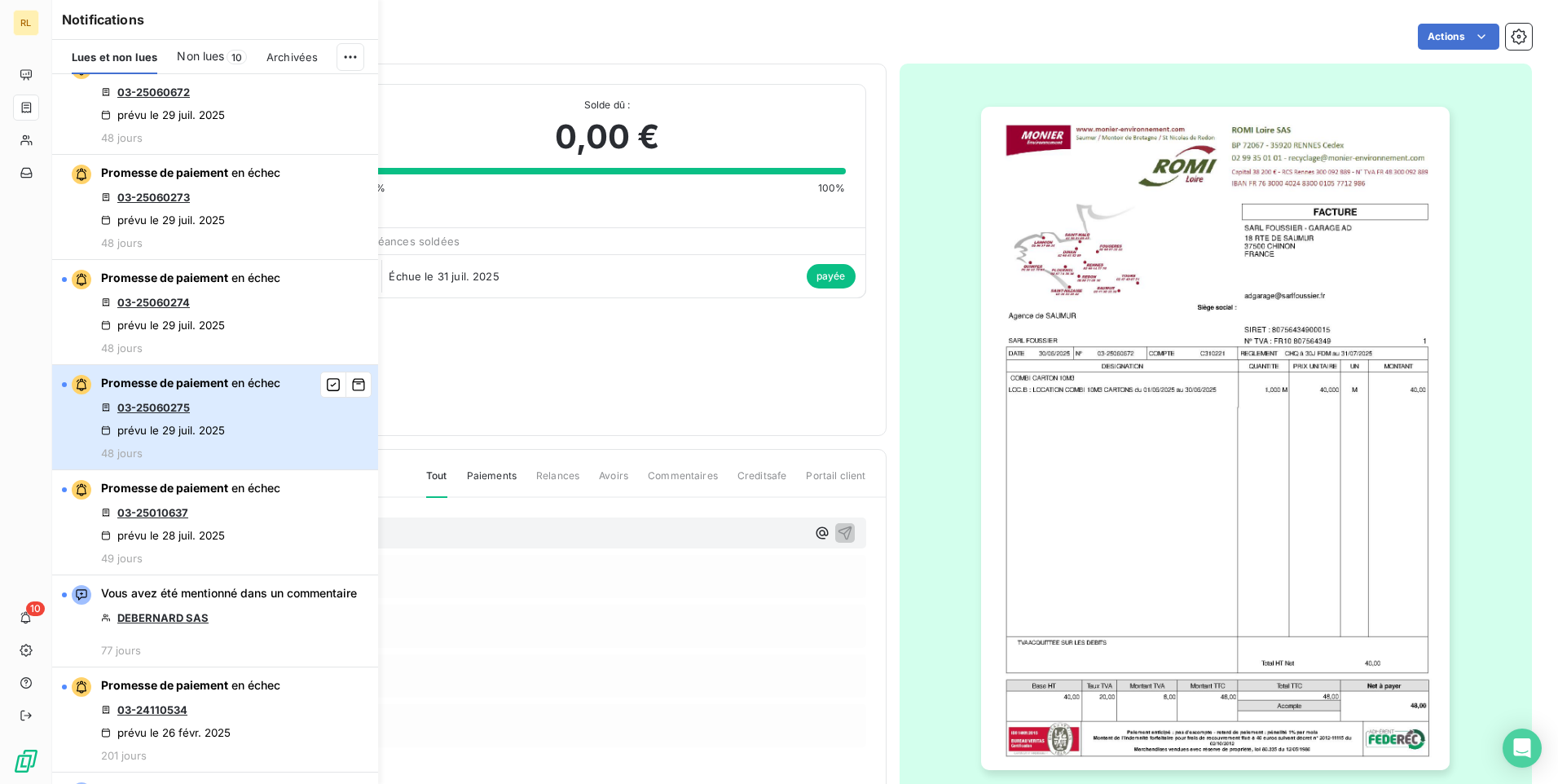
click at [151, 422] on div "Promesse de paiement en échec 03-25060275 prévu le [DATE] 48 jours" at bounding box center [191, 418] width 180 height 85
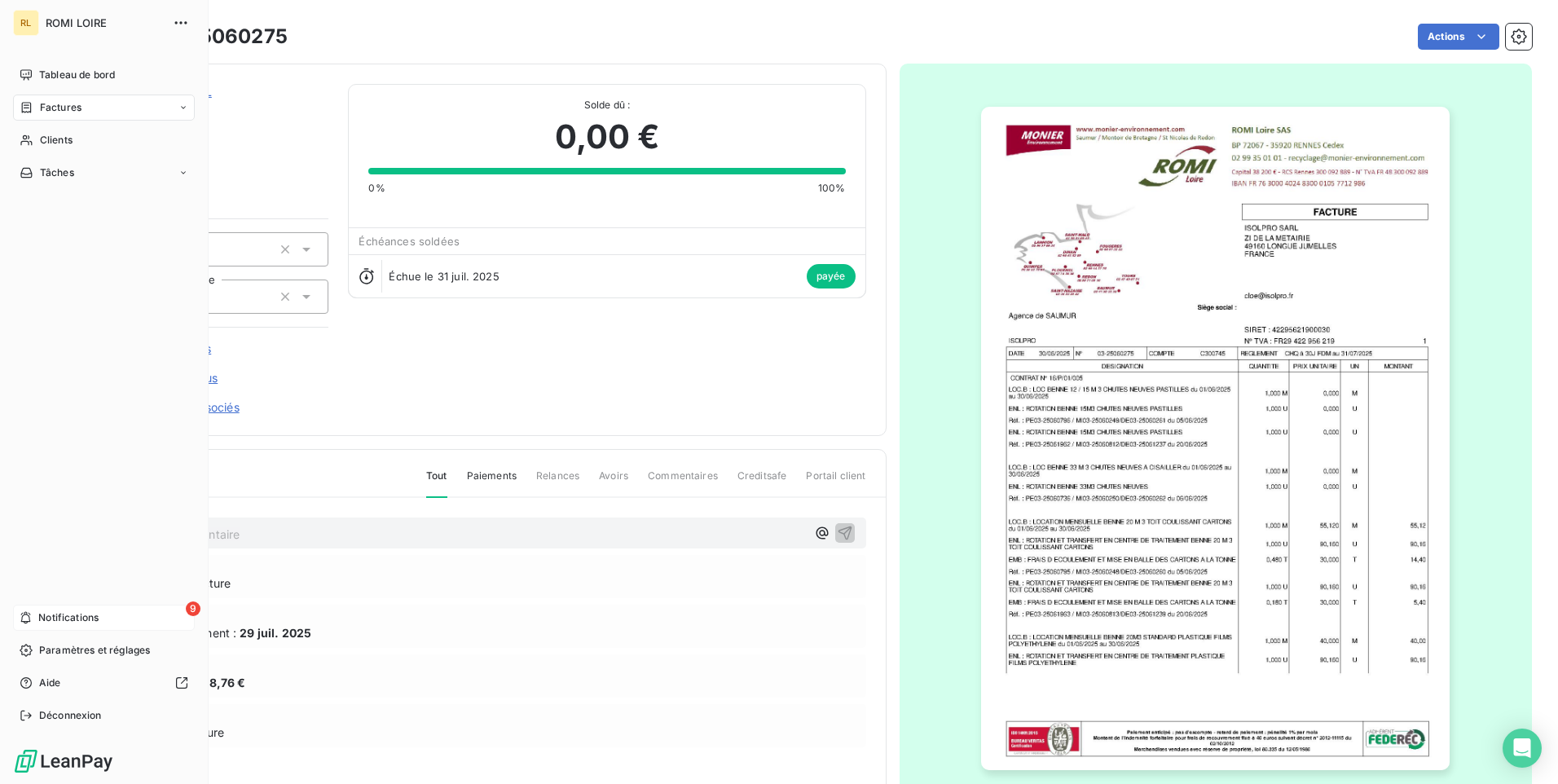
click at [80, 611] on span "Notifications" at bounding box center [69, 618] width 60 height 15
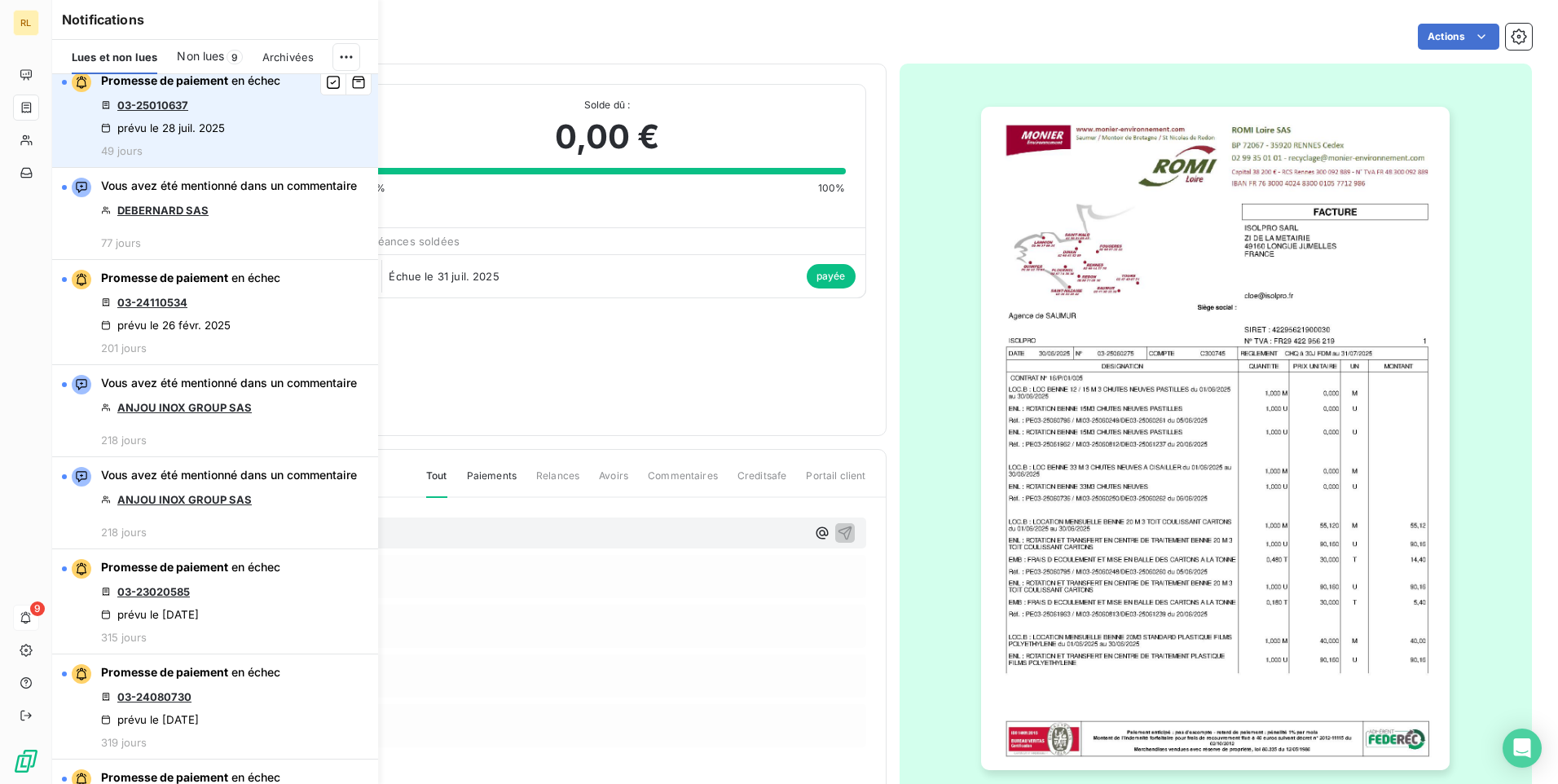
scroll to position [4562, 0]
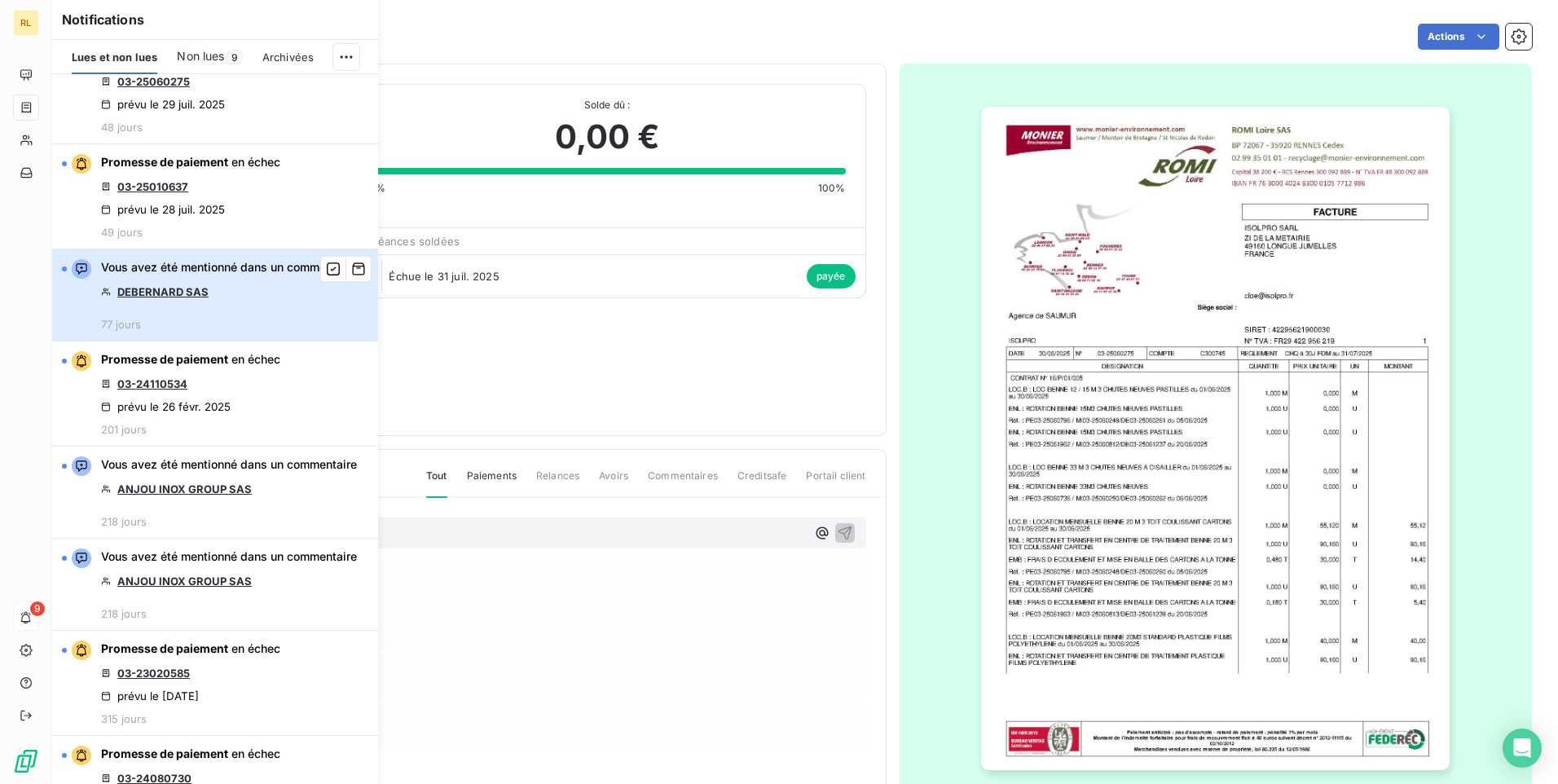
click at [228, 311] on div "Vous avez été mentionné dans un commentaire DEBERNARD SAS 77 jours" at bounding box center [229, 295] width 256 height 72
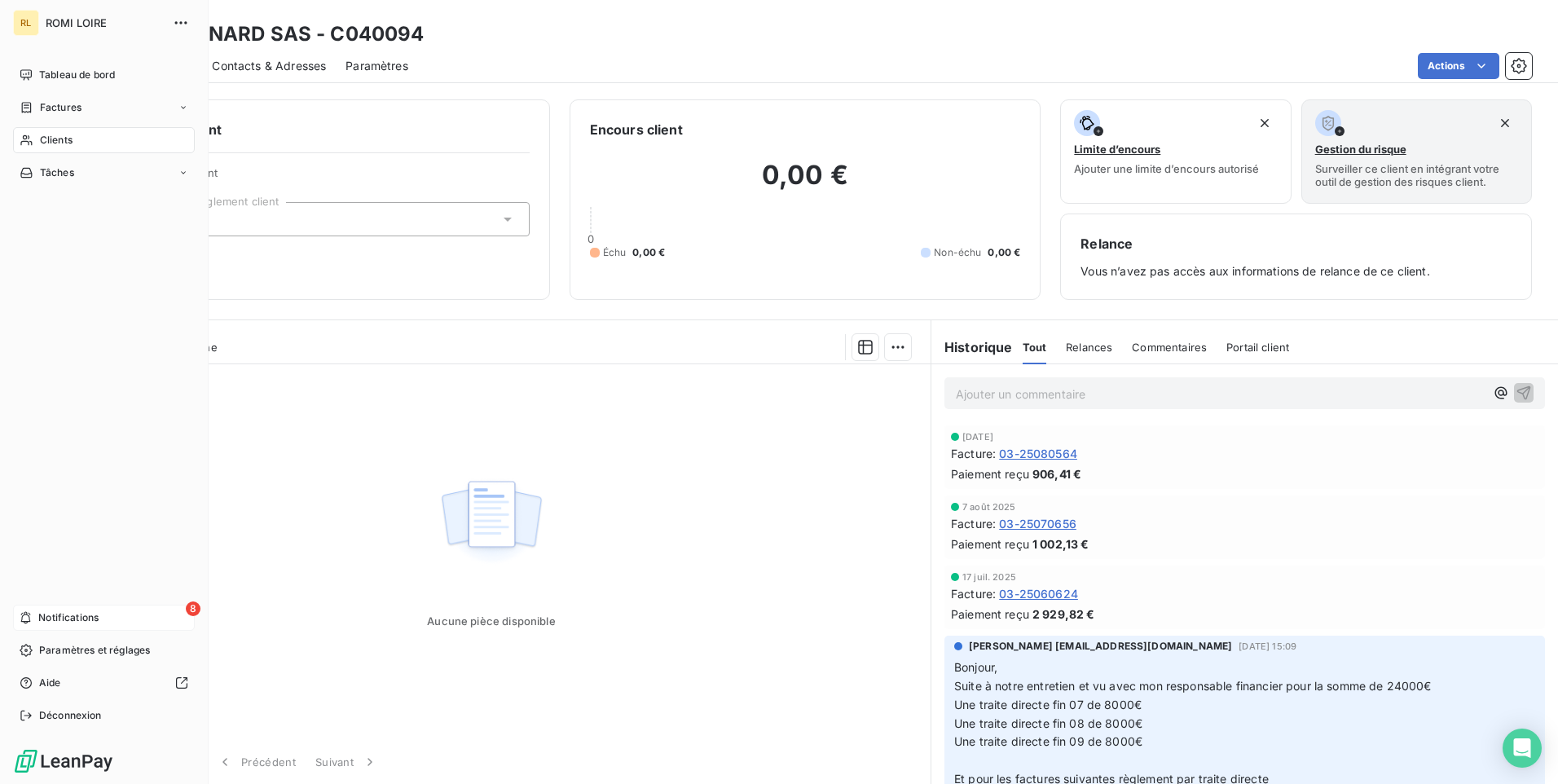
click at [73, 617] on span "Notifications" at bounding box center [69, 618] width 60 height 15
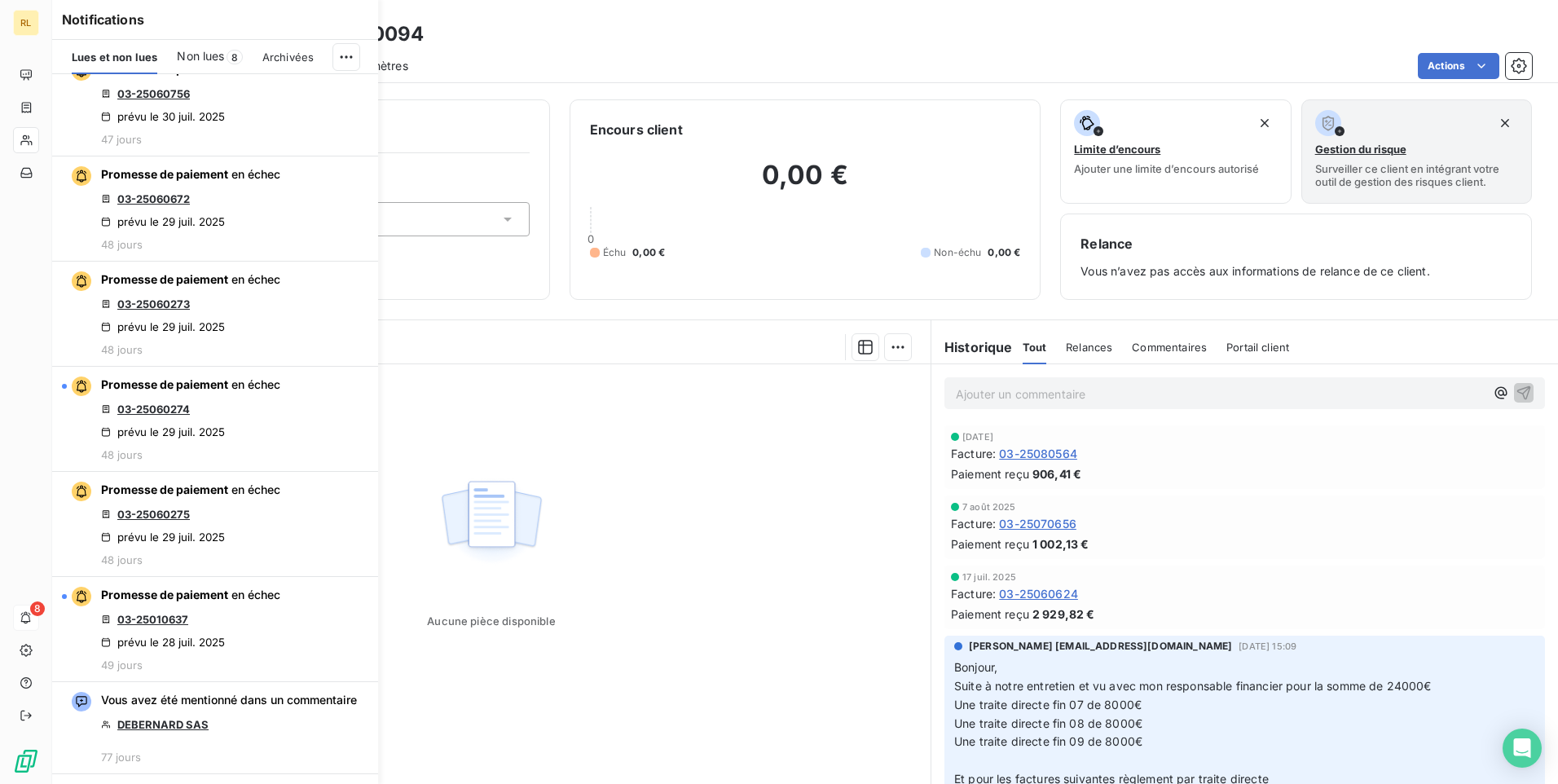
scroll to position [4074, 0]
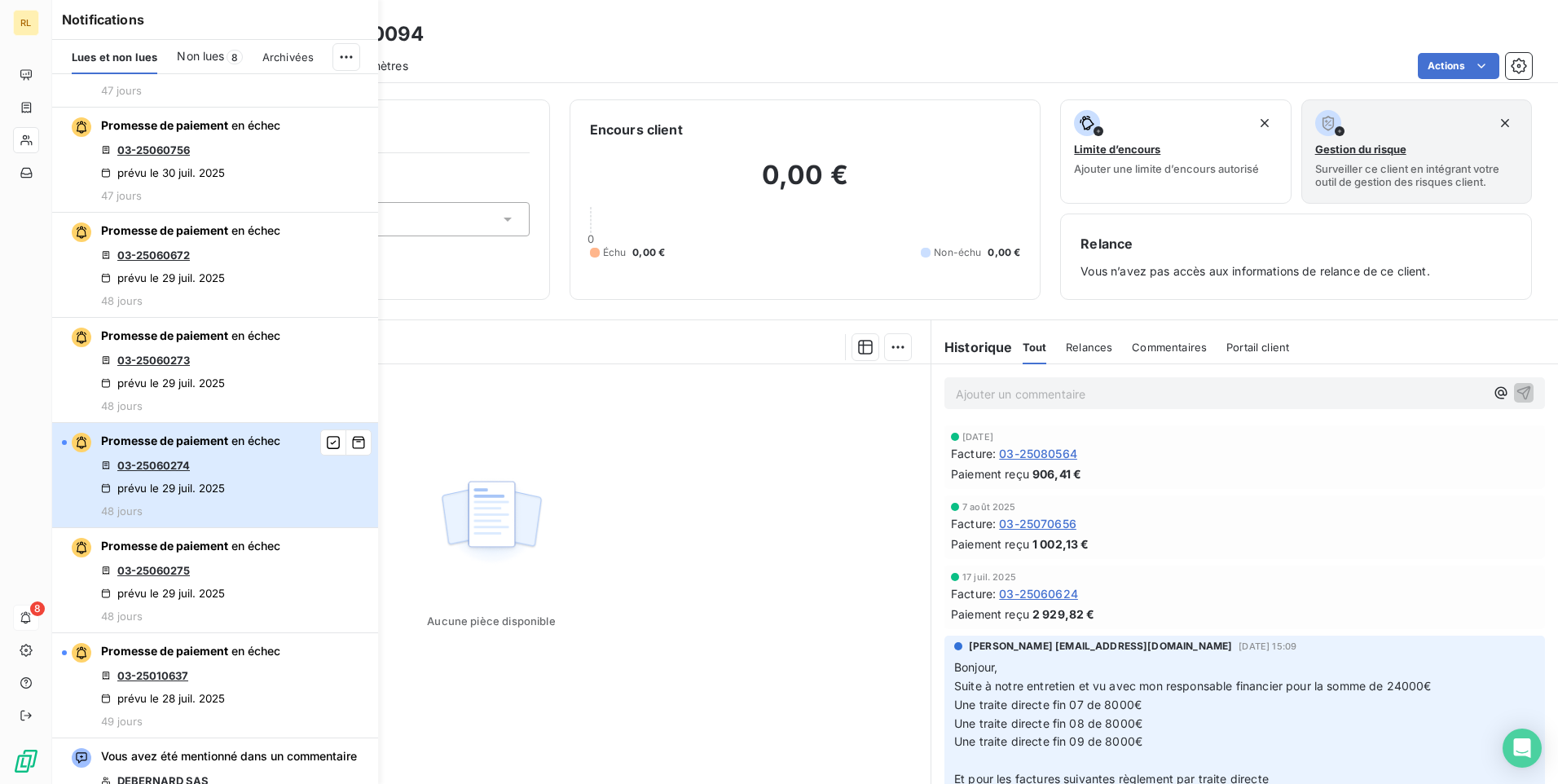
click at [177, 471] on div "Promesse de paiement en échec 03-25060274 prévu le [DATE] 48 jours" at bounding box center [191, 475] width 180 height 85
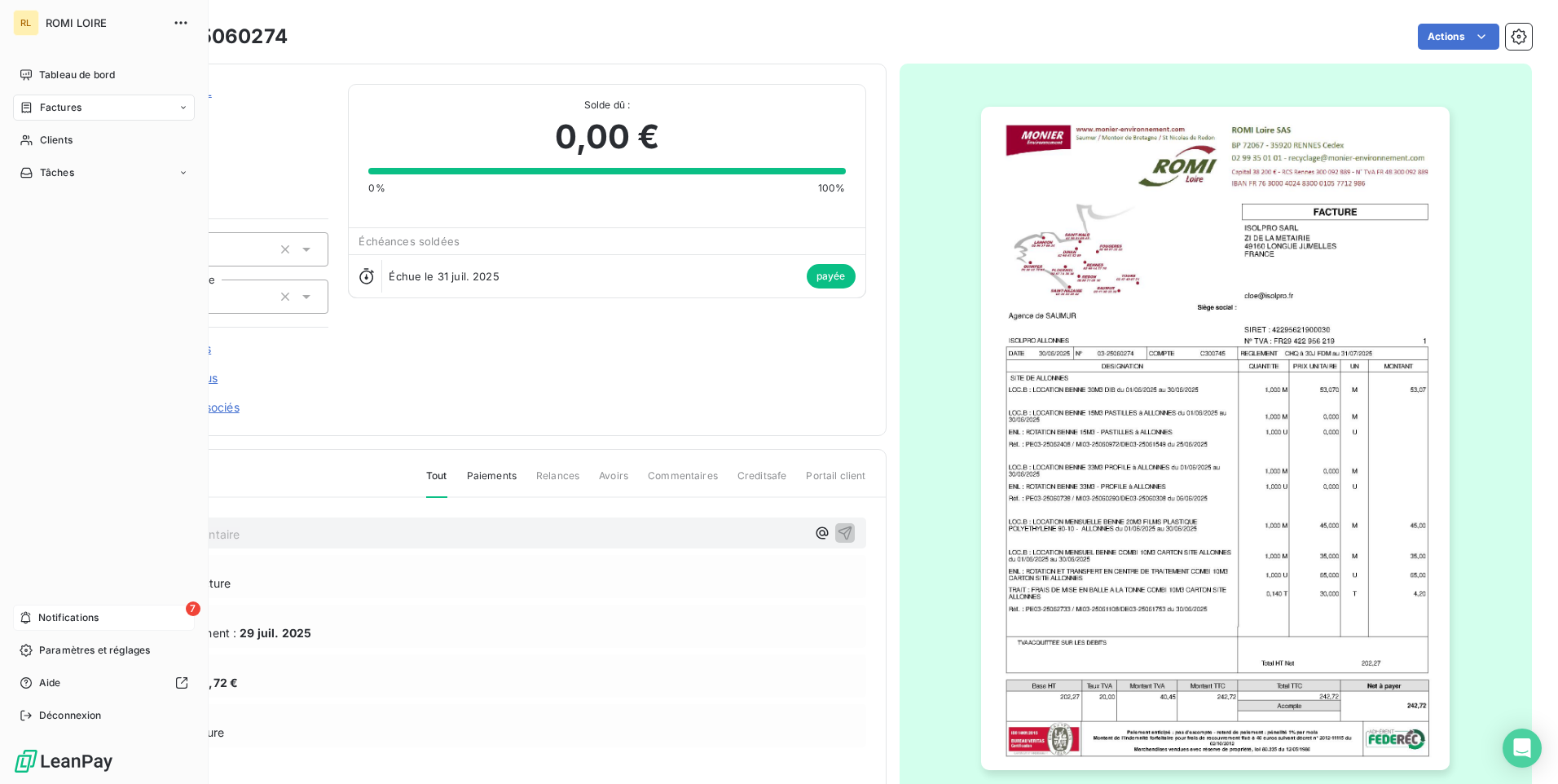
click at [54, 613] on span "Notifications" at bounding box center [69, 618] width 60 height 15
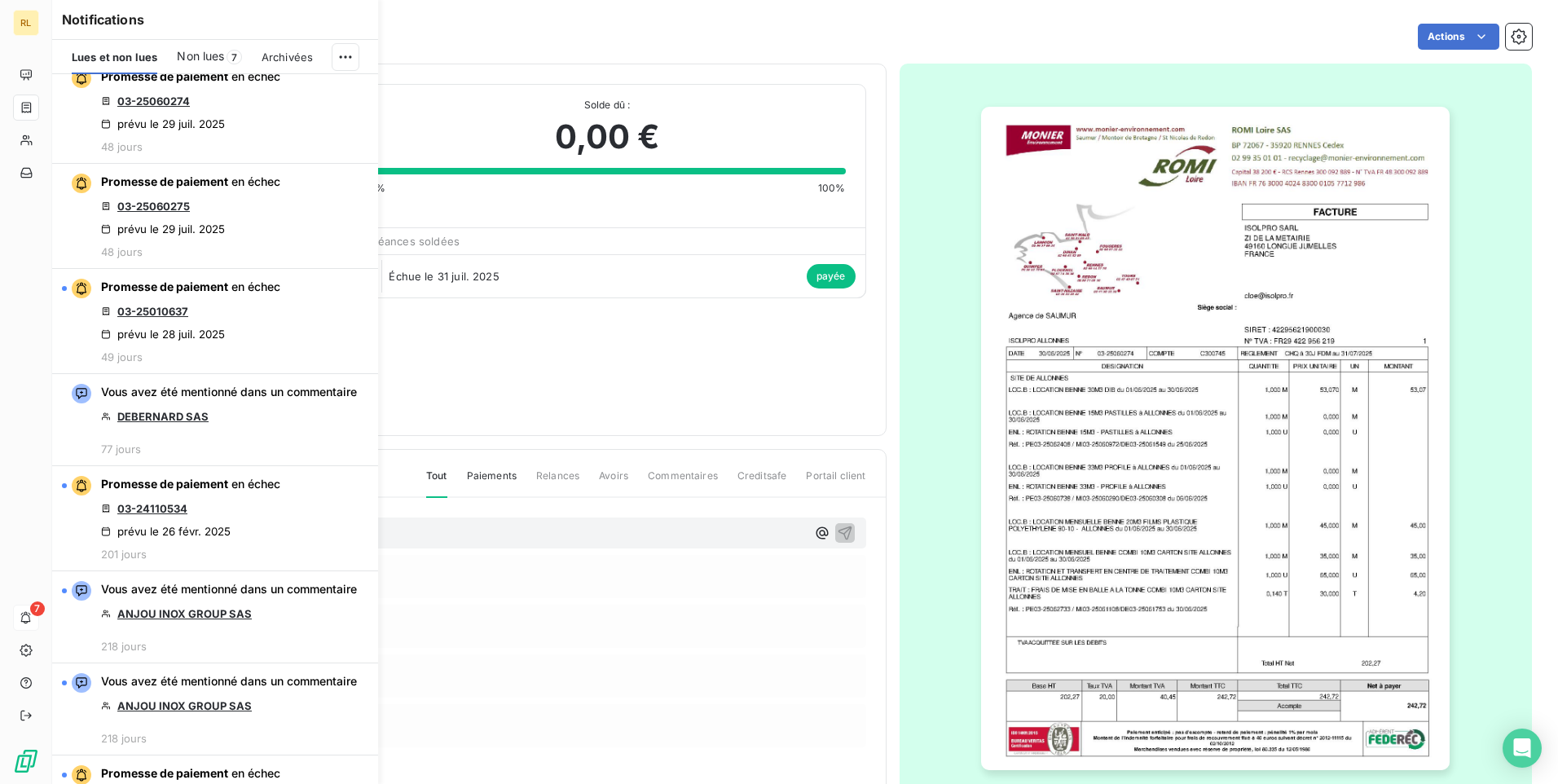
scroll to position [4644, 0]
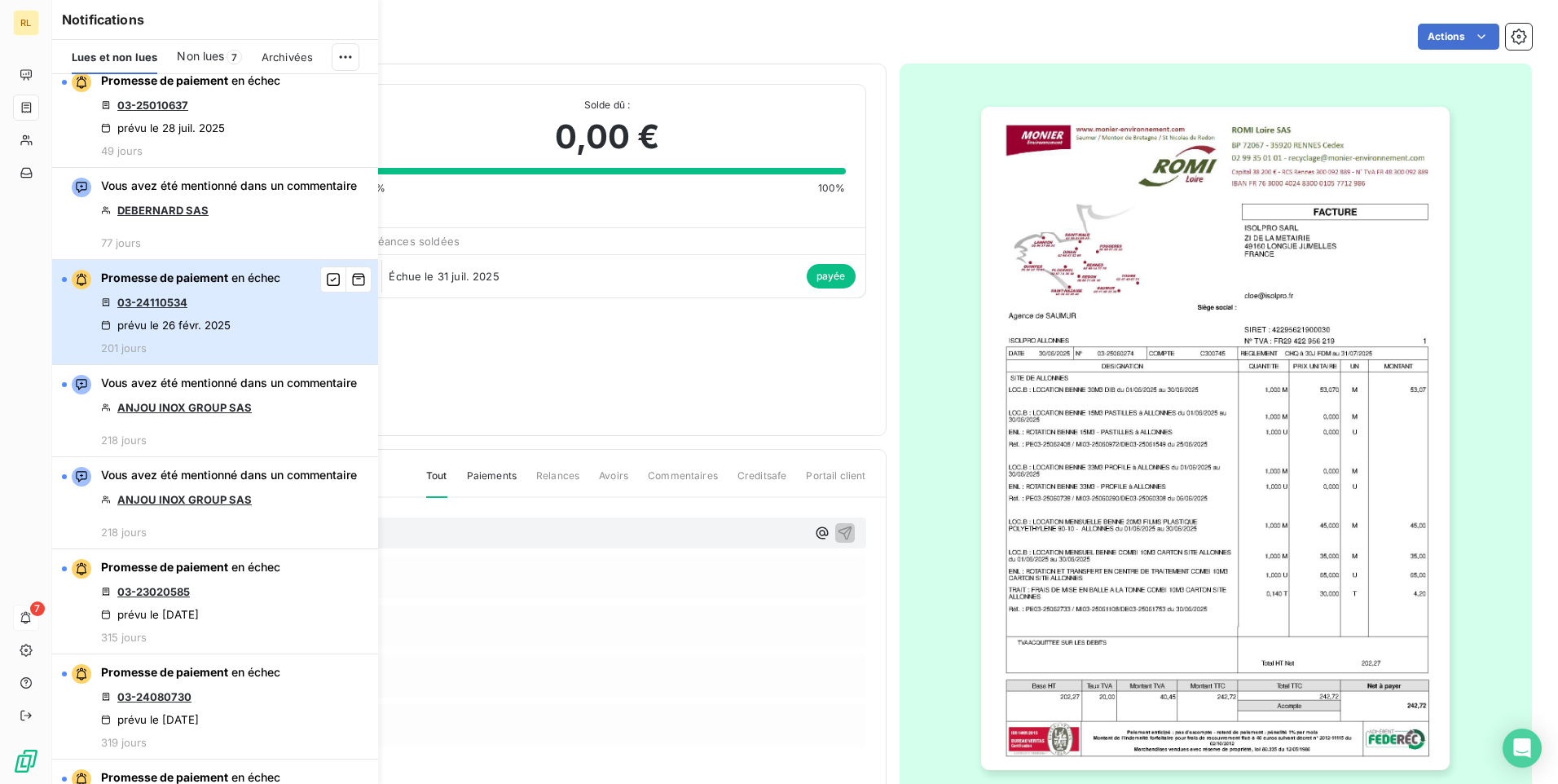
click at [242, 330] on div "Promesse de paiement en échec 03-24110534 prévu le [DATE] 201 jours" at bounding box center [191, 313] width 180 height 85
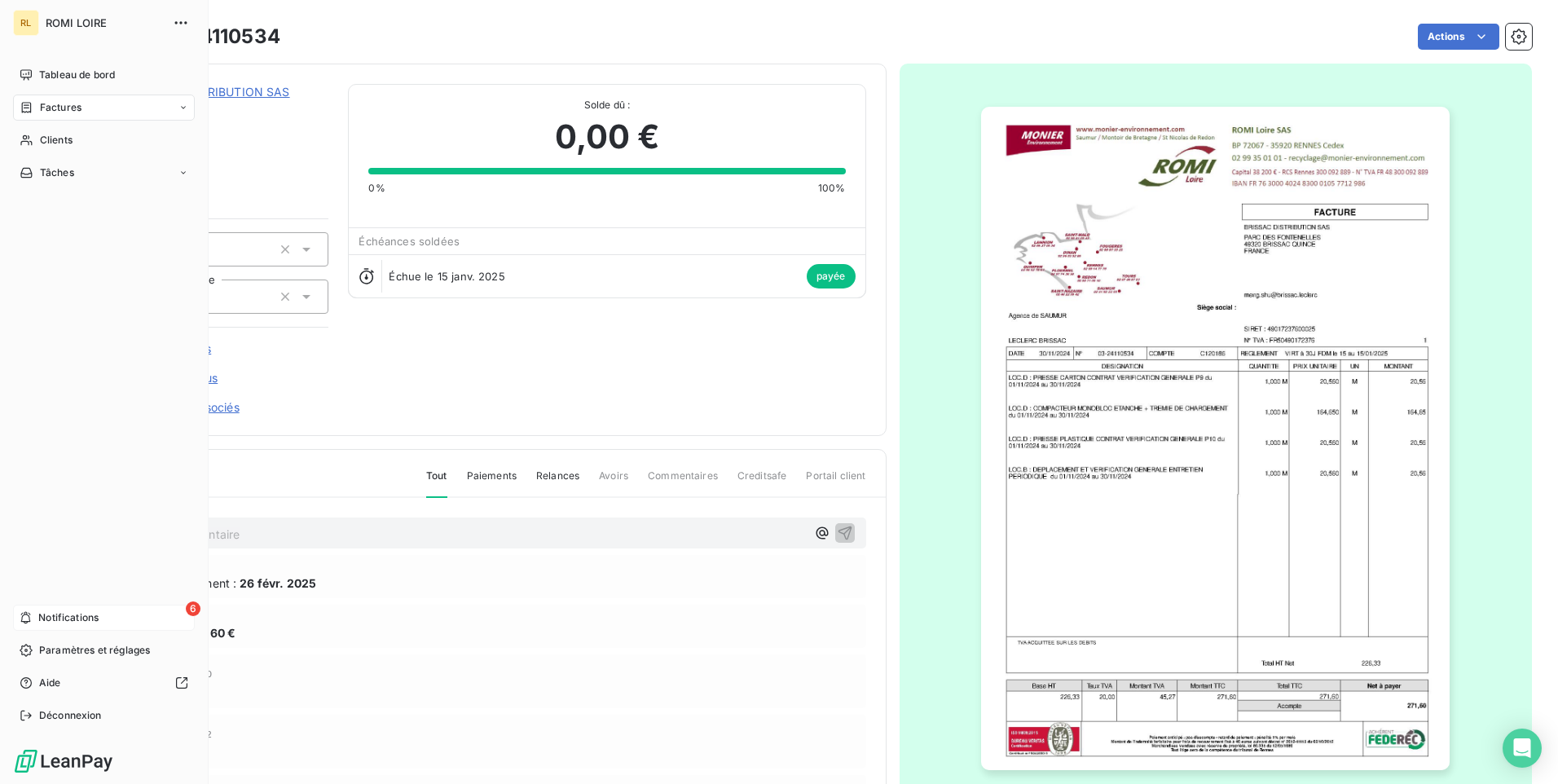
click at [44, 614] on span "Notifications" at bounding box center [69, 618] width 60 height 15
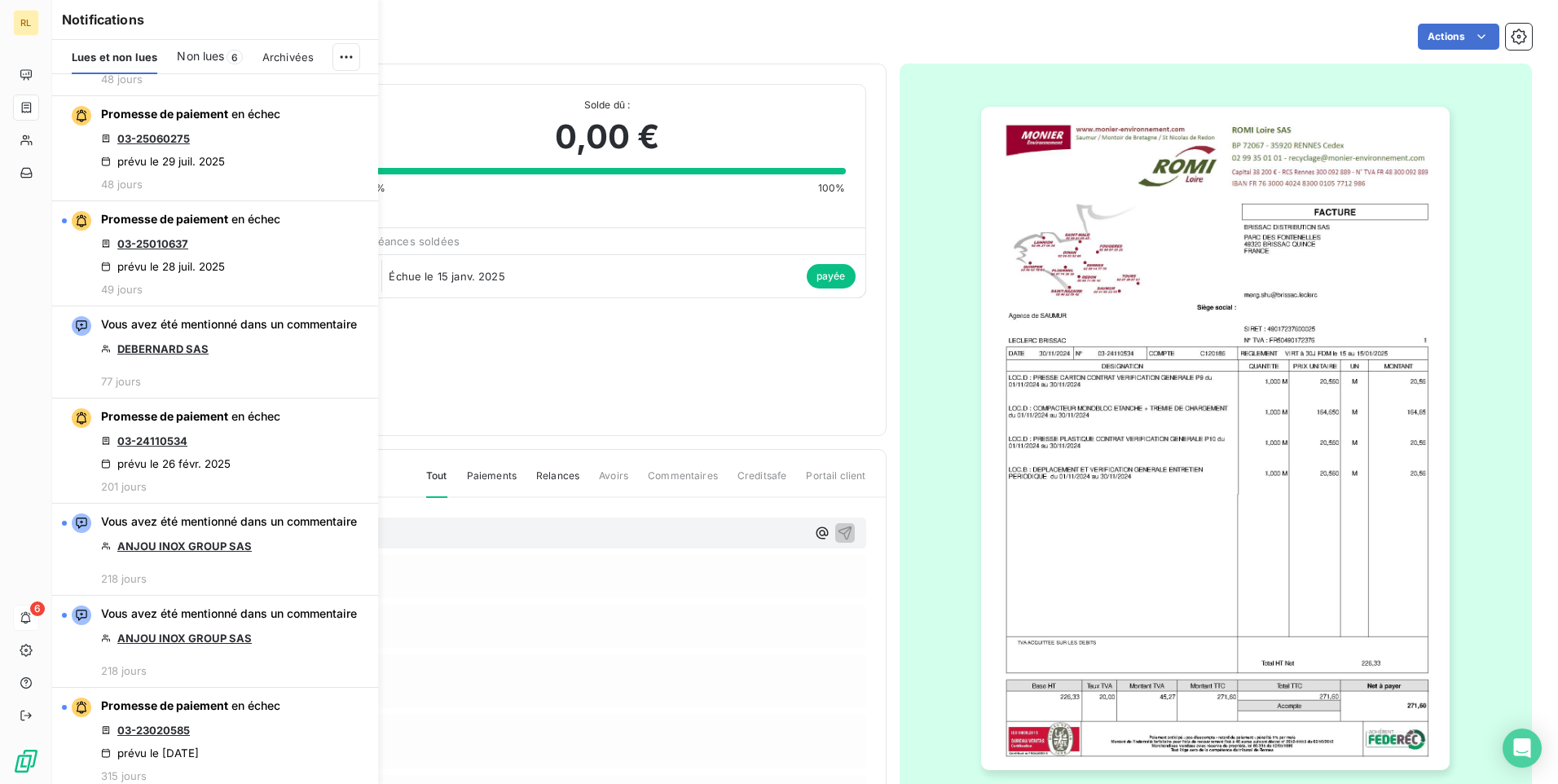
scroll to position [4481, 0]
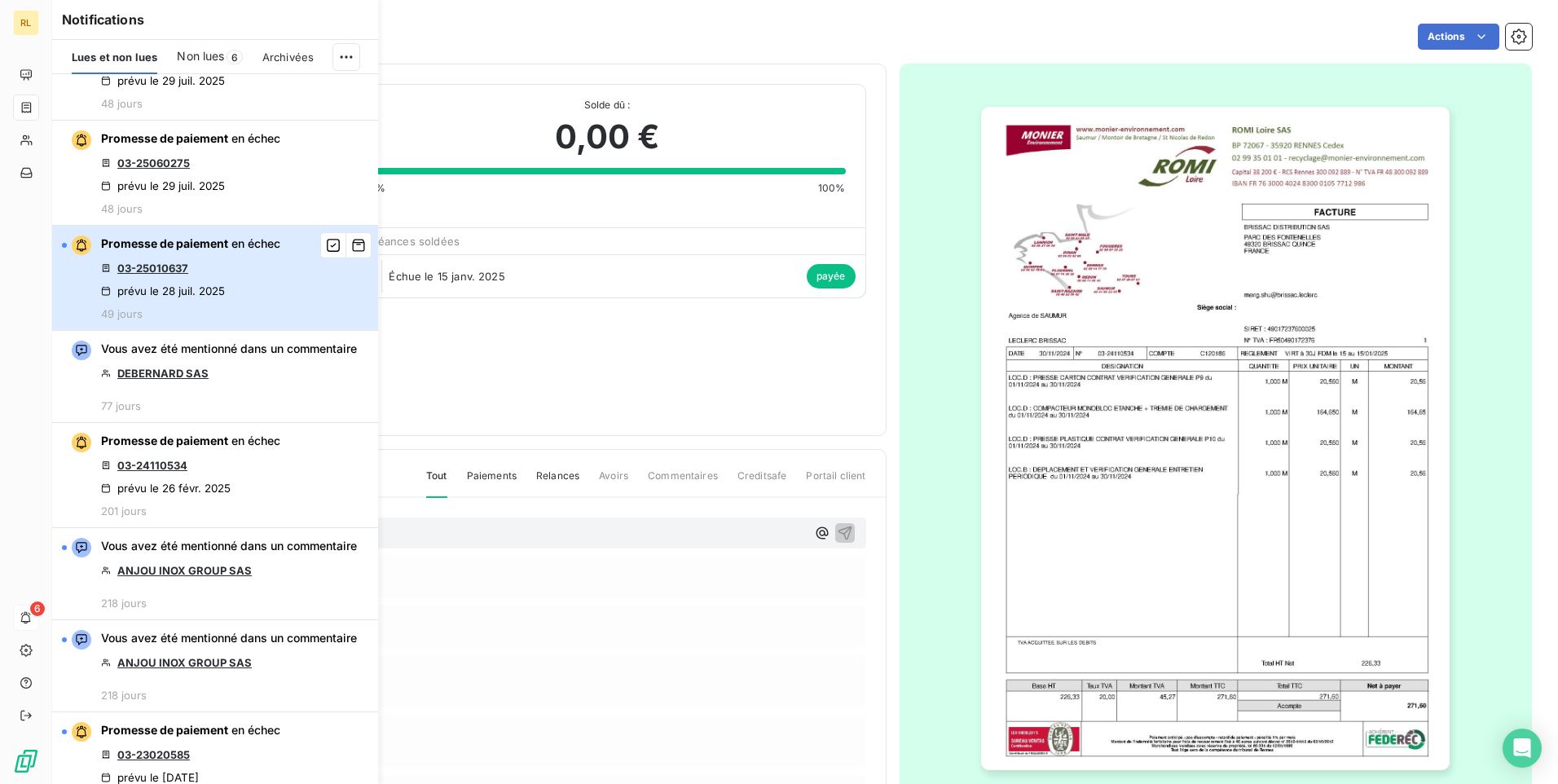
click at [216, 287] on div "prévu le 28 juil. 2025" at bounding box center [163, 291] width 124 height 13
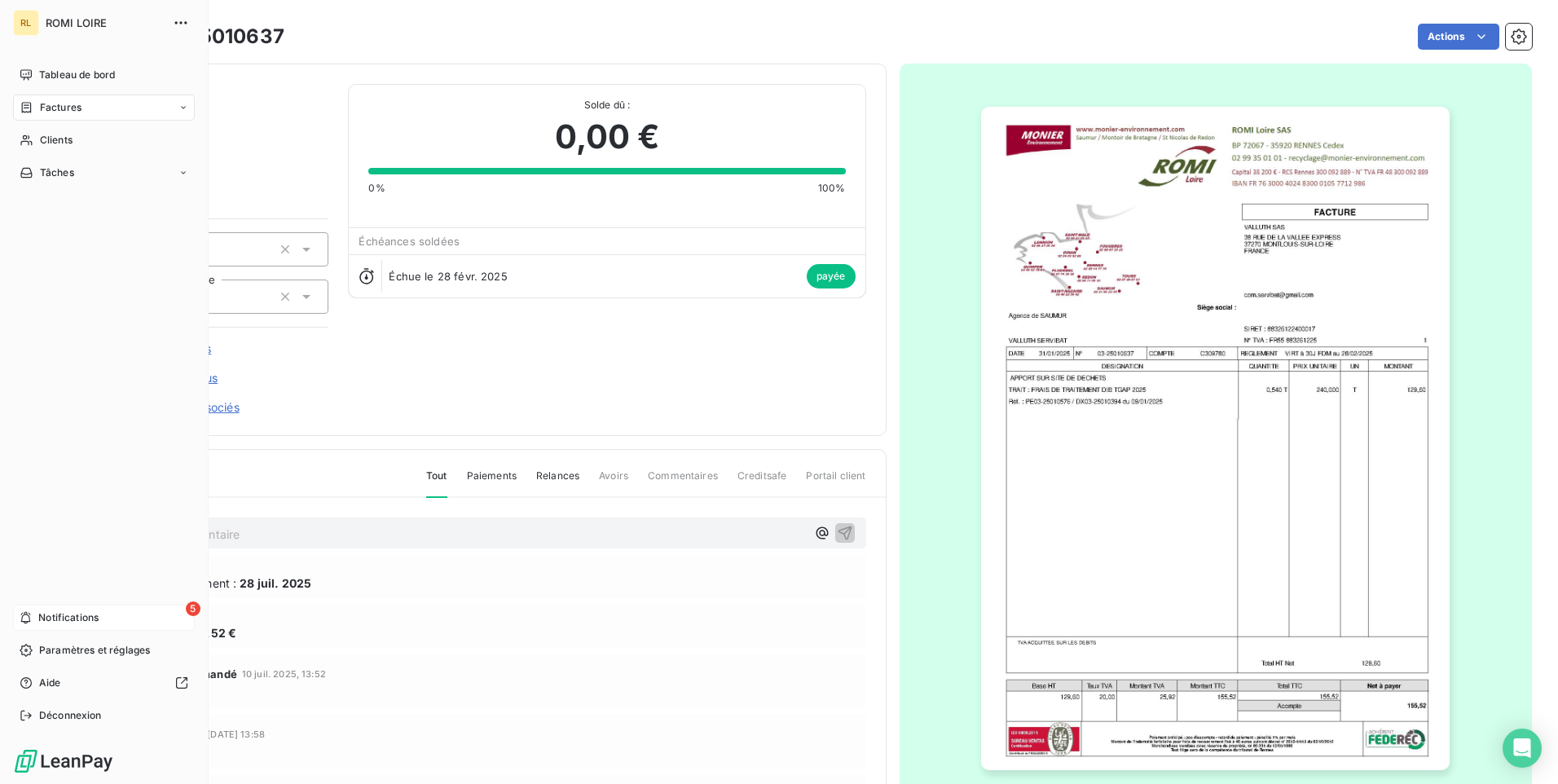
click at [107, 620] on div "5 Notifications" at bounding box center [104, 618] width 181 height 26
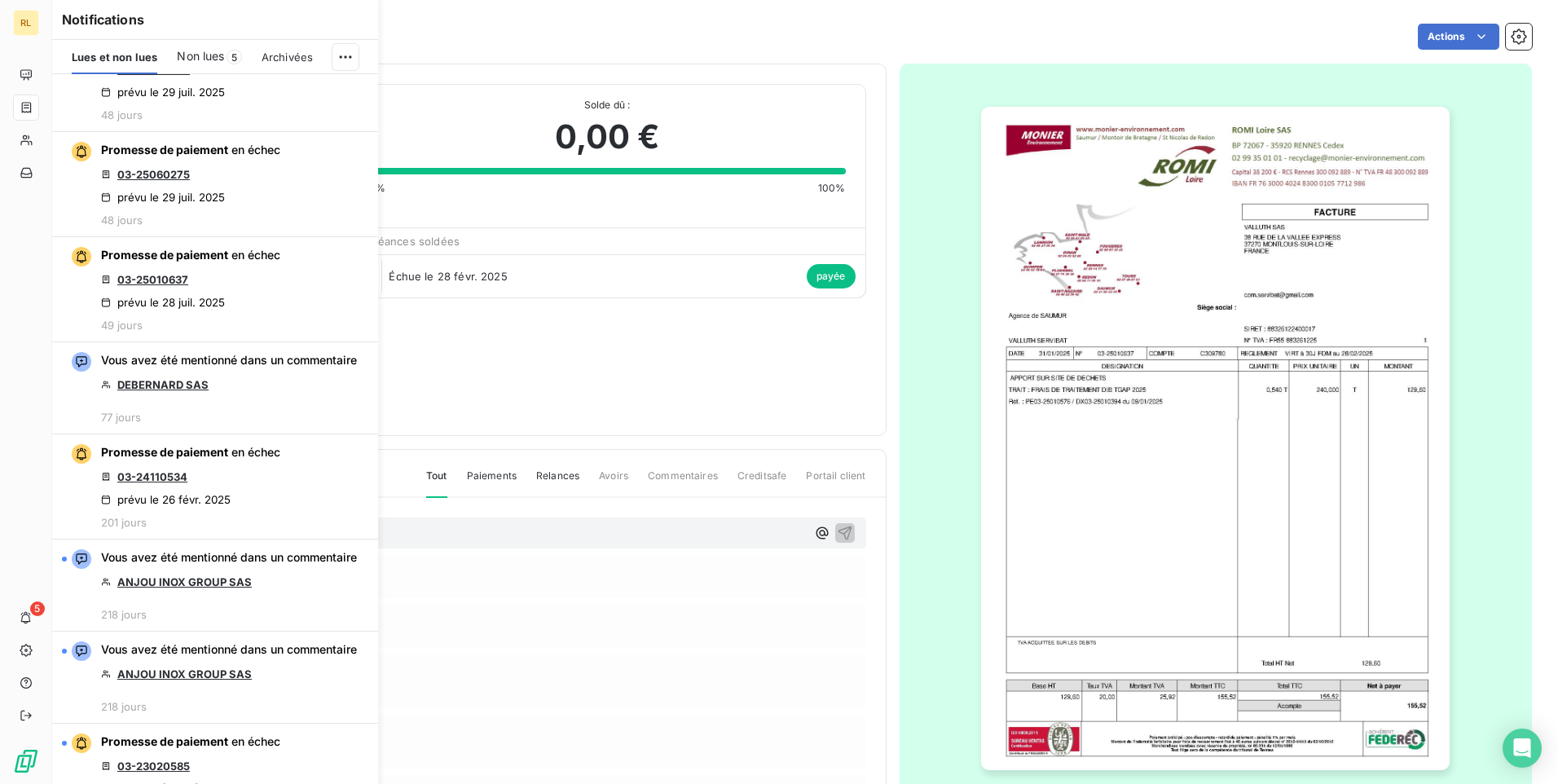
scroll to position [4447, 0]
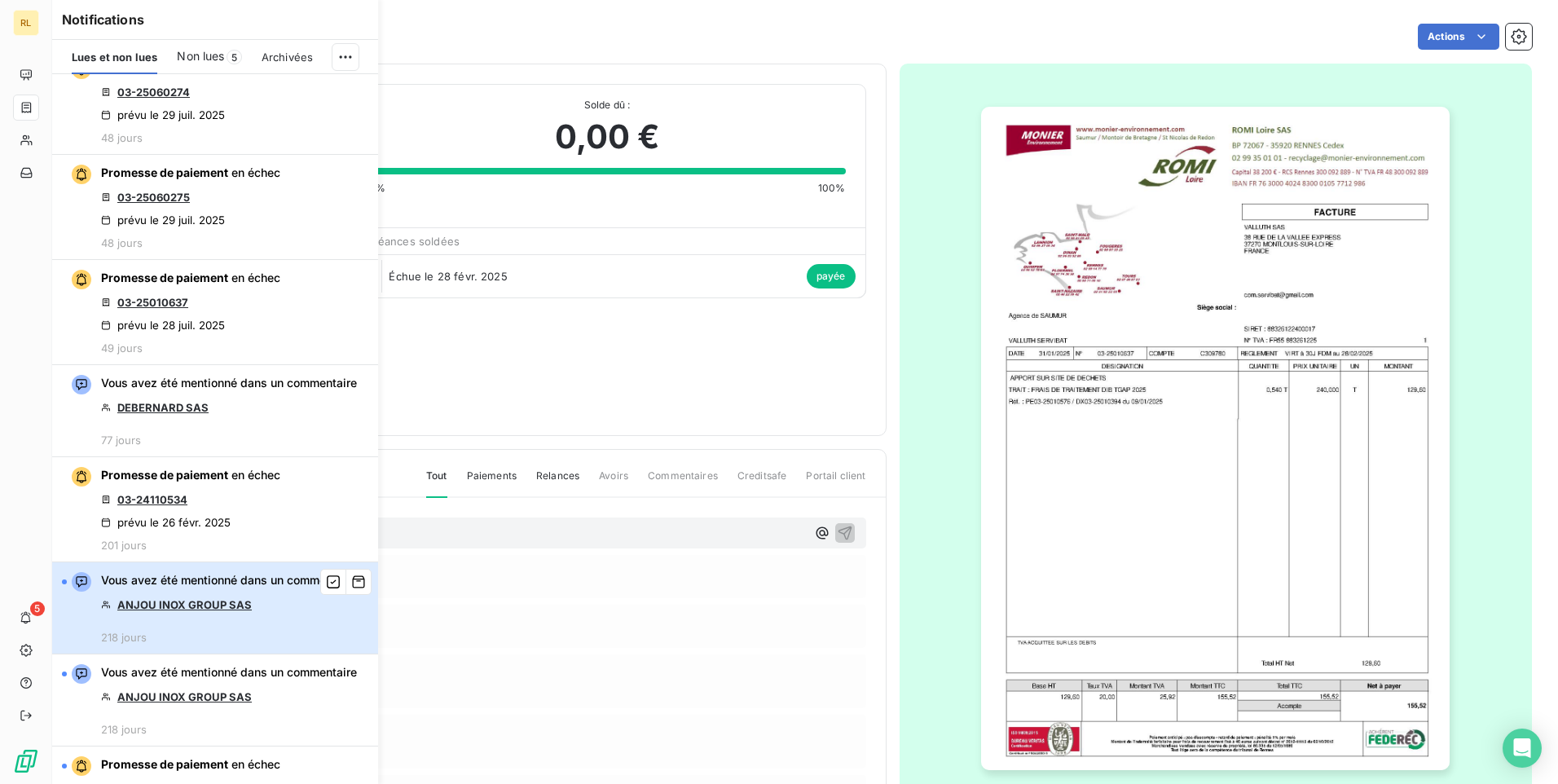
click at [213, 625] on div "Vous avez été mentionné dans un commentaire ANJOU INOX GROUP SAS 218 jours" at bounding box center [229, 608] width 256 height 72
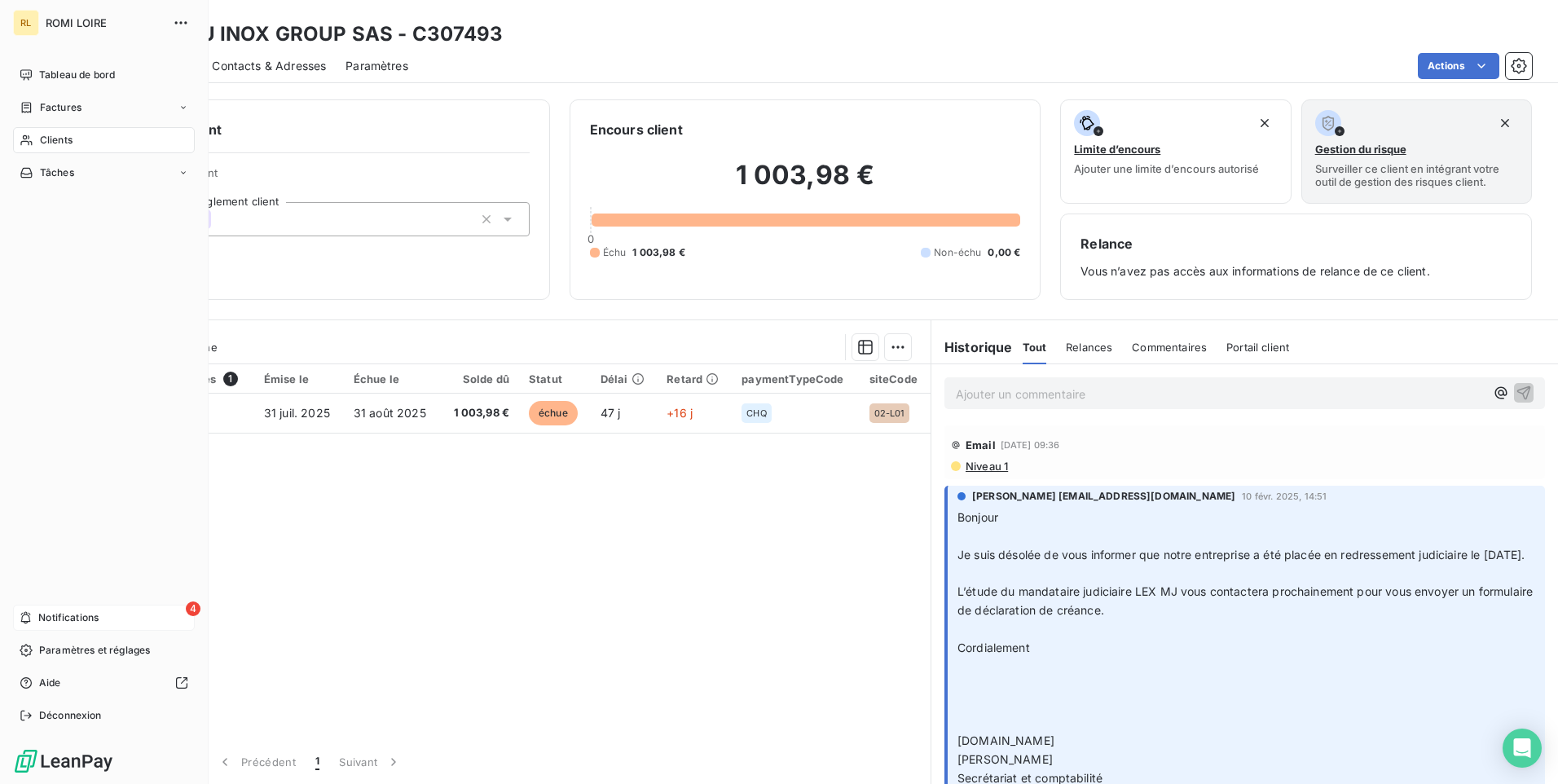
click at [42, 617] on span "Notifications" at bounding box center [69, 618] width 60 height 15
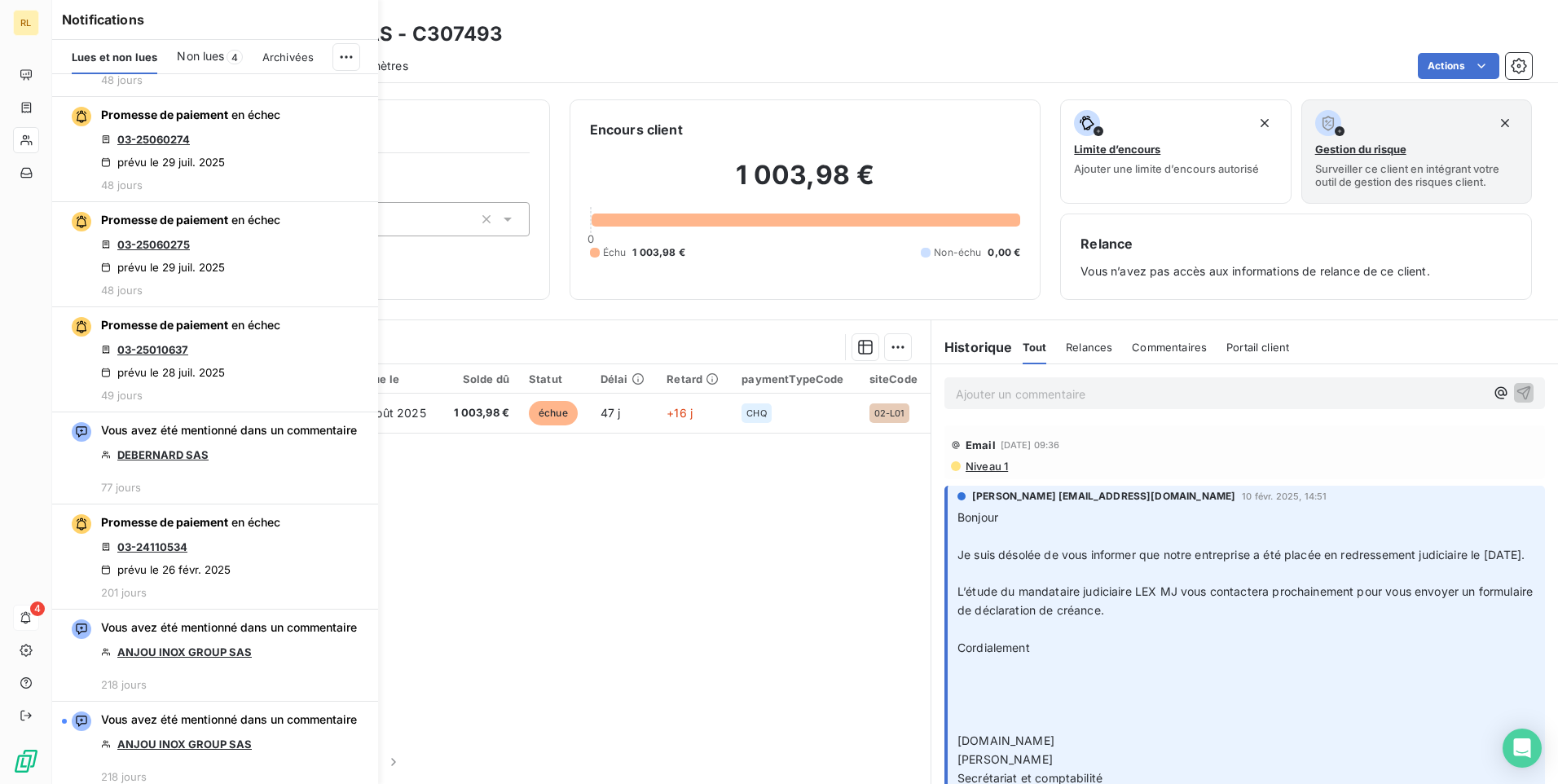
scroll to position [4773, 0]
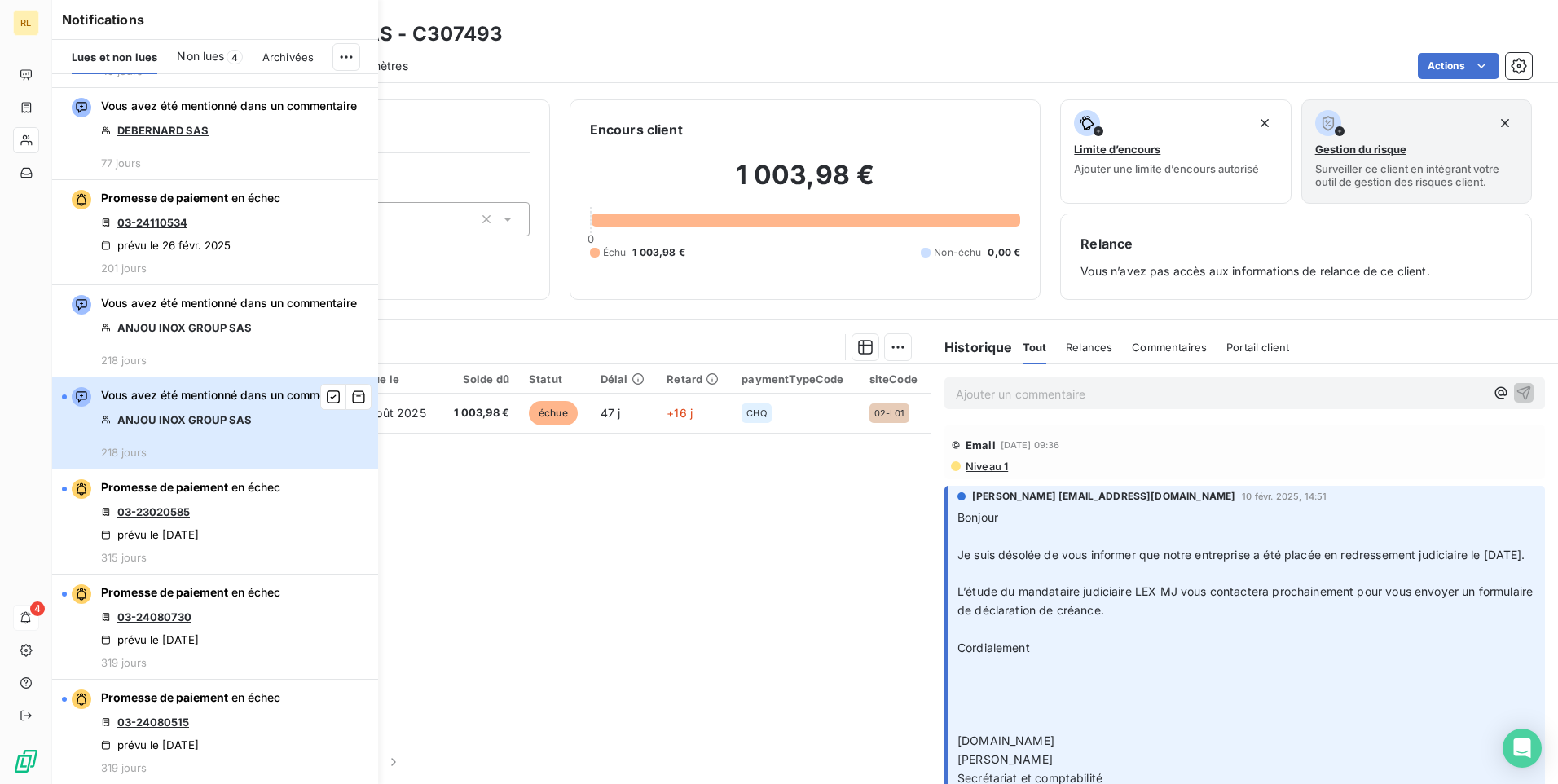
click at [194, 400] on span "Vous avez été mentionné dans un commentaire" at bounding box center [229, 395] width 256 height 16
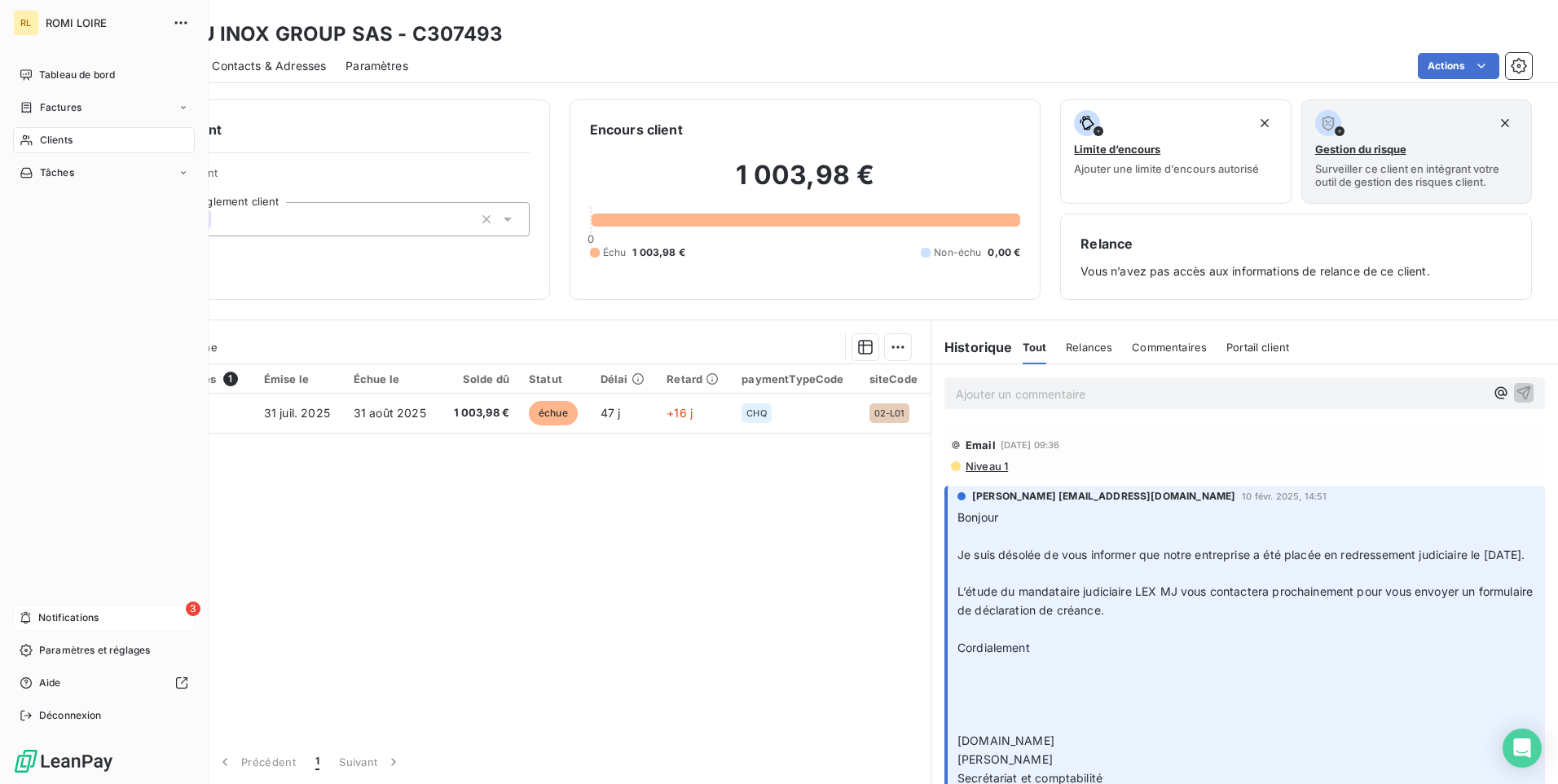
click at [96, 619] on span "Notifications" at bounding box center [69, 618] width 60 height 15
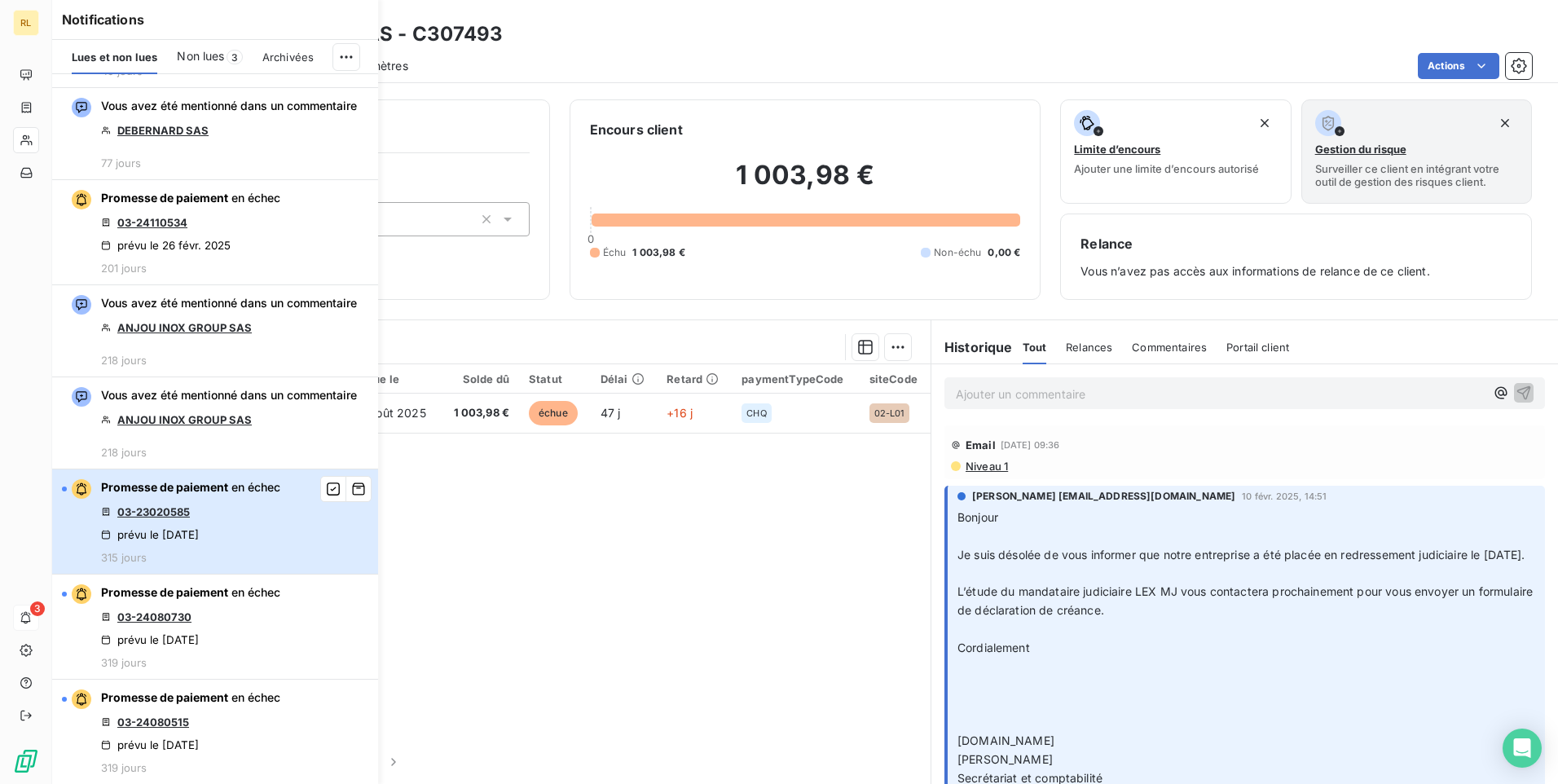
click at [219, 519] on div "Promesse de paiement en échec 03-23020585 prévu le [DATE] 315 jours" at bounding box center [191, 521] width 180 height 85
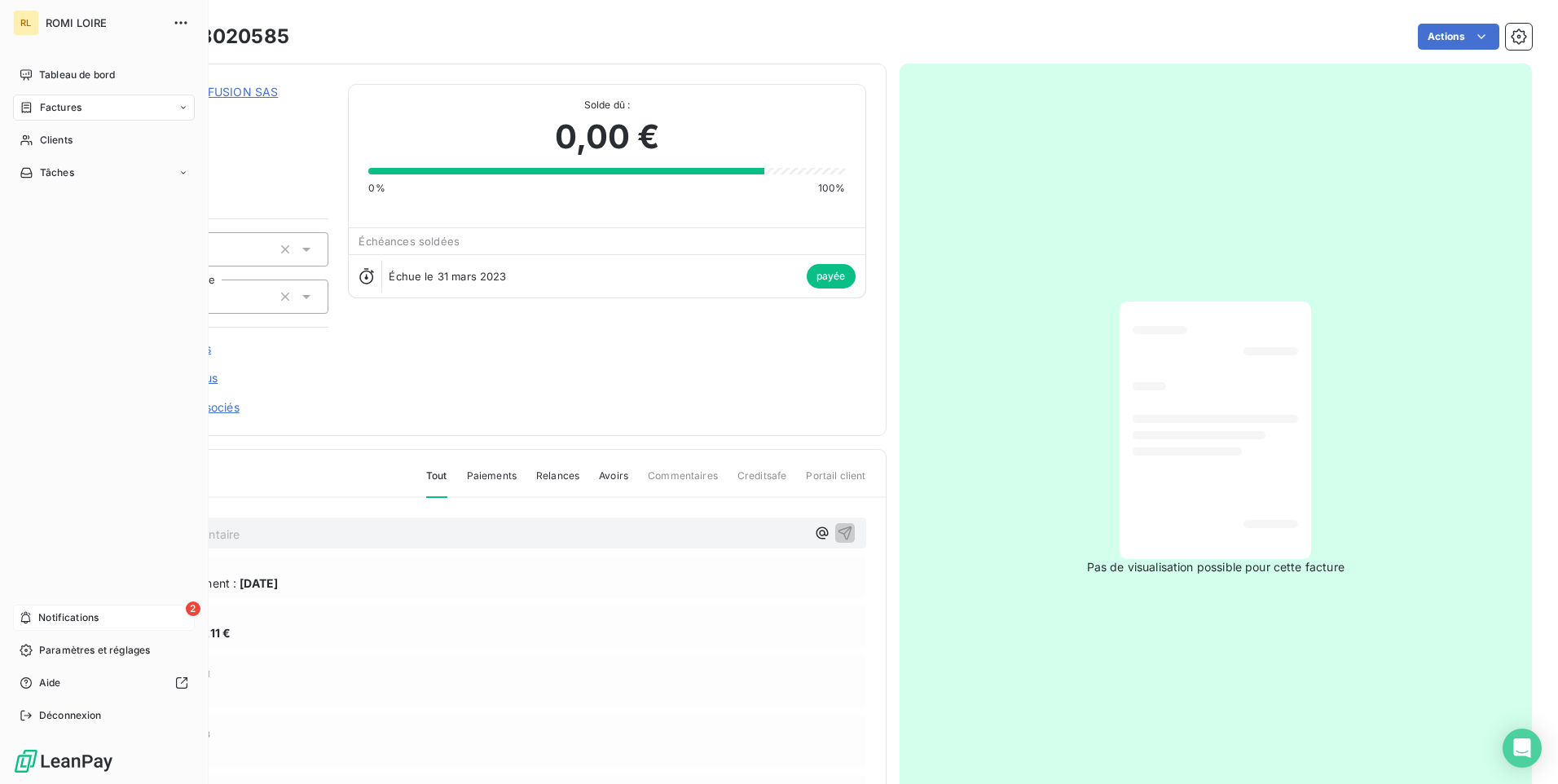
click at [104, 615] on div "2 Notifications" at bounding box center [104, 618] width 181 height 26
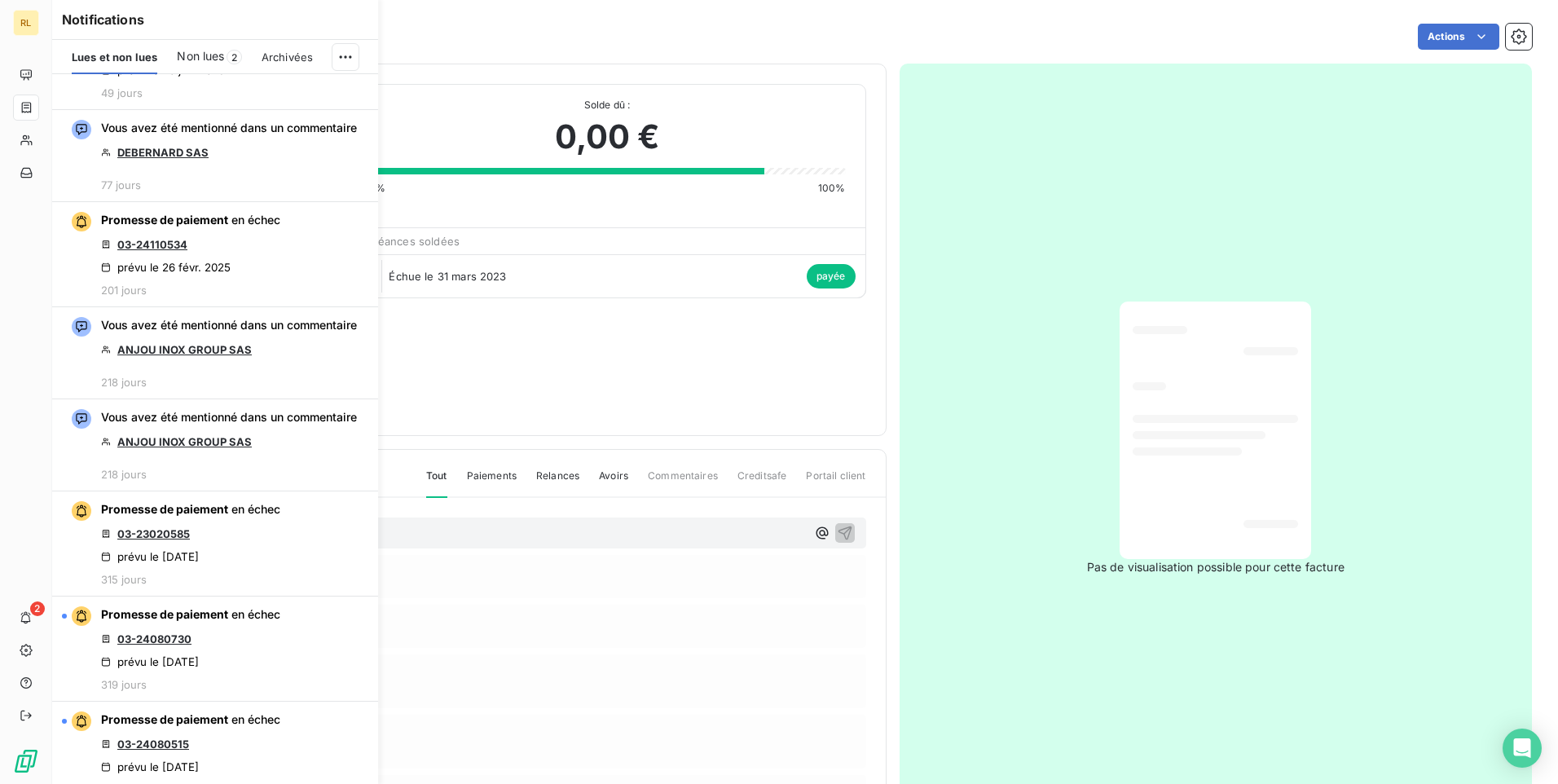
scroll to position [4773, 0]
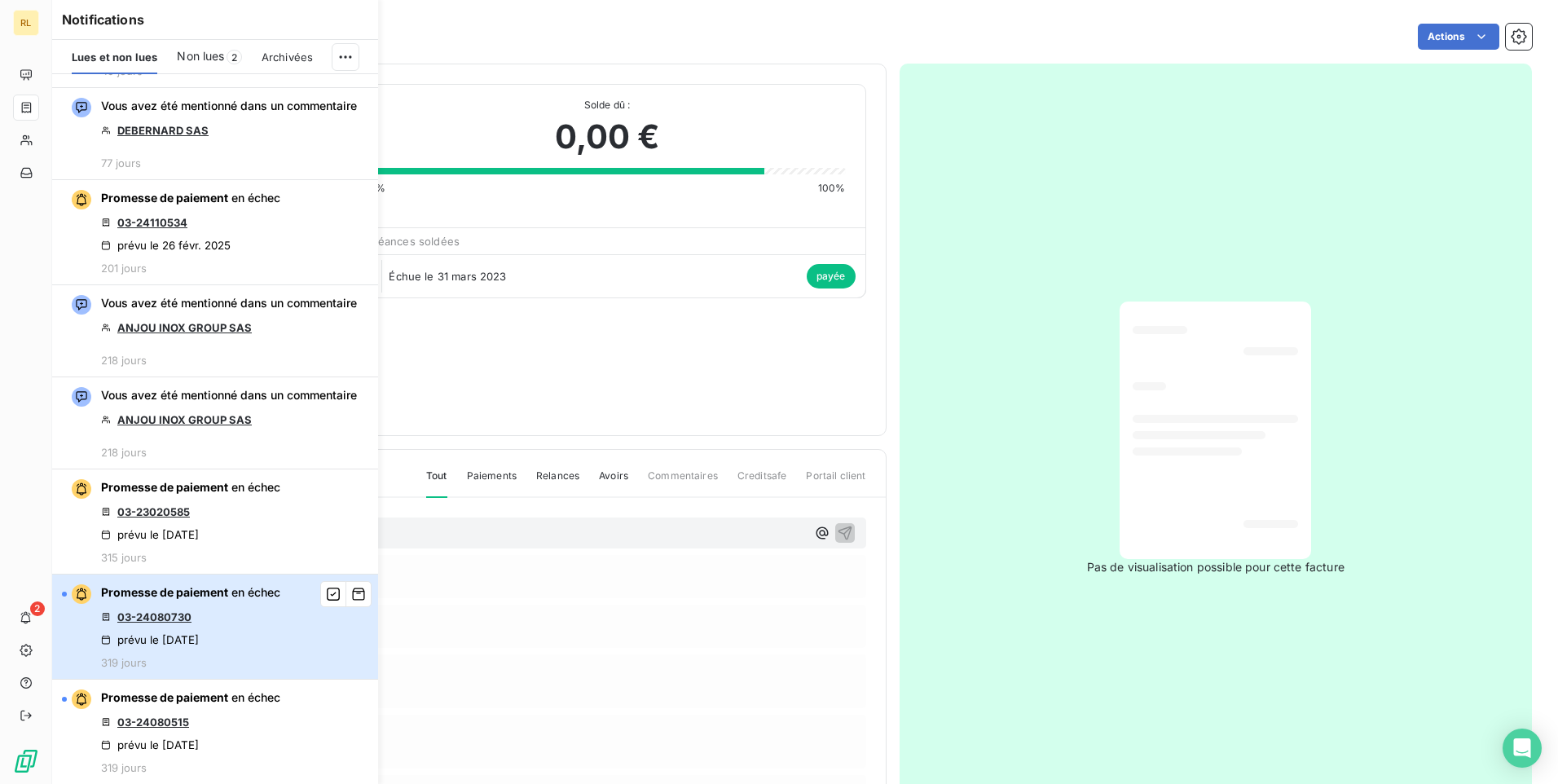
click at [238, 605] on div "Promesse de paiement en échec 03-24080730 prévu le [DATE] 319 jours" at bounding box center [191, 626] width 180 height 85
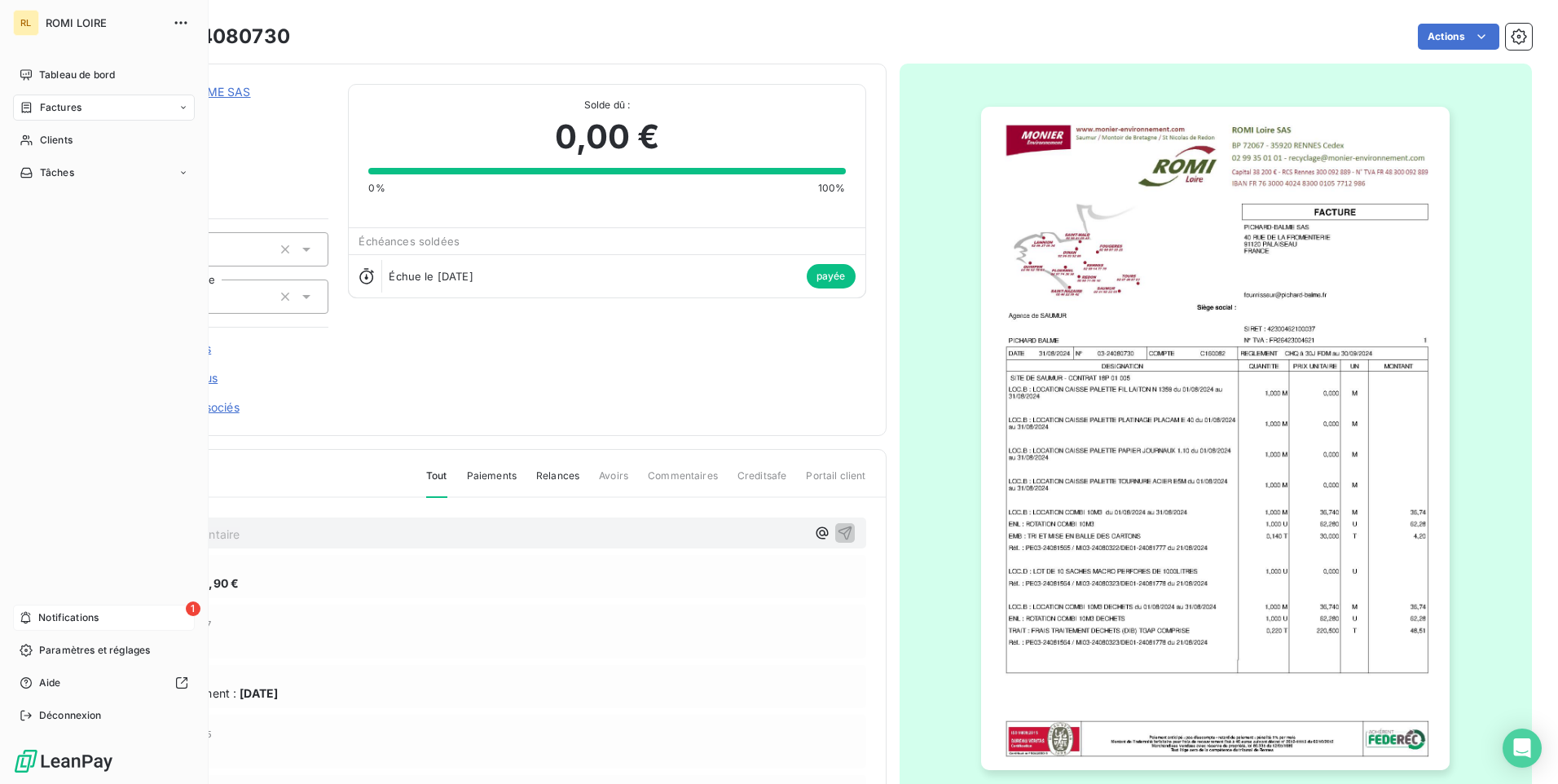
click at [45, 614] on span "Notifications" at bounding box center [69, 618] width 60 height 15
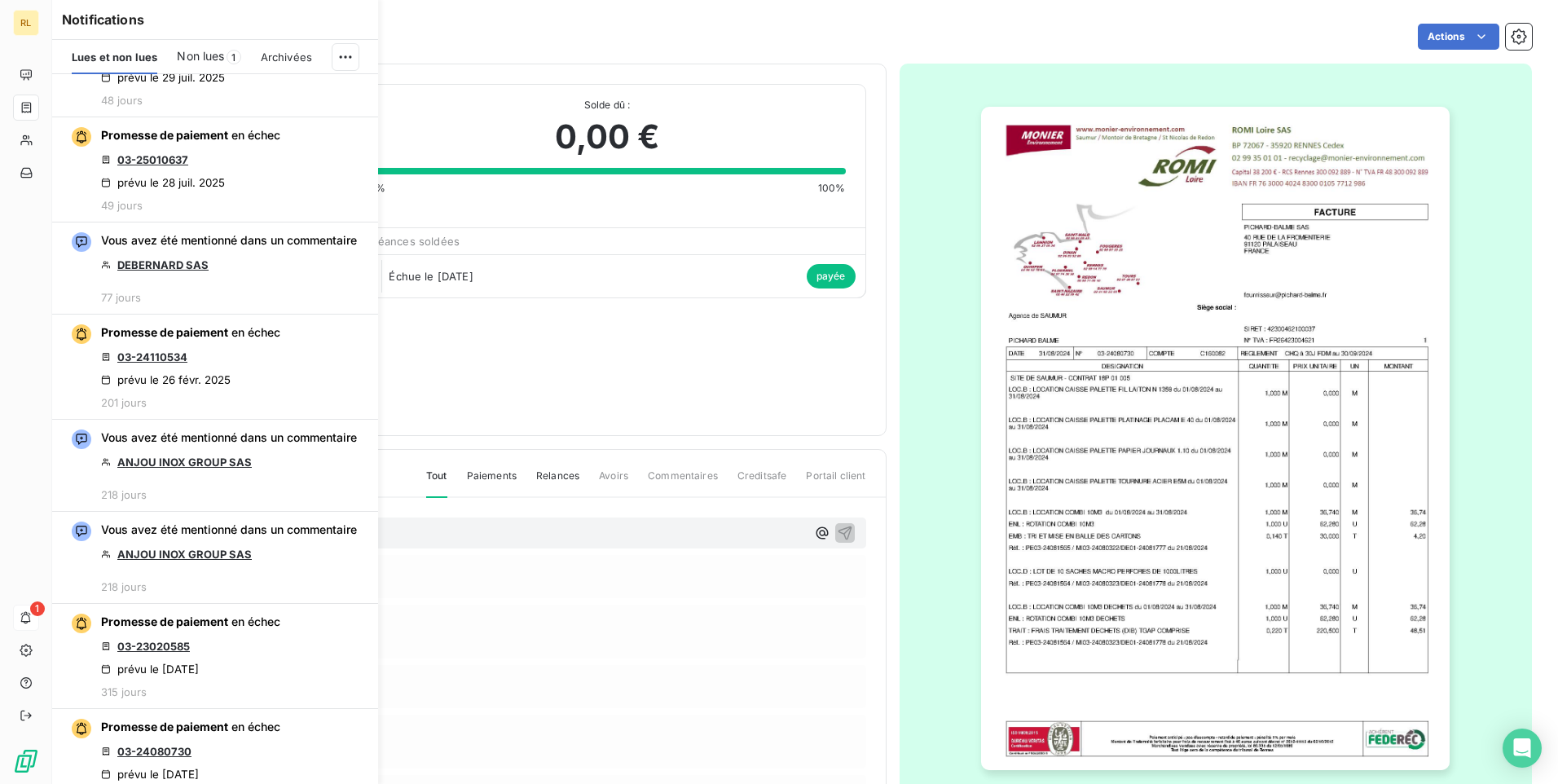
scroll to position [4773, 0]
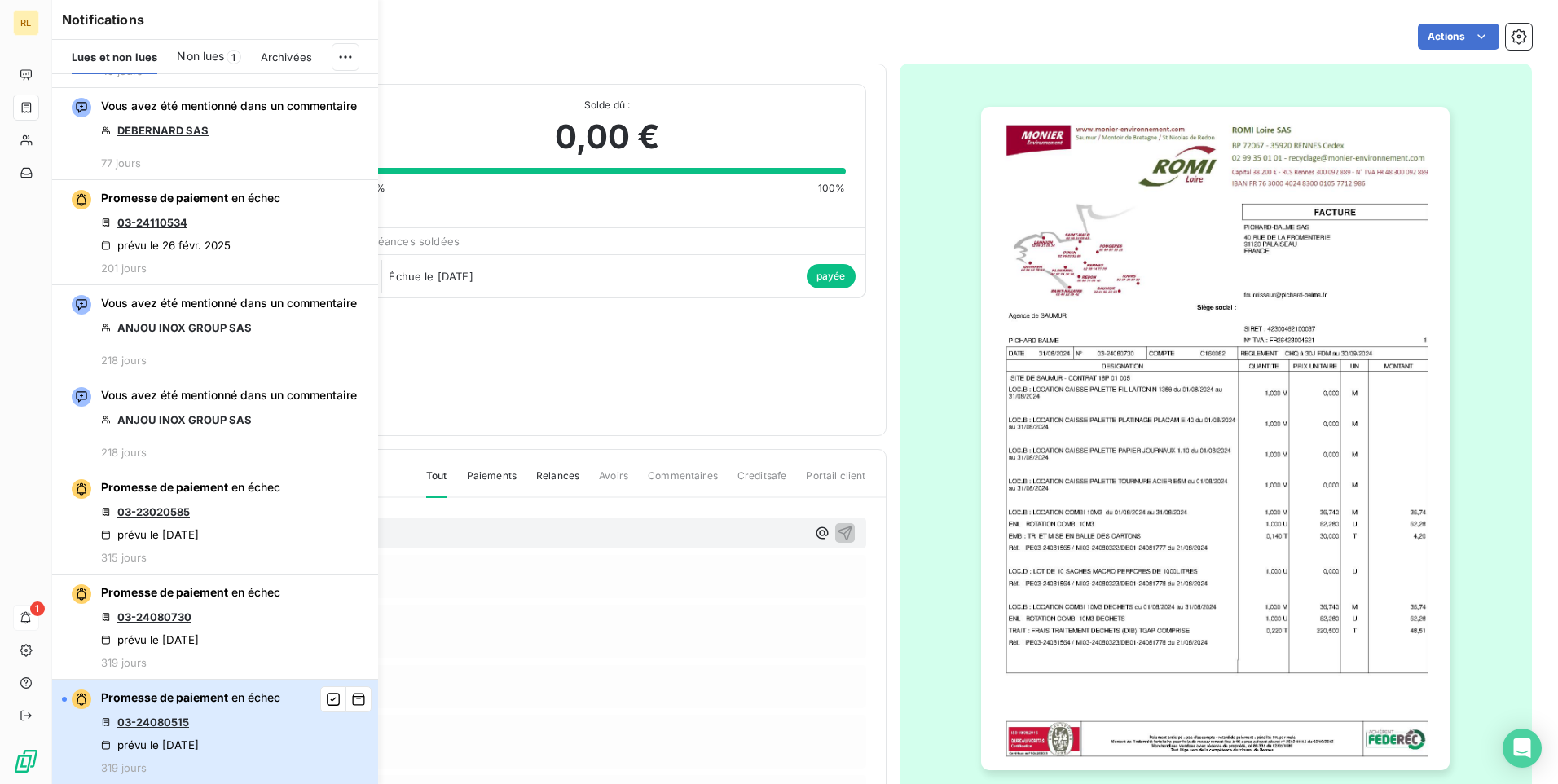
click at [241, 708] on div "Promesse de paiement en échec 03-24080515 prévu le [DATE] 319 jours" at bounding box center [191, 732] width 180 height 85
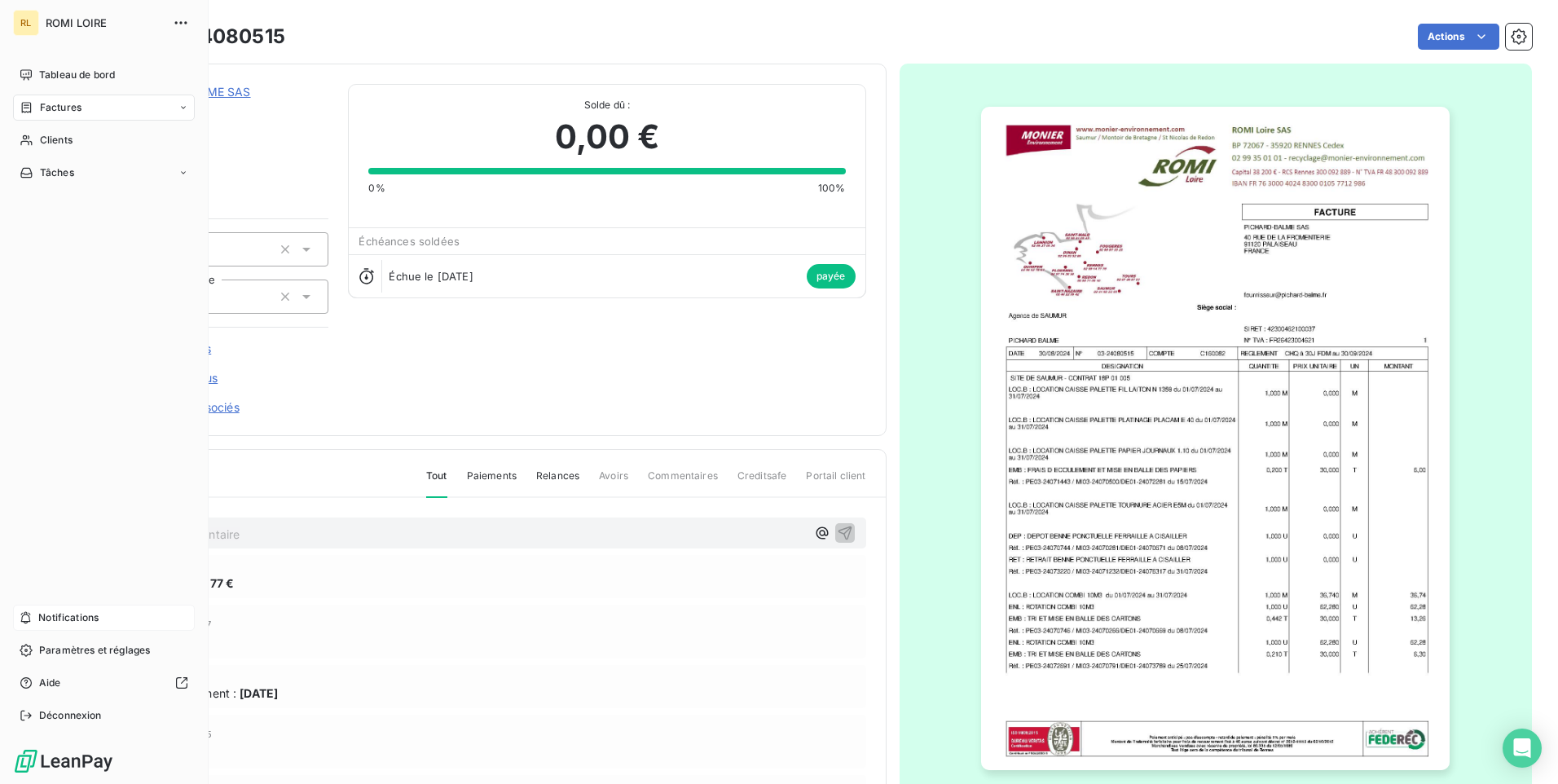
click at [87, 605] on div "Notifications" at bounding box center [104, 618] width 181 height 26
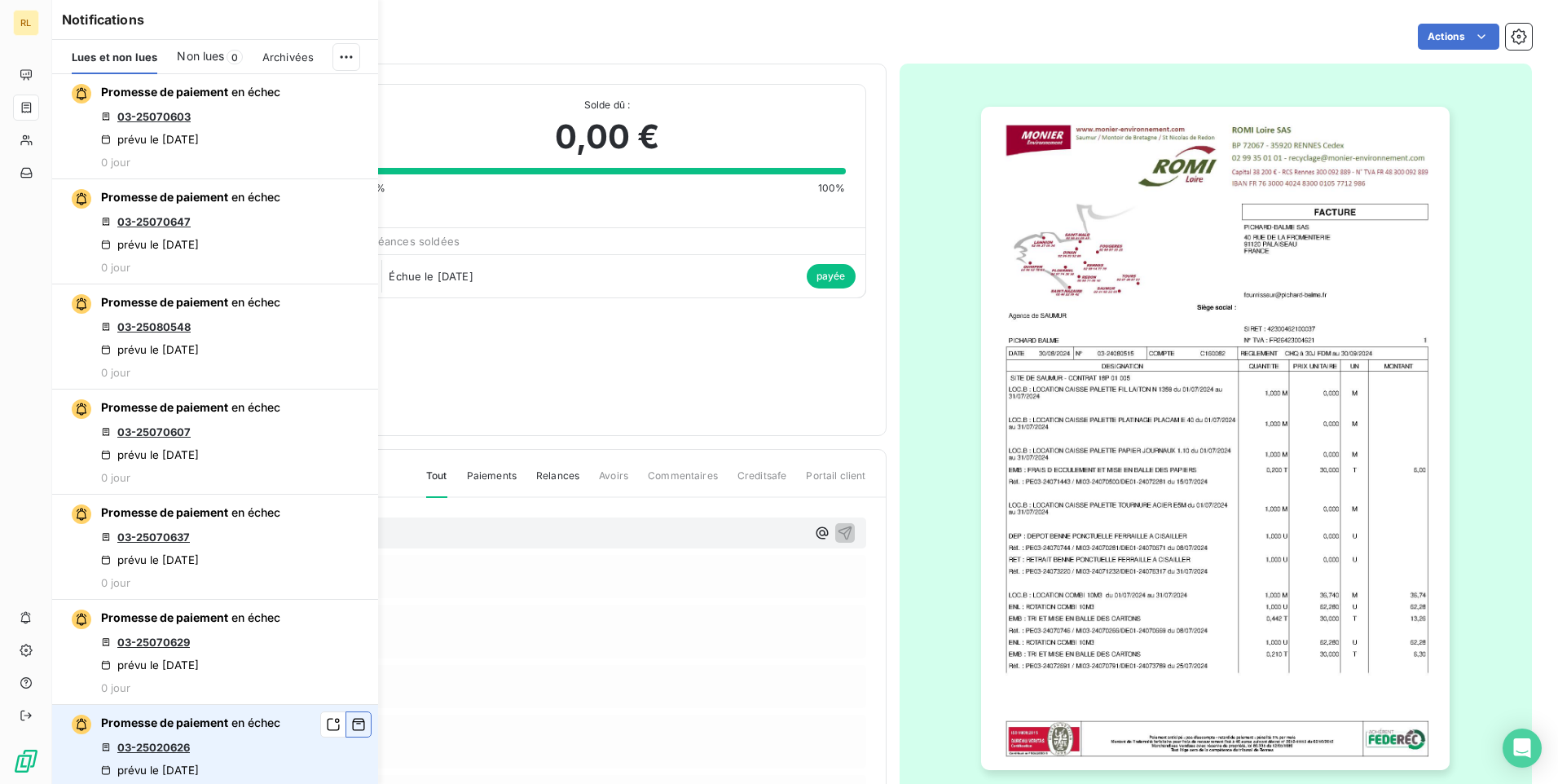
click at [352, 722] on icon "button" at bounding box center [358, 724] width 12 height 12
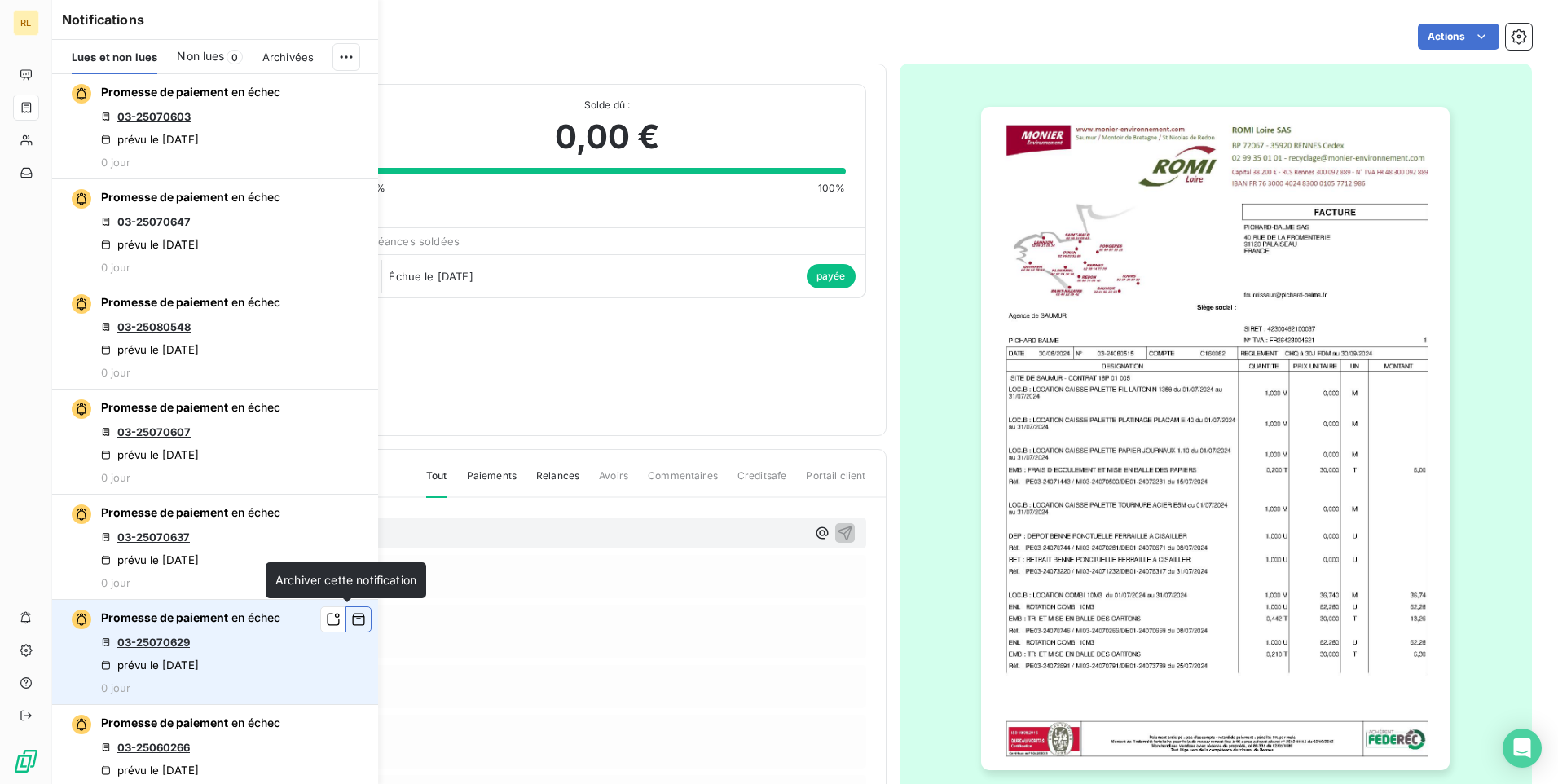
click at [351, 615] on icon "button" at bounding box center [359, 619] width 15 height 16
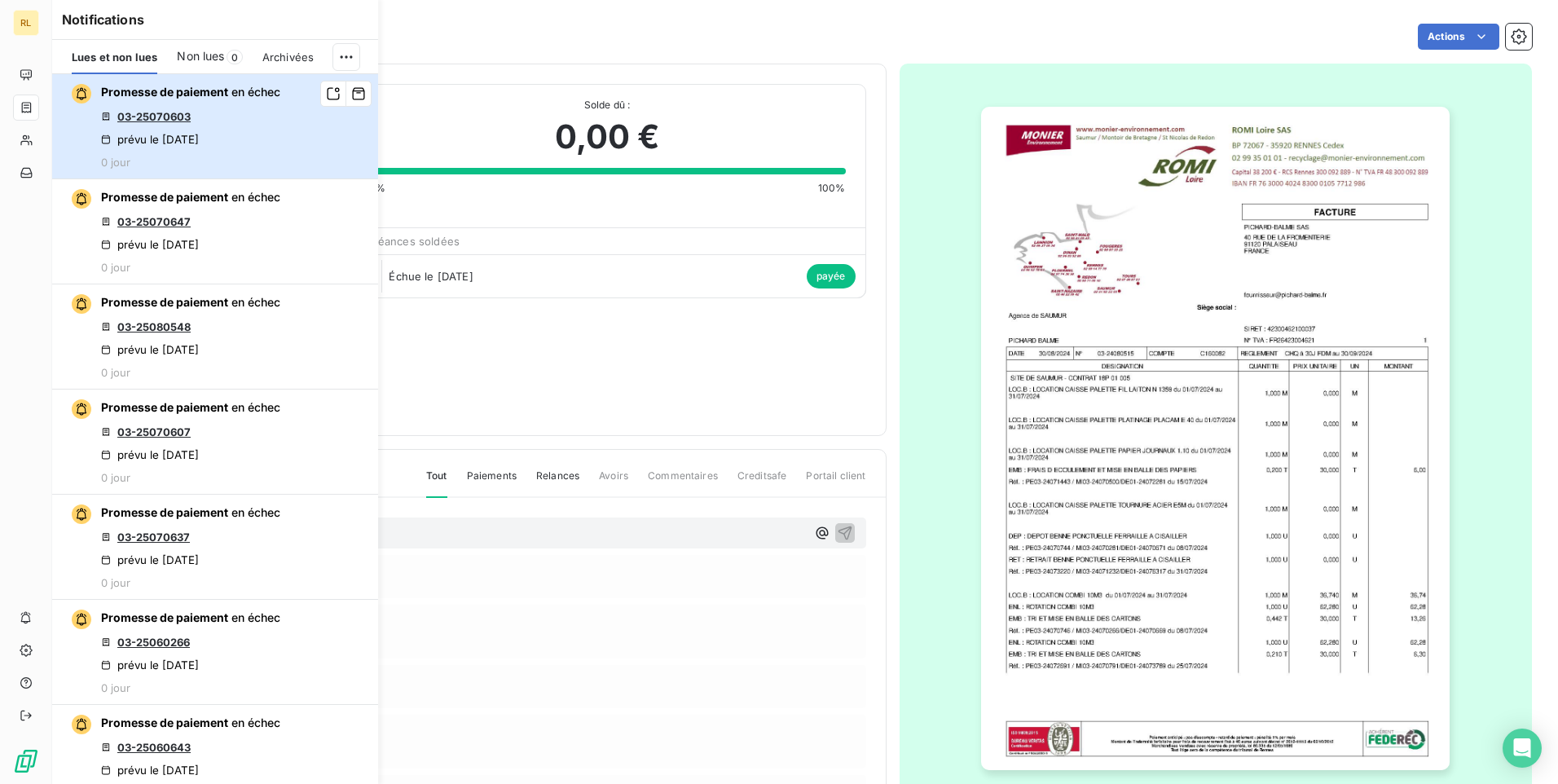
click at [296, 124] on button "Promesse de paiement en échec 03-25070603 prévu le [DATE] 0 jour" at bounding box center [214, 126] width 326 height 105
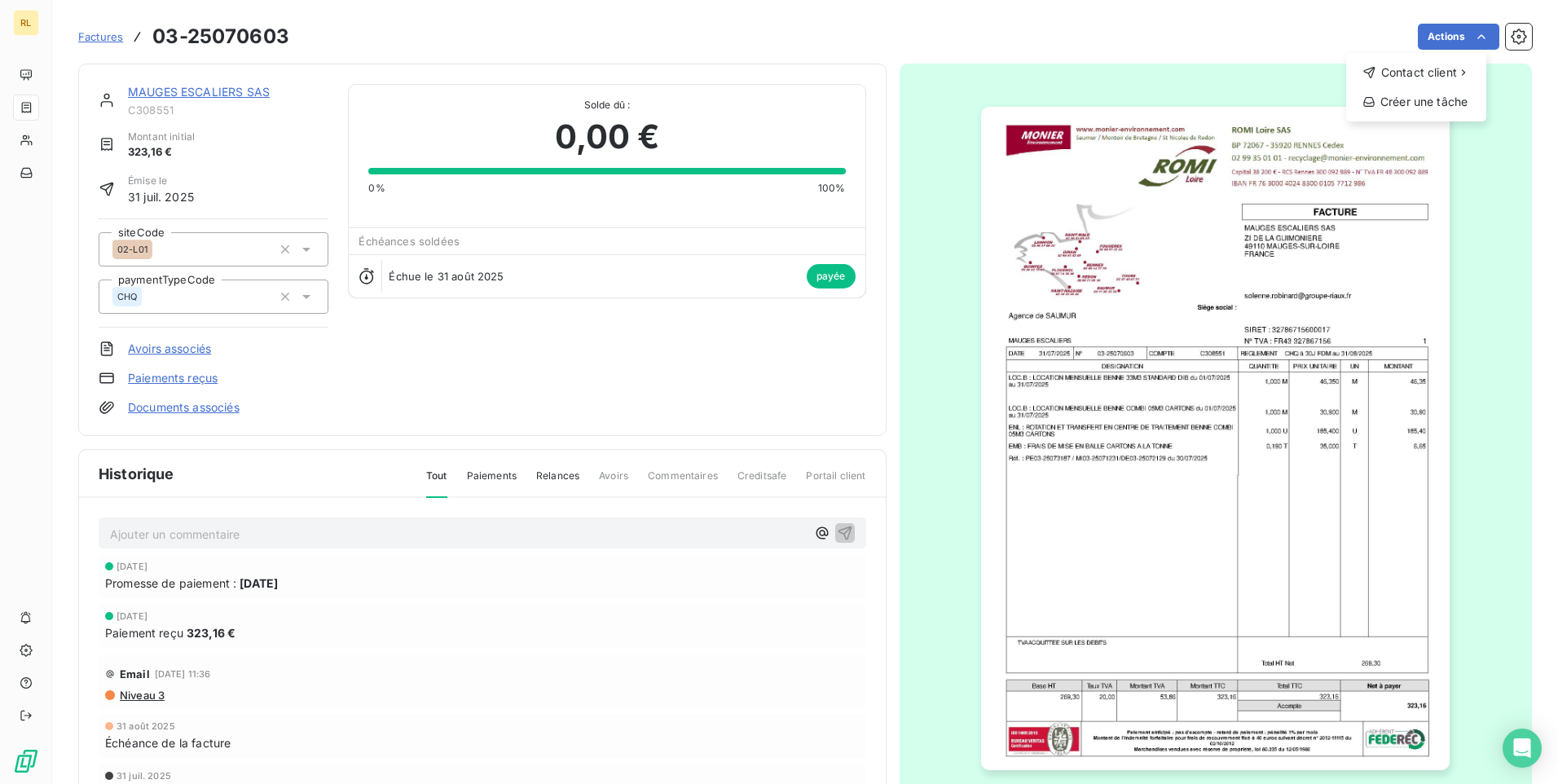
click at [792, 60] on html "RL Factures [PHONE_NUMBER] Actions Contact client Créer une tâche MAUGES ESCALI…" at bounding box center [779, 392] width 1558 height 784
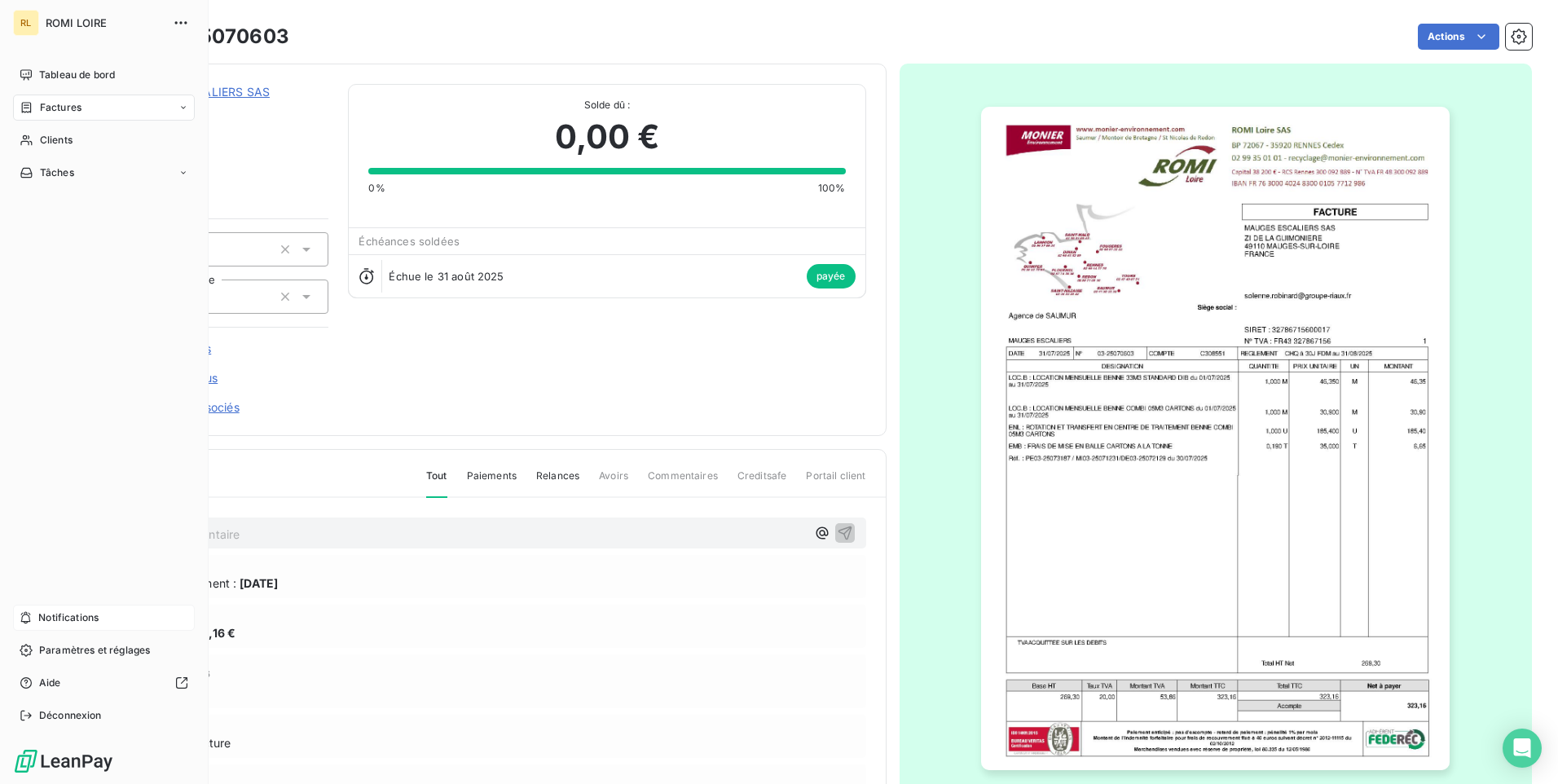
click at [98, 620] on span "Notifications" at bounding box center [69, 618] width 60 height 15
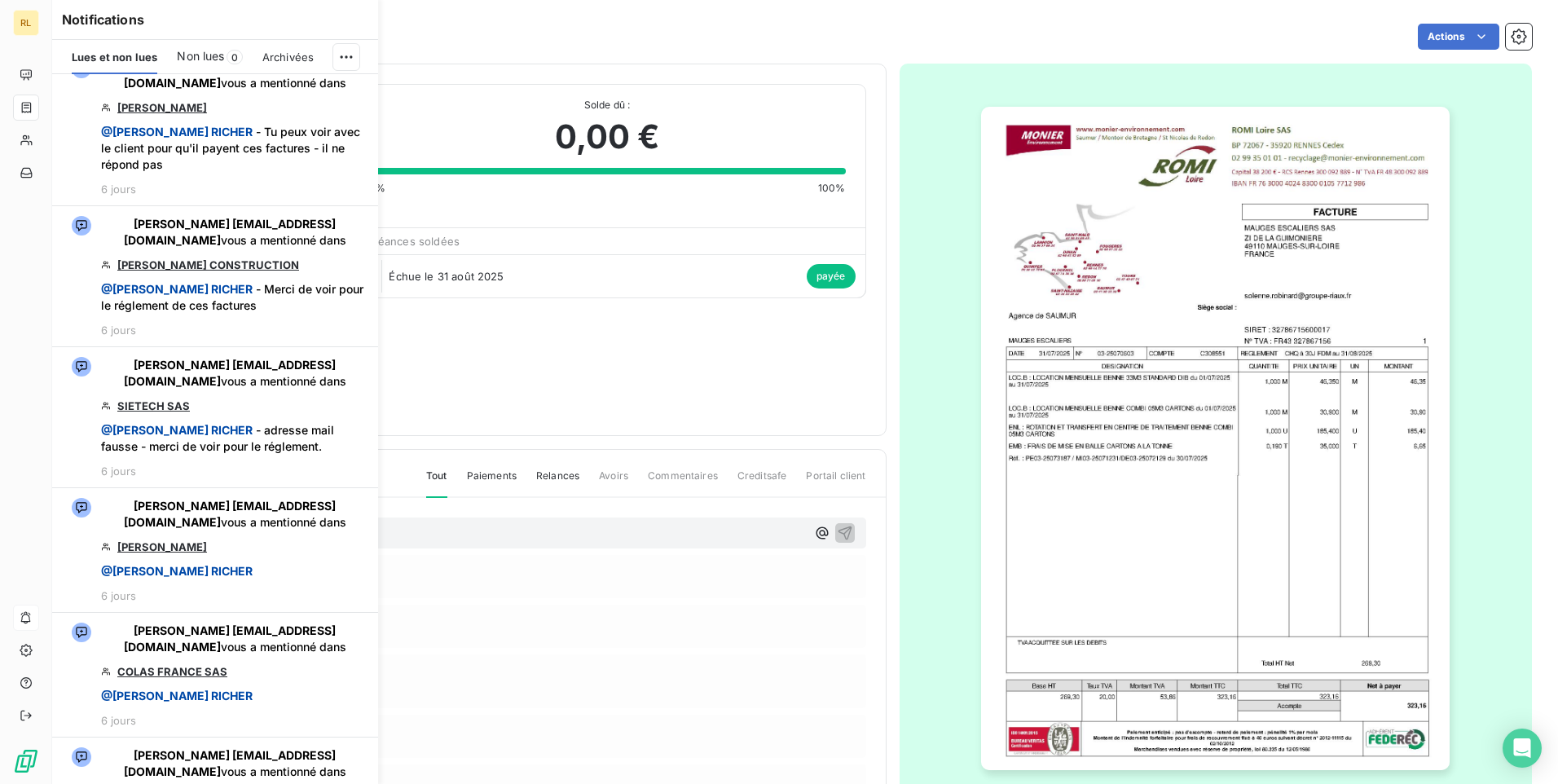
scroll to position [1141, 0]
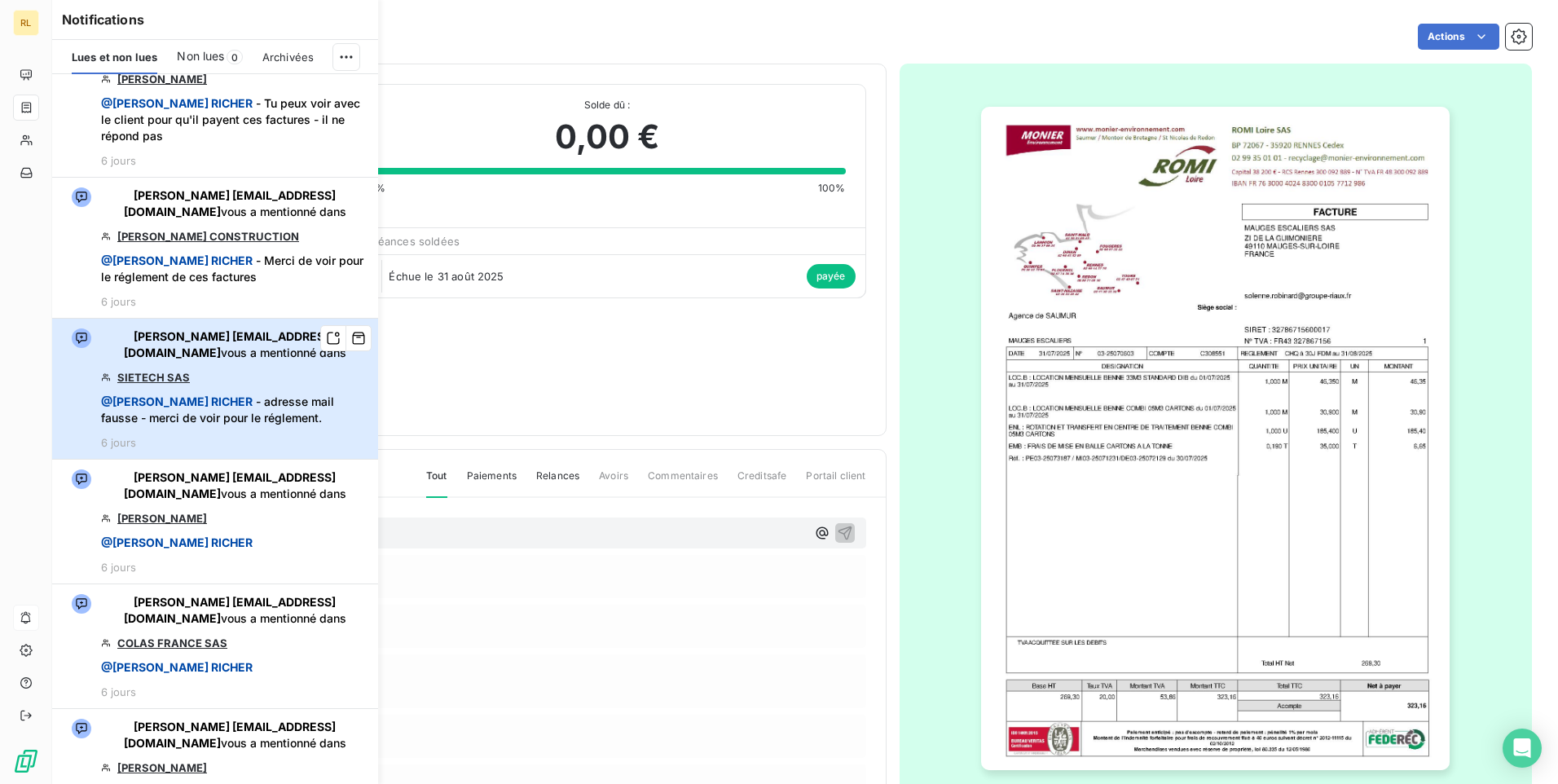
click at [229, 415] on span "@ [PERSON_NAME] - adresse mail fausse - merci de voir pour le réglement." at bounding box center [234, 410] width 267 height 33
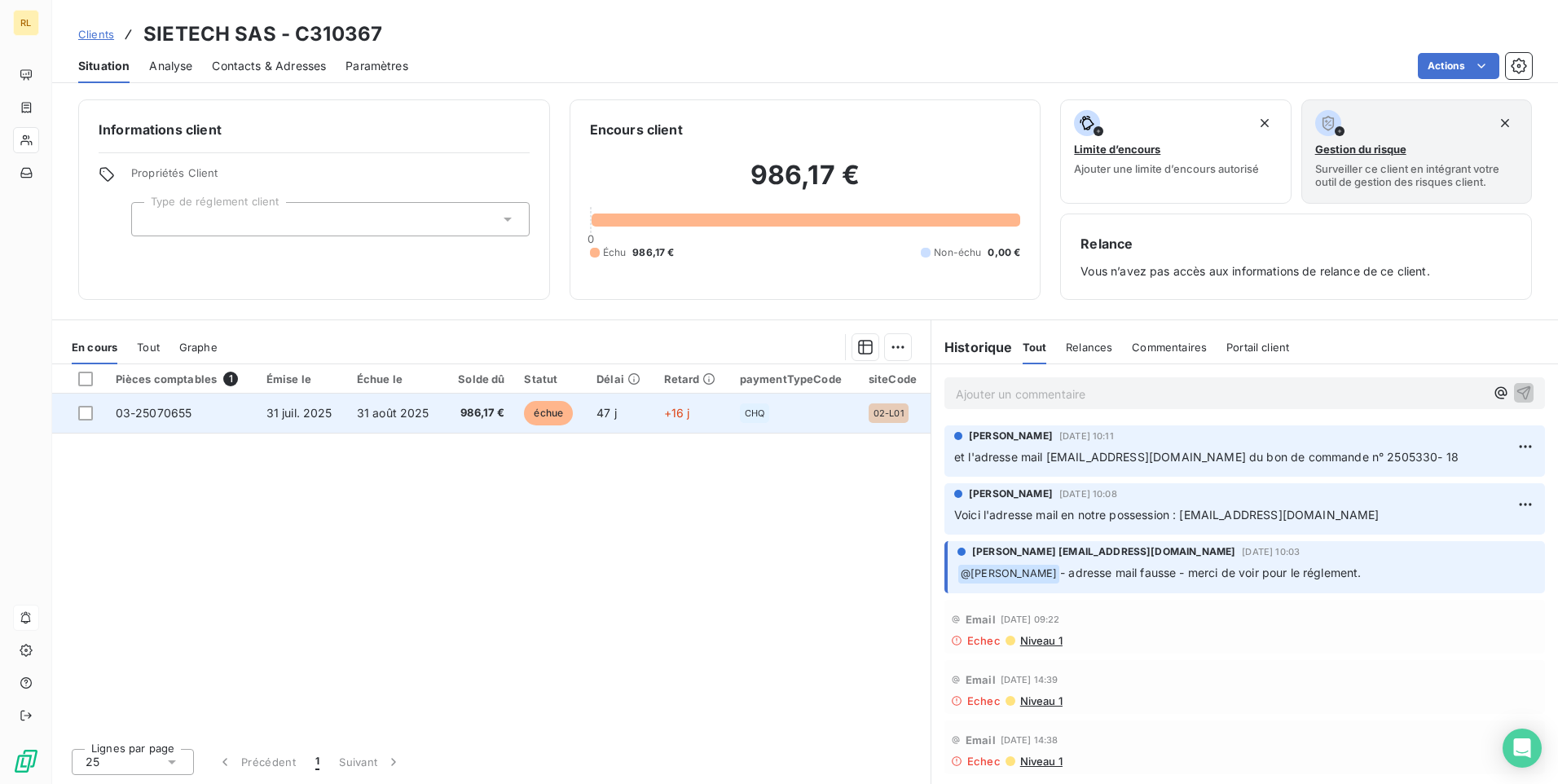
click at [207, 398] on td "03-25070655" at bounding box center [181, 413] width 151 height 39
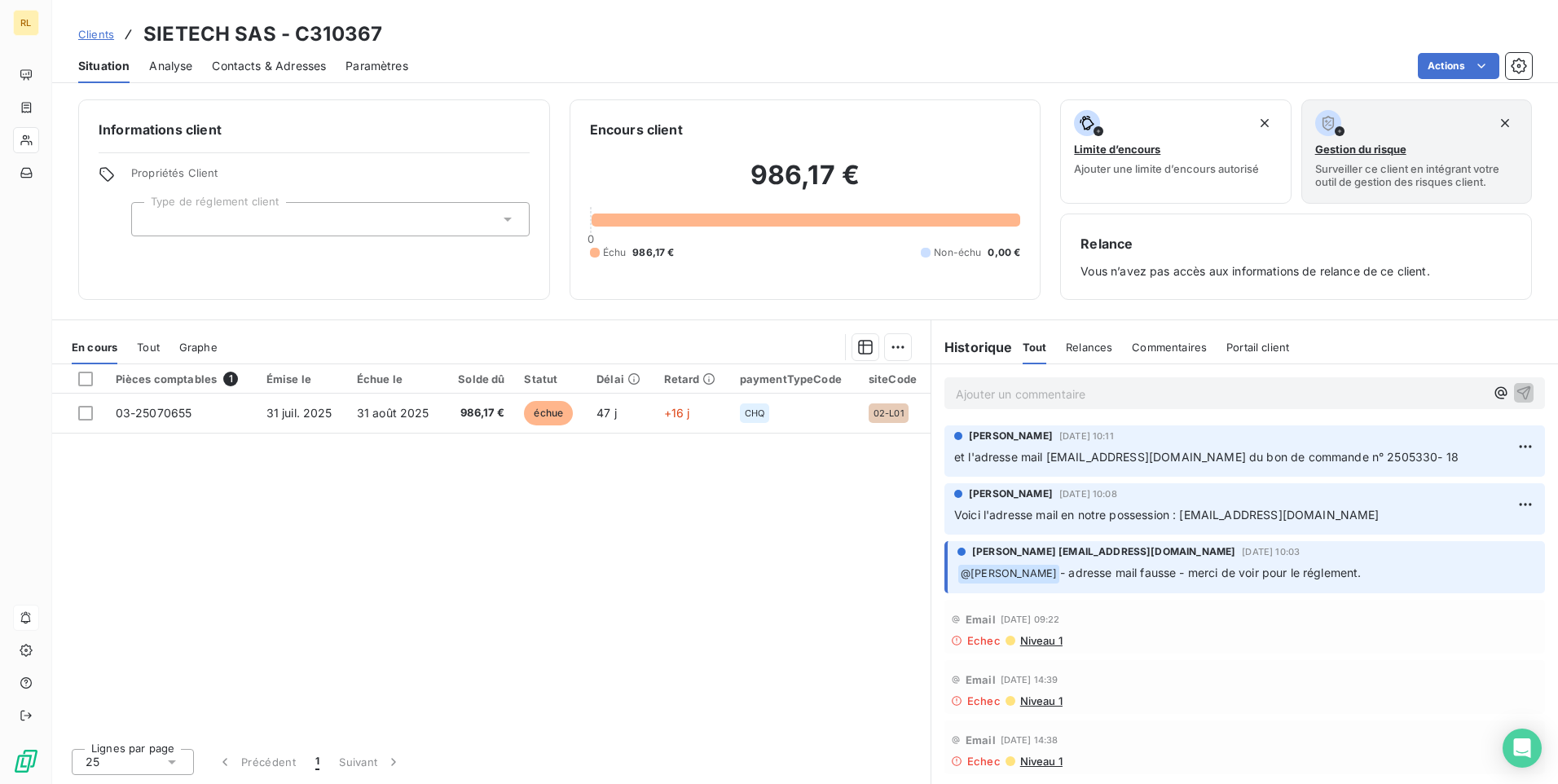
click at [230, 380] on span "1" at bounding box center [231, 379] width 15 height 15
click at [175, 382] on div "Pièces comptables 1" at bounding box center [180, 379] width 131 height 15
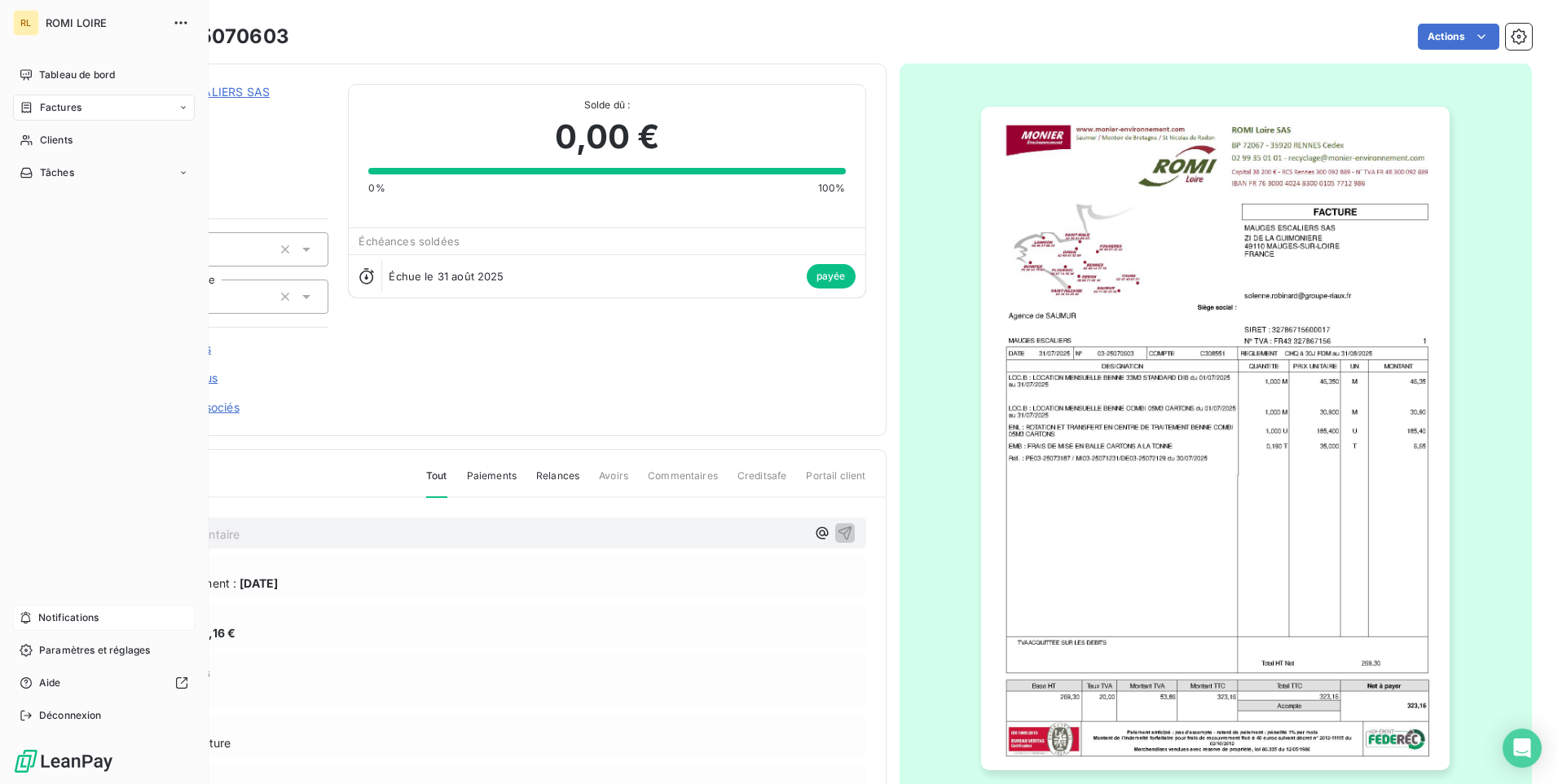
click at [40, 619] on span "Notifications" at bounding box center [69, 618] width 60 height 15
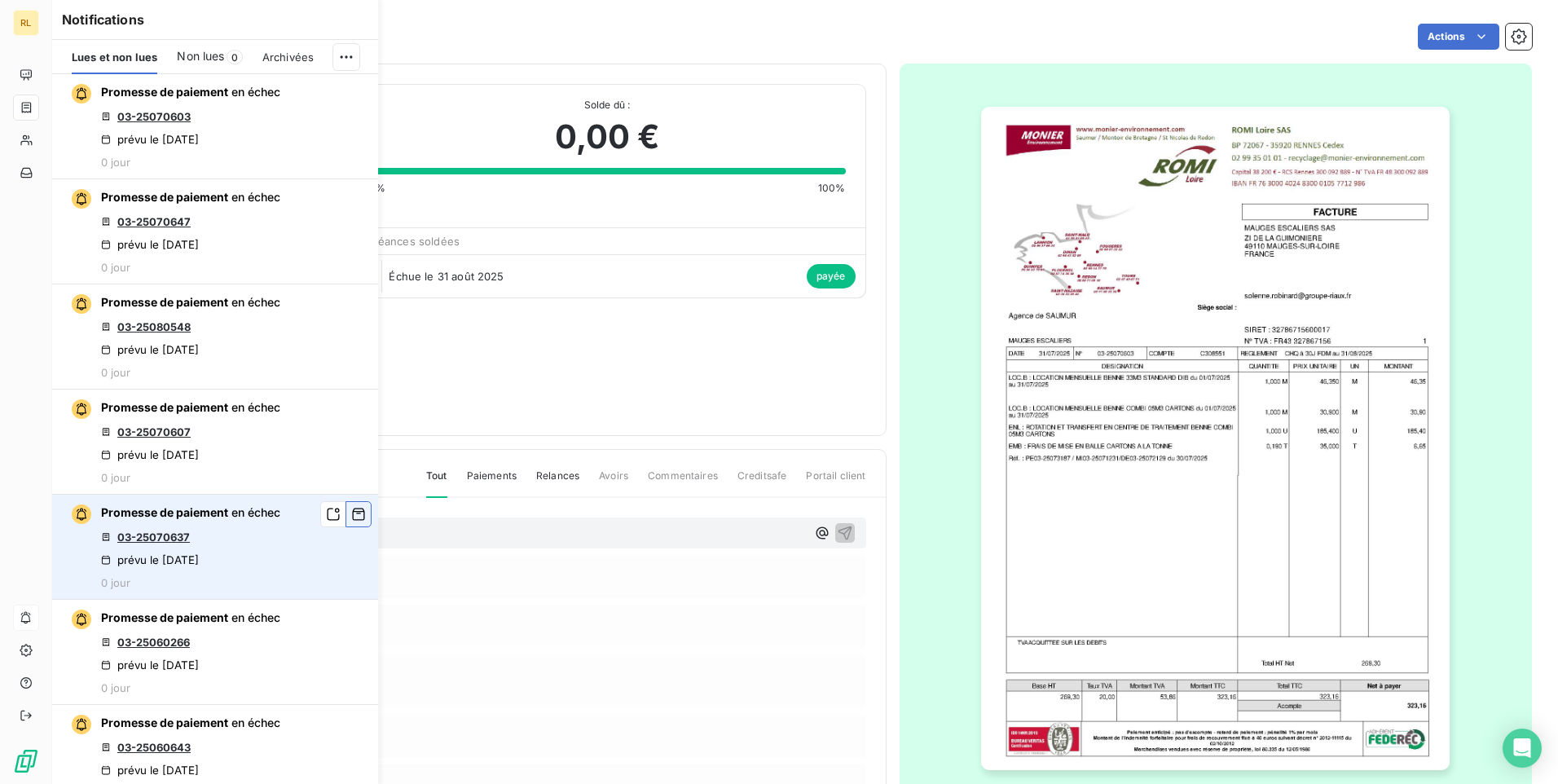
click at [352, 513] on icon "button" at bounding box center [358, 514] width 12 height 12
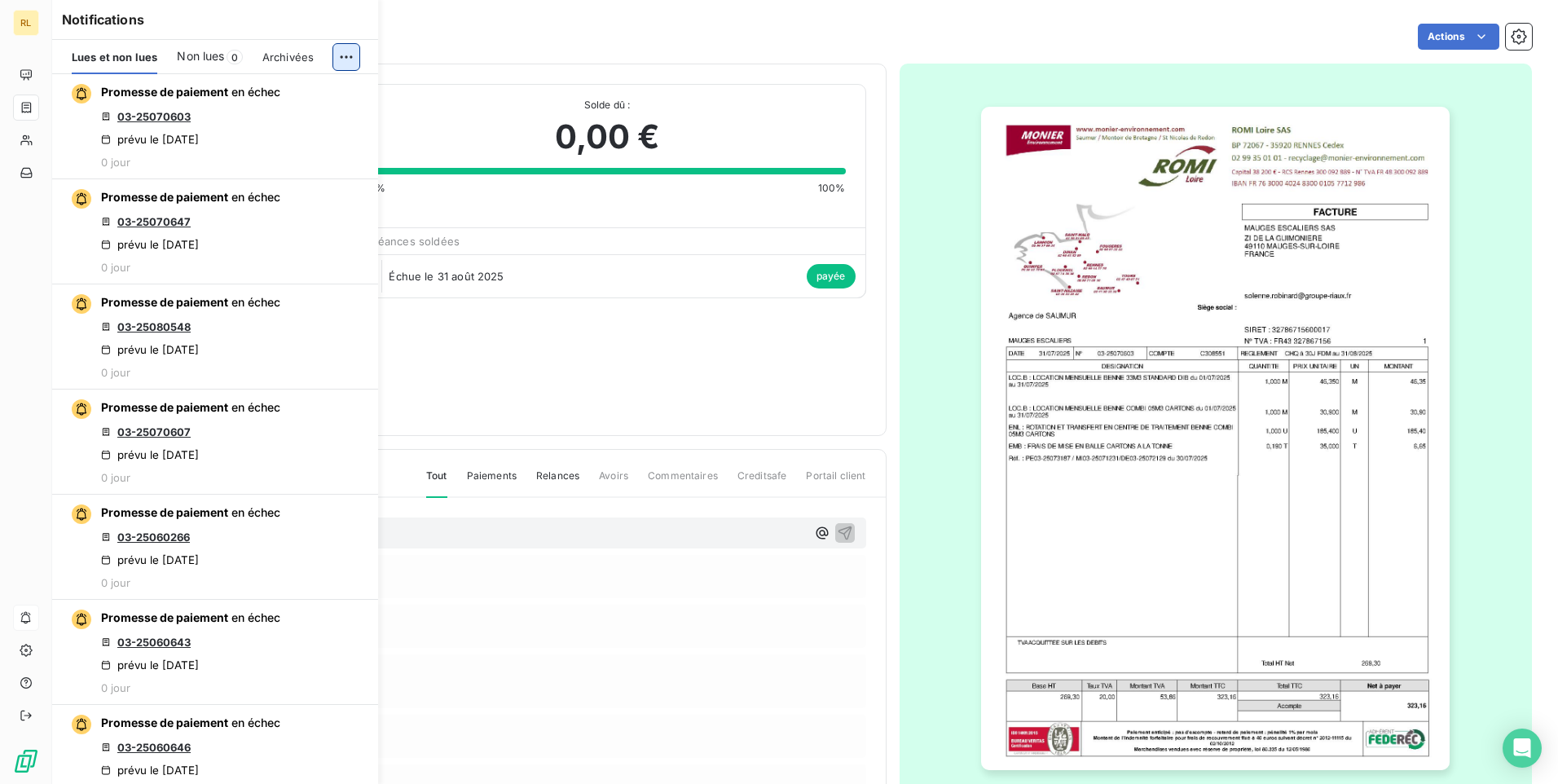
click at [351, 51] on html "RL Factures 03-25070603 Actions MAUGES ESCALIERS SAS C308551 Montant initial 32…" at bounding box center [779, 392] width 1558 height 784
click at [139, 122] on icon at bounding box center [138, 121] width 10 height 10
click at [343, 56] on html "RL Factures 03-25070603 Actions MAUGES ESCALIERS SAS C308551 Montant initial 32…" at bounding box center [779, 392] width 1558 height 784
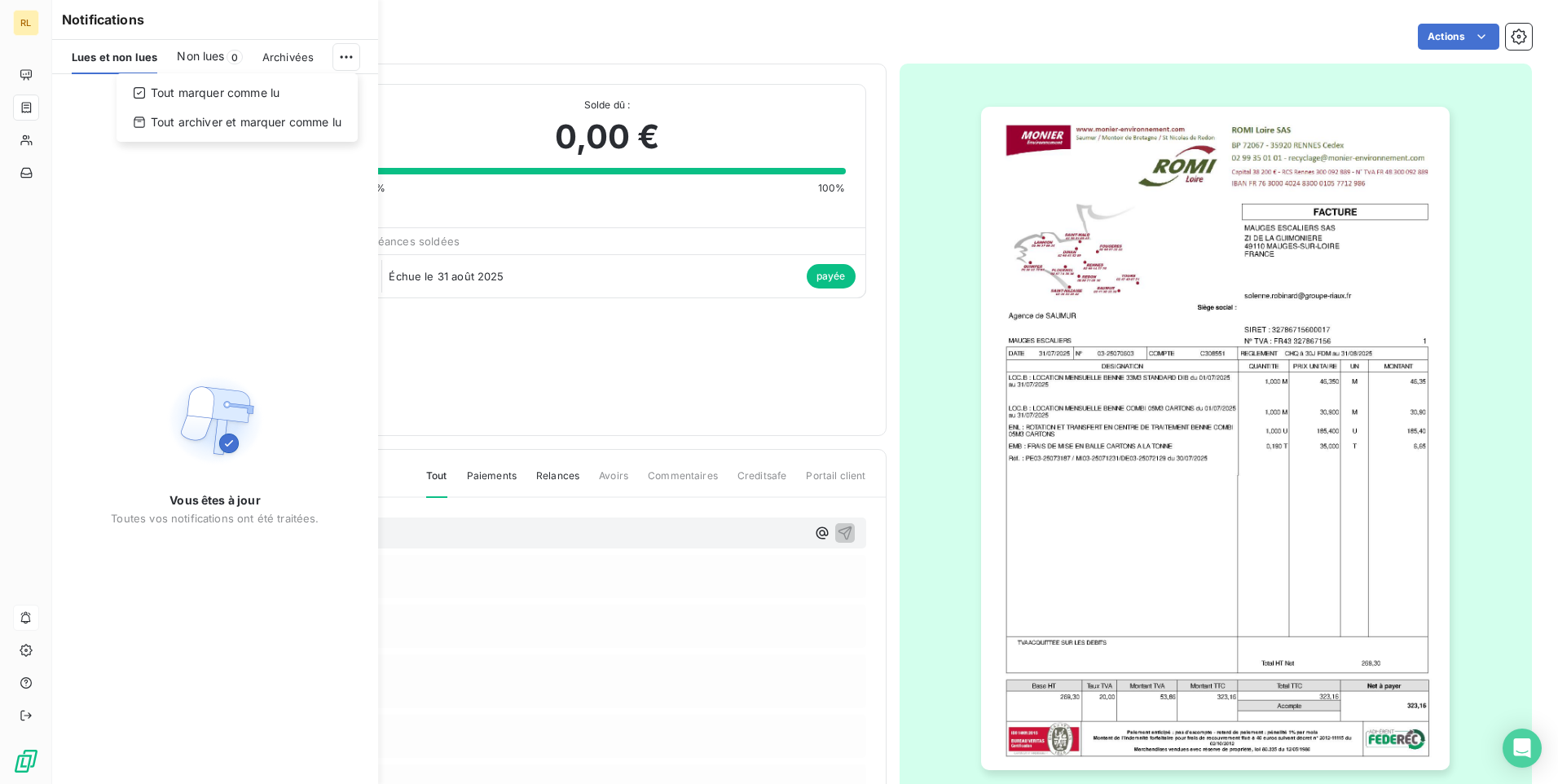
click at [286, 58] on html "RL Factures 03-25070603 Actions MAUGES ESCALIERS SAS C308551 Montant initial 32…" at bounding box center [779, 392] width 1558 height 784
click at [99, 57] on span "Lues et non lues" at bounding box center [114, 57] width 86 height 13
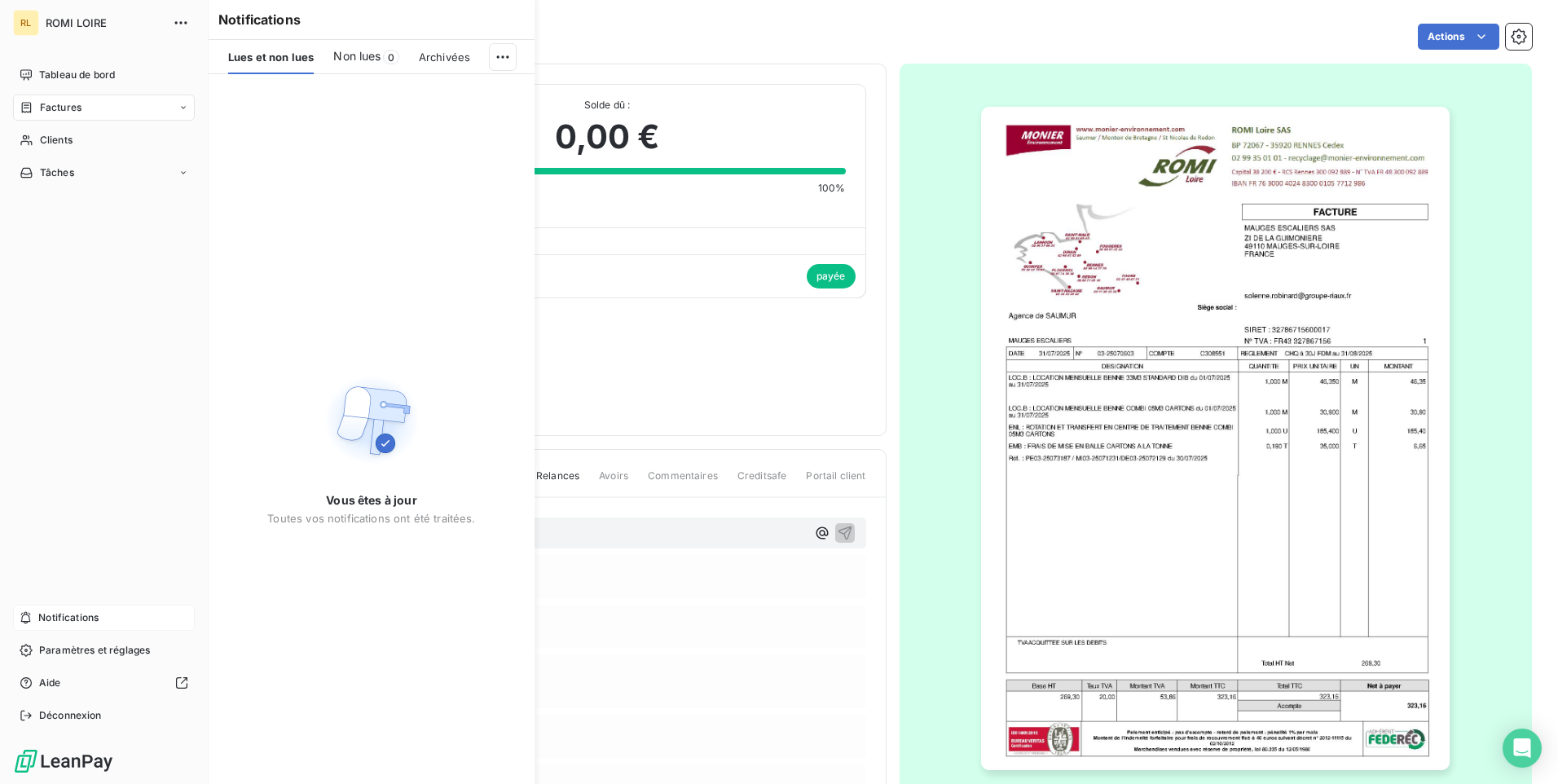
click at [63, 619] on span "Notifications" at bounding box center [69, 618] width 60 height 15
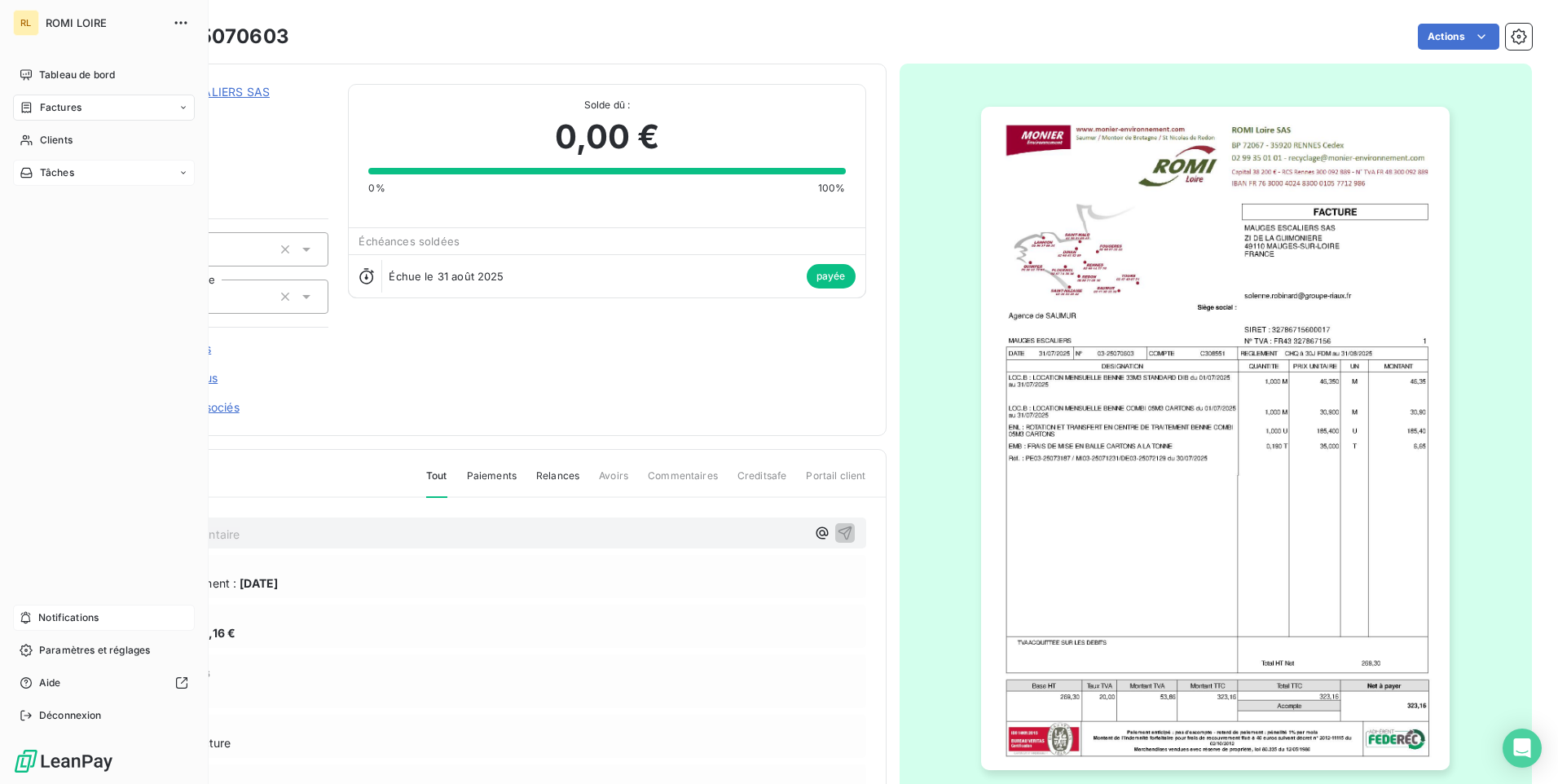
click at [73, 170] on span "Tâches" at bounding box center [57, 173] width 34 height 15
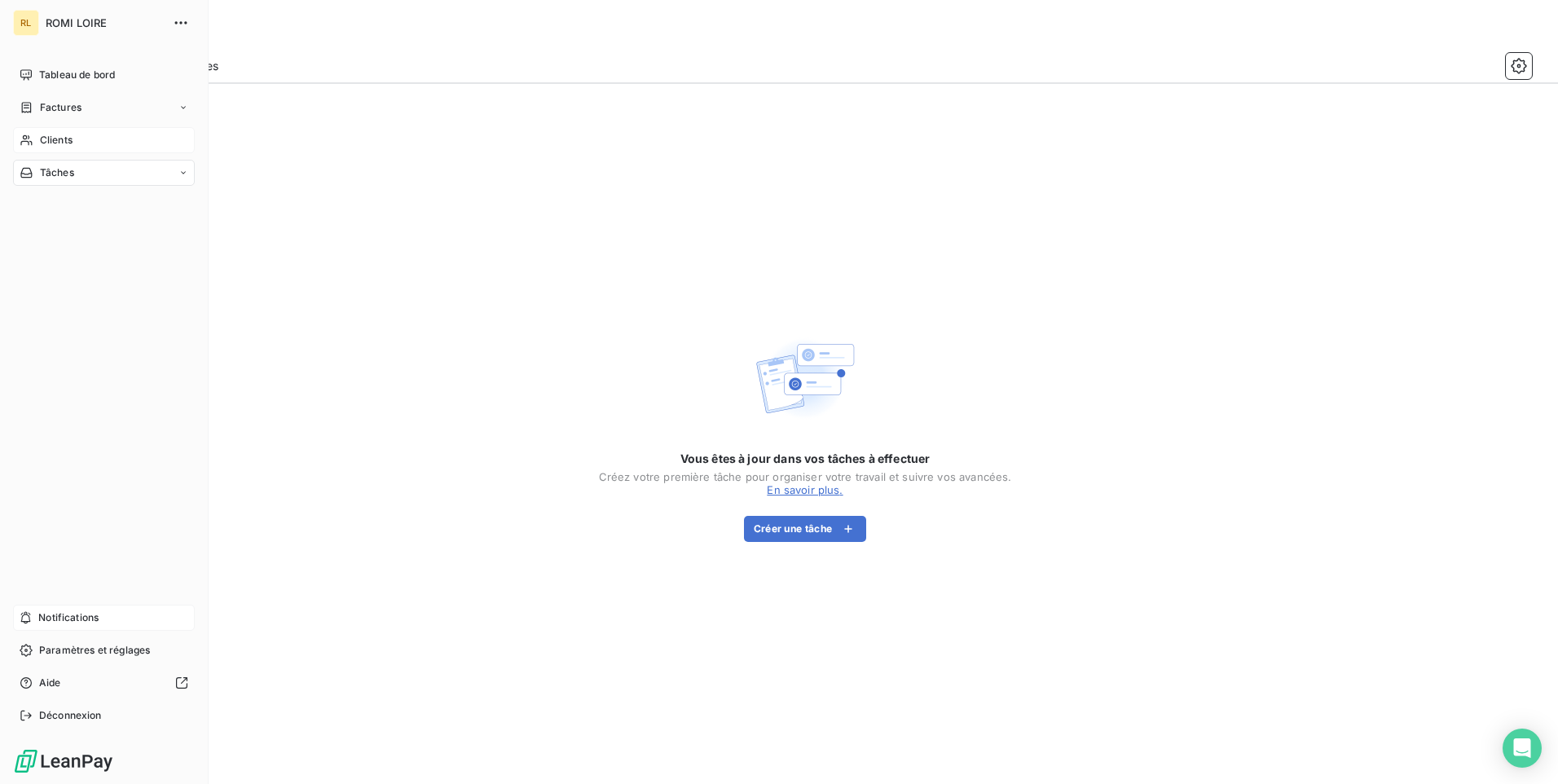
click at [52, 139] on span "Clients" at bounding box center [56, 141] width 33 height 15
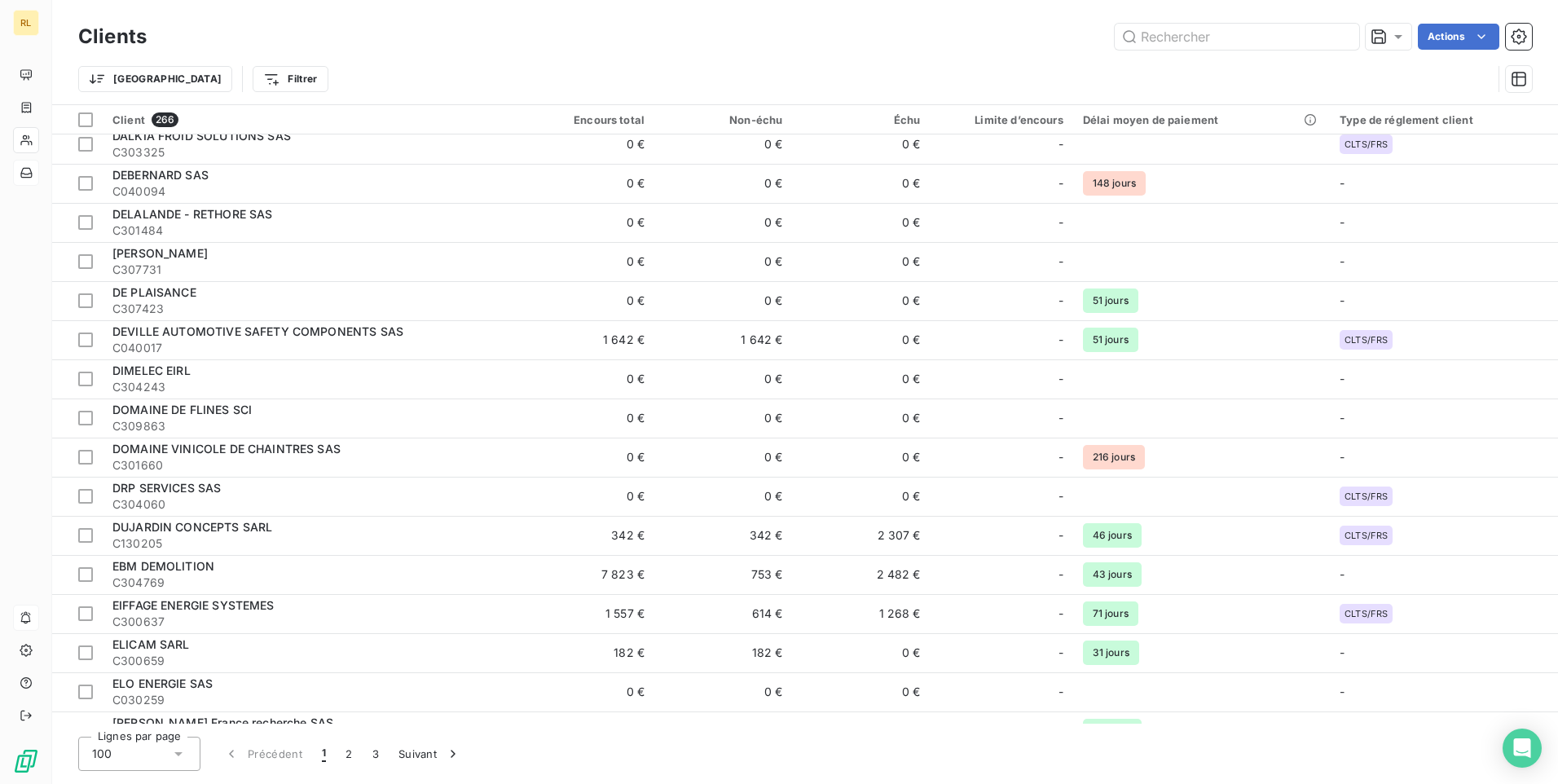
scroll to position [3322, 0]
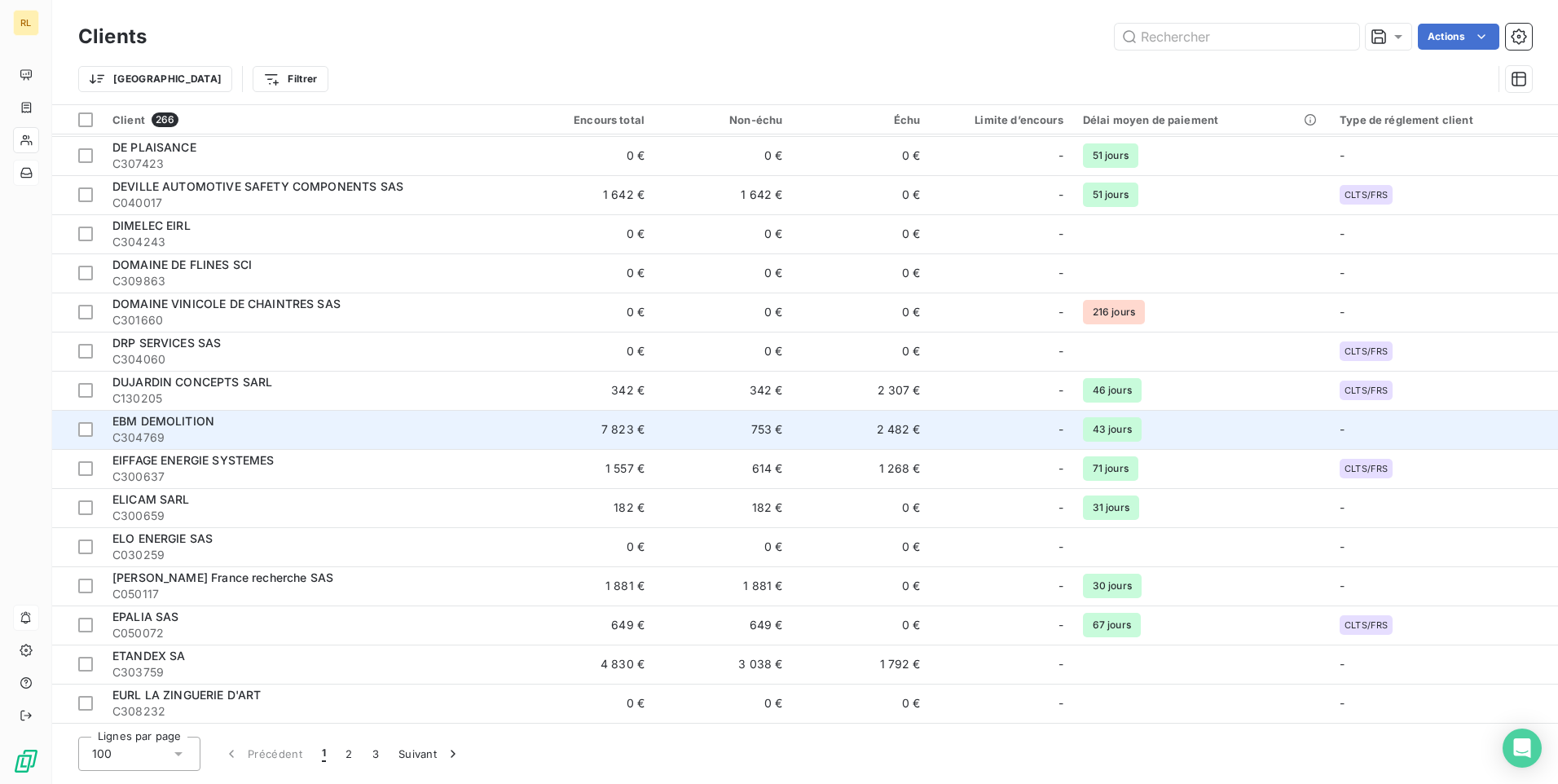
click at [234, 430] on span "C304769" at bounding box center [309, 437] width 394 height 16
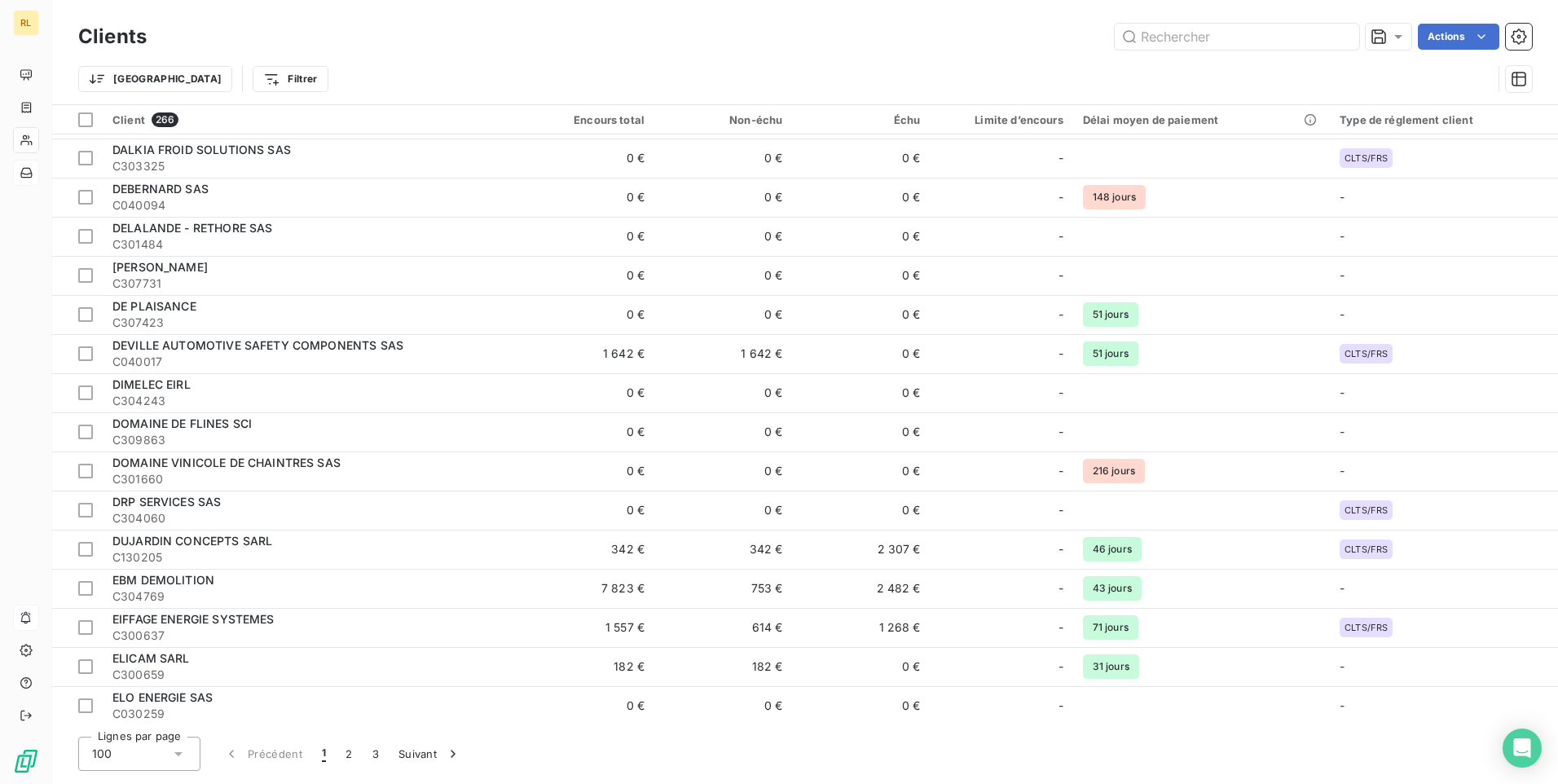
scroll to position [3322, 0]
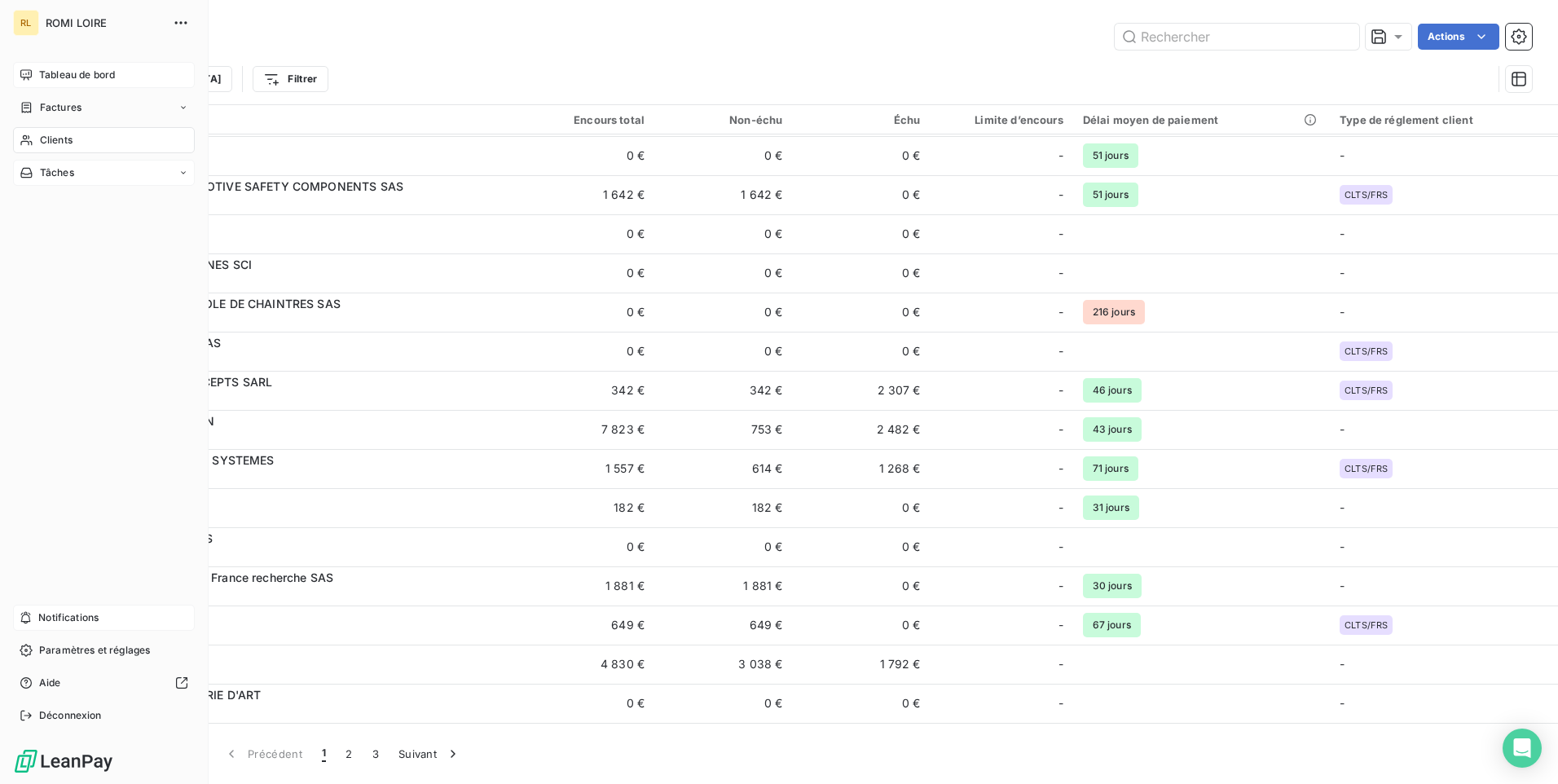
click at [43, 74] on span "Tableau de bord" at bounding box center [77, 76] width 76 height 15
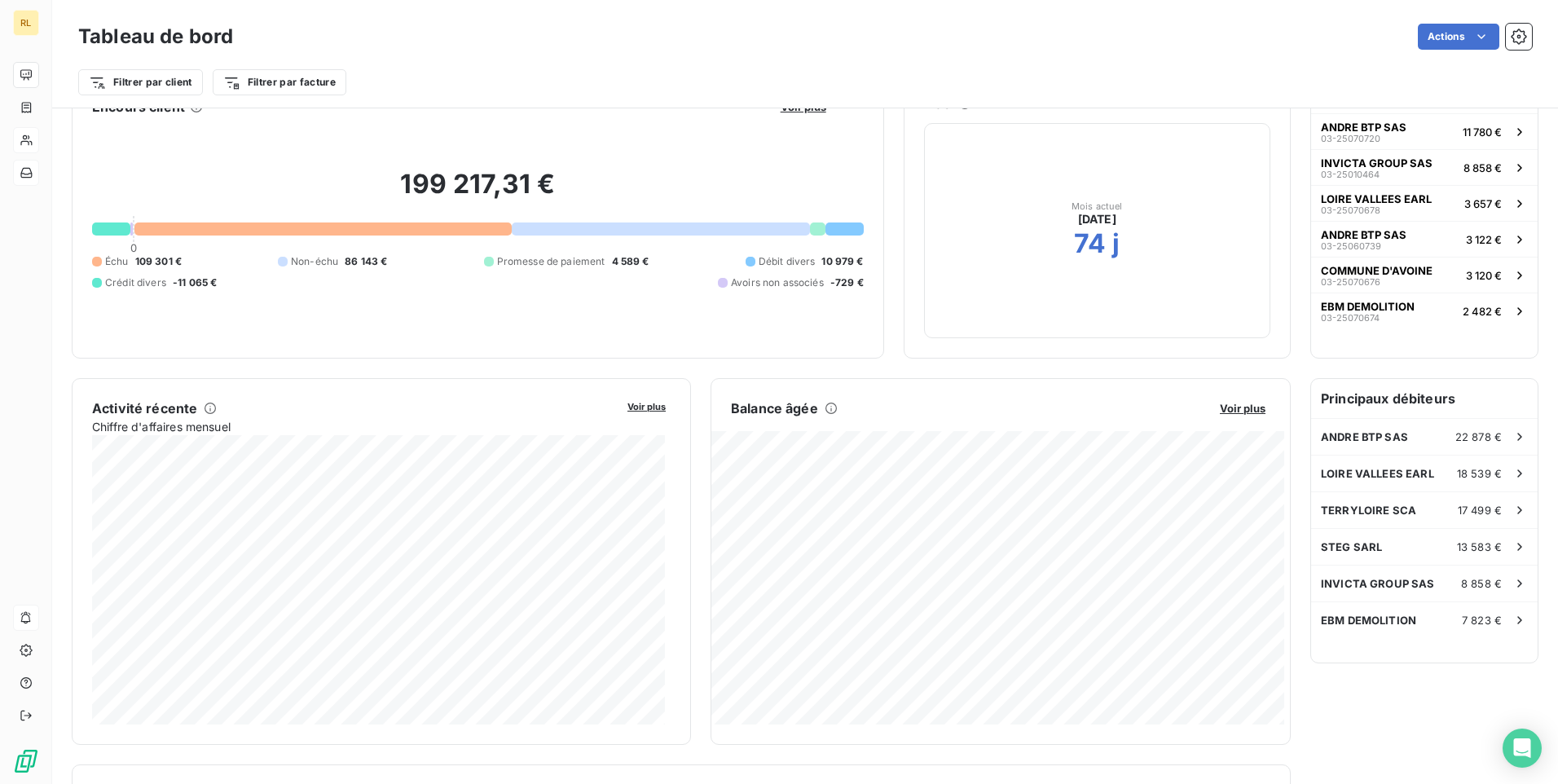
scroll to position [82, 0]
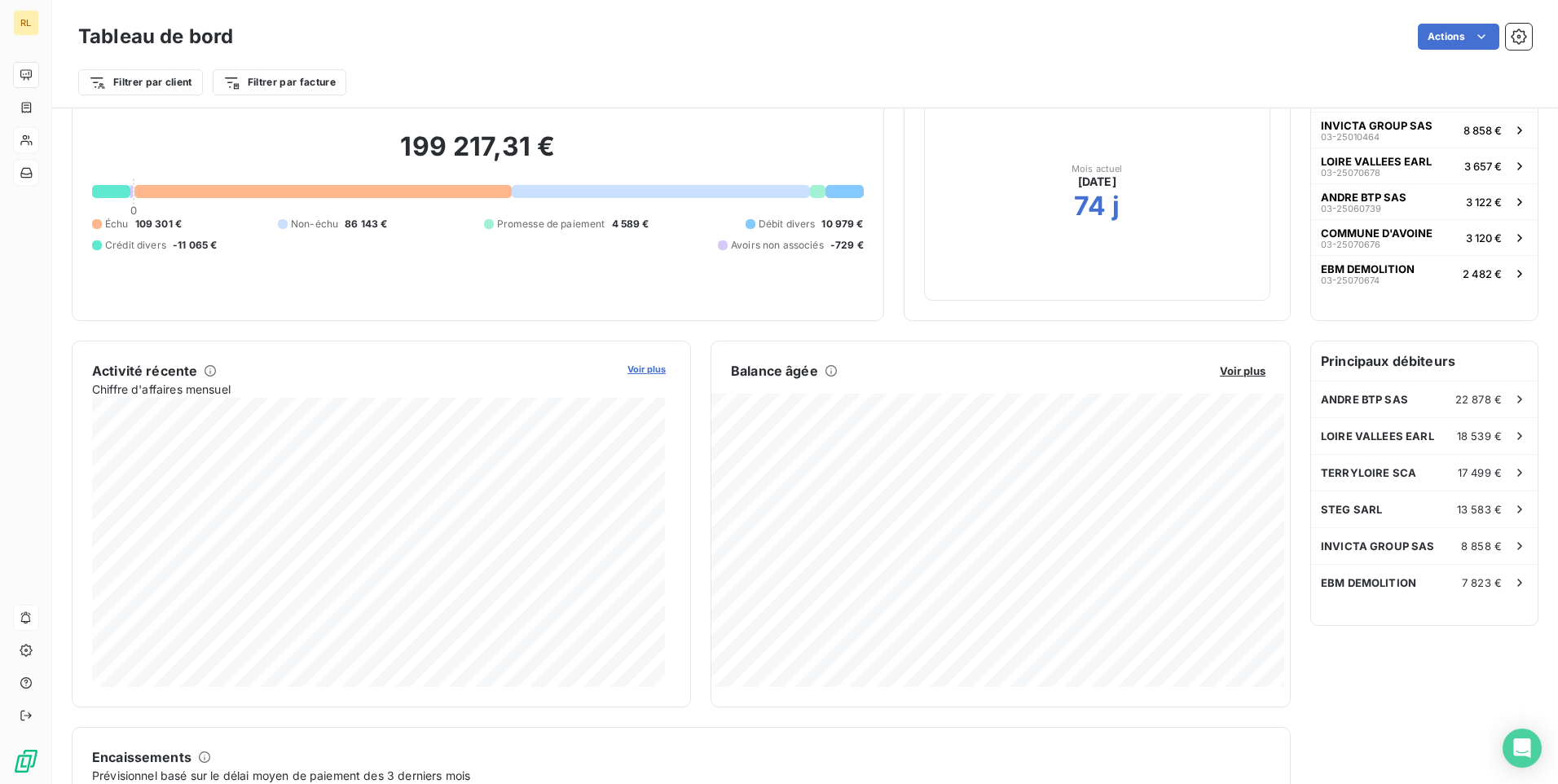
click at [648, 370] on span "Voir plus" at bounding box center [646, 369] width 39 height 11
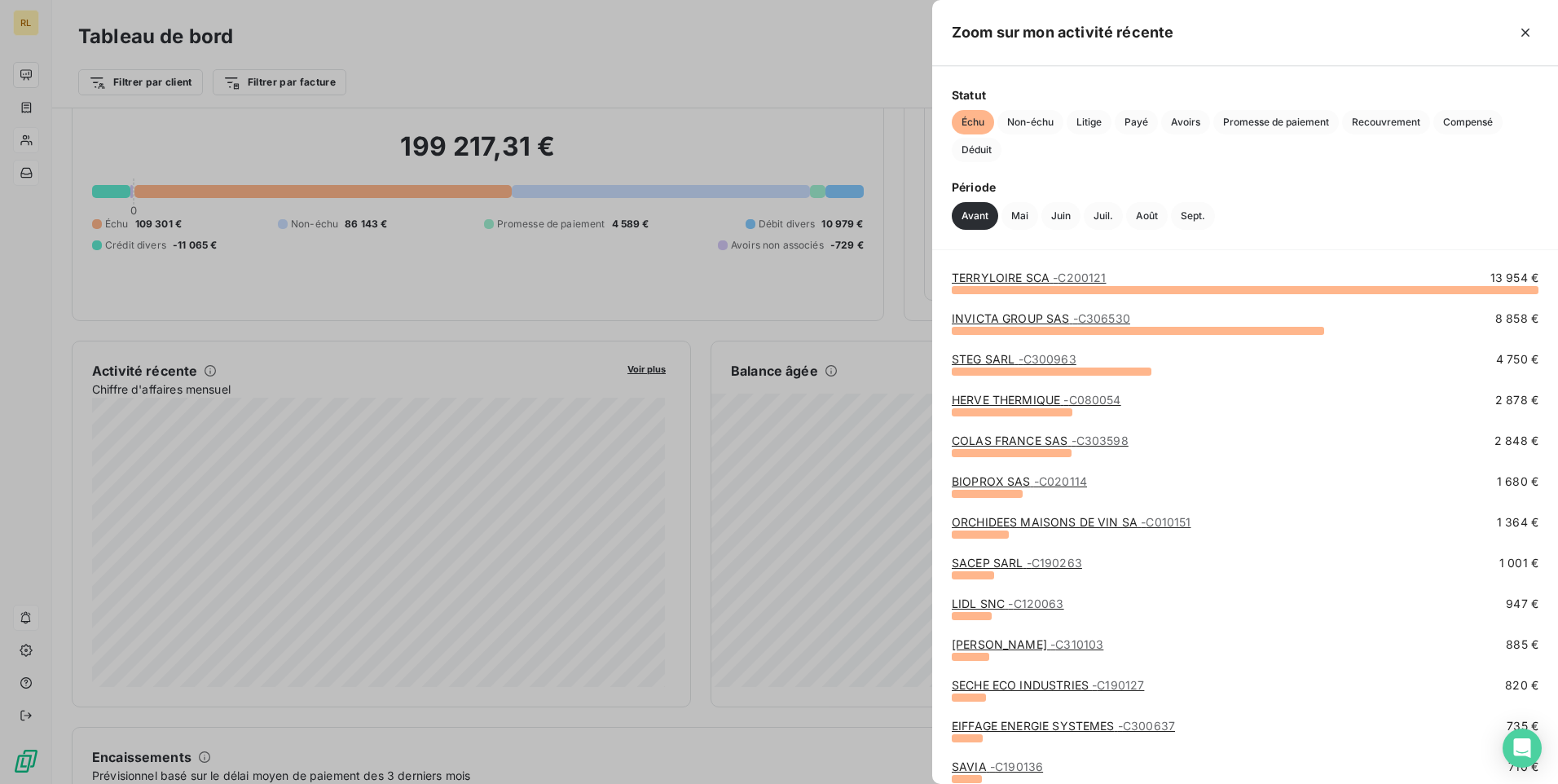
click at [532, 424] on div at bounding box center [779, 392] width 1558 height 784
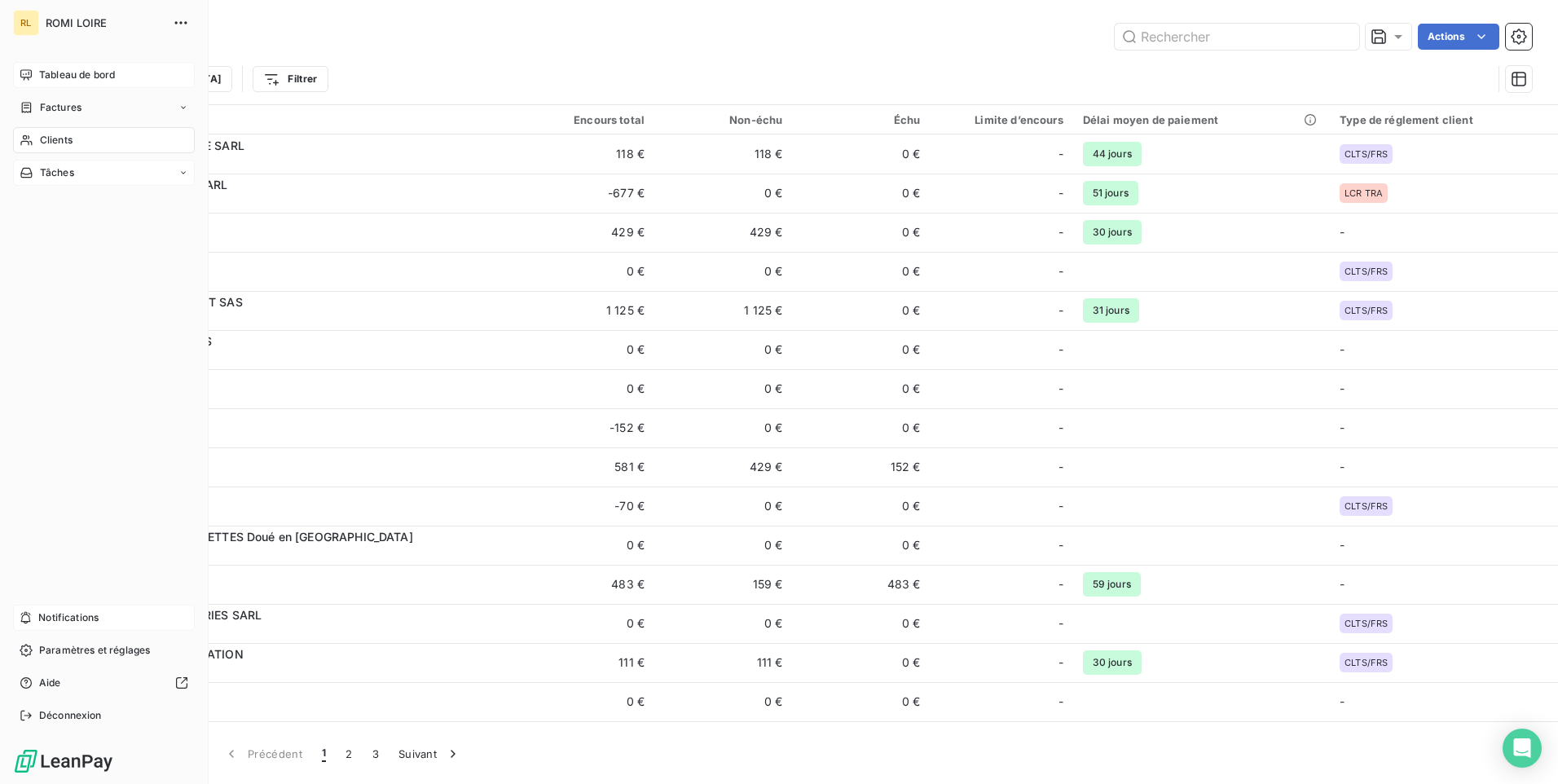
click at [80, 74] on span "Tableau de bord" at bounding box center [77, 76] width 76 height 15
